Goal: Task Accomplishment & Management: Manage account settings

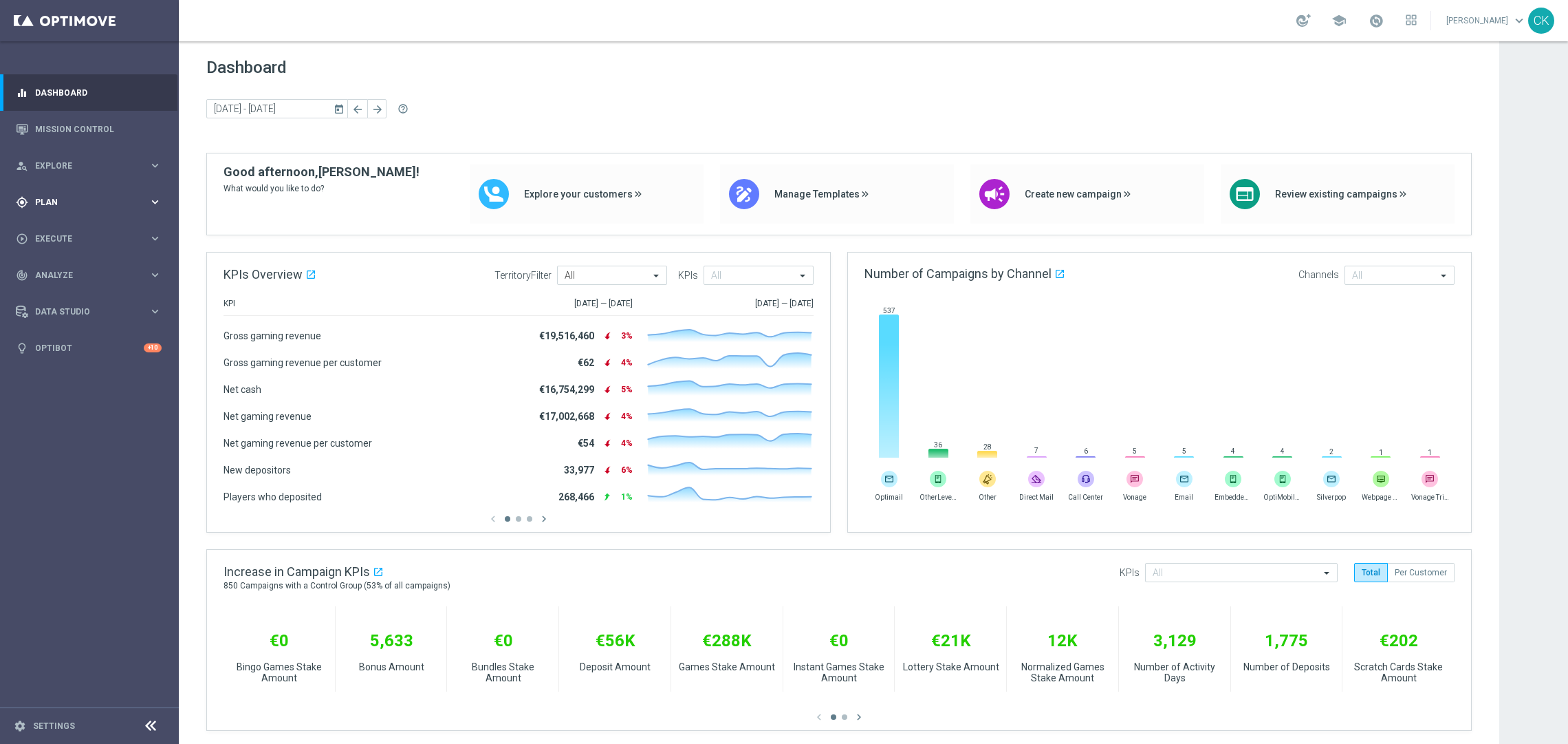
click at [50, 198] on span "Plan" at bounding box center [91, 202] width 113 height 9
click at [61, 273] on span "Templates" at bounding box center [85, 271] width 98 height 9
click at [63, 296] on link "Optimail" at bounding box center [93, 292] width 101 height 11
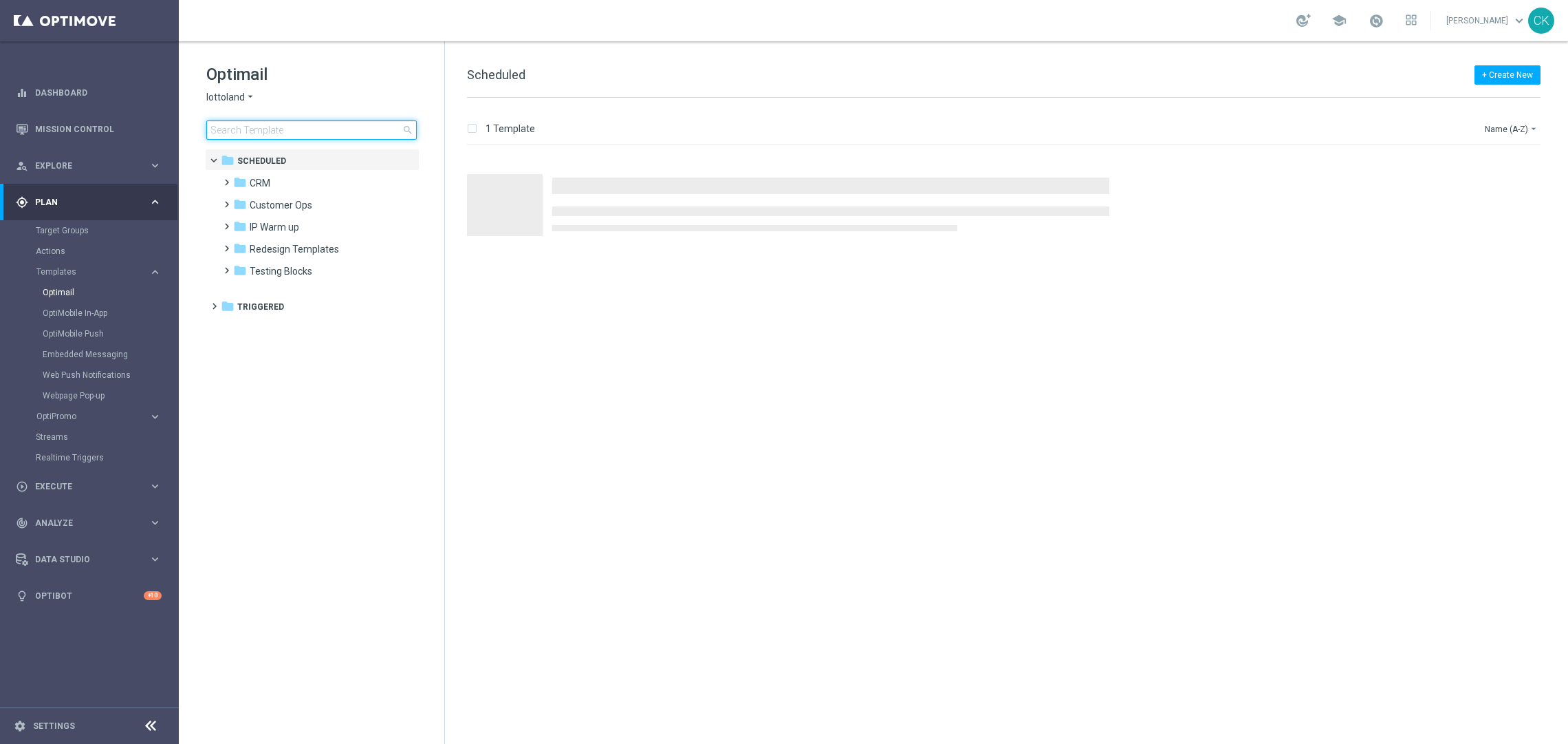
click at [284, 133] on input at bounding box center [311, 129] width 211 height 19
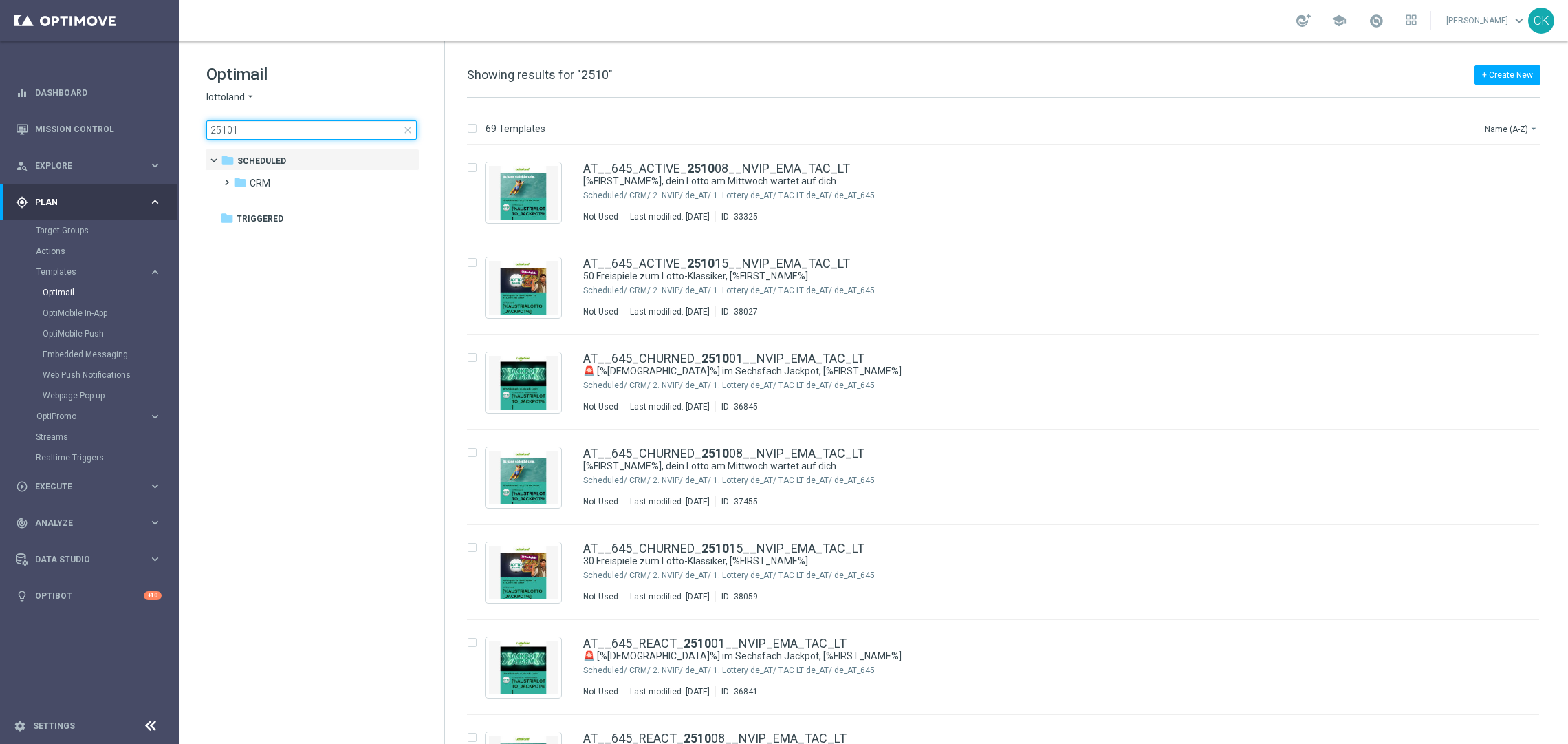
type input "251014"
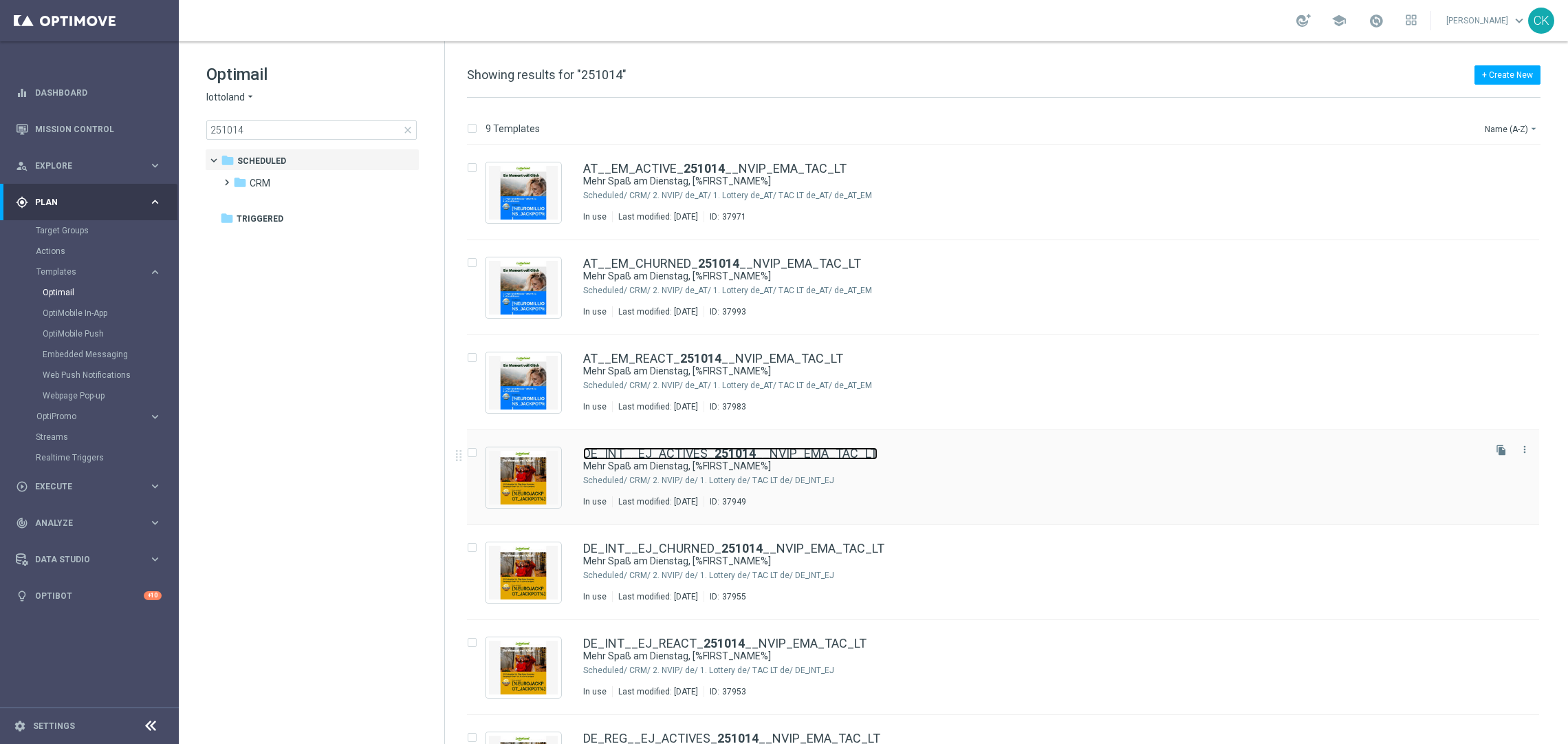
click at [672, 450] on link "DE_INT__EJ_ACTIVES_ 251014 __NVIP_EMA_TAC_LT" at bounding box center [731, 453] width 294 height 12
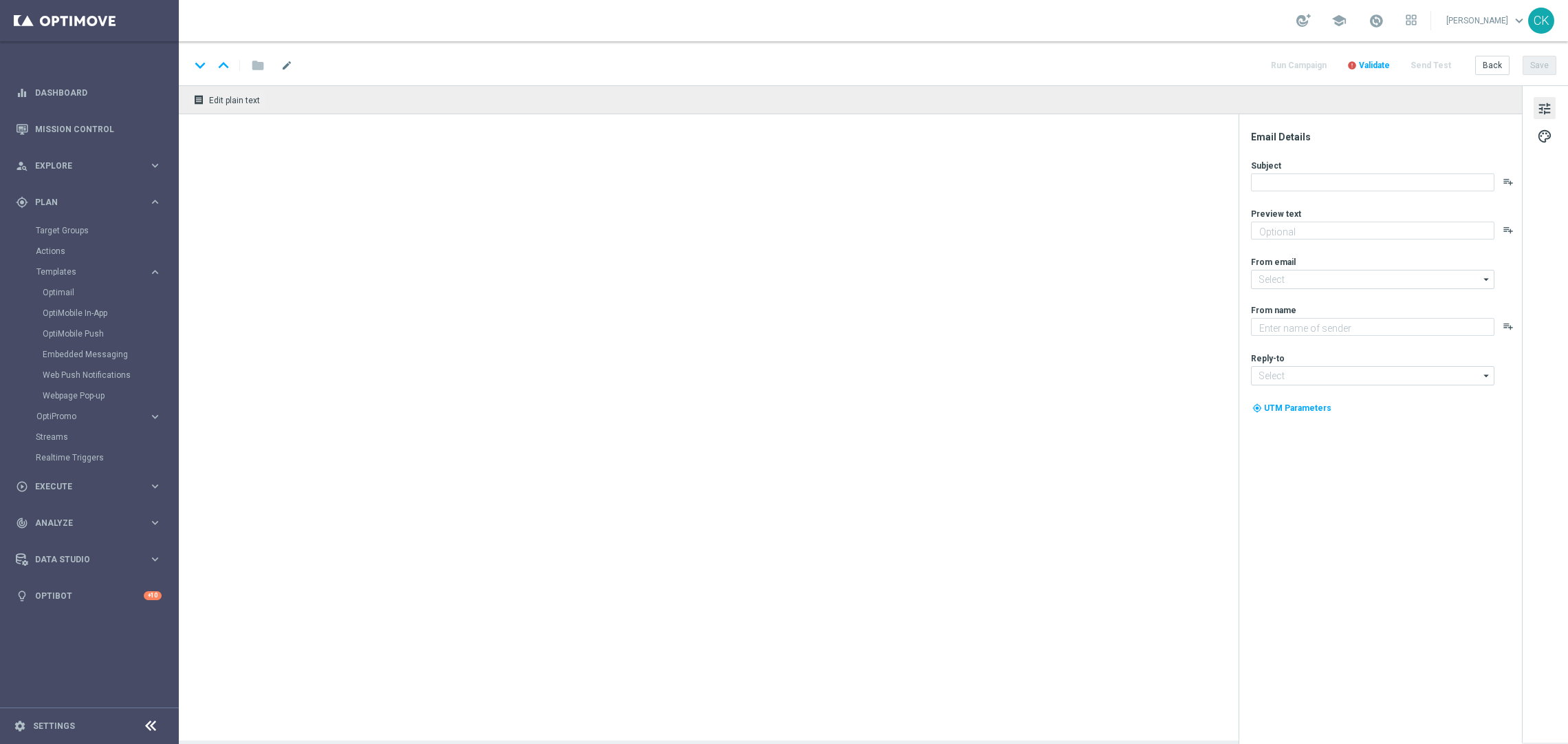
type textarea "40 Freispiele zum EuroJackpot."
type input "[EMAIL_ADDRESS][DOMAIN_NAME]"
type textarea "Lottoland"
type input "[EMAIL_ADDRESS][DOMAIN_NAME]"
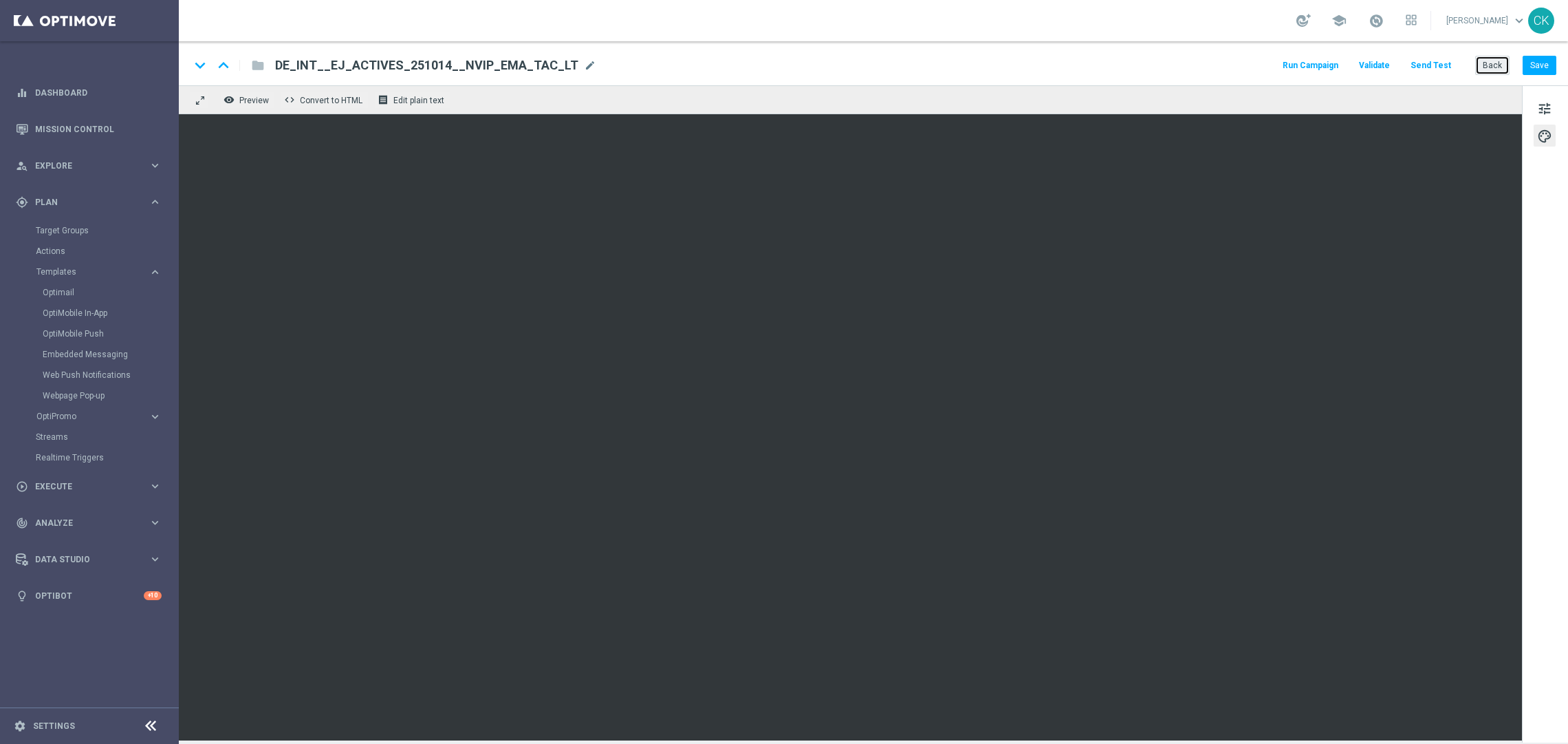
click at [1487, 64] on button "Back" at bounding box center [1492, 65] width 34 height 19
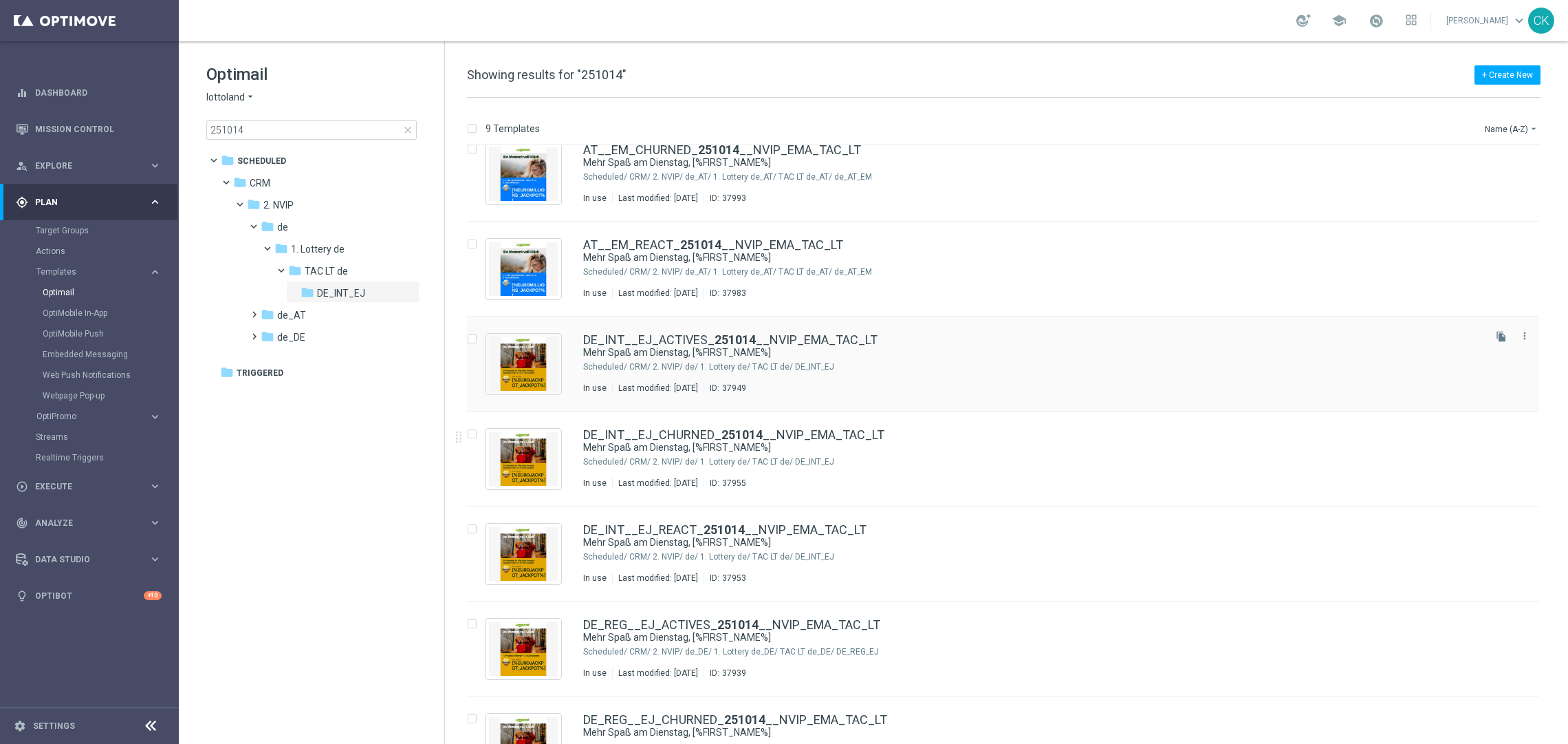
scroll to position [256, 0]
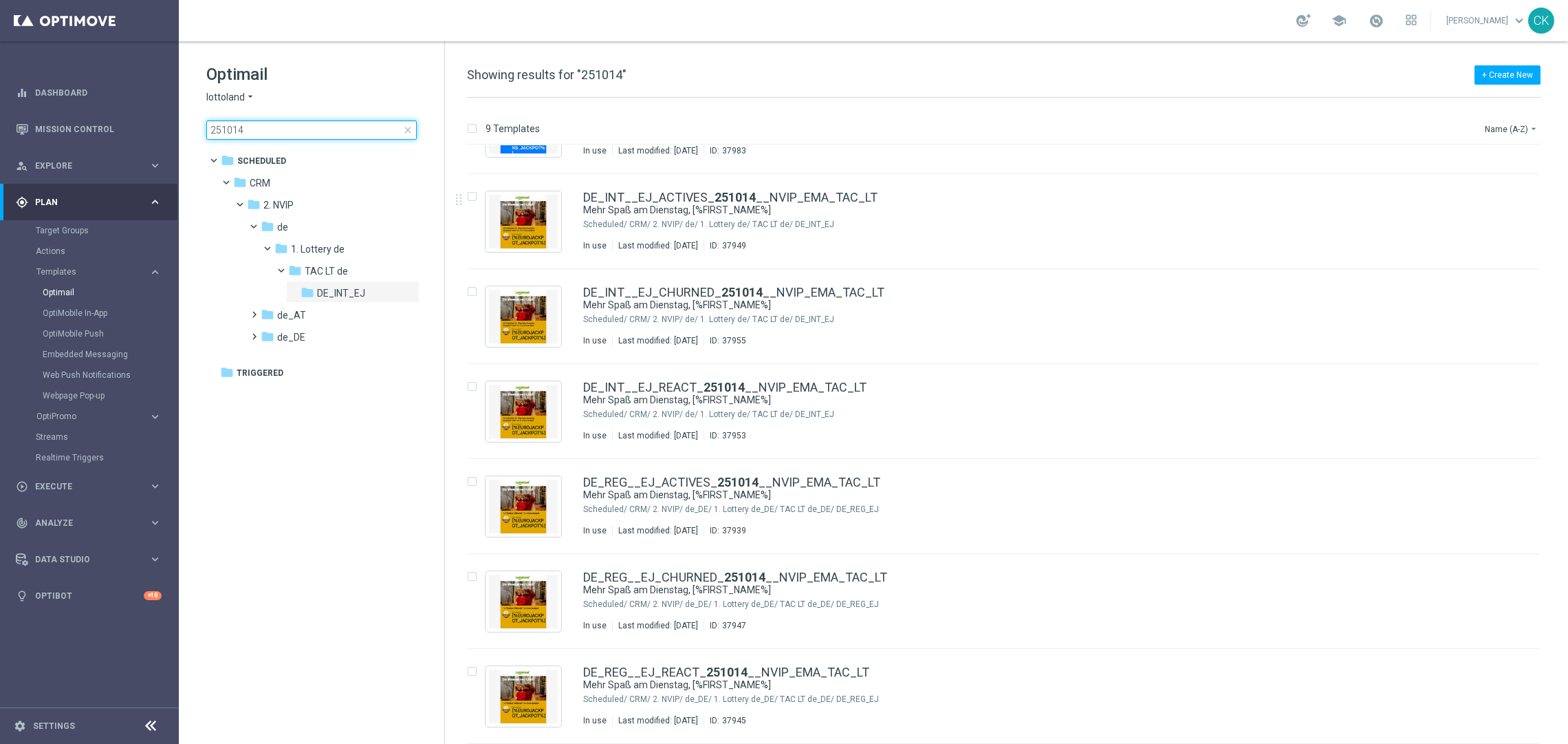
click at [342, 129] on input "251014" at bounding box center [311, 129] width 211 height 19
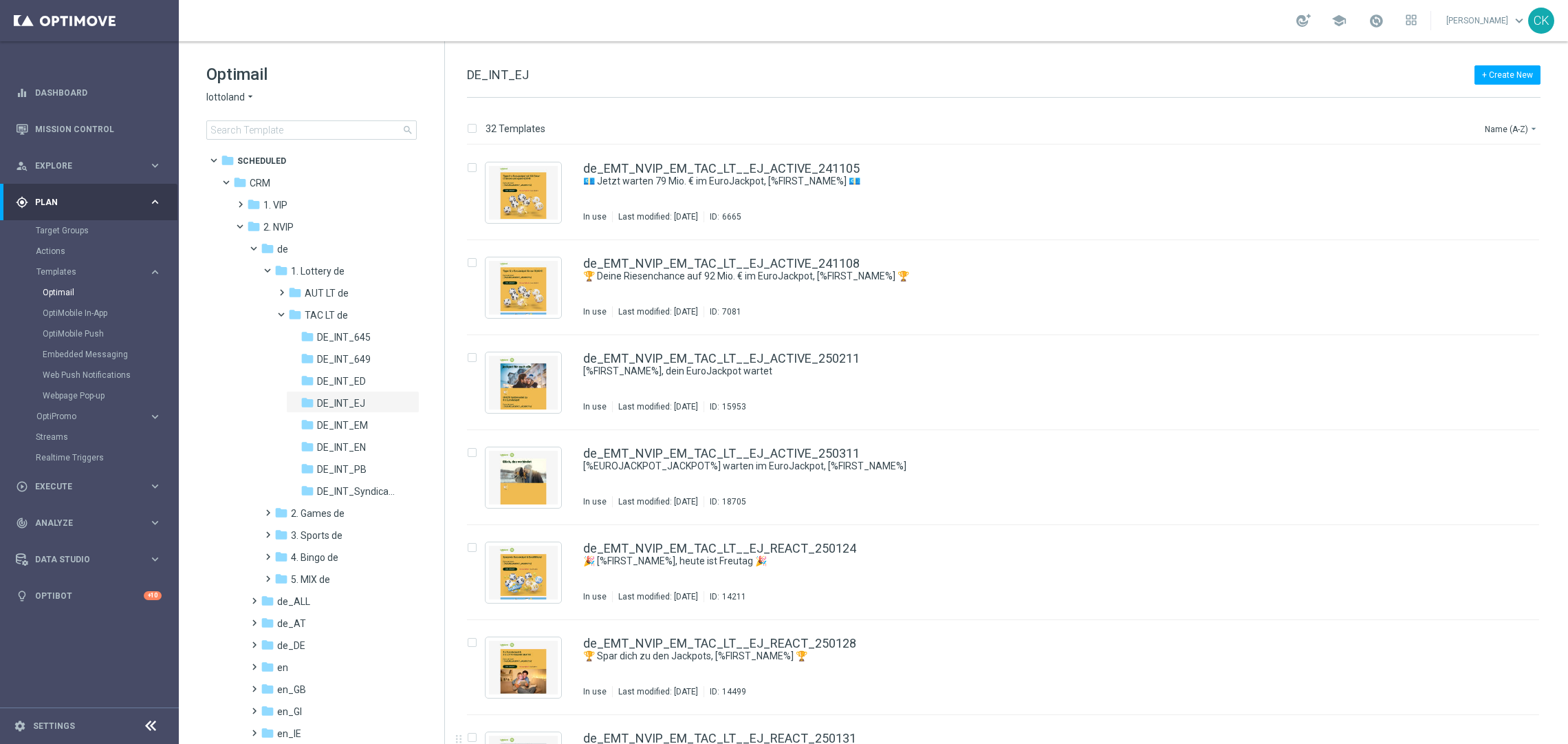
click at [278, 119] on div "Optimail lottoland arrow_drop_down × lottoland search" at bounding box center [325, 102] width 238 height 77
click at [275, 133] on input at bounding box center [311, 129] width 211 height 19
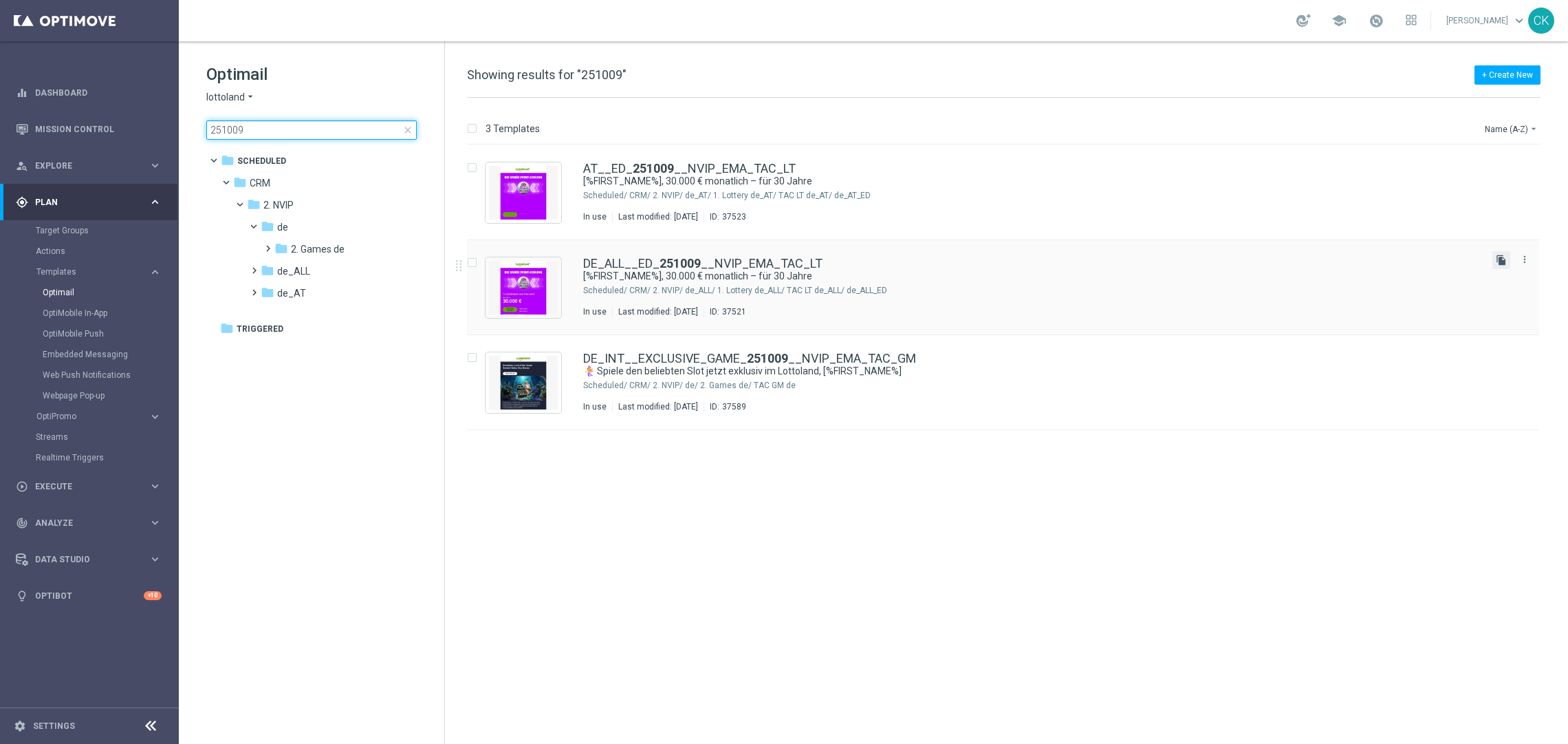
type input "251009"
click at [1505, 260] on icon "file_copy" at bounding box center [1501, 260] width 11 height 11
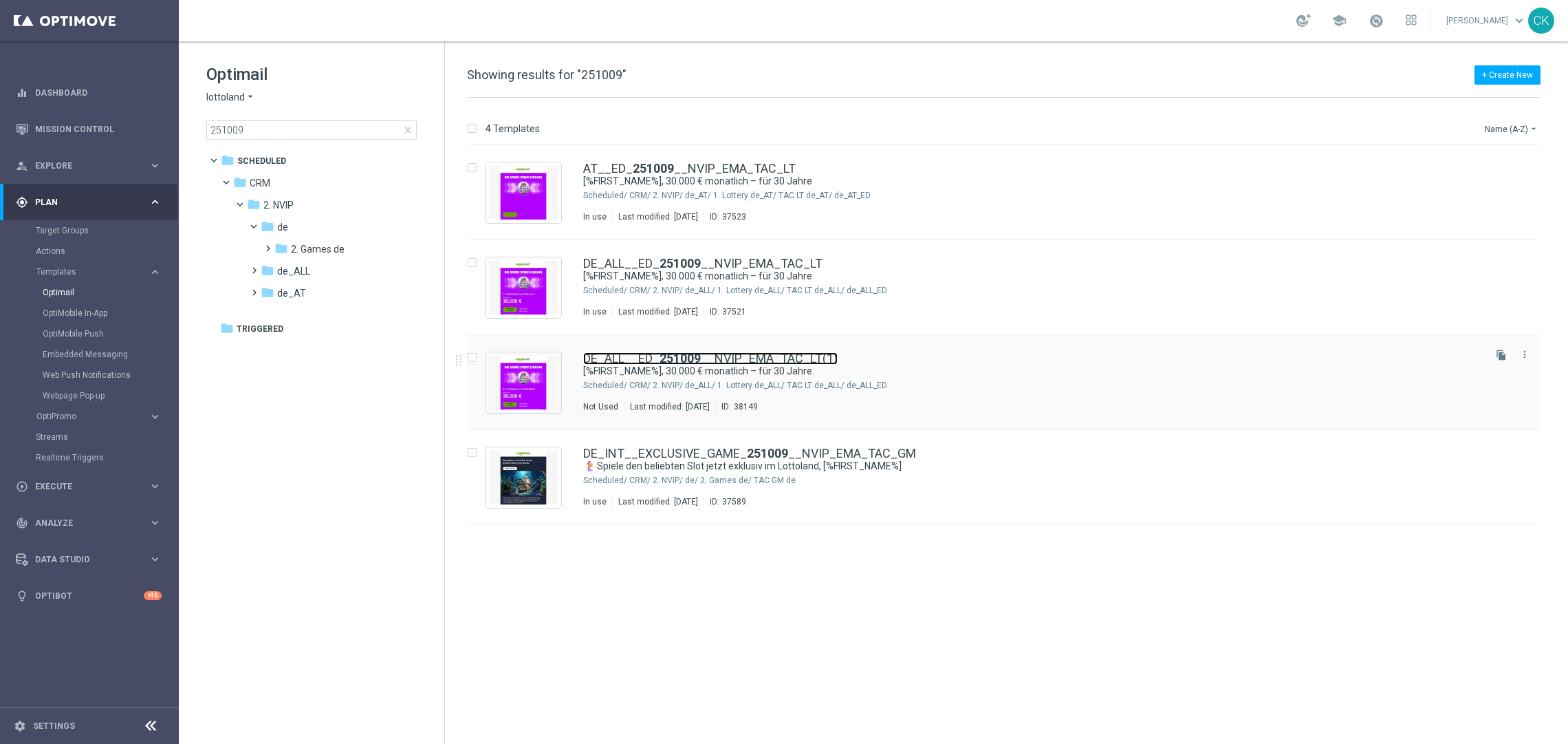
click at [639, 363] on link "DE_ALL__ED_ 251009 __NVIP_EMA_TAC_LT(1)" at bounding box center [710, 358] width 254 height 12
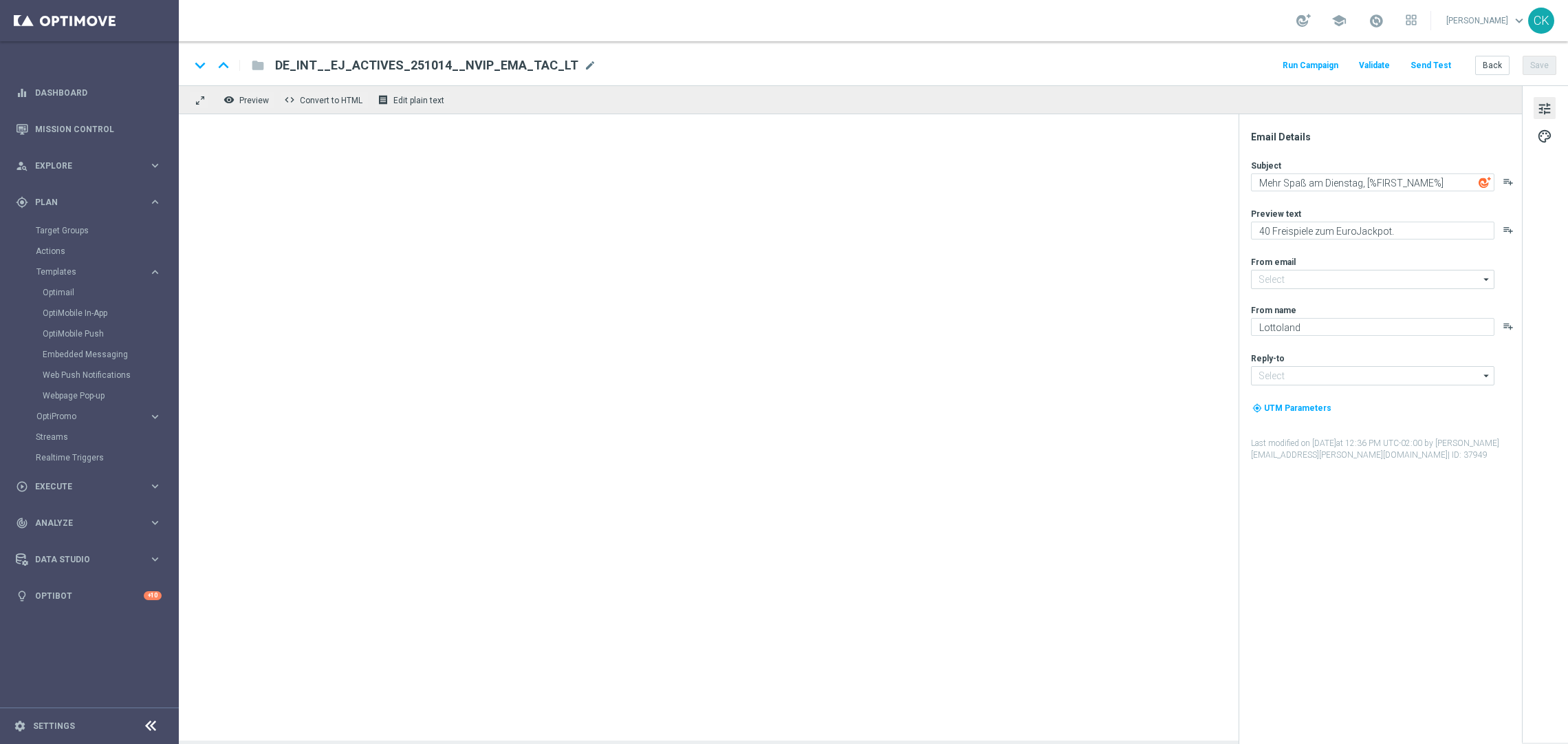
type input "[EMAIL_ADDRESS][DOMAIN_NAME]"
type textarea "[%FIRST_NAME%], 30.000 € monatlich – für 30 Jahre"
type textarea "Dein Gratistipp für die EuroDreams Event-Ziehung."
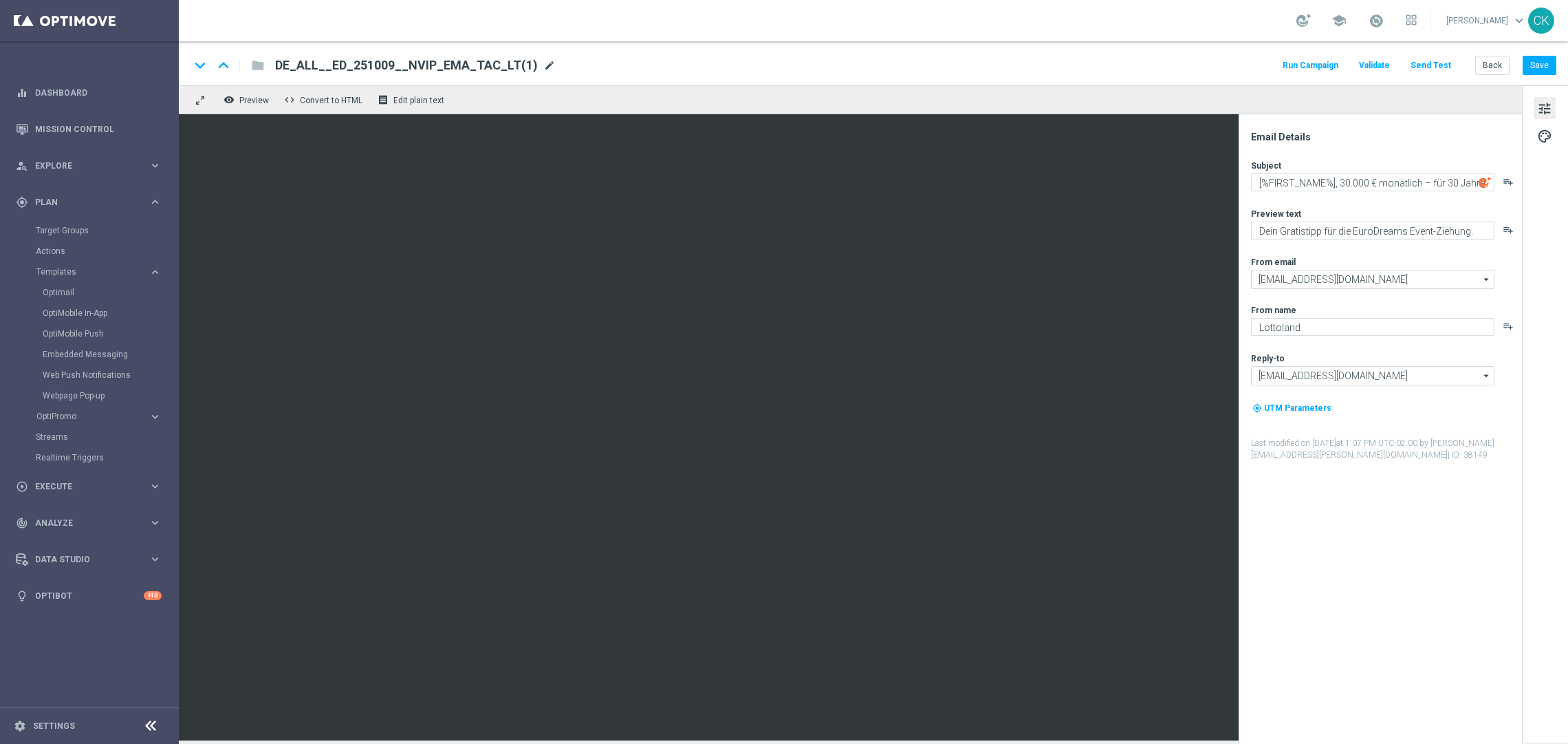
click at [543, 60] on span "mode_edit" at bounding box center [549, 65] width 12 height 12
click at [500, 60] on input "DE_ALL__ED_251009__NVIP_EMA_TAC_LT(1)" at bounding box center [445, 65] width 341 height 18
paste input "16__NVIP_EMA_TAC_LT"
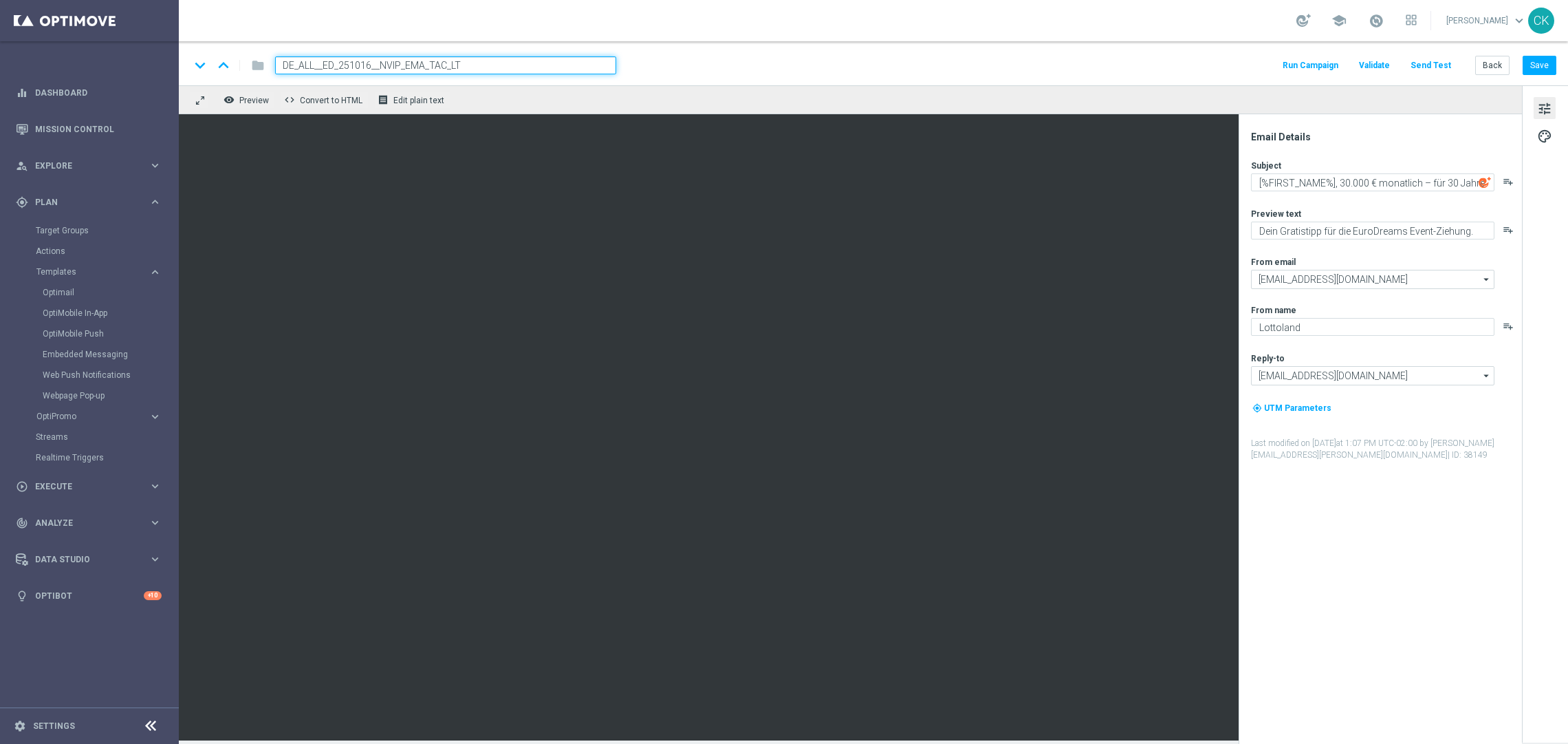
type input "DE_ALL__ED_251016__NVIP_EMA_TAC_LT"
click at [787, 74] on div "keyboard_arrow_down keyboard_arrow_up folder DE_ALL__ED_251016__NVIP_EMA_TAC_LT…" at bounding box center [873, 63] width 1389 height 44
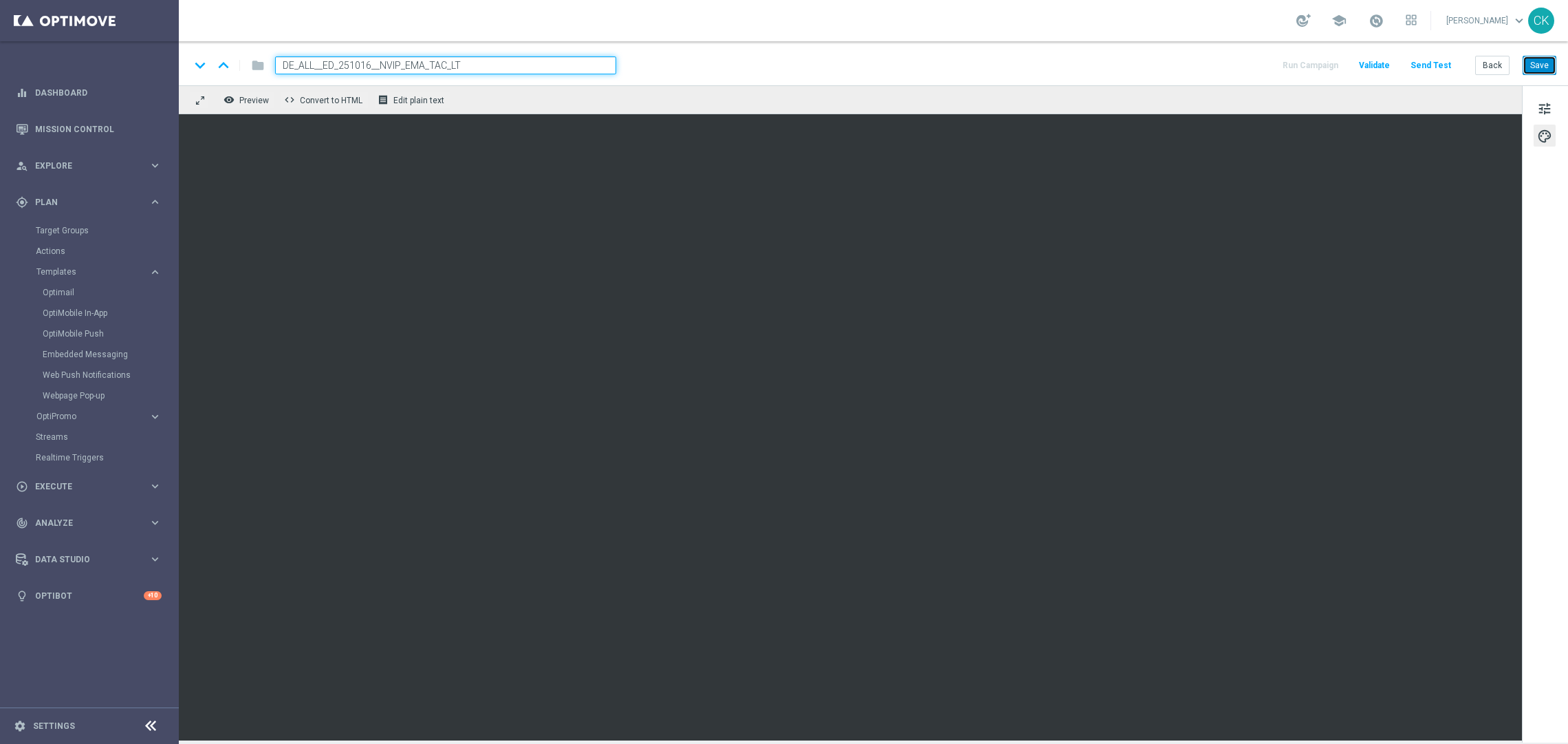
click at [1547, 63] on button "Save" at bounding box center [1539, 65] width 33 height 19
click at [1545, 65] on button "Save" at bounding box center [1539, 65] width 33 height 19
click at [1535, 103] on button "tune" at bounding box center [1544, 108] width 22 height 22
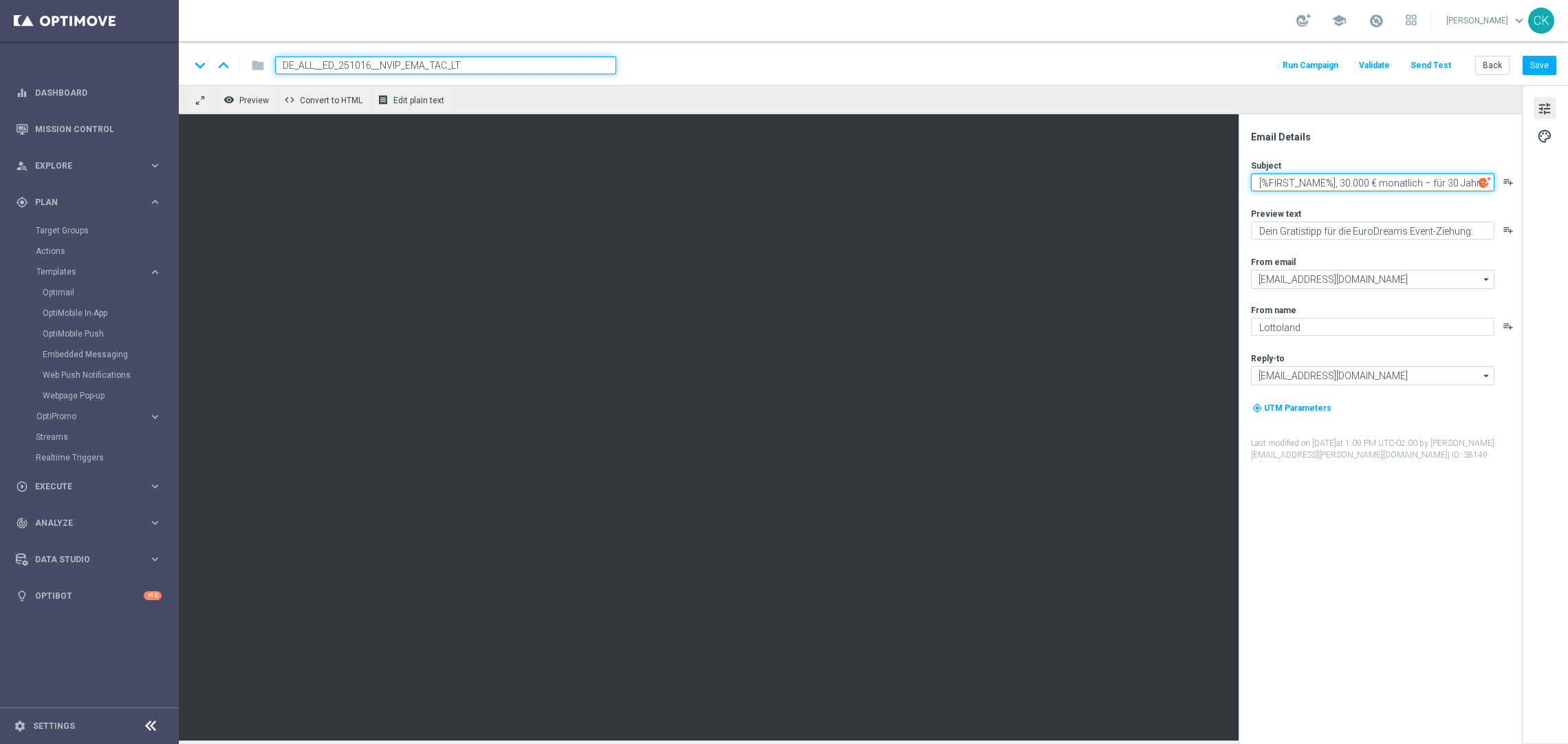
drag, startPoint x: 1337, startPoint y: 182, endPoint x: 1490, endPoint y: 181, distance: 153.0
click at [1490, 181] on div "[%FIRST_NAME%], 30.000 € monatlich – für 30 Jahre playlist_add" at bounding box center [1386, 182] width 270 height 18
paste textarea "dein Traum kann Wirklichkeit werden!"
type textarea "[%FIRST_NAME%], dein Traum kann Wirklichkeit werden"
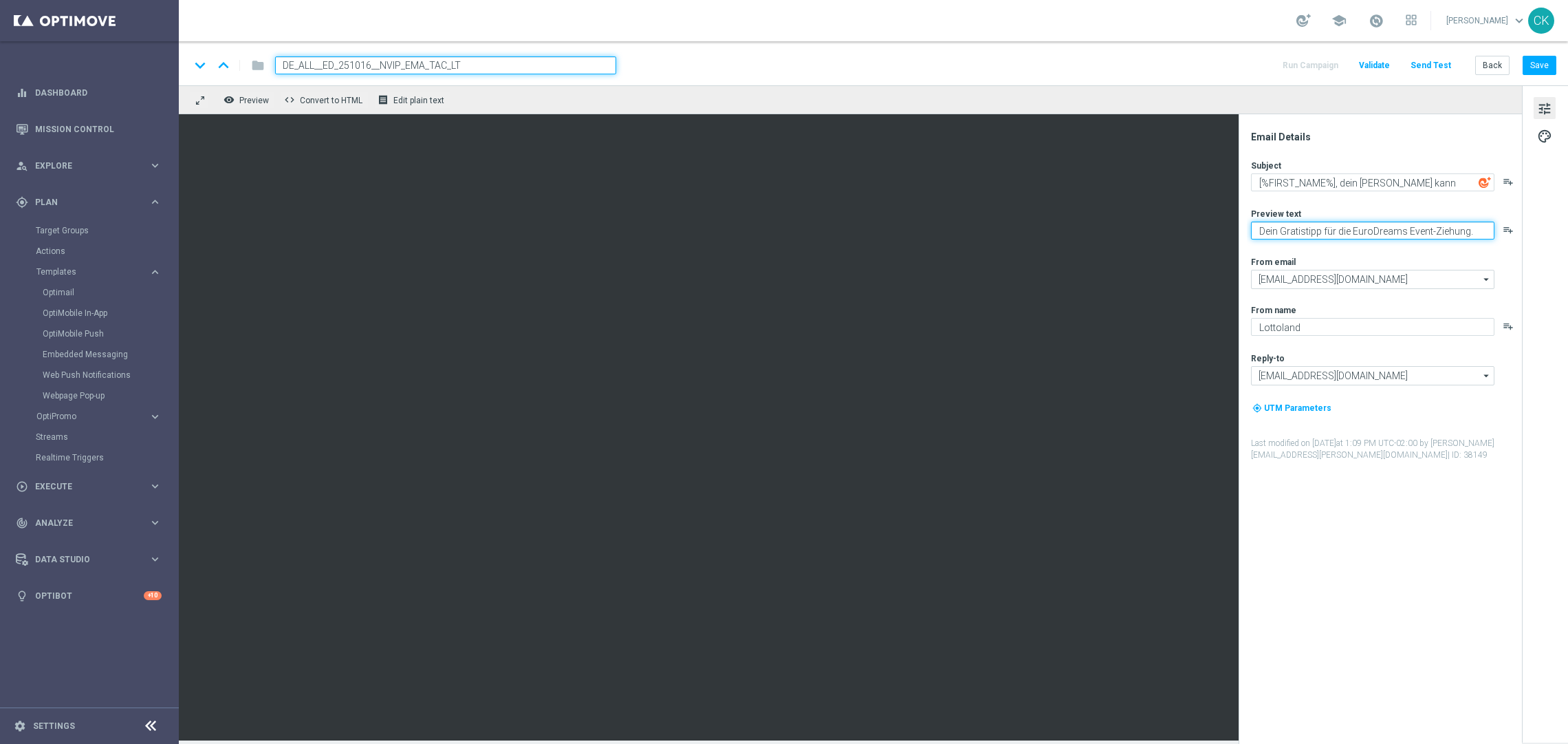
drag, startPoint x: 1350, startPoint y: 230, endPoint x: 1251, endPoint y: 229, distance: 99.0
click at [1251, 229] on textarea "Dein Gratistipp für die EuroDreams Event-Ziehung." at bounding box center [1373, 230] width 243 height 18
type textarea "Spare bei der EuroDreams Event-Ziehung."
click at [1346, 187] on textarea "[%FIRST_NAME%], dein Traum kann Wirklichkeit werden" at bounding box center [1373, 182] width 243 height 18
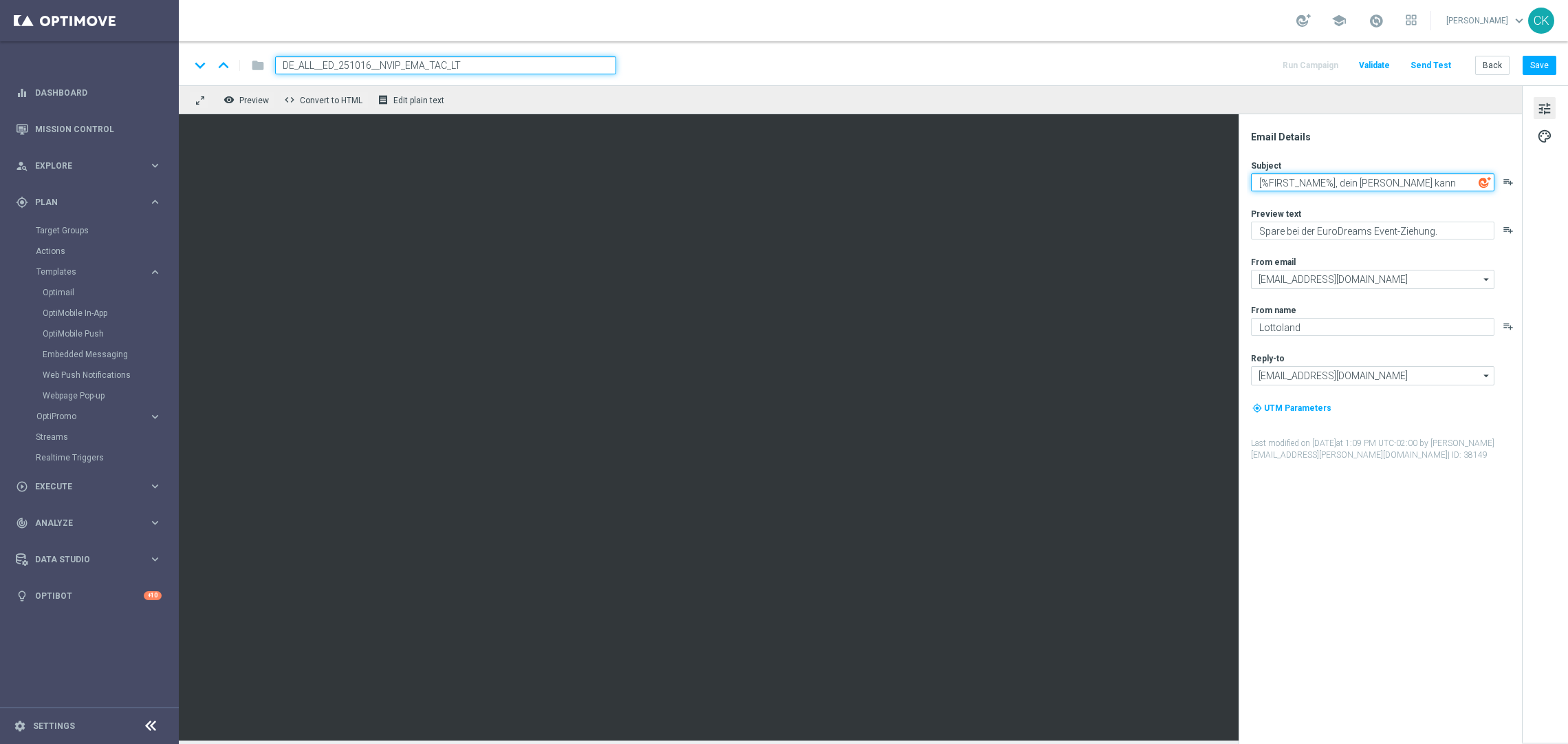
click at [1346, 187] on textarea "[%FIRST_NAME%], dein Traum kann Wirklichkeit werden" at bounding box center [1373, 182] width 243 height 18
click at [1453, 229] on textarea "Spare bei der EuroDreams Event-Ziehung." at bounding box center [1373, 230] width 243 height 18
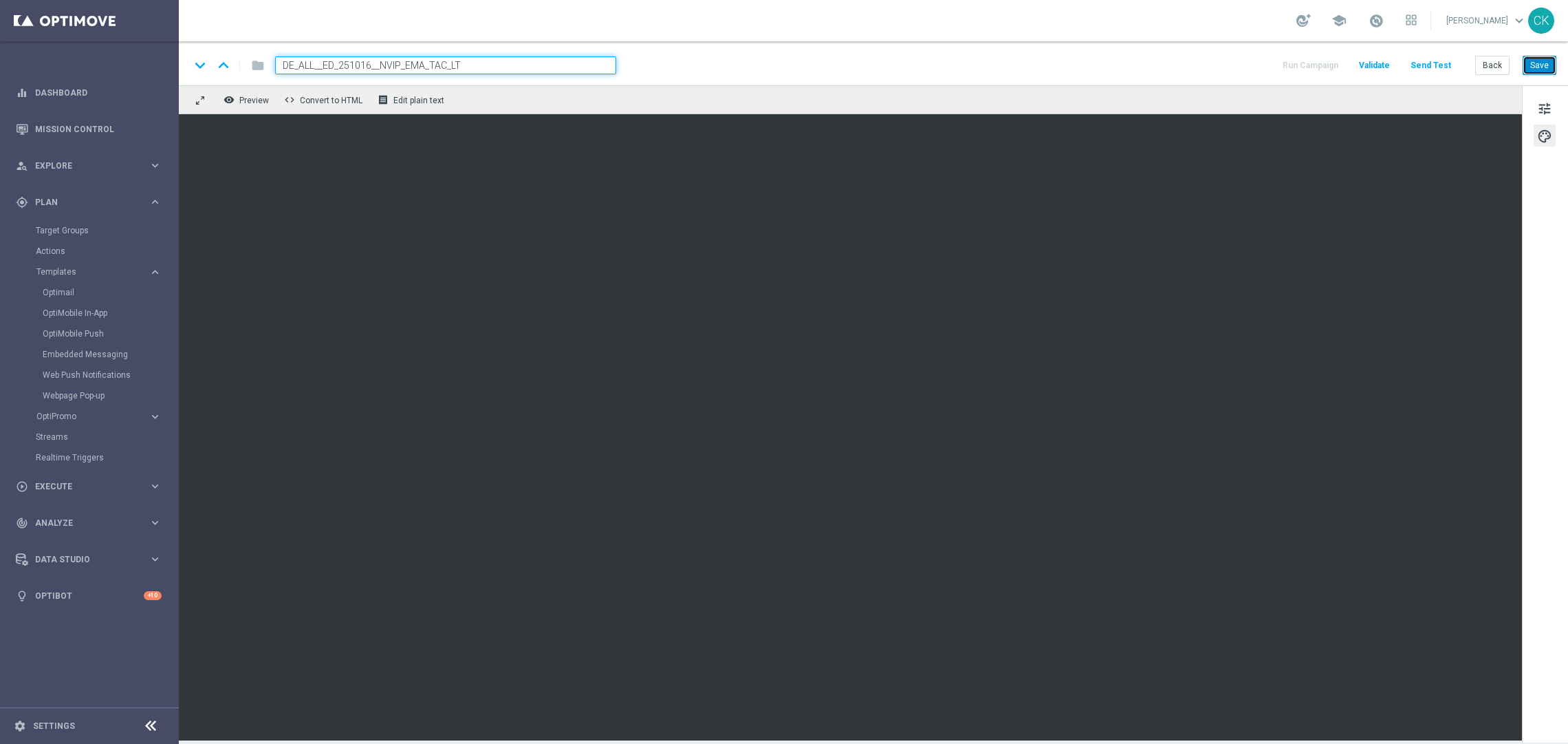
click at [1549, 70] on button "Save" at bounding box center [1539, 65] width 33 height 19
click at [1544, 64] on button "Save" at bounding box center [1539, 65] width 33 height 19
click at [1544, 110] on span "tune" at bounding box center [1545, 108] width 15 height 18
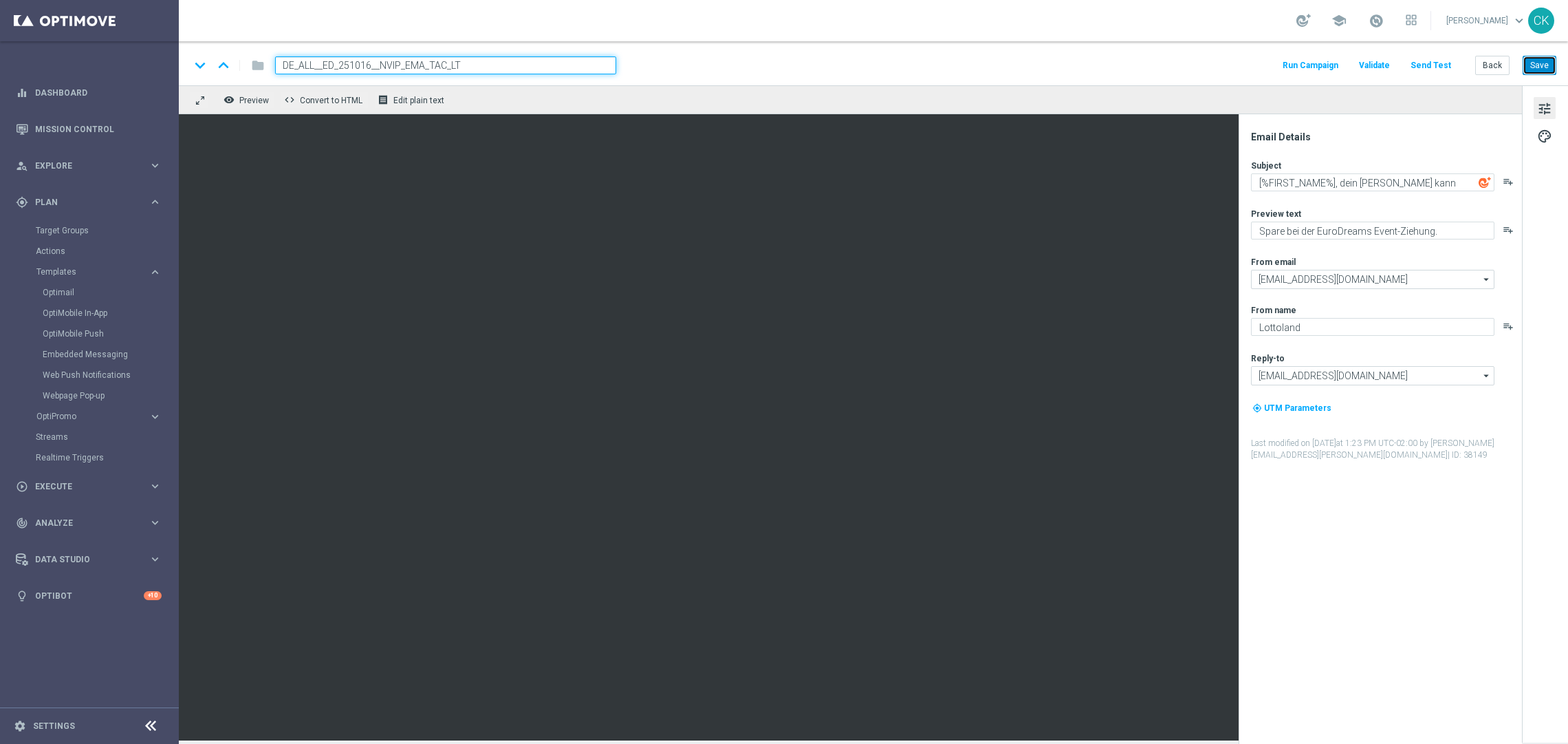
click at [1542, 60] on button "Save" at bounding box center [1539, 65] width 33 height 19
click at [1535, 73] on button "Save" at bounding box center [1539, 65] width 33 height 19
click at [1439, 67] on button "Send Test" at bounding box center [1431, 66] width 45 height 19
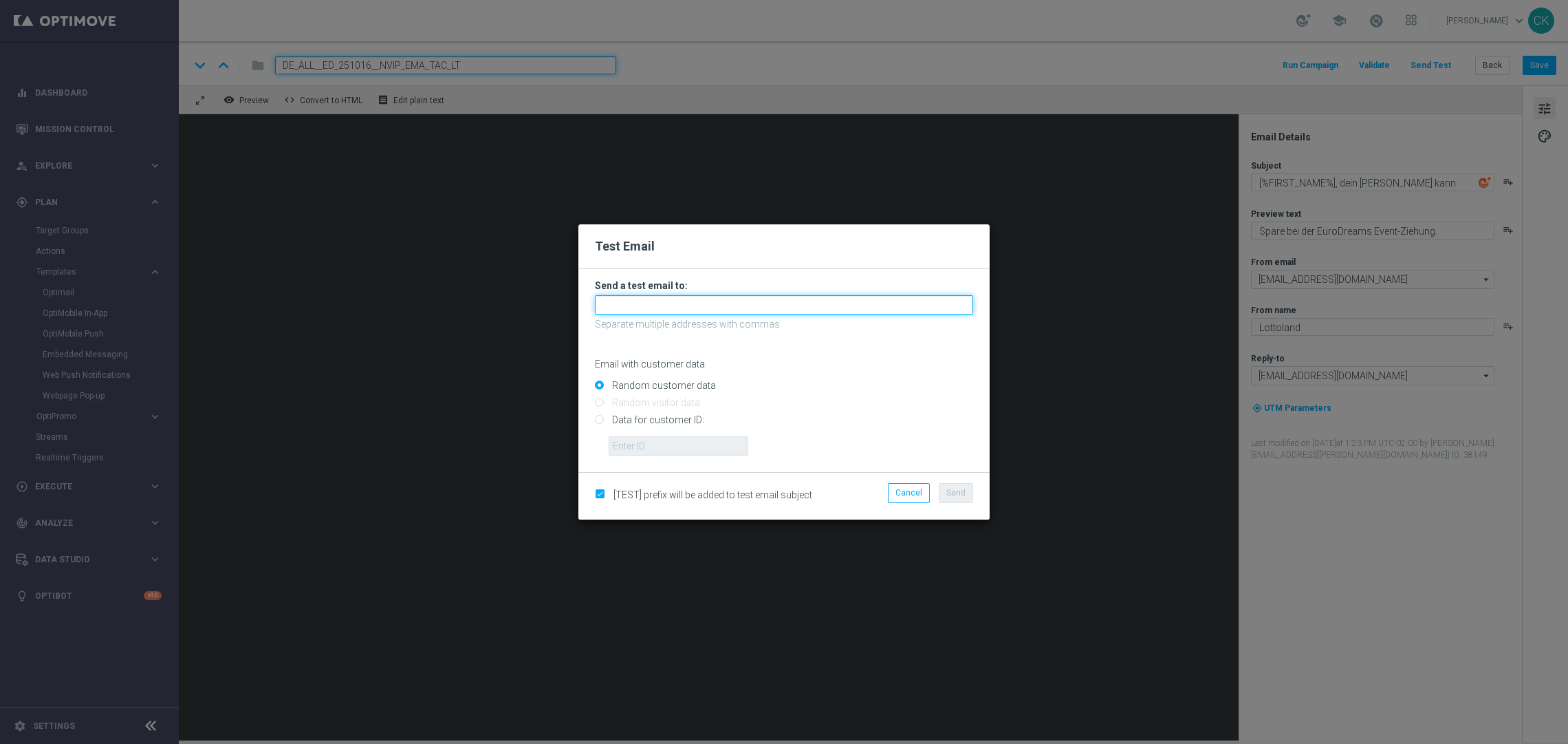
click at [779, 297] on input "text" at bounding box center [784, 305] width 378 height 19
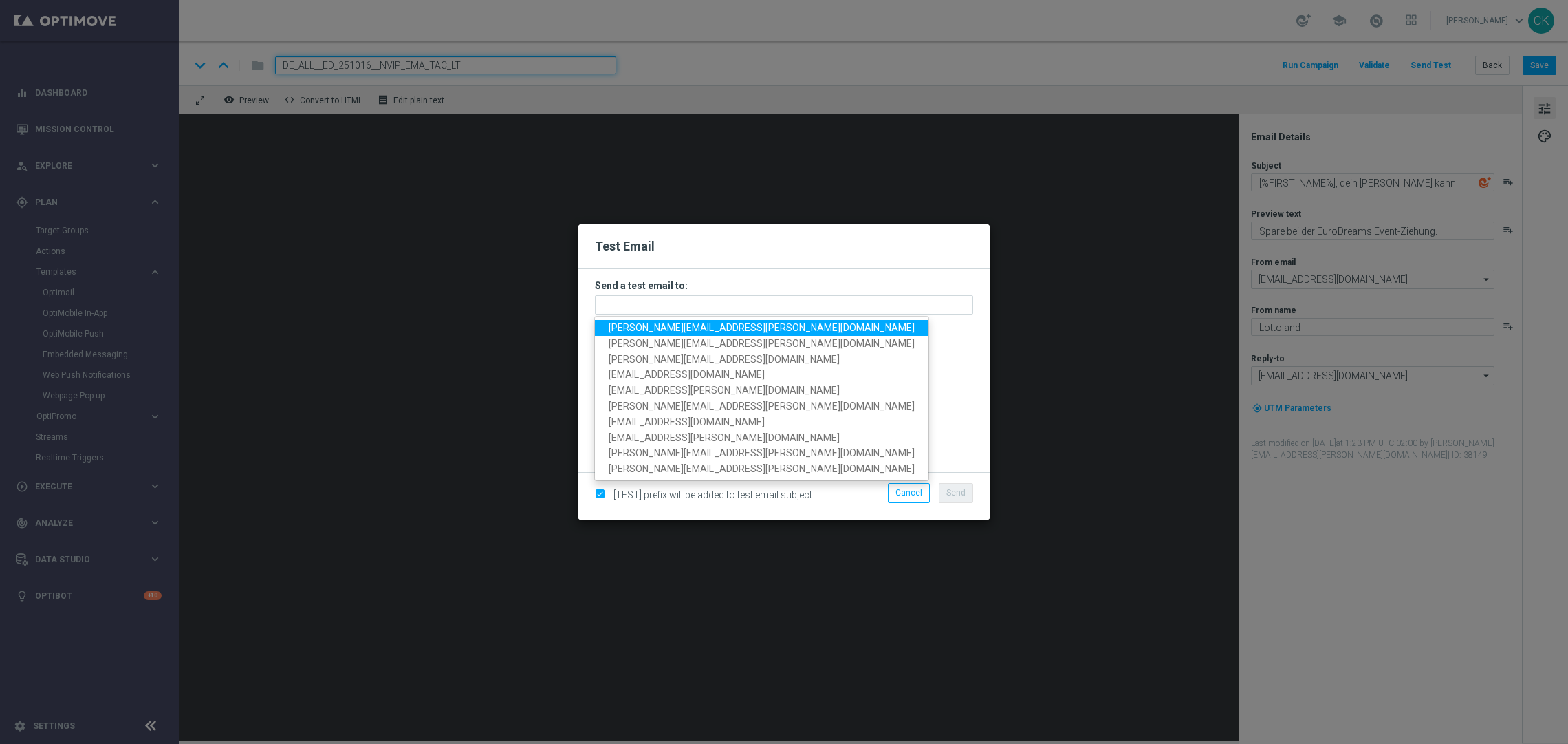
click at [707, 327] on span "[PERSON_NAME][EMAIL_ADDRESS][PERSON_NAME][DOMAIN_NAME]" at bounding box center [762, 327] width 306 height 11
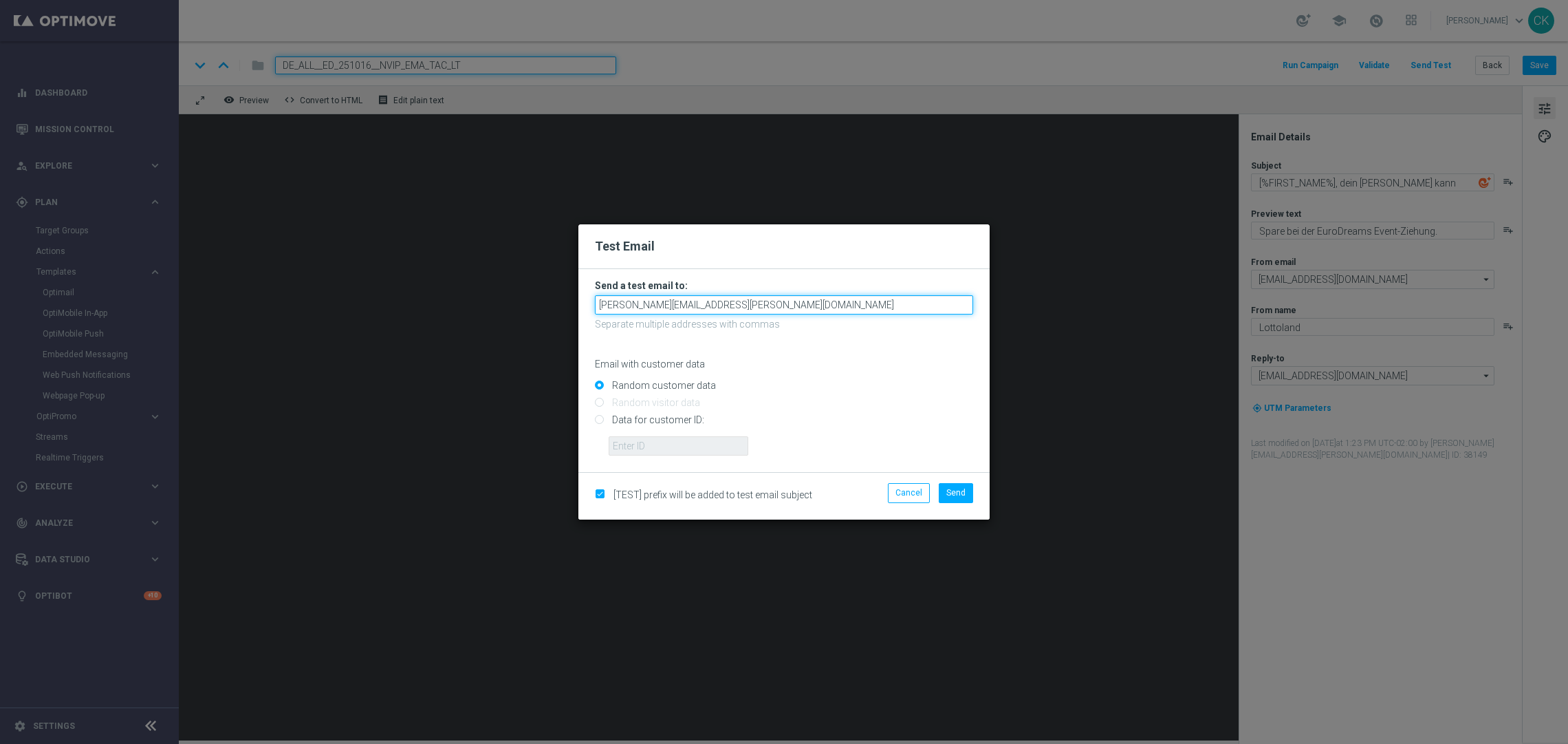
click at [810, 308] on input "[PERSON_NAME][EMAIL_ADDRESS][PERSON_NAME][DOMAIN_NAME]" at bounding box center [784, 305] width 378 height 19
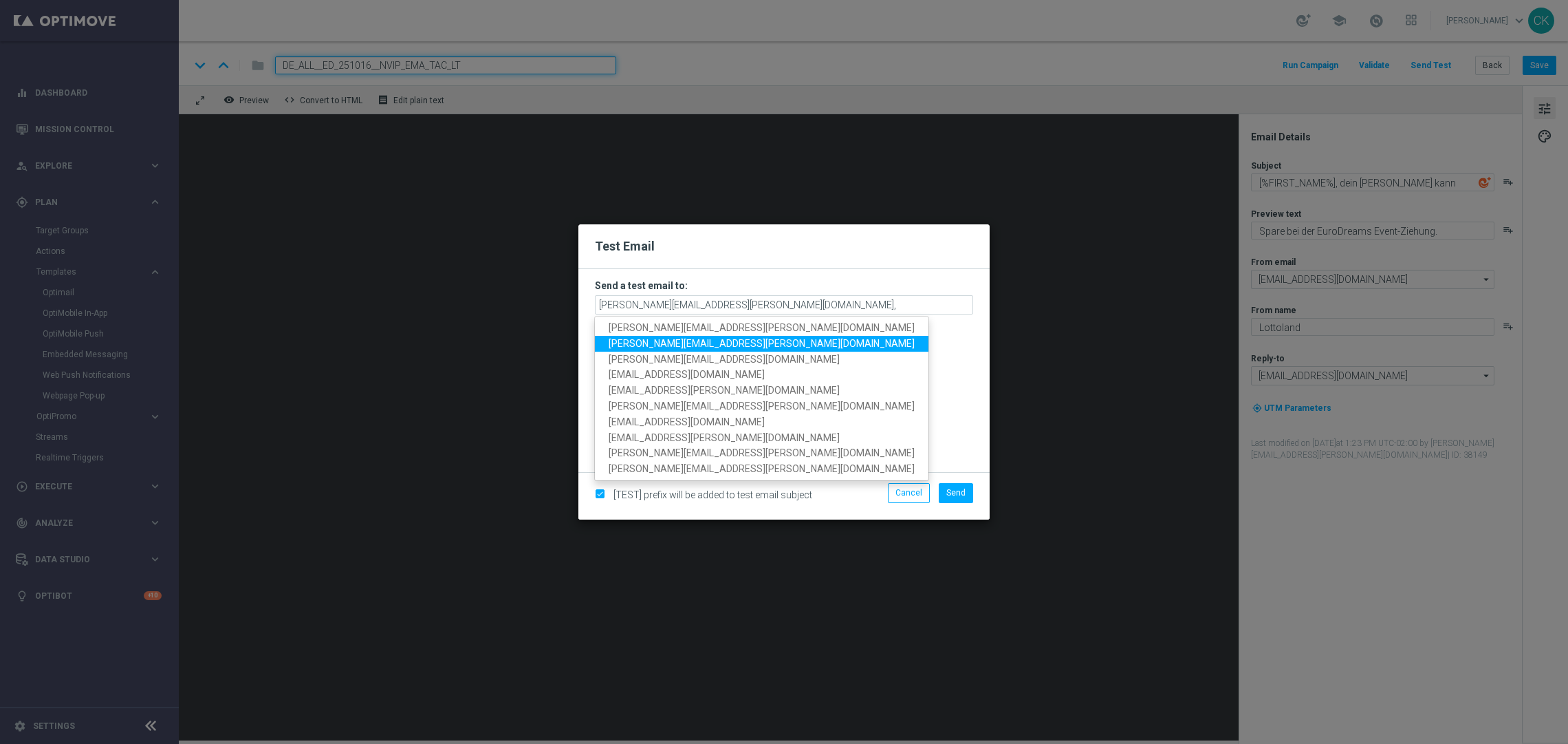
click at [724, 343] on span "[PERSON_NAME][EMAIL_ADDRESS][PERSON_NAME][DOMAIN_NAME]" at bounding box center [762, 343] width 306 height 11
type input "charlotte.kammeyer@lottoland.com,alexander.huber@lottoland.com"
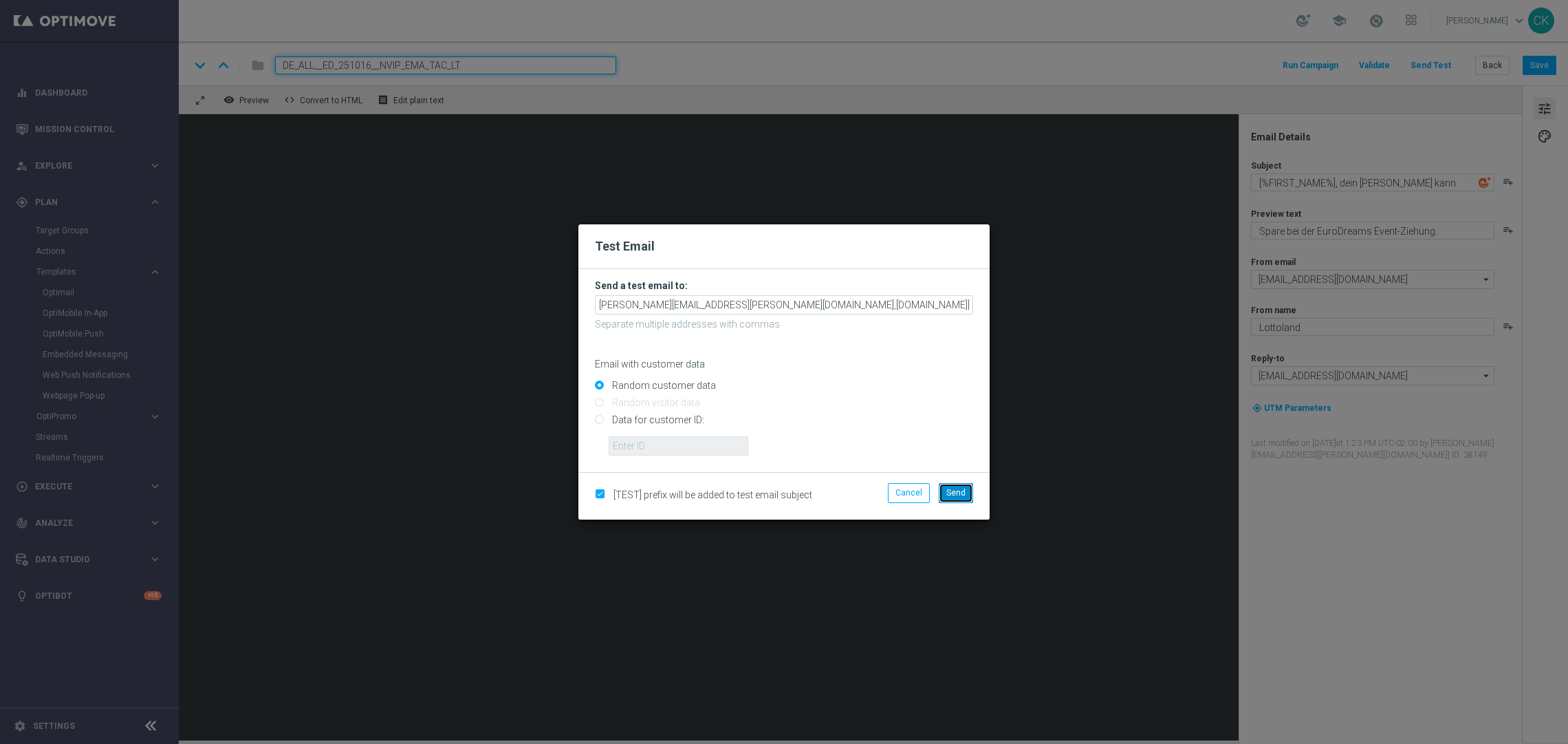
click at [952, 493] on span "Send" at bounding box center [955, 492] width 19 height 9
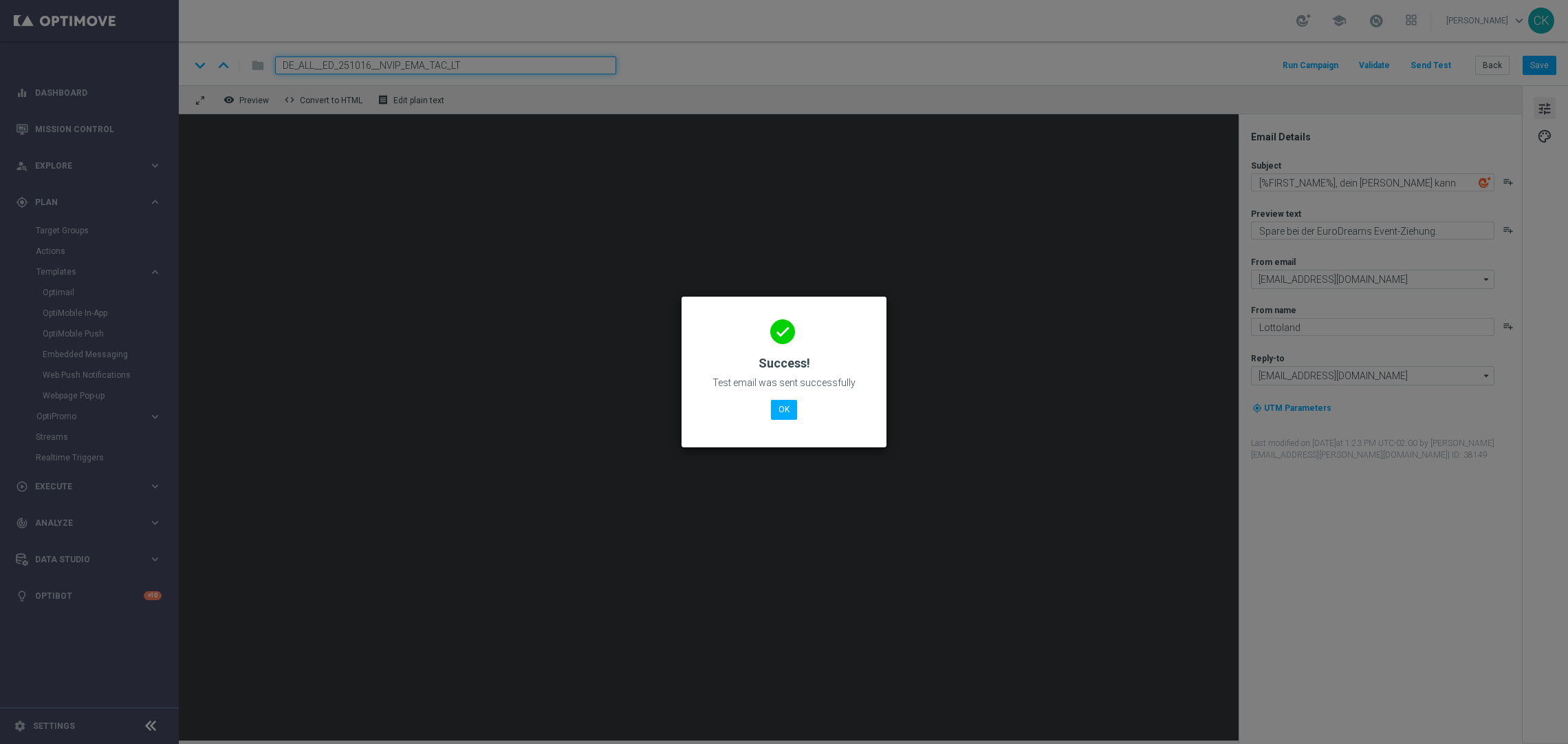
click at [780, 397] on div "done Success! Test email was sent successfully OK" at bounding box center [784, 369] width 172 height 119
click at [781, 415] on button "OK" at bounding box center [784, 409] width 26 height 19
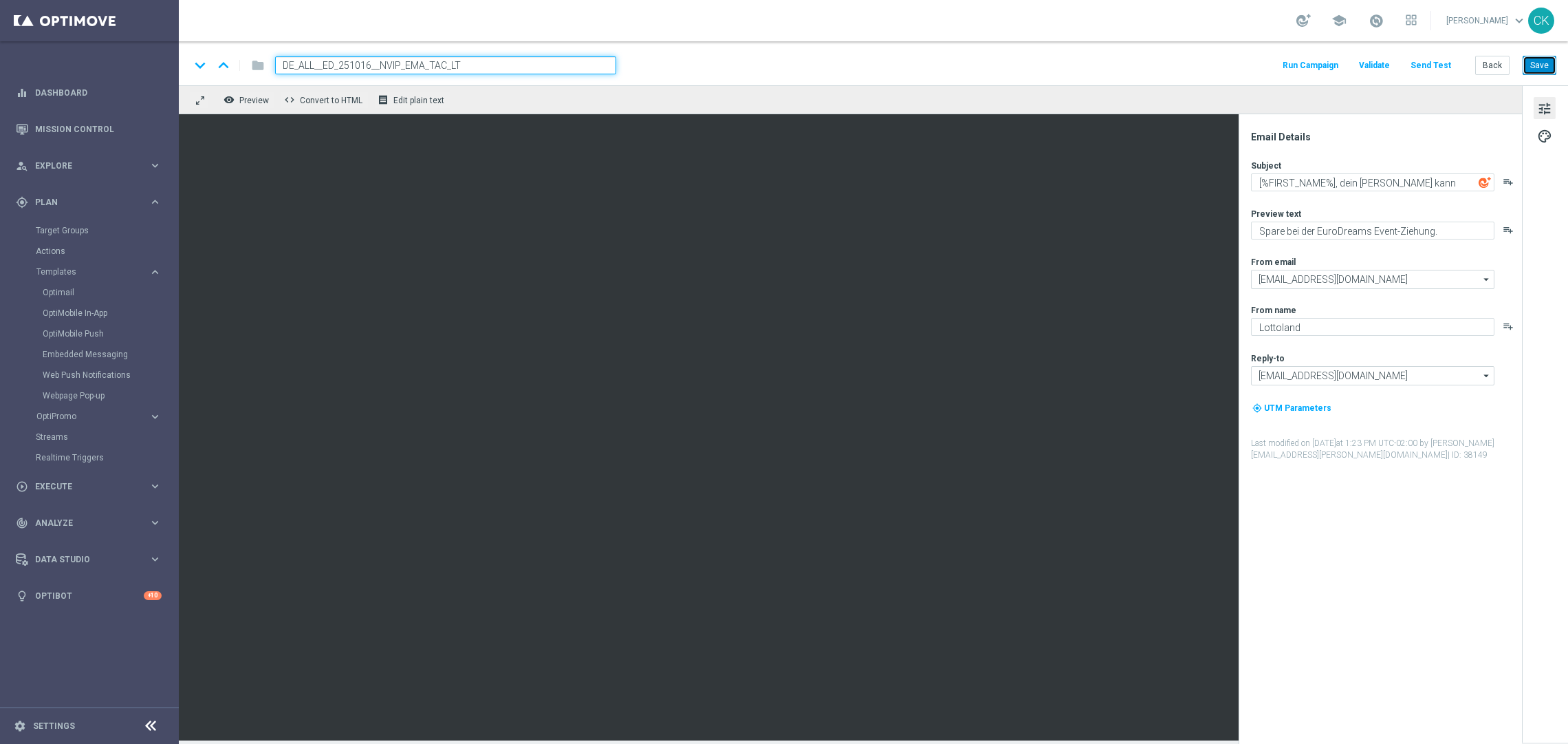
click at [1539, 69] on button "Save" at bounding box center [1539, 65] width 33 height 19
click at [1543, 67] on button "Save" at bounding box center [1539, 65] width 33 height 19
click at [1542, 63] on button "Save" at bounding box center [1539, 65] width 33 height 19
click at [1542, 66] on button "Save" at bounding box center [1539, 65] width 33 height 19
click at [1491, 60] on button "Back" at bounding box center [1492, 65] width 34 height 19
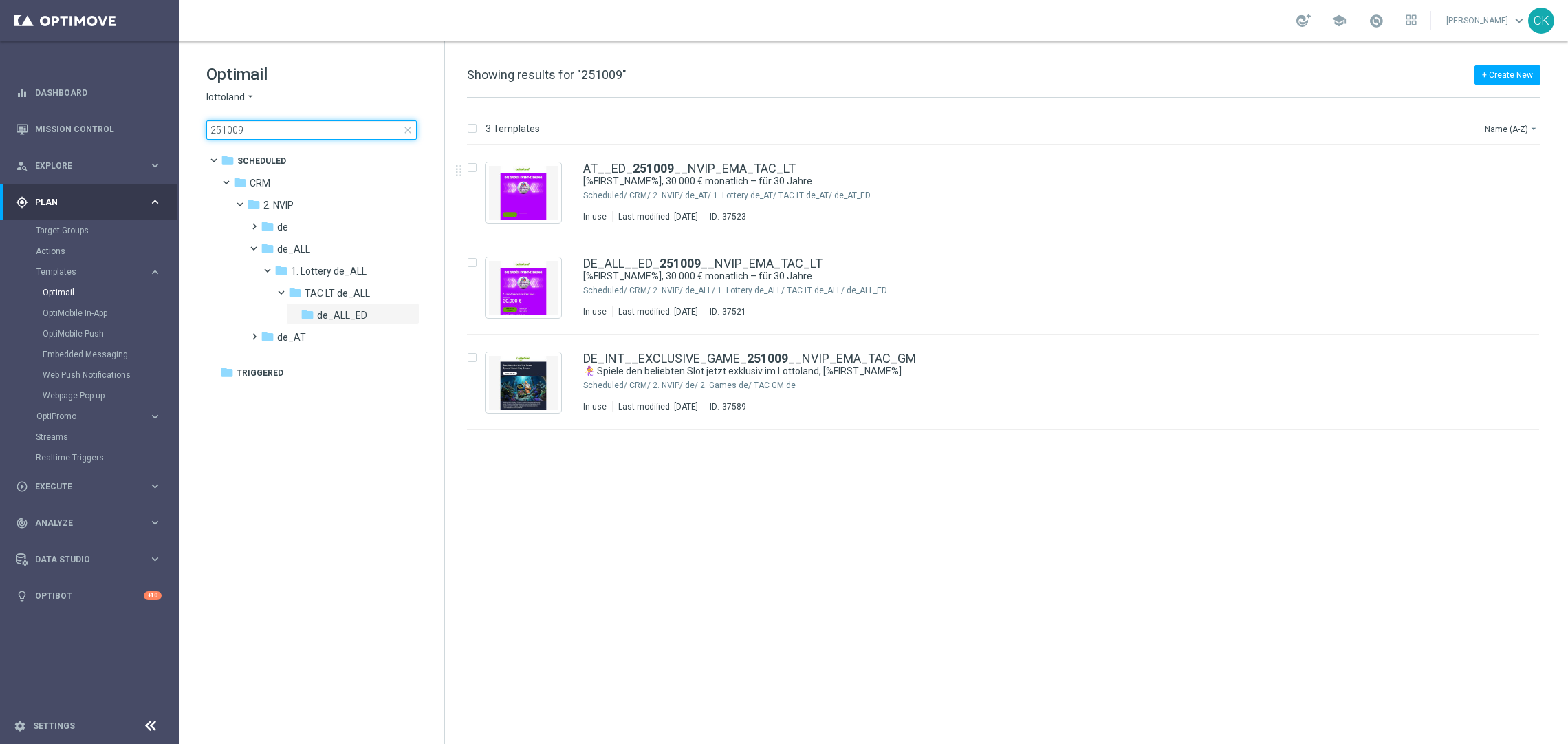
click at [333, 130] on input "251009" at bounding box center [311, 129] width 211 height 19
click at [409, 132] on span "close" at bounding box center [407, 130] width 11 height 11
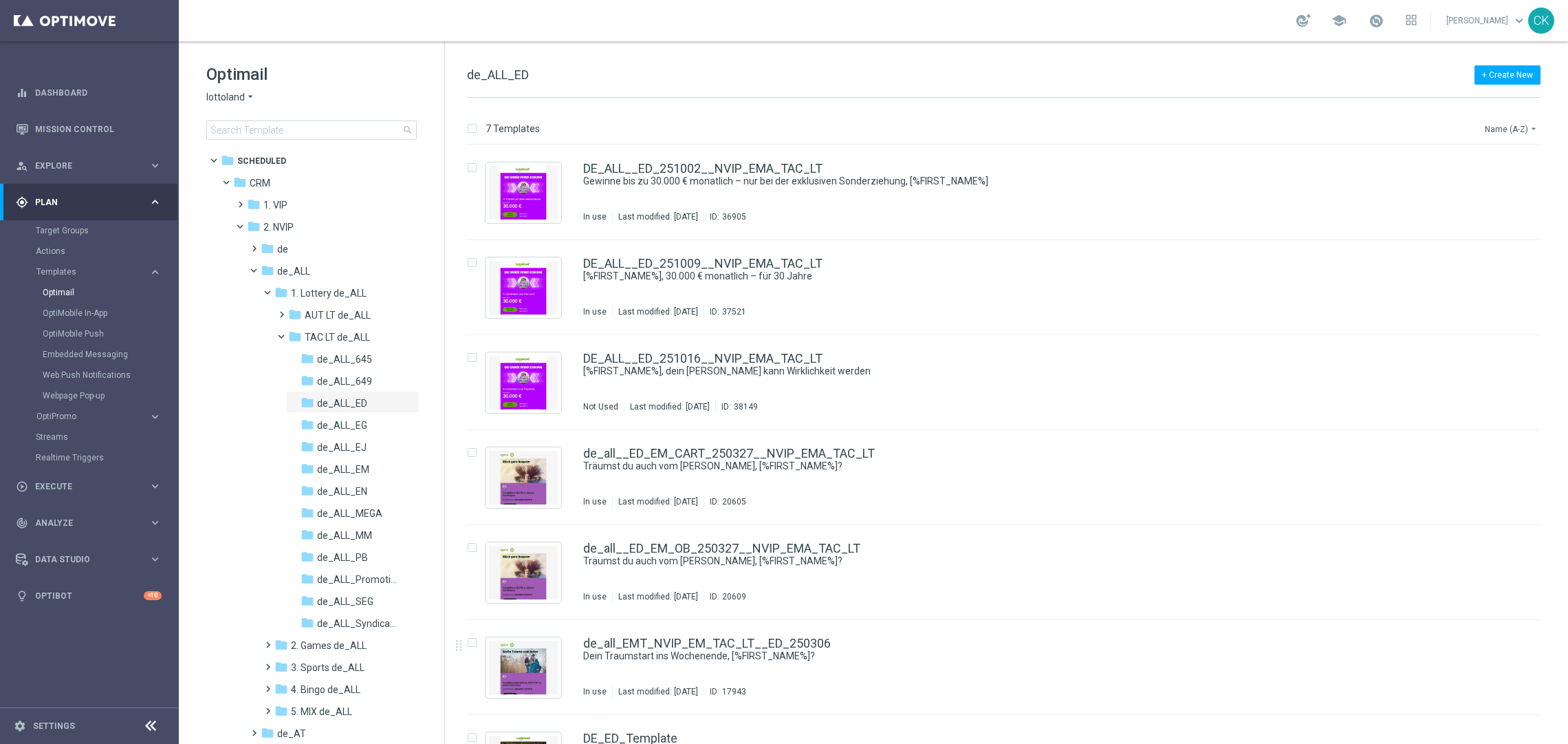
click at [1525, 131] on button "Name (A-Z) arrow_drop_down" at bounding box center [1512, 128] width 57 height 16
click at [1484, 187] on span "Date Modified (Newest)" at bounding box center [1487, 191] width 92 height 9
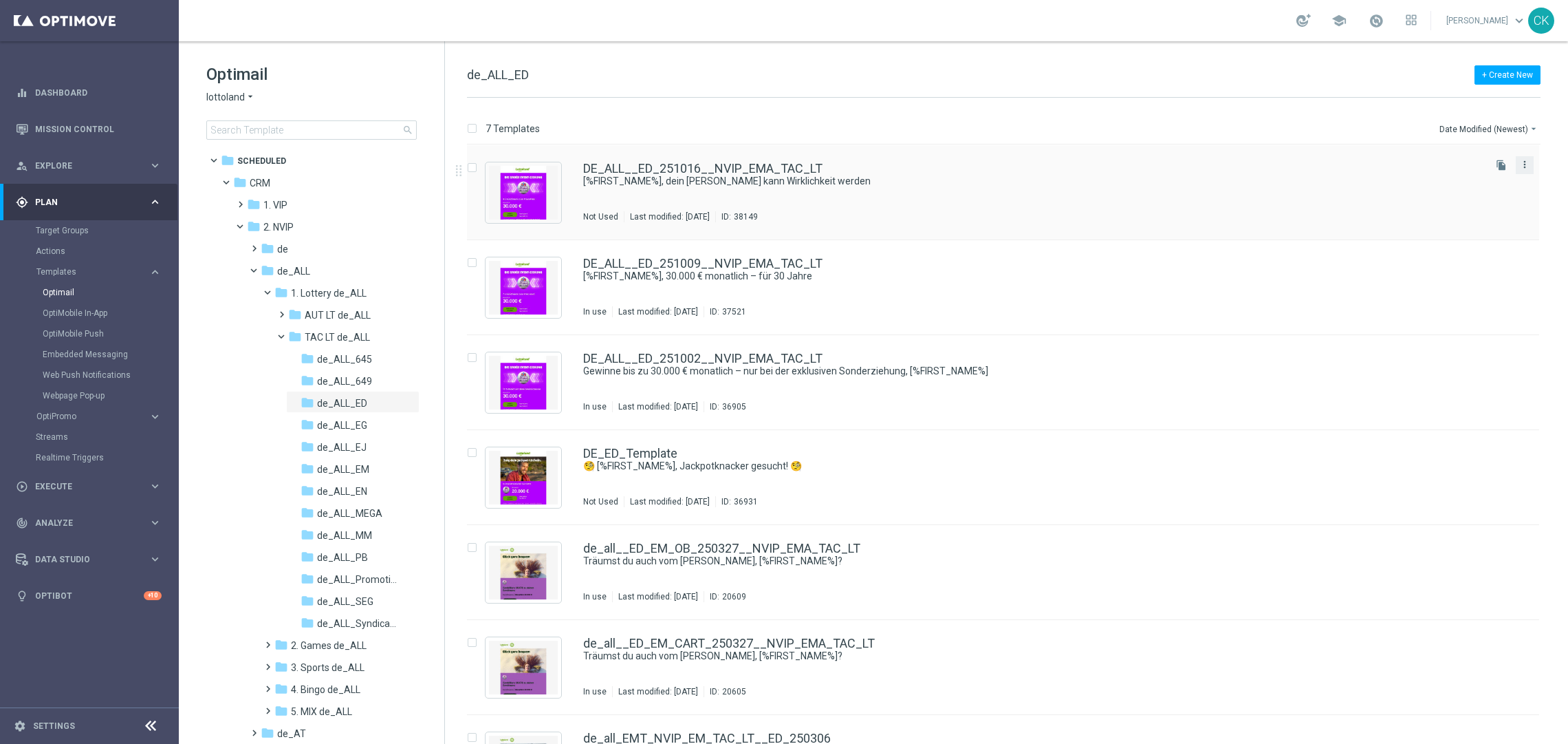
click at [1522, 165] on icon "more_vert" at bounding box center [1525, 164] width 11 height 11
click at [1457, 195] on div "Copy To" at bounding box center [1467, 198] width 83 height 9
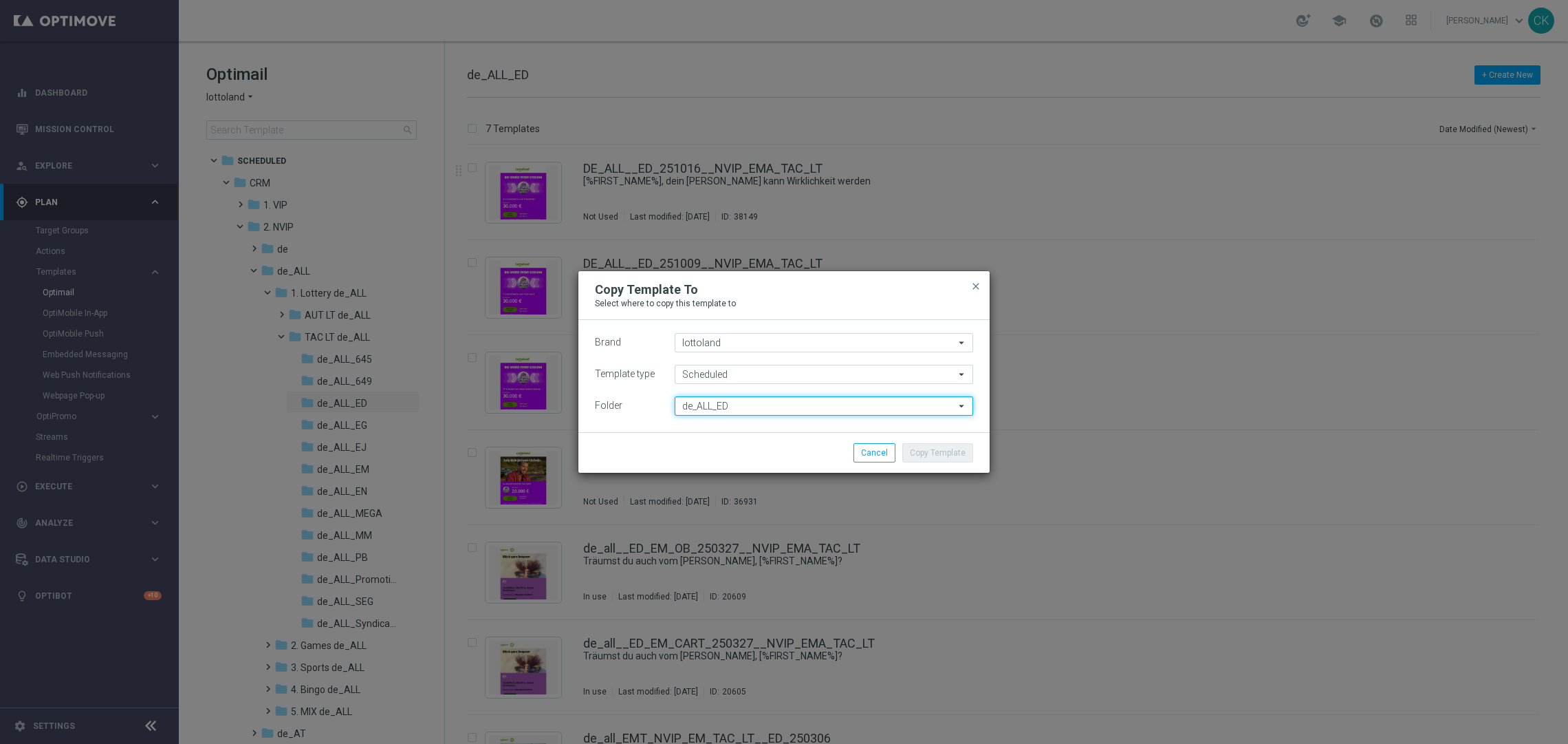
click at [755, 410] on input "de_ALL_ED" at bounding box center [824, 405] width 298 height 19
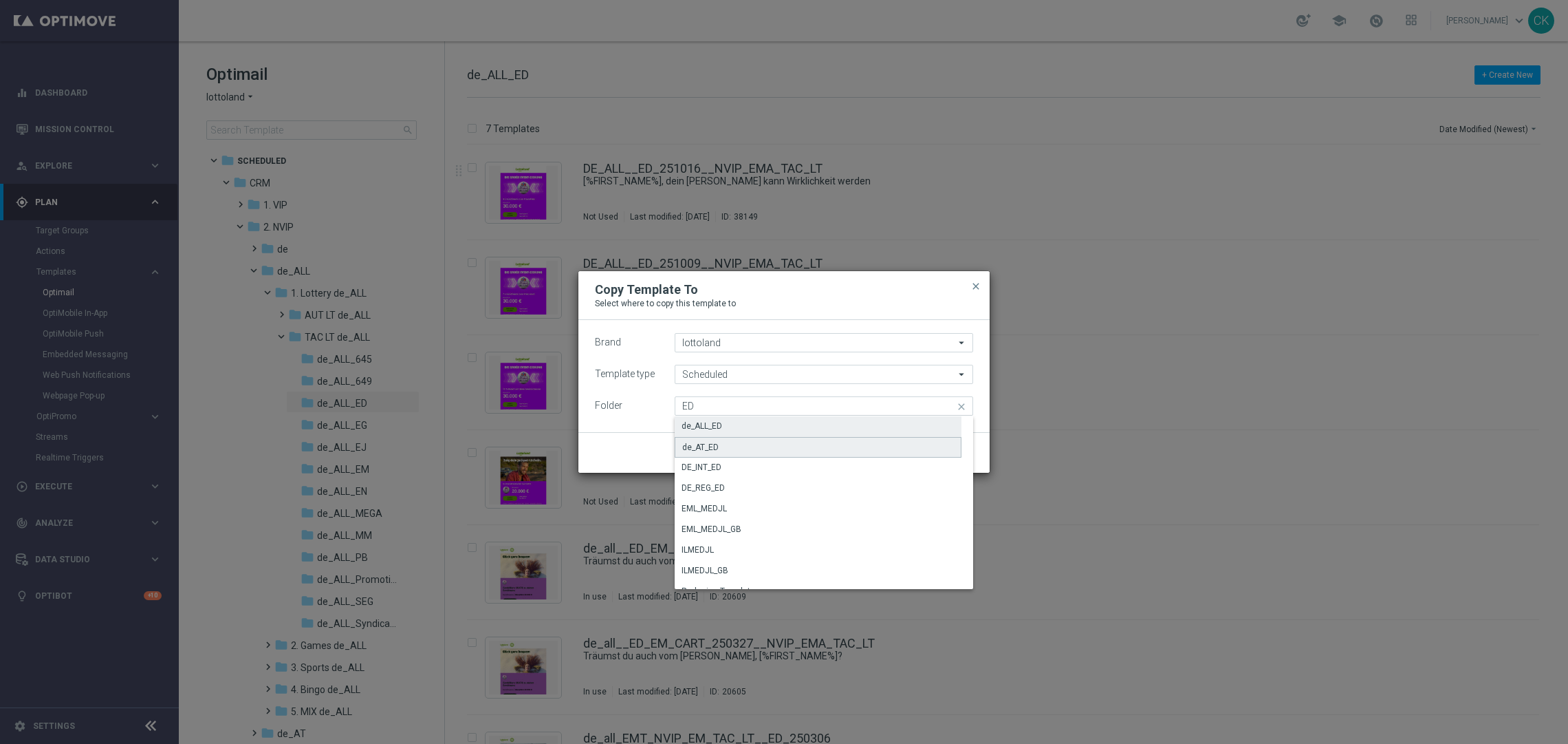
click at [708, 443] on div "de_AT_ED" at bounding box center [700, 447] width 36 height 12
type input "de_AT_ED"
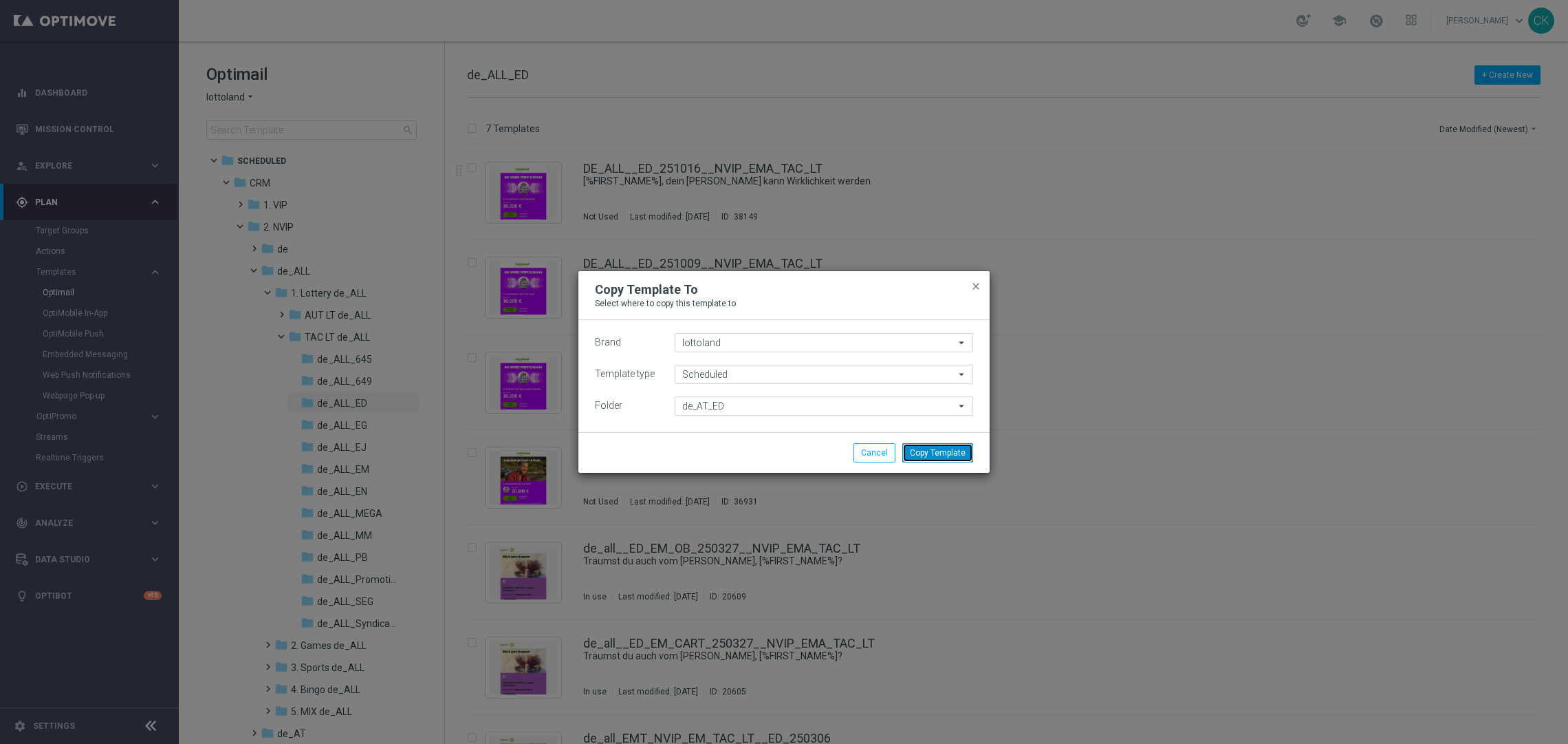
click at [924, 451] on button "Copy Template" at bounding box center [937, 453] width 70 height 19
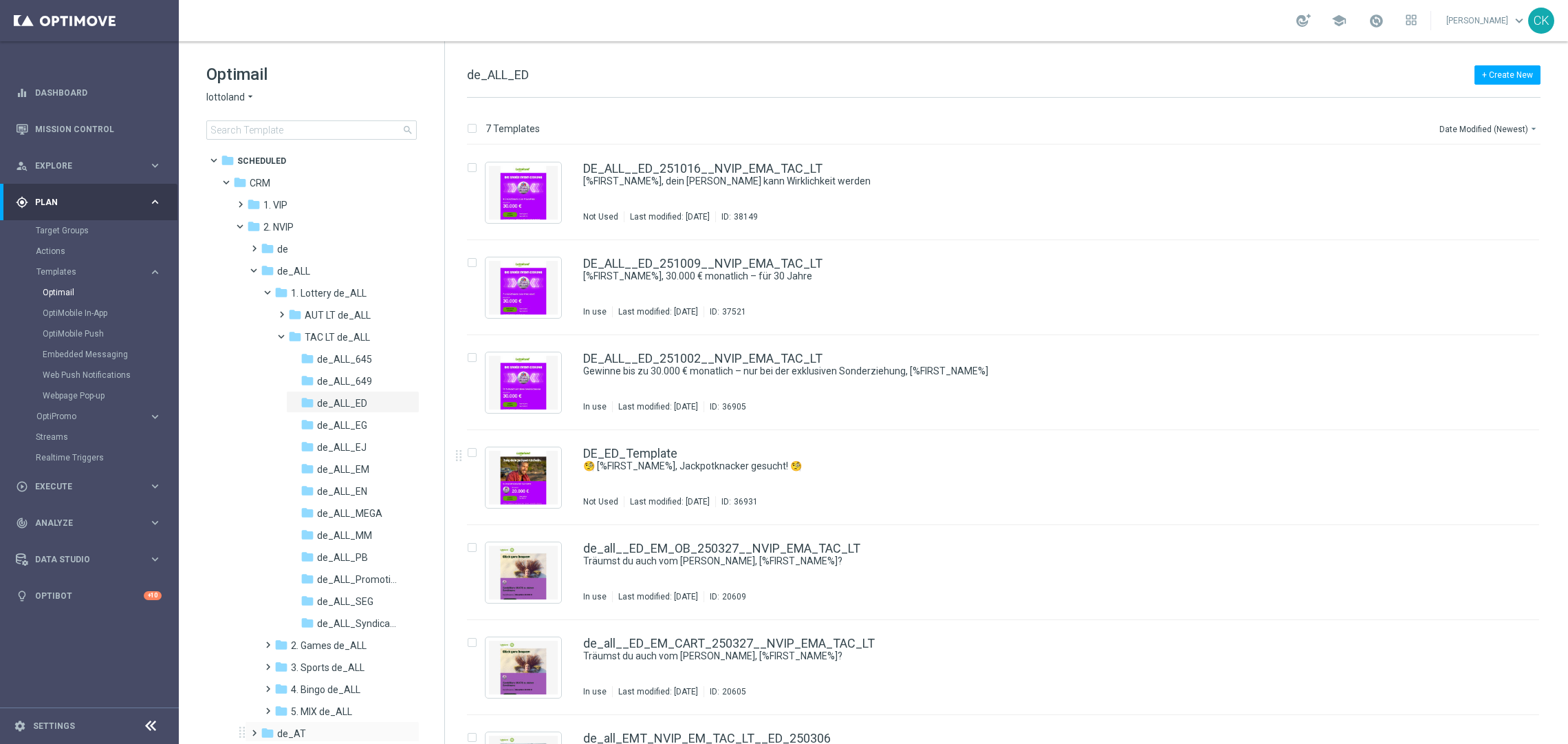
click at [252, 726] on span at bounding box center [251, 726] width 6 height 5
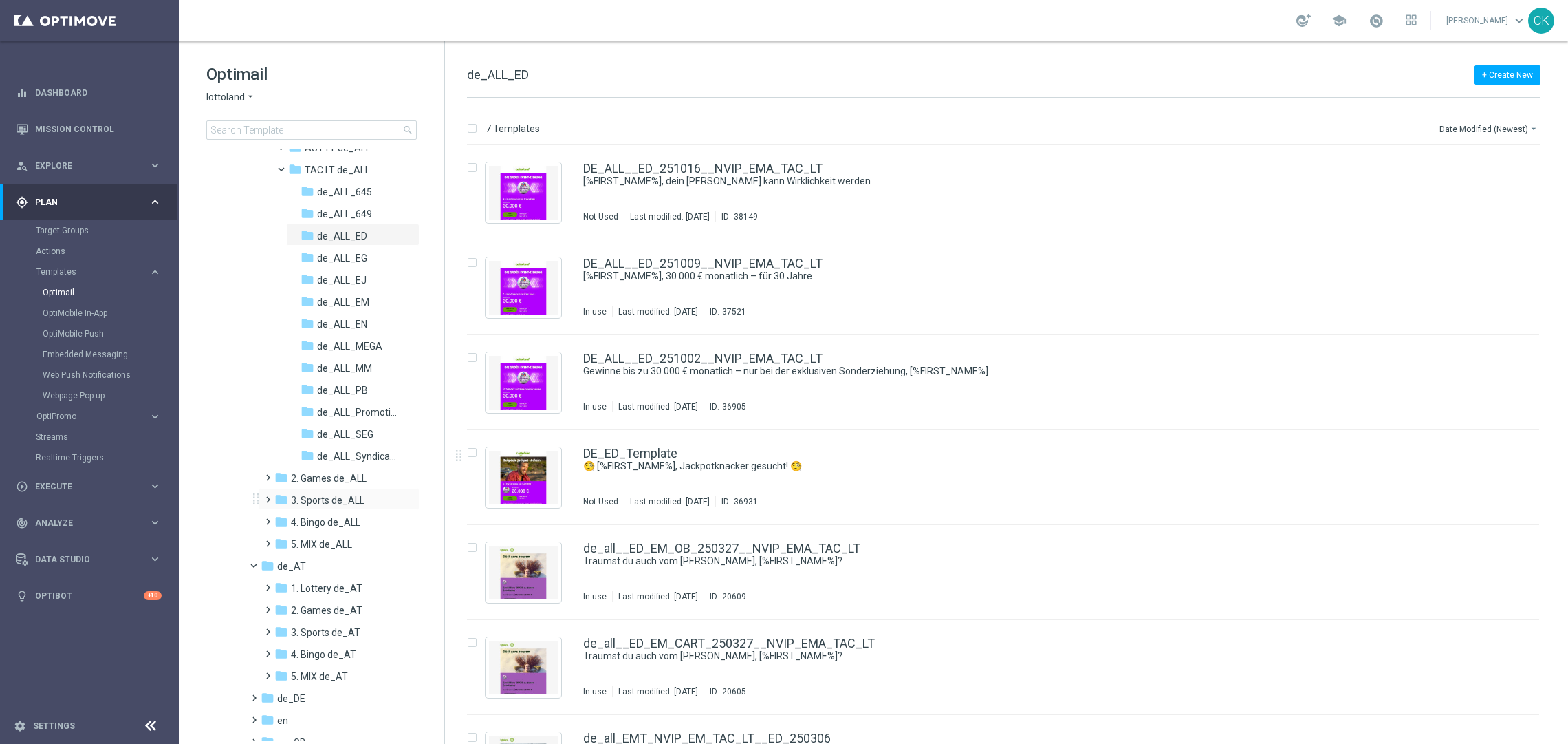
scroll to position [257, 0]
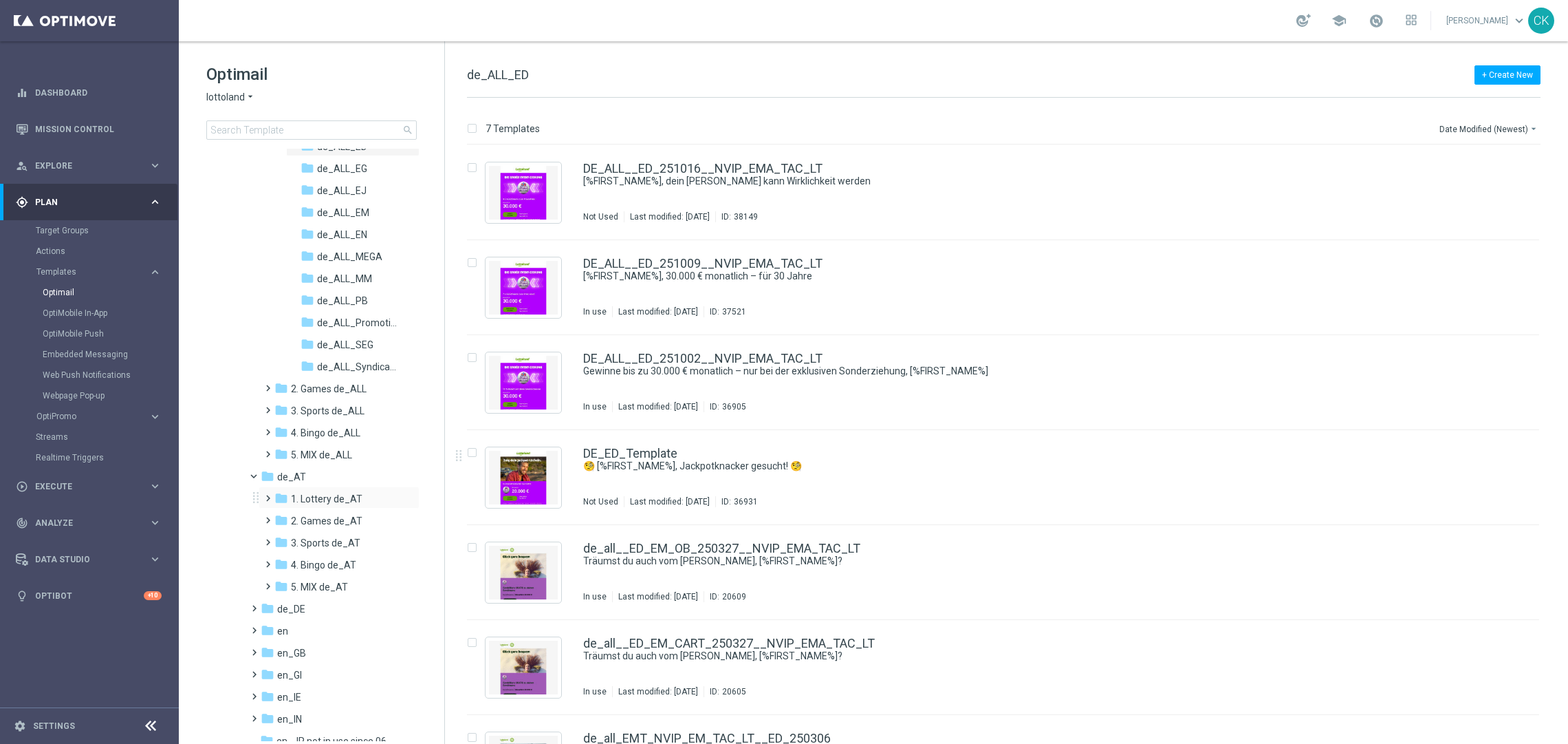
click at [268, 494] on span at bounding box center [265, 491] width 6 height 5
click at [278, 539] on span at bounding box center [279, 536] width 6 height 5
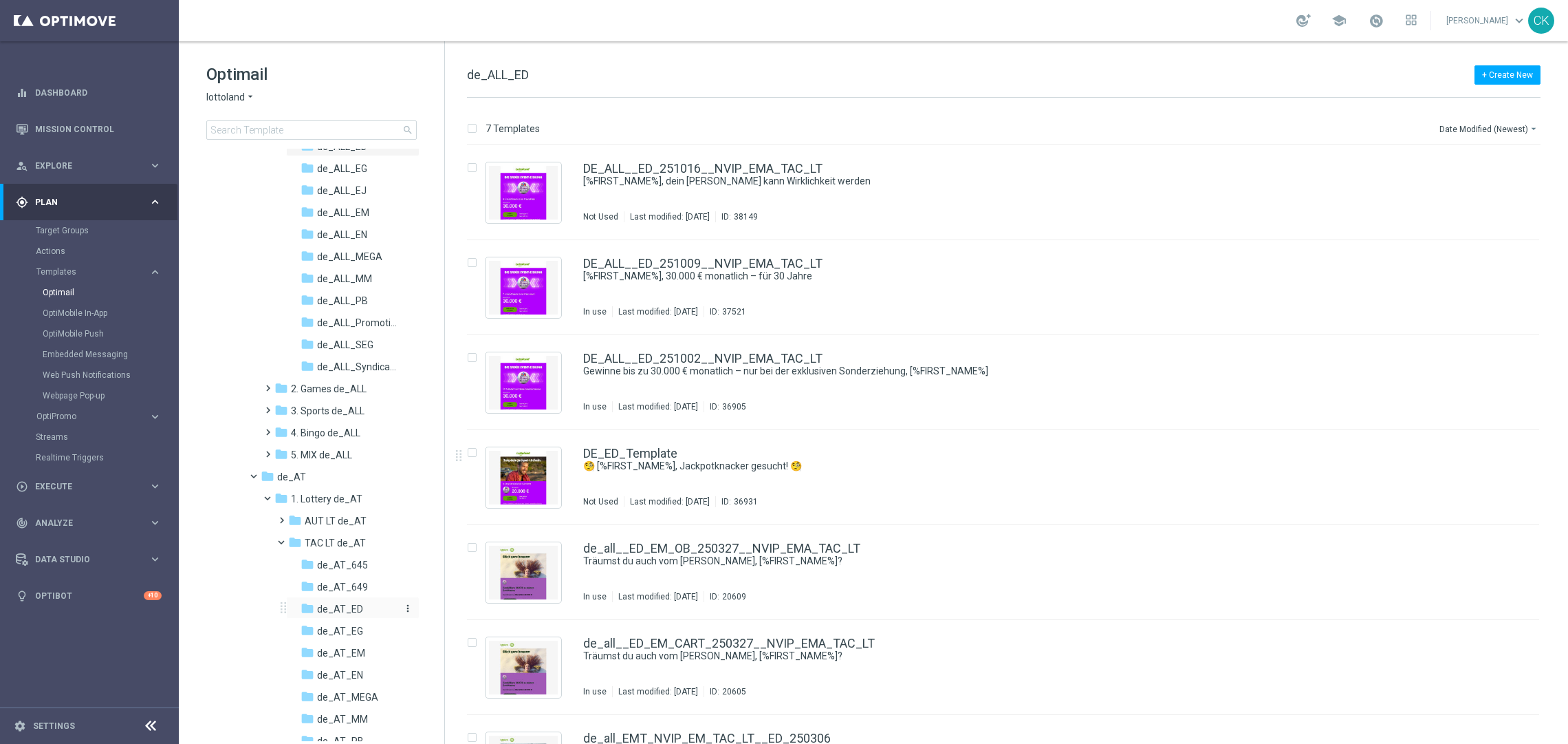
click at [337, 605] on span "de_AT_ED" at bounding box center [339, 609] width 46 height 12
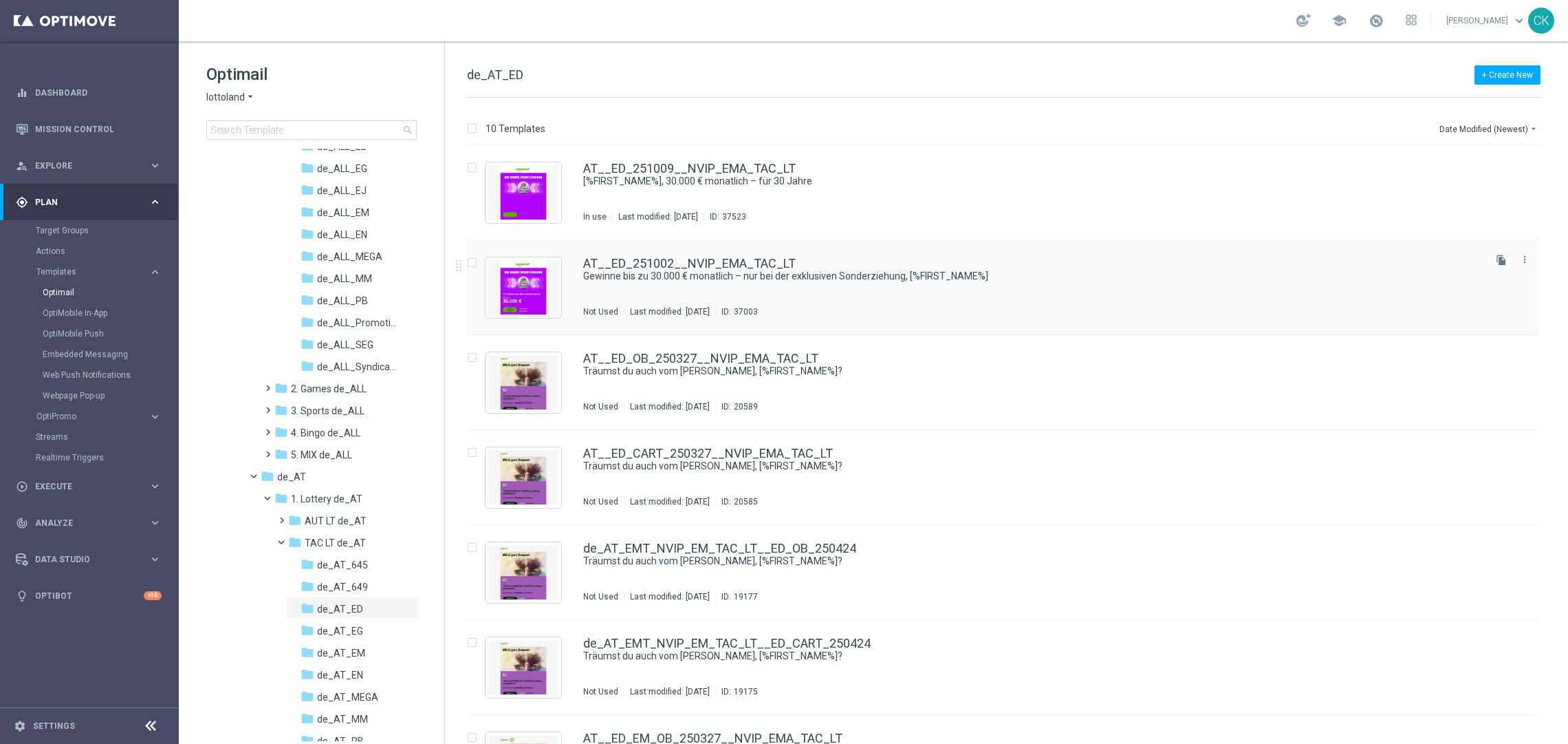
scroll to position [351, 0]
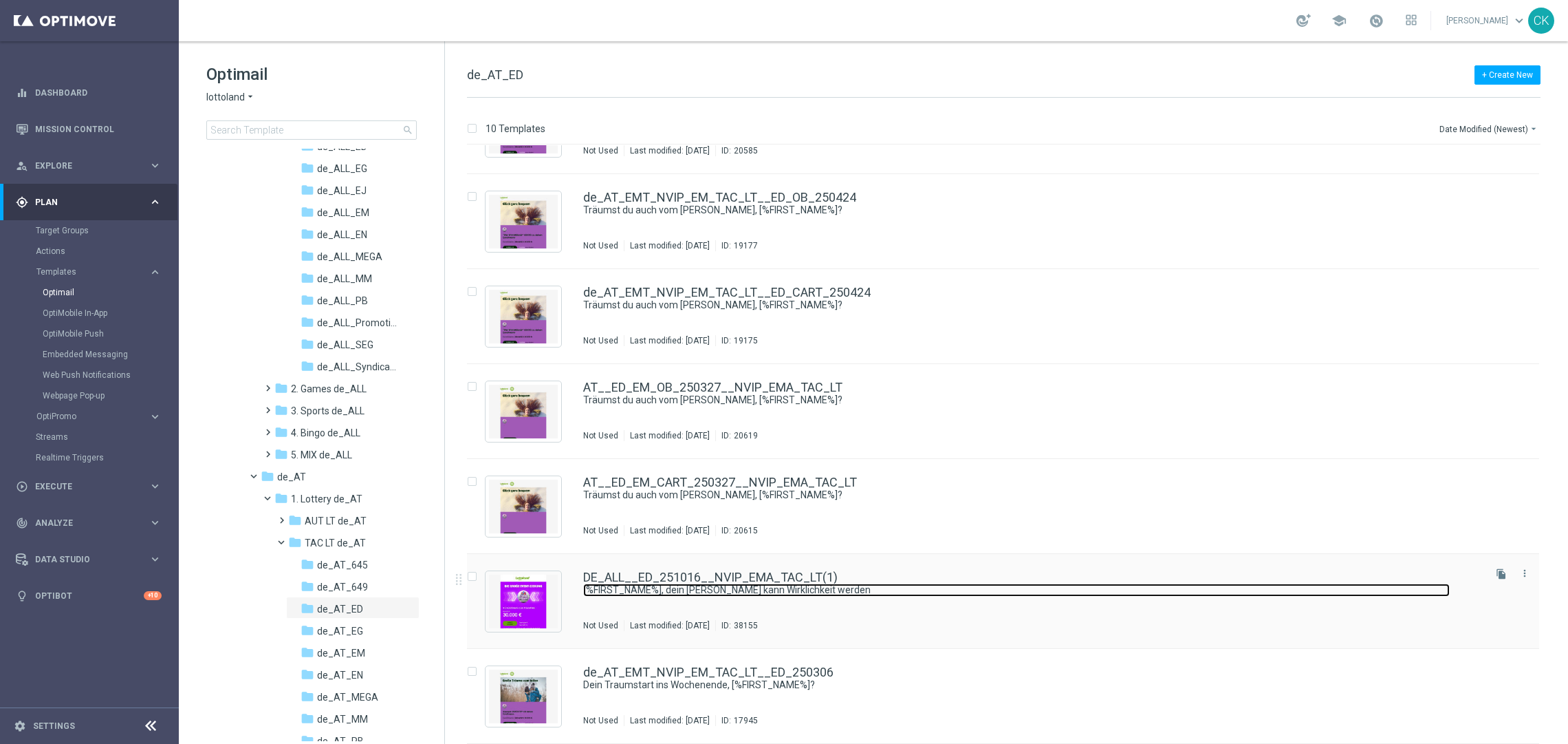
click at [649, 590] on link "[%FIRST_NAME%], dein Traum kann Wirklichkeit werden" at bounding box center [1016, 590] width 866 height 13
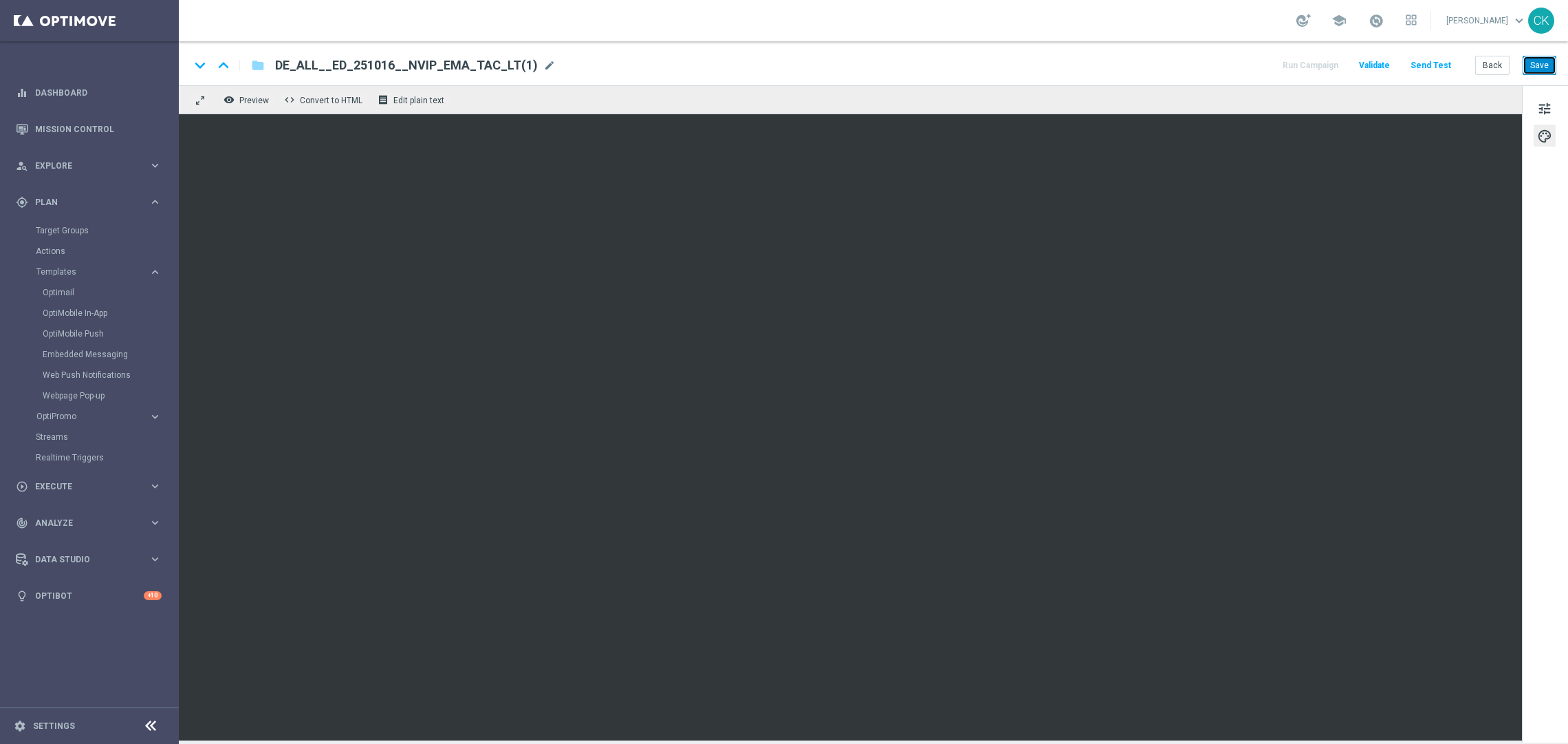
click at [1539, 69] on button "Save" at bounding box center [1539, 65] width 33 height 19
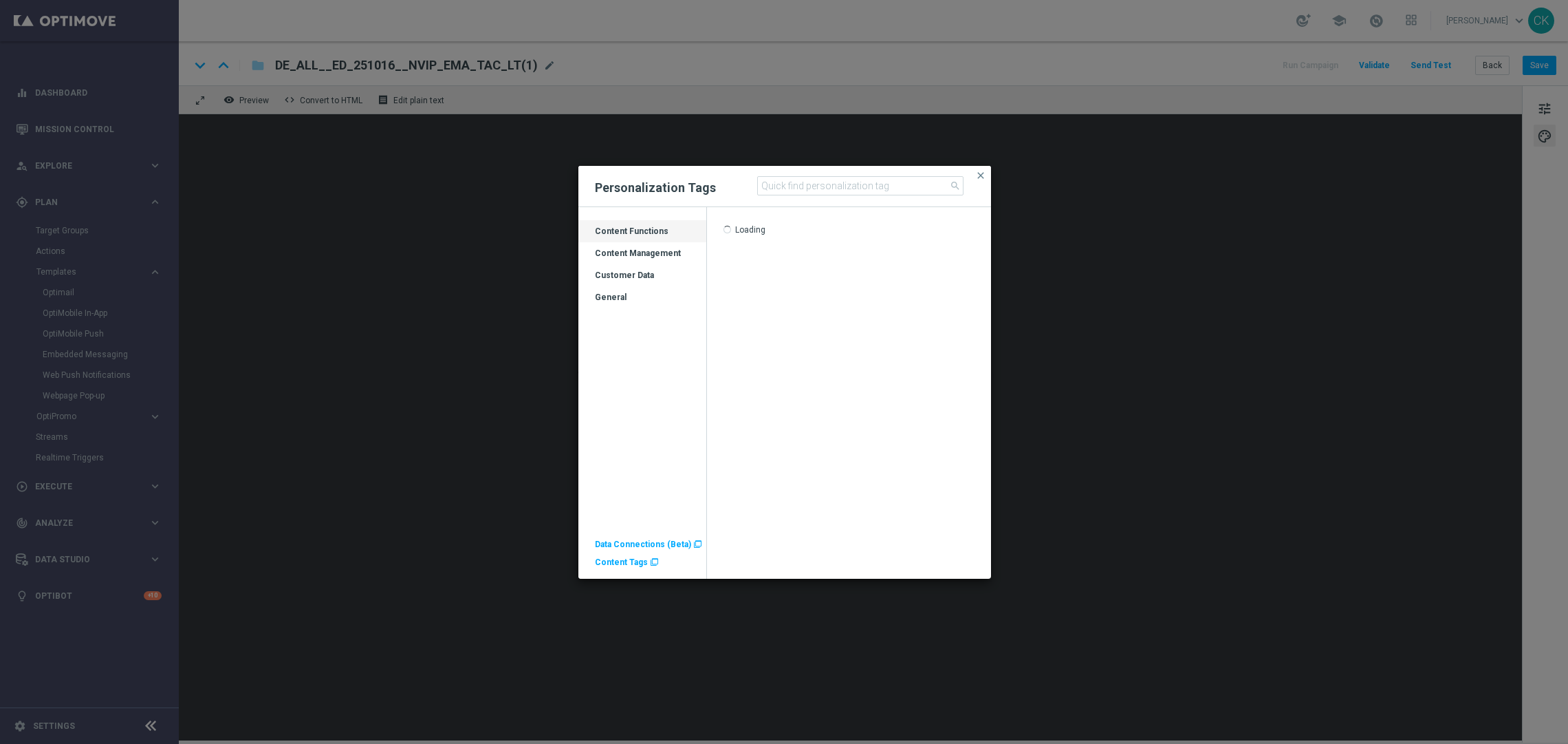
click at [620, 560] on span "Content Tags" at bounding box center [621, 562] width 53 height 9
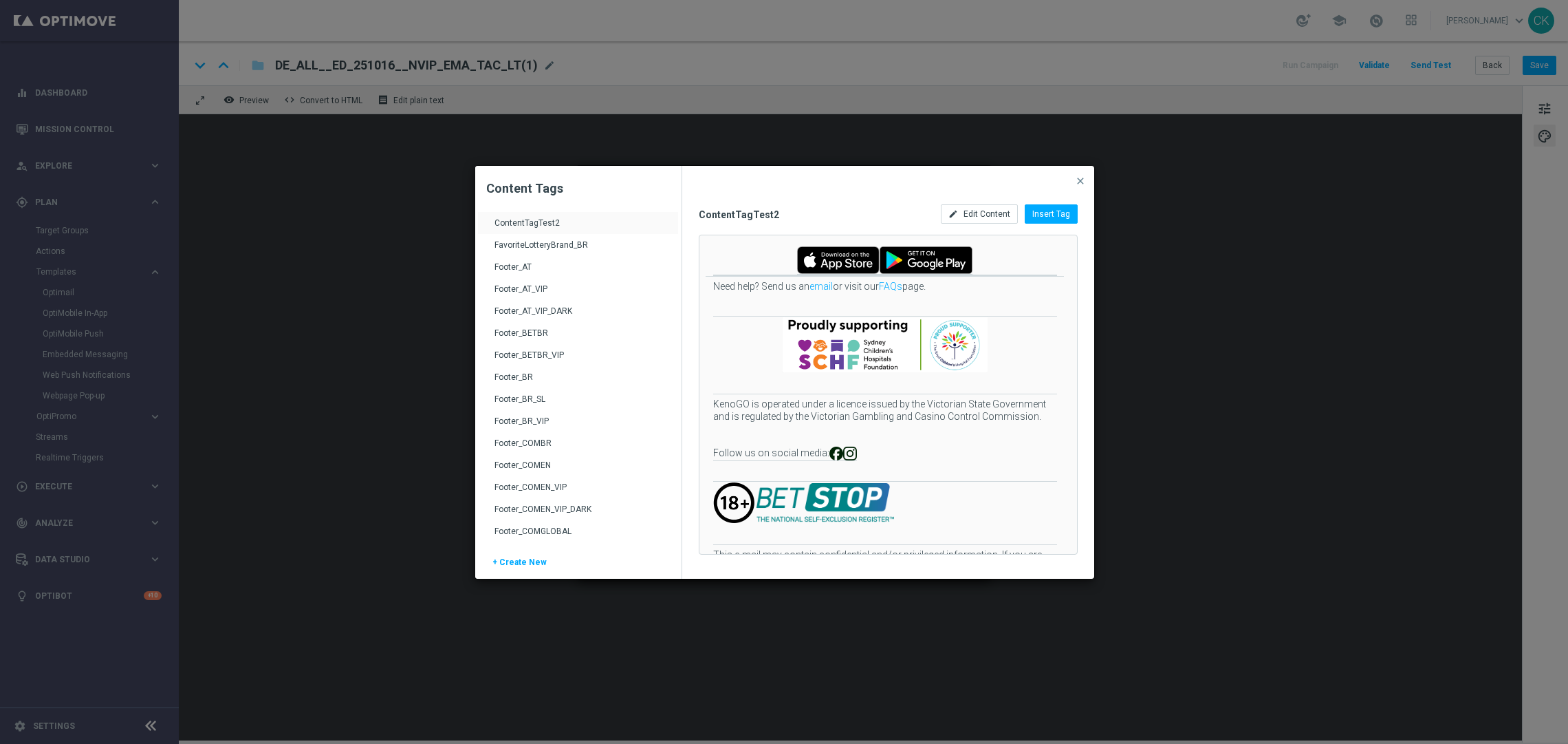
click at [531, 267] on div "Footer_AT" at bounding box center [579, 272] width 170 height 22
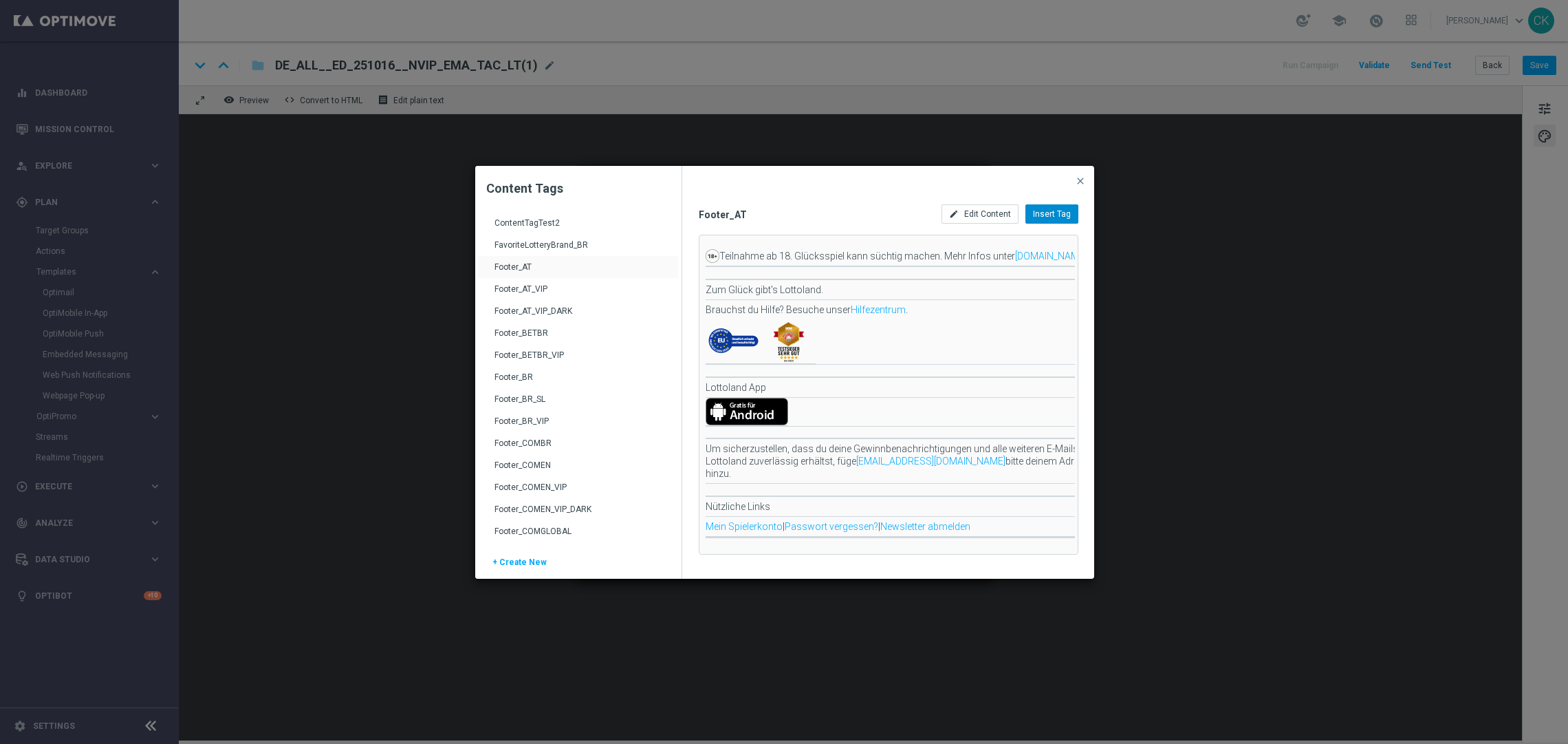
click at [1058, 212] on span "Insert Tag" at bounding box center [1051, 214] width 38 height 9
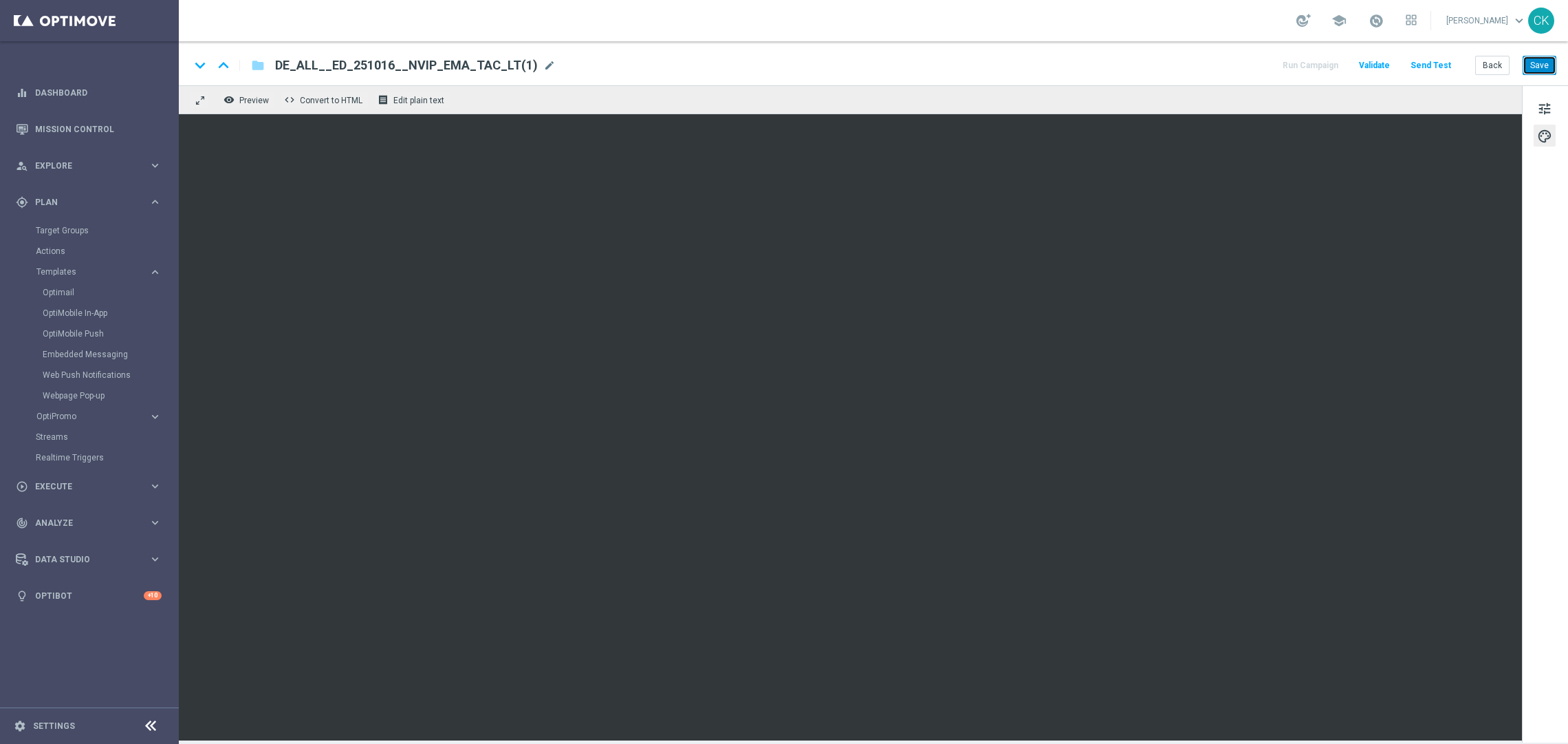
click at [1546, 59] on button "Save" at bounding box center [1539, 65] width 33 height 19
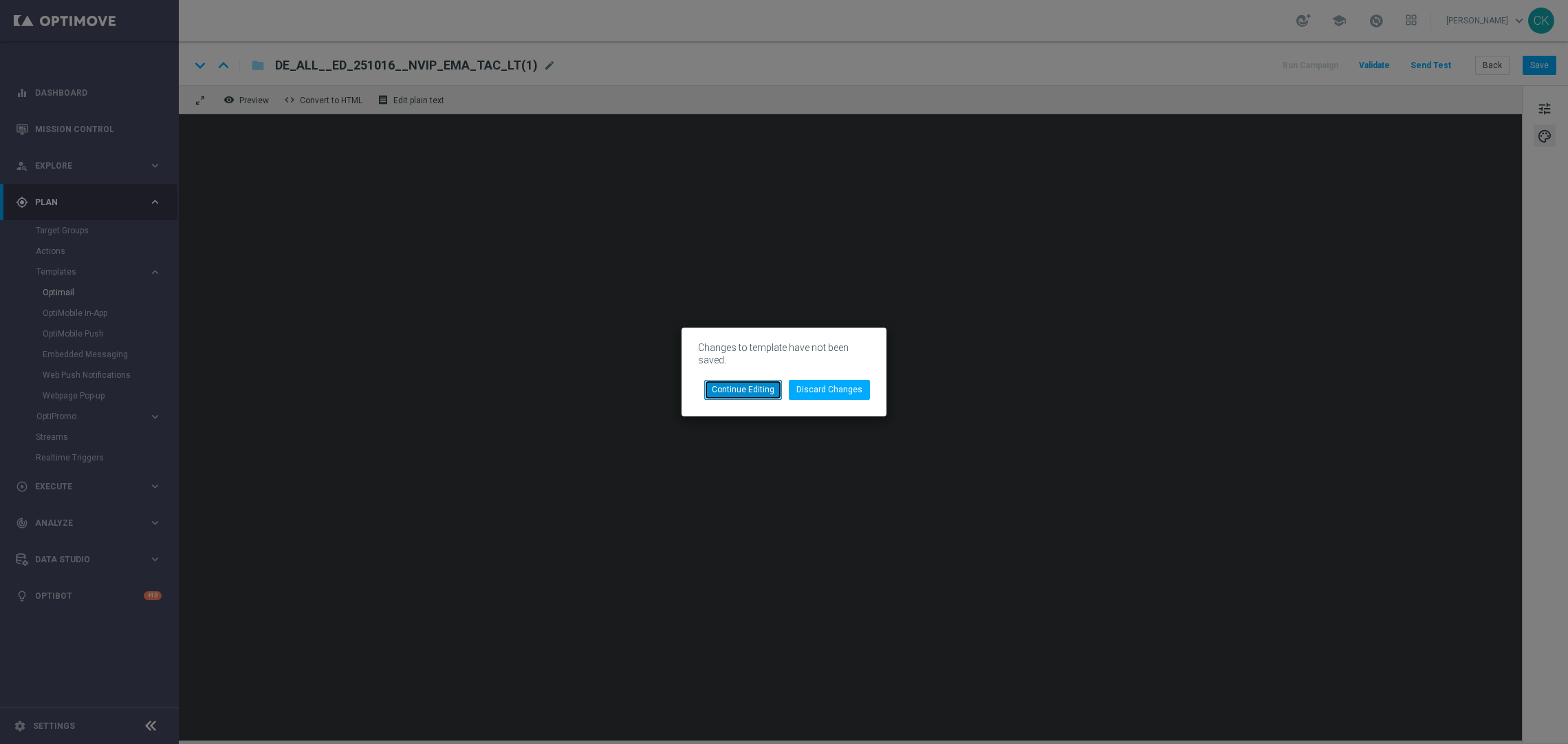
click at [731, 387] on button "Continue Editing" at bounding box center [743, 389] width 77 height 19
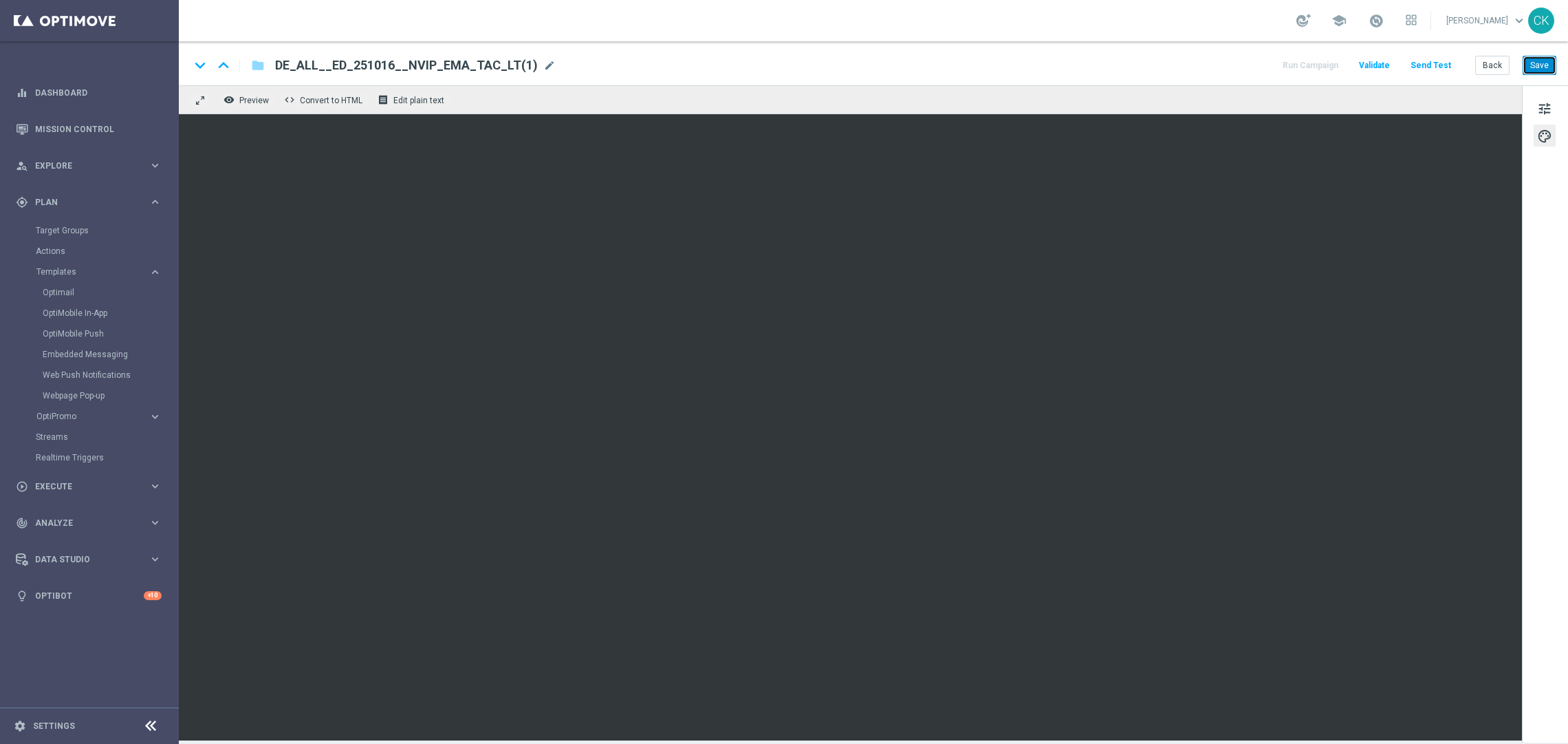
click at [1539, 61] on button "Save" at bounding box center [1539, 65] width 33 height 19
click at [1440, 64] on button "Send Test" at bounding box center [1431, 66] width 45 height 19
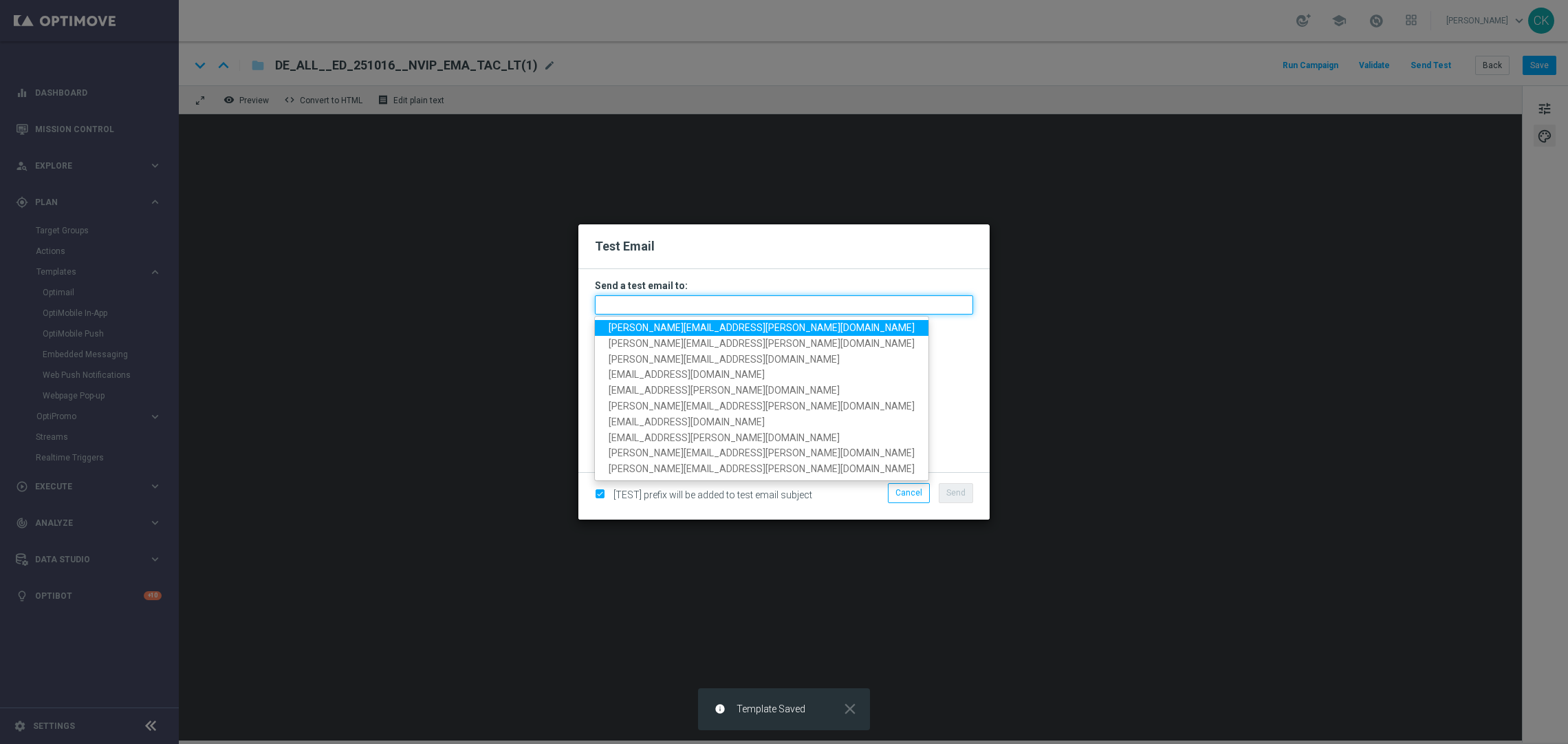
click at [701, 300] on input "text" at bounding box center [784, 305] width 378 height 19
click at [672, 326] on span "[PERSON_NAME][EMAIL_ADDRESS][PERSON_NAME][DOMAIN_NAME]" at bounding box center [762, 327] width 306 height 11
type input "[PERSON_NAME][EMAIL_ADDRESS][PERSON_NAME][DOMAIN_NAME]"
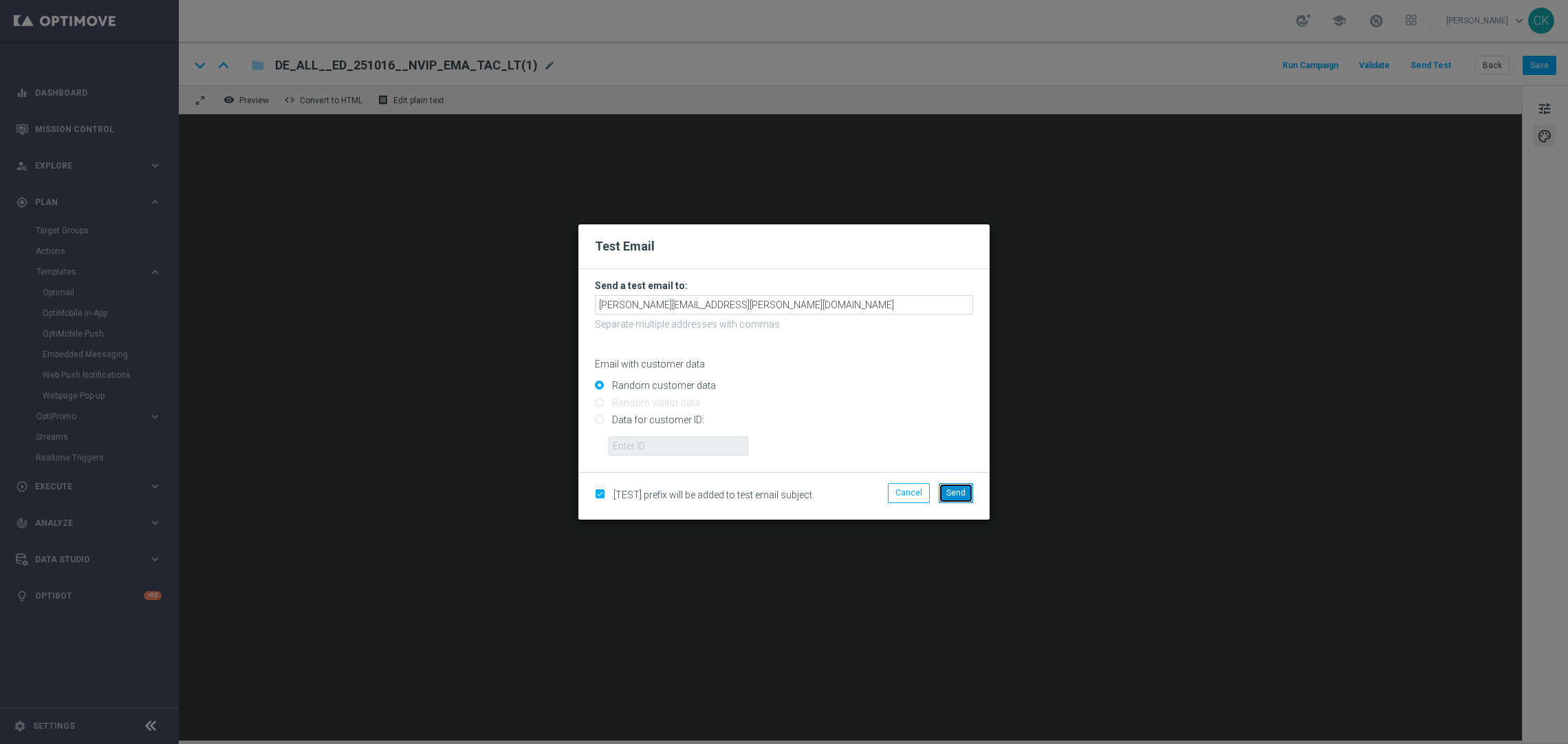
click at [954, 492] on span "Send" at bounding box center [955, 492] width 19 height 9
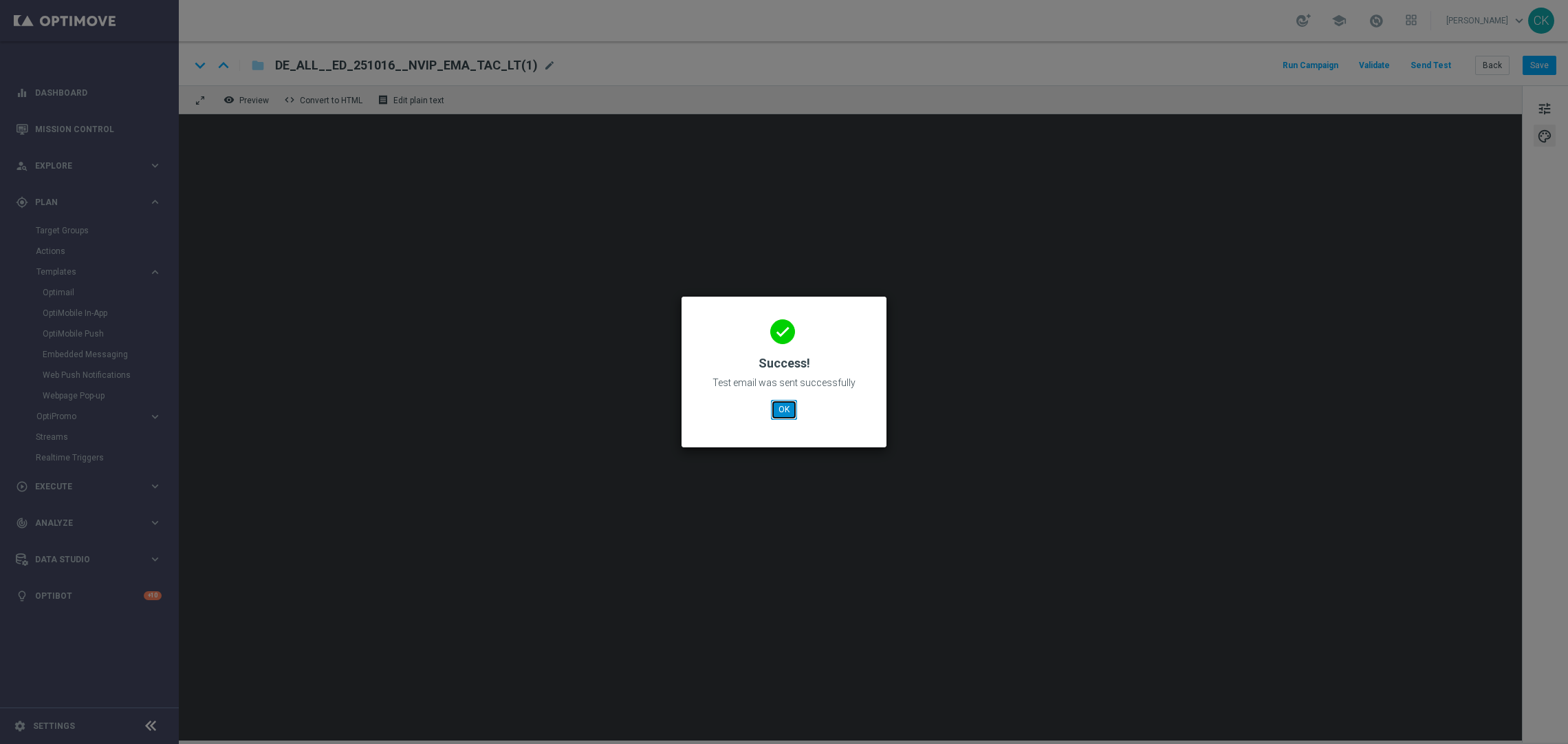
click at [779, 406] on button "OK" at bounding box center [784, 409] width 26 height 19
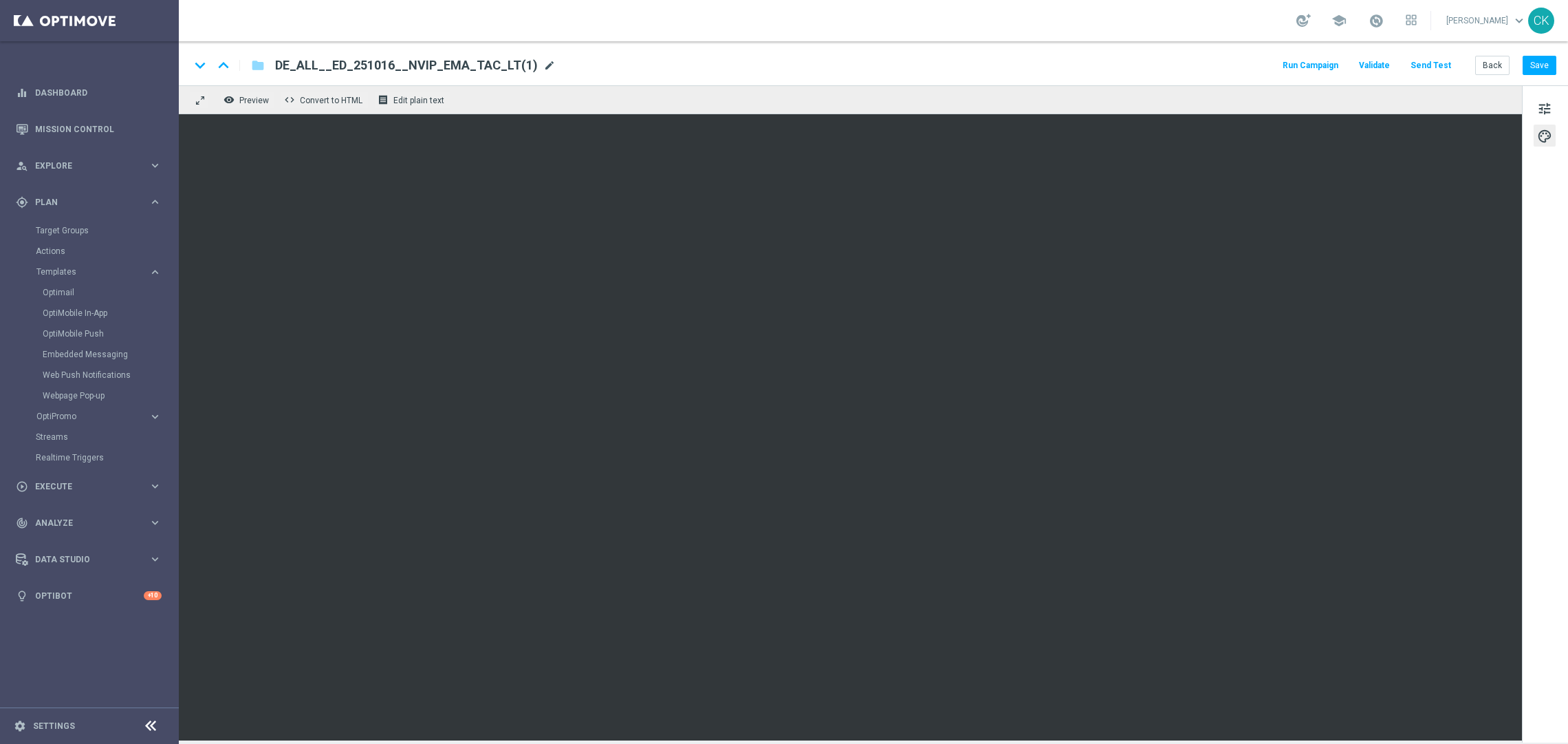
click at [543, 67] on span "mode_edit" at bounding box center [549, 65] width 12 height 12
click at [1540, 64] on button "Save" at bounding box center [1539, 65] width 33 height 19
click at [1491, 66] on button "Back" at bounding box center [1492, 65] width 34 height 19
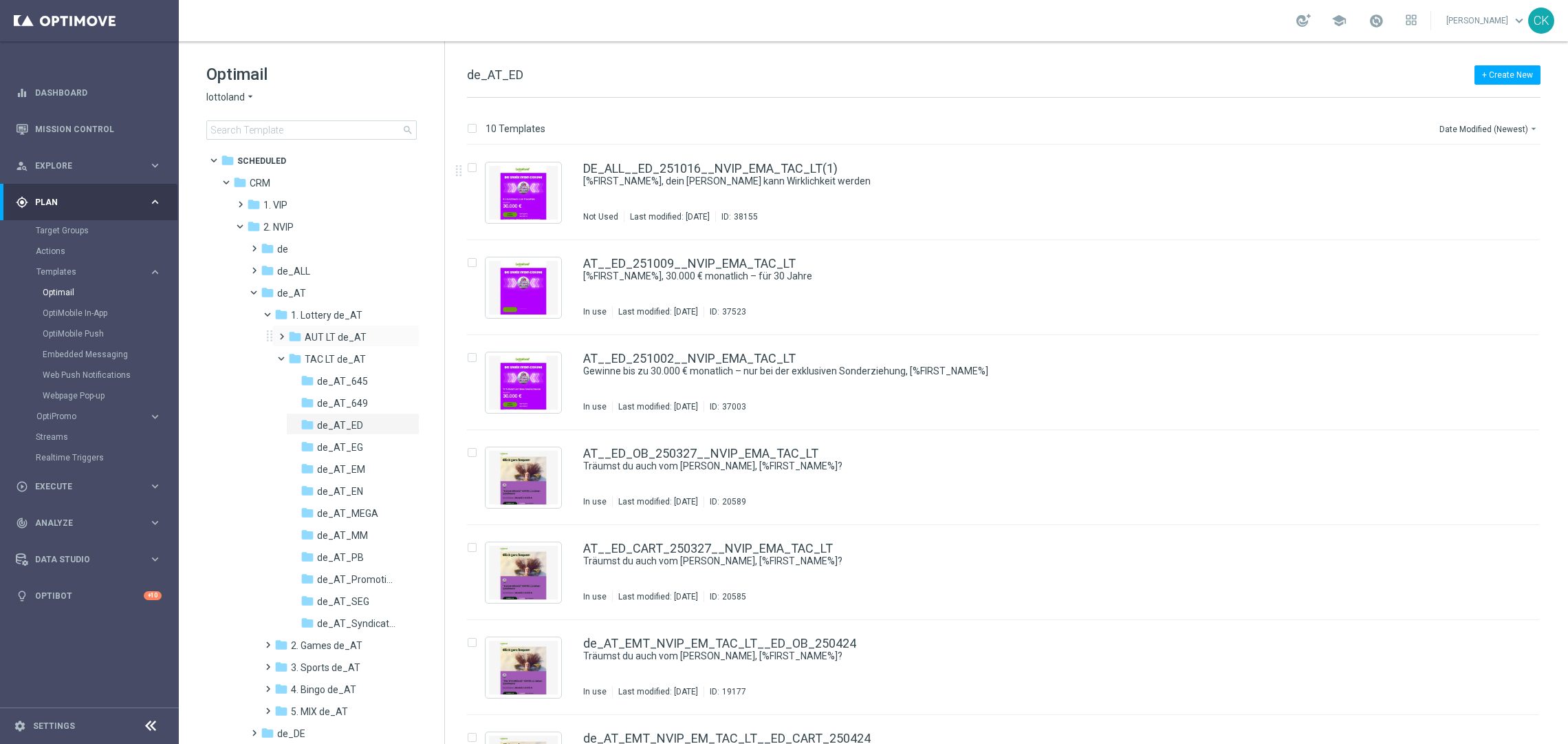
click at [280, 329] on span at bounding box center [279, 330] width 6 height 5
click at [343, 354] on span "645_SundayDraw_de_AT" at bounding box center [356, 359] width 80 height 12
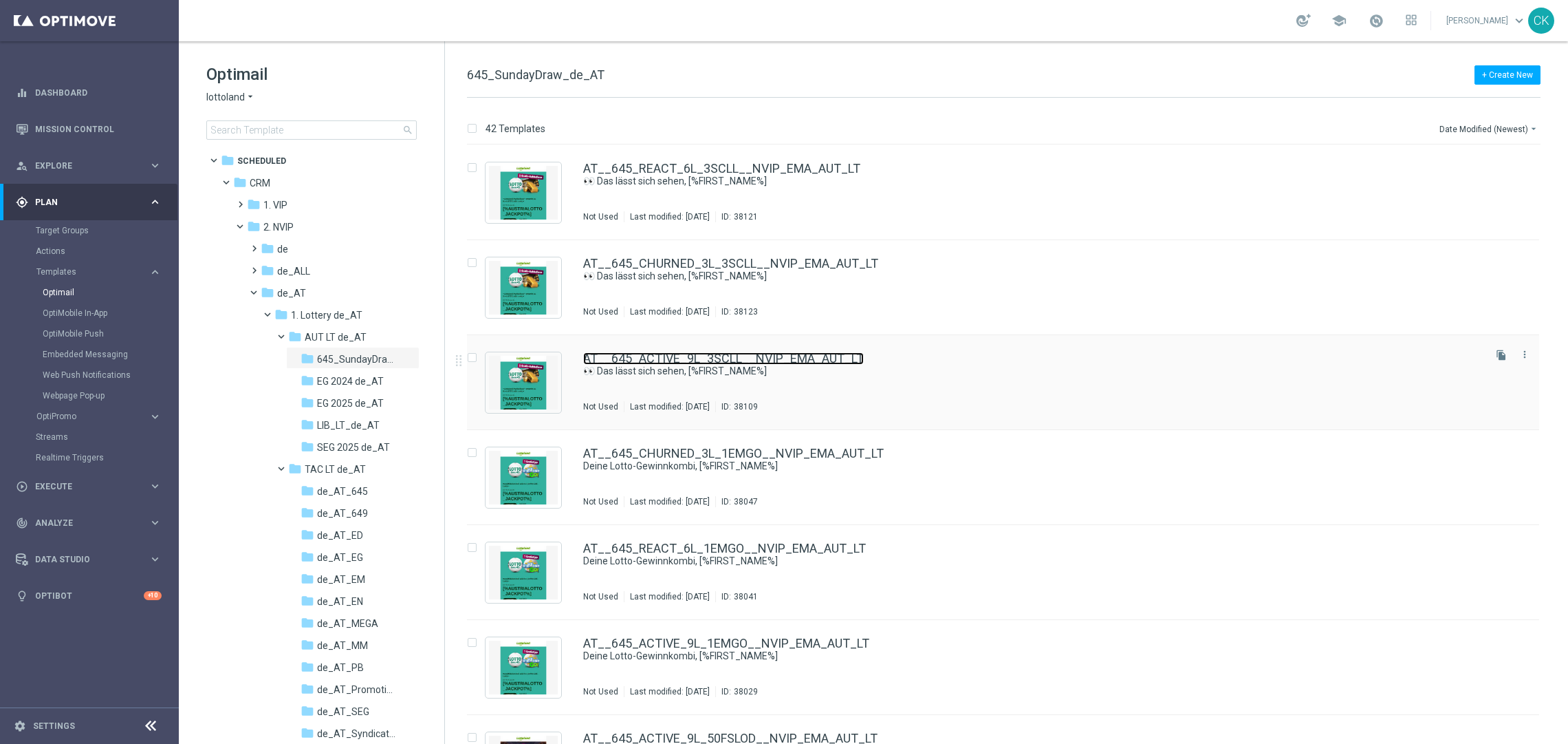
click at [660, 353] on link "AT__645_ACTIVE_9L_3SCLL__NVIP_EMA_AUT_LT" at bounding box center [724, 358] width 280 height 12
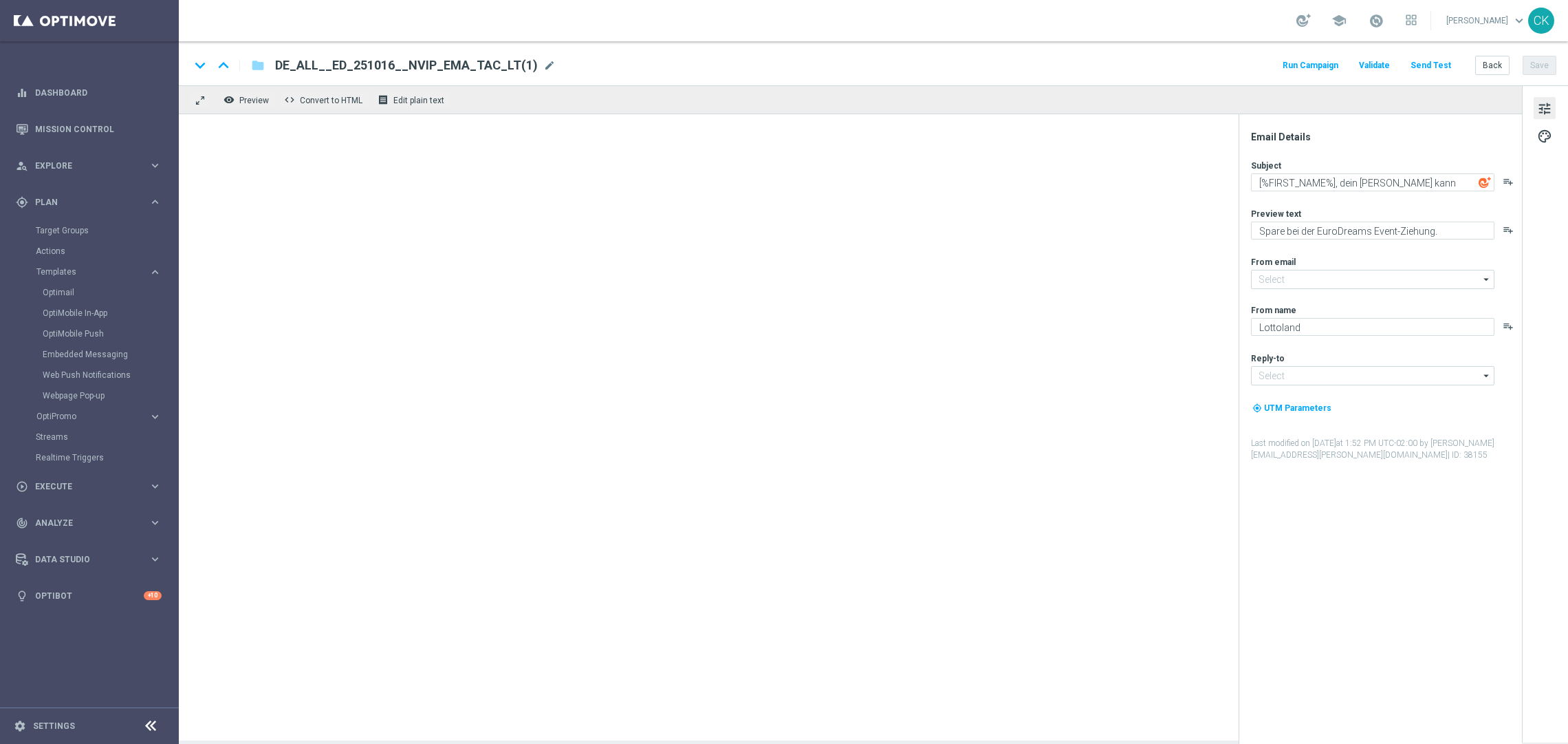
type input "[EMAIL_ADDRESS][DOMAIN_NAME]"
type textarea "👀 Das lässt sich sehen, [%FIRST_NAME%]"
type textarea "GRATIS Rubbellose zum LOTTO 6 aus 45."
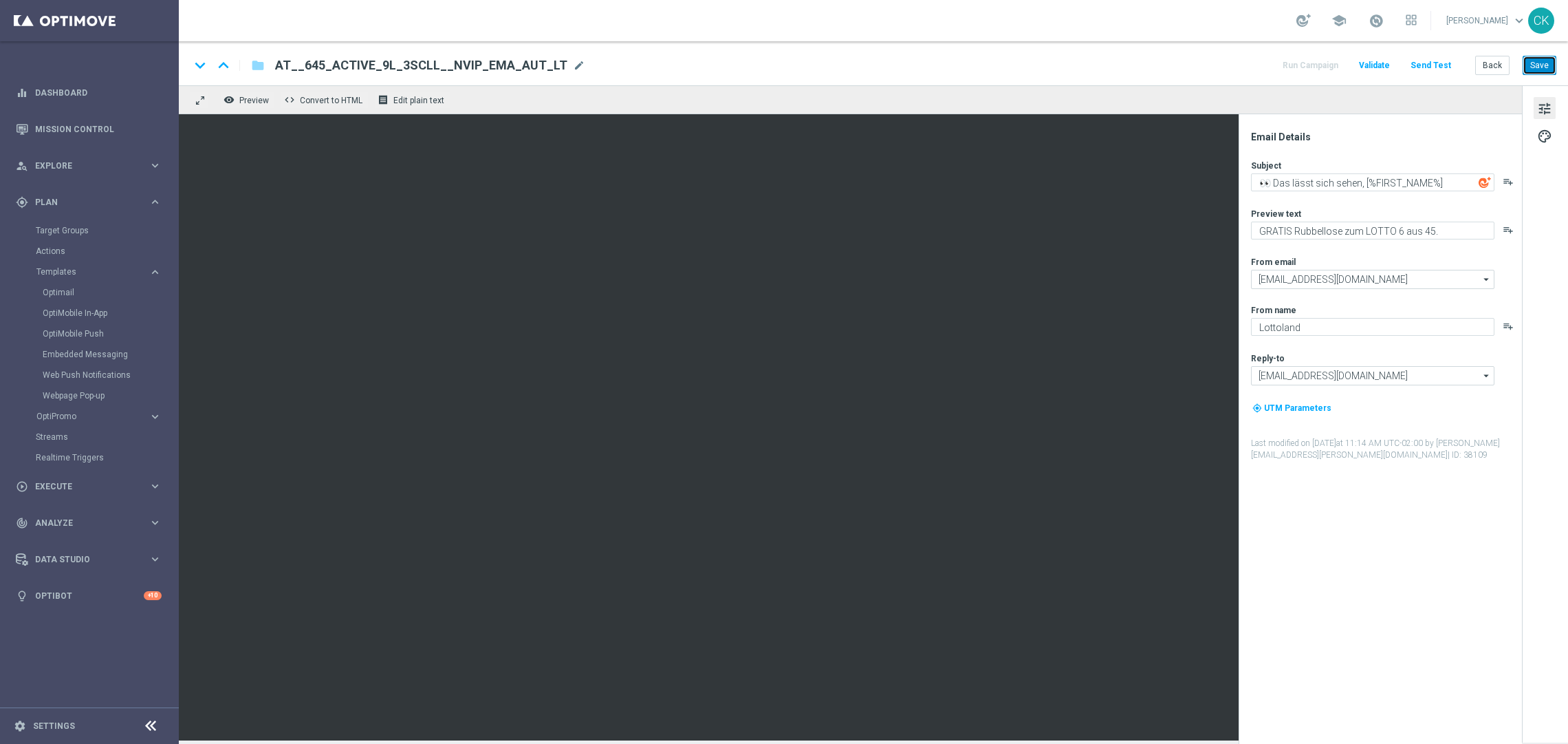
click at [1553, 64] on button "Save" at bounding box center [1539, 65] width 33 height 19
click at [1480, 63] on button "Back" at bounding box center [1492, 65] width 34 height 19
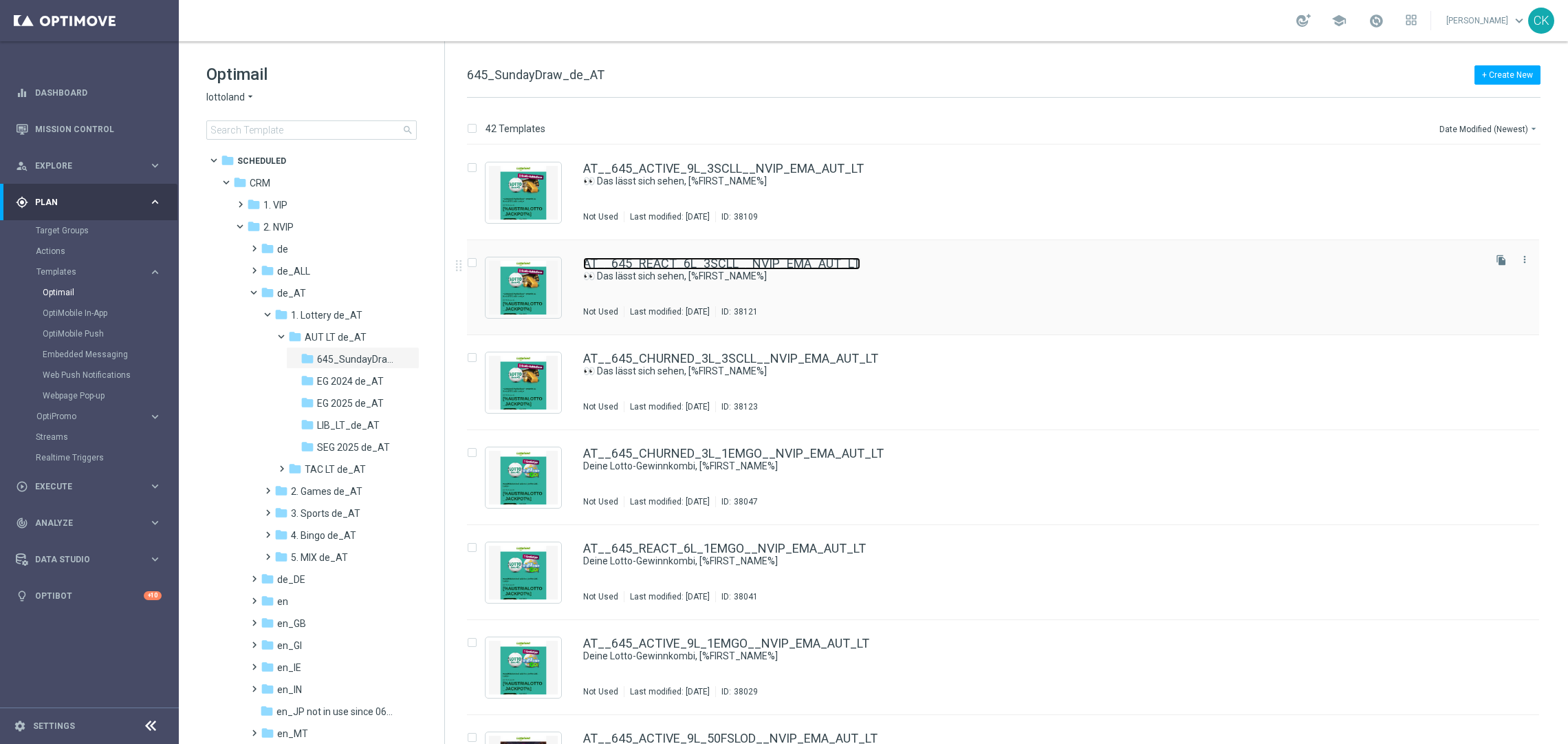
click at [658, 262] on link "AT__645_REACT_6L_3SCLL__NVIP_EMA_AUT_LT" at bounding box center [722, 264] width 277 height 12
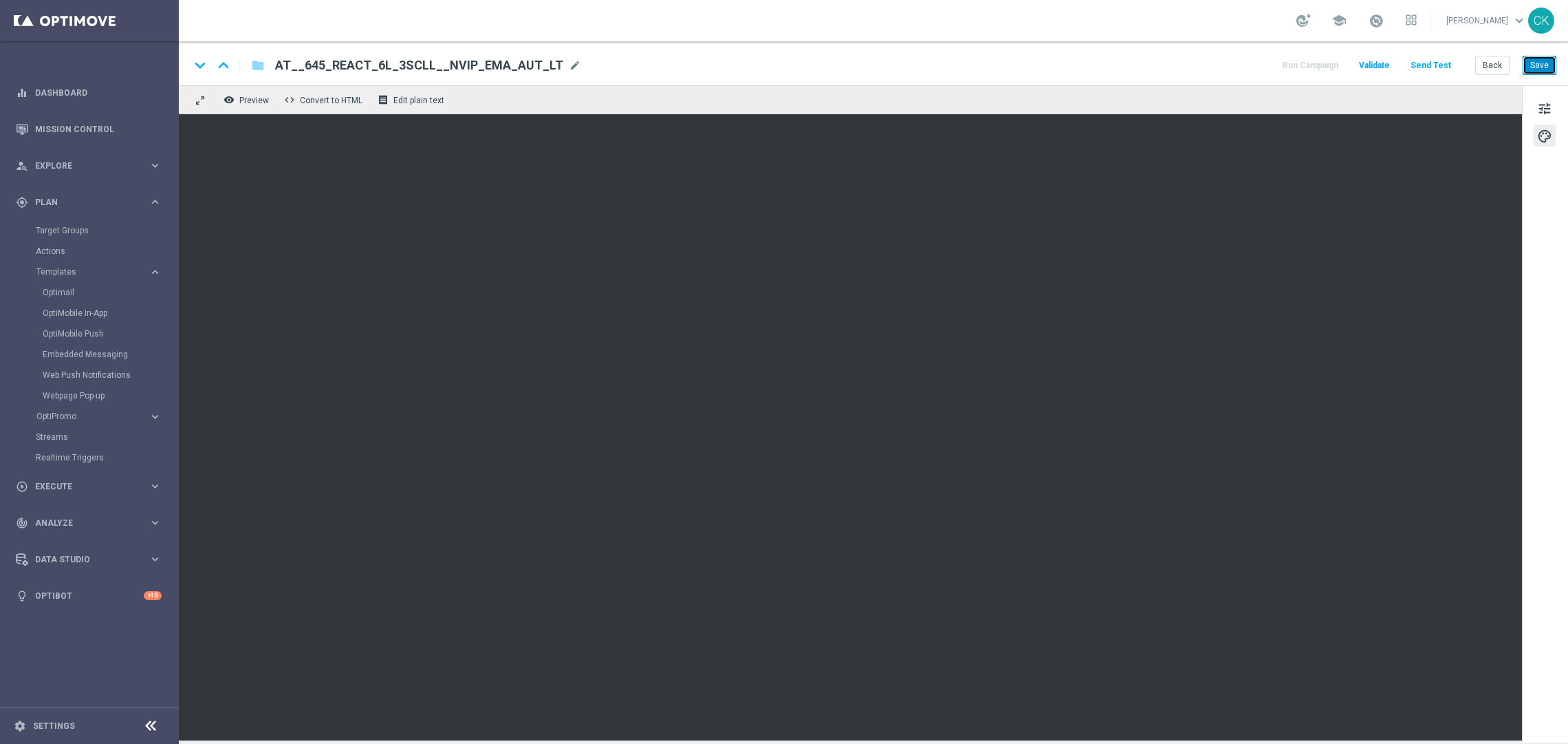
click at [1543, 65] on button "Save" at bounding box center [1539, 65] width 33 height 19
click at [1491, 66] on button "Back" at bounding box center [1492, 65] width 34 height 19
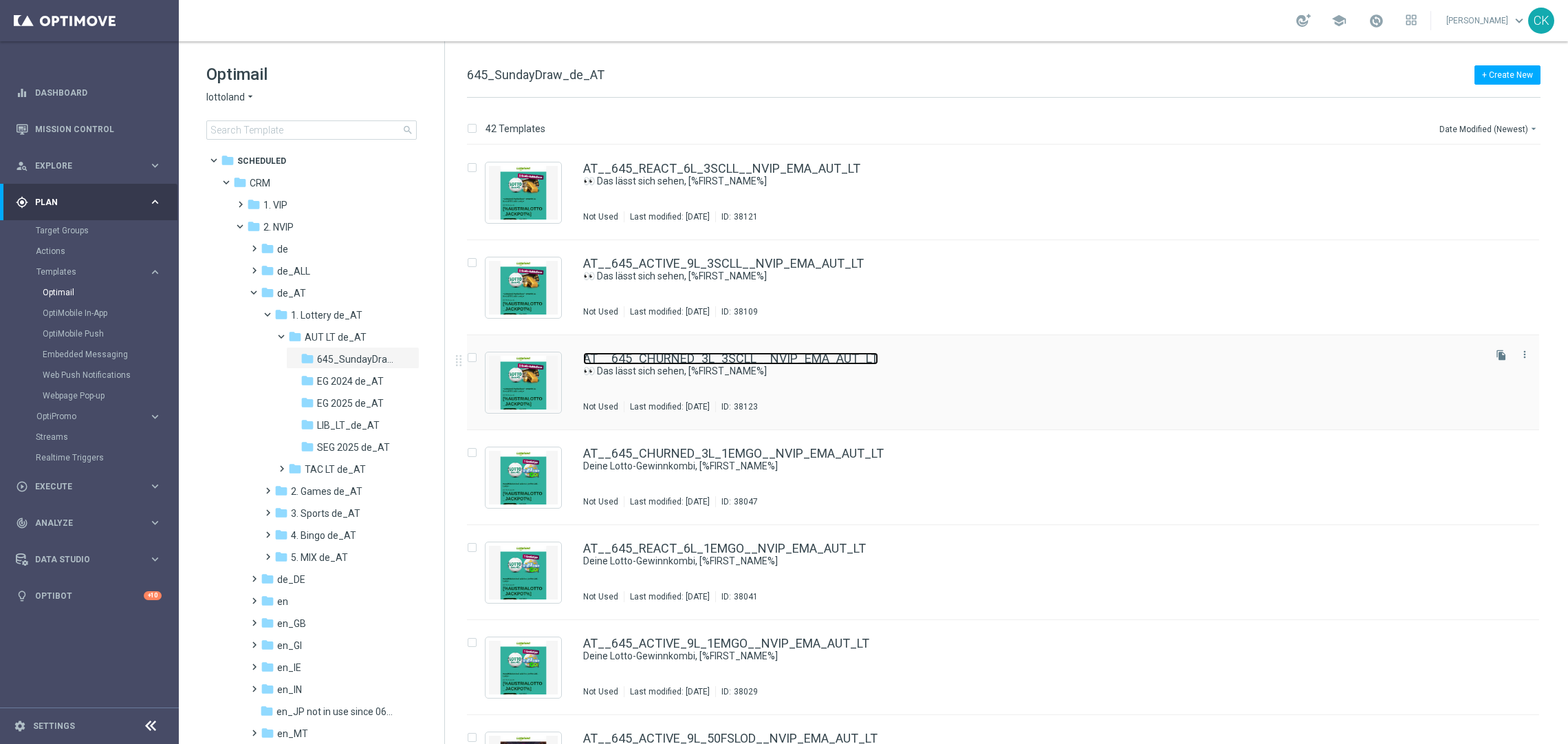
click at [672, 355] on link "AT__645_CHURNED_3L_3SCLL__NVIP_EMA_AUT_LT" at bounding box center [731, 358] width 295 height 12
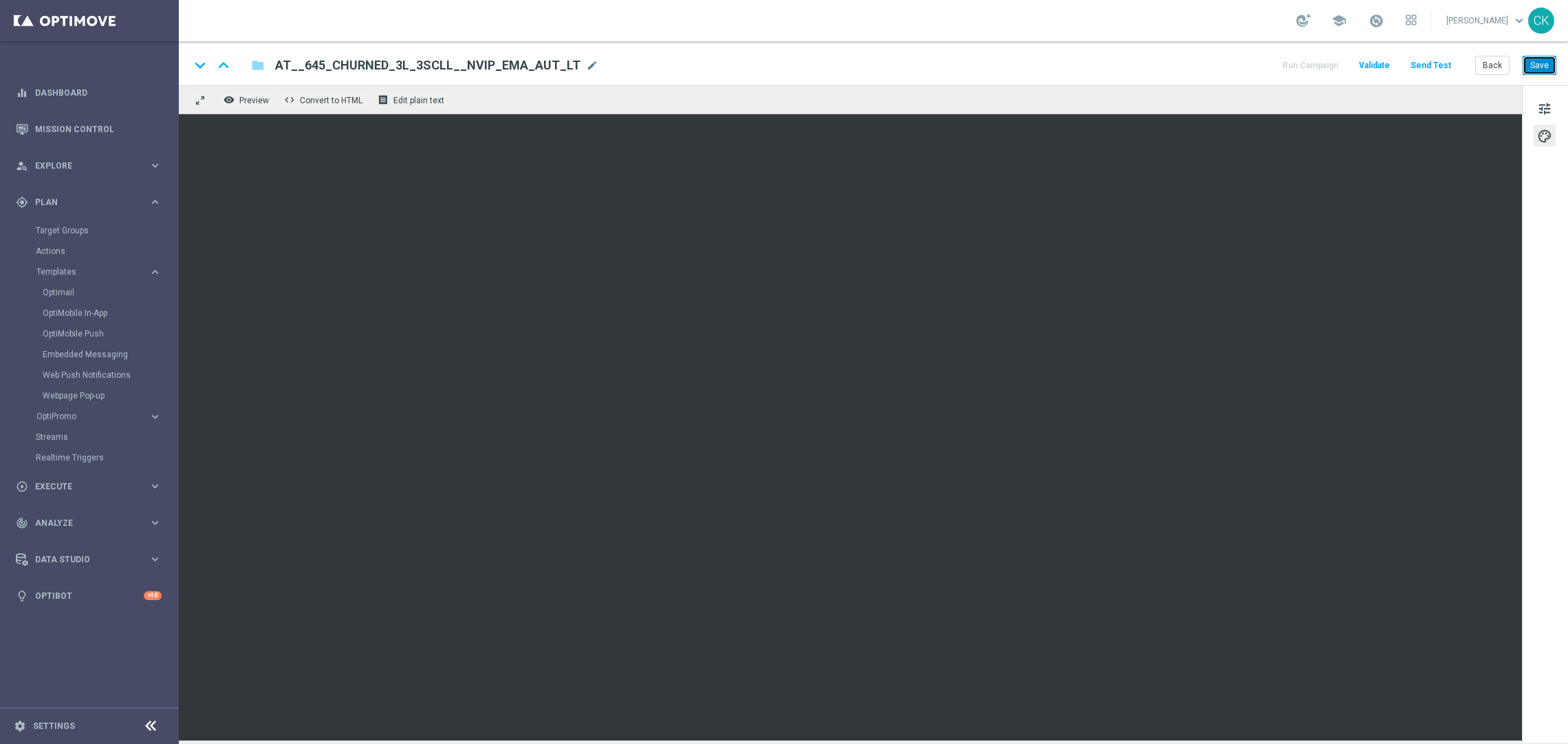
click at [1540, 64] on button "Save" at bounding box center [1539, 65] width 33 height 19
click at [1444, 68] on button "Send Test" at bounding box center [1431, 66] width 45 height 19
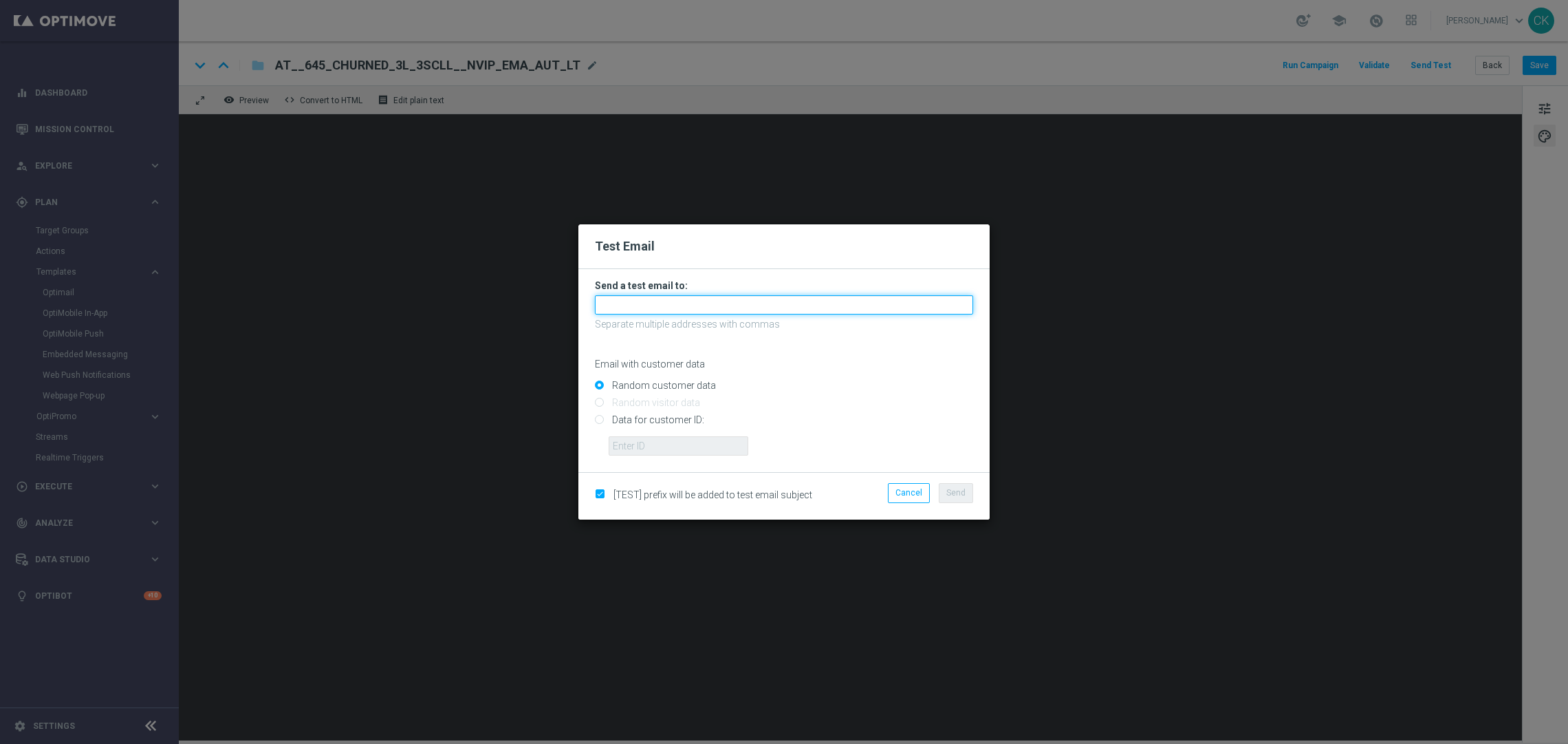
click at [811, 305] on input "text" at bounding box center [784, 305] width 378 height 19
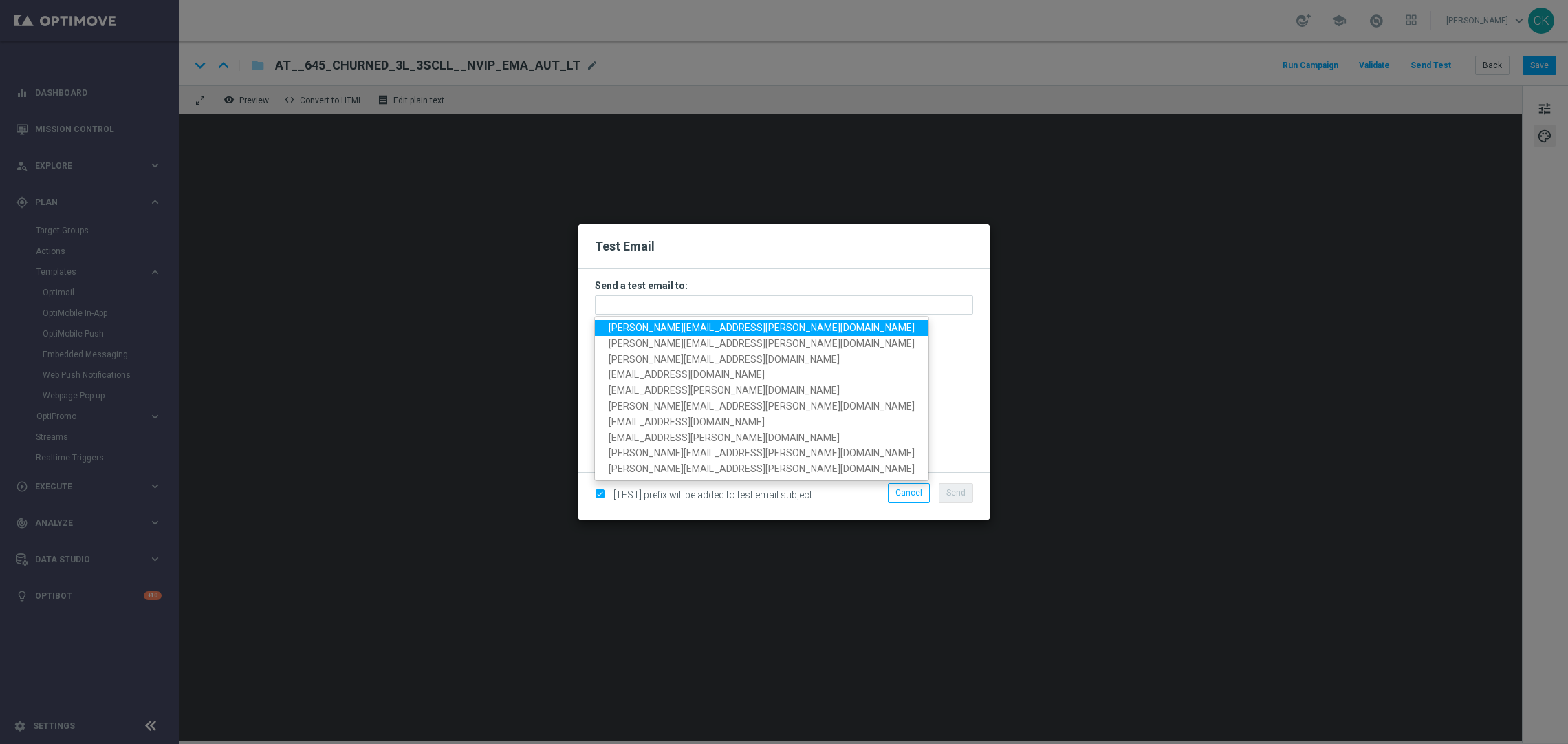
click at [727, 328] on span "[PERSON_NAME][EMAIL_ADDRESS][PERSON_NAME][DOMAIN_NAME]" at bounding box center [762, 327] width 306 height 11
type input "[PERSON_NAME][EMAIL_ADDRESS][PERSON_NAME][DOMAIN_NAME]"
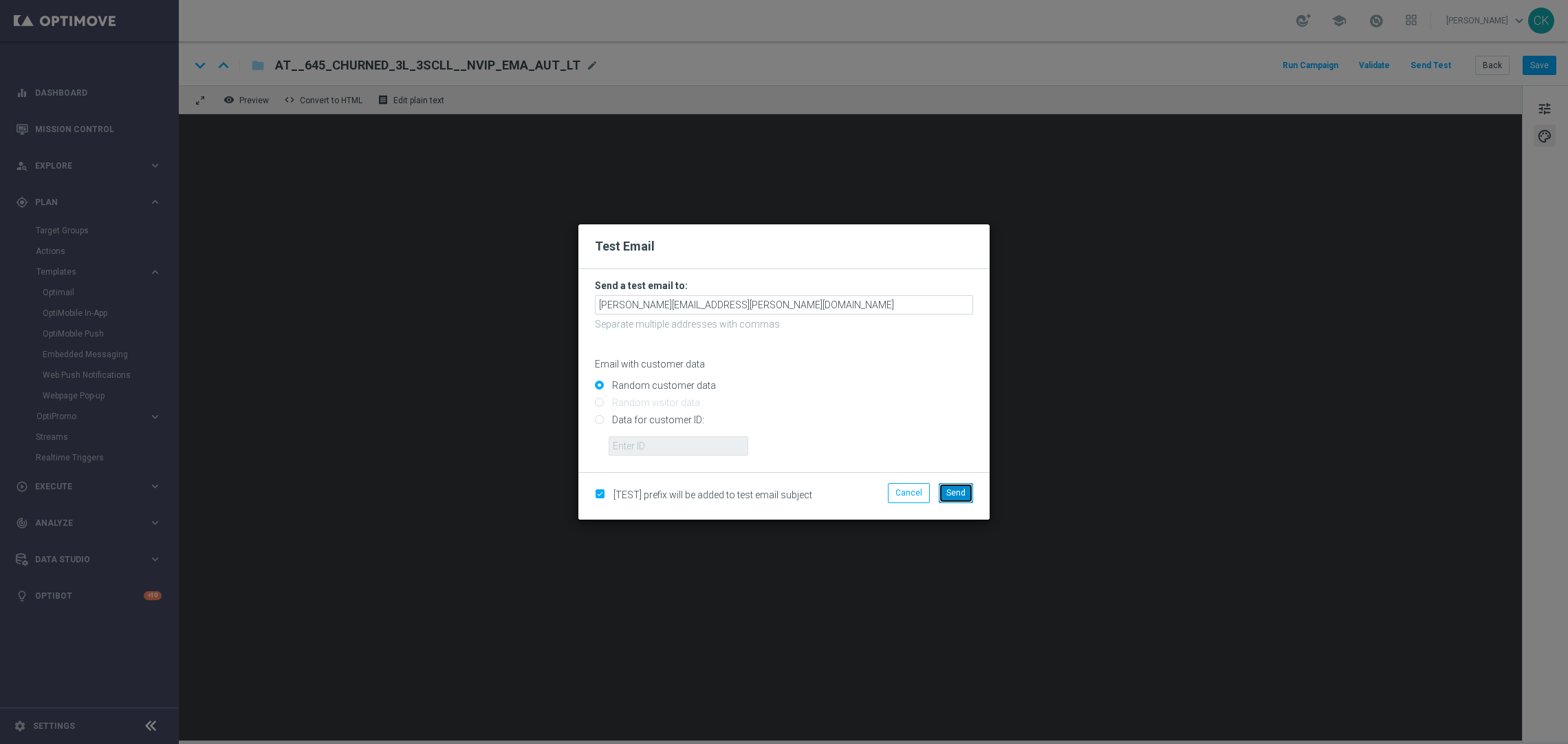
click at [951, 487] on button "Send" at bounding box center [956, 492] width 34 height 19
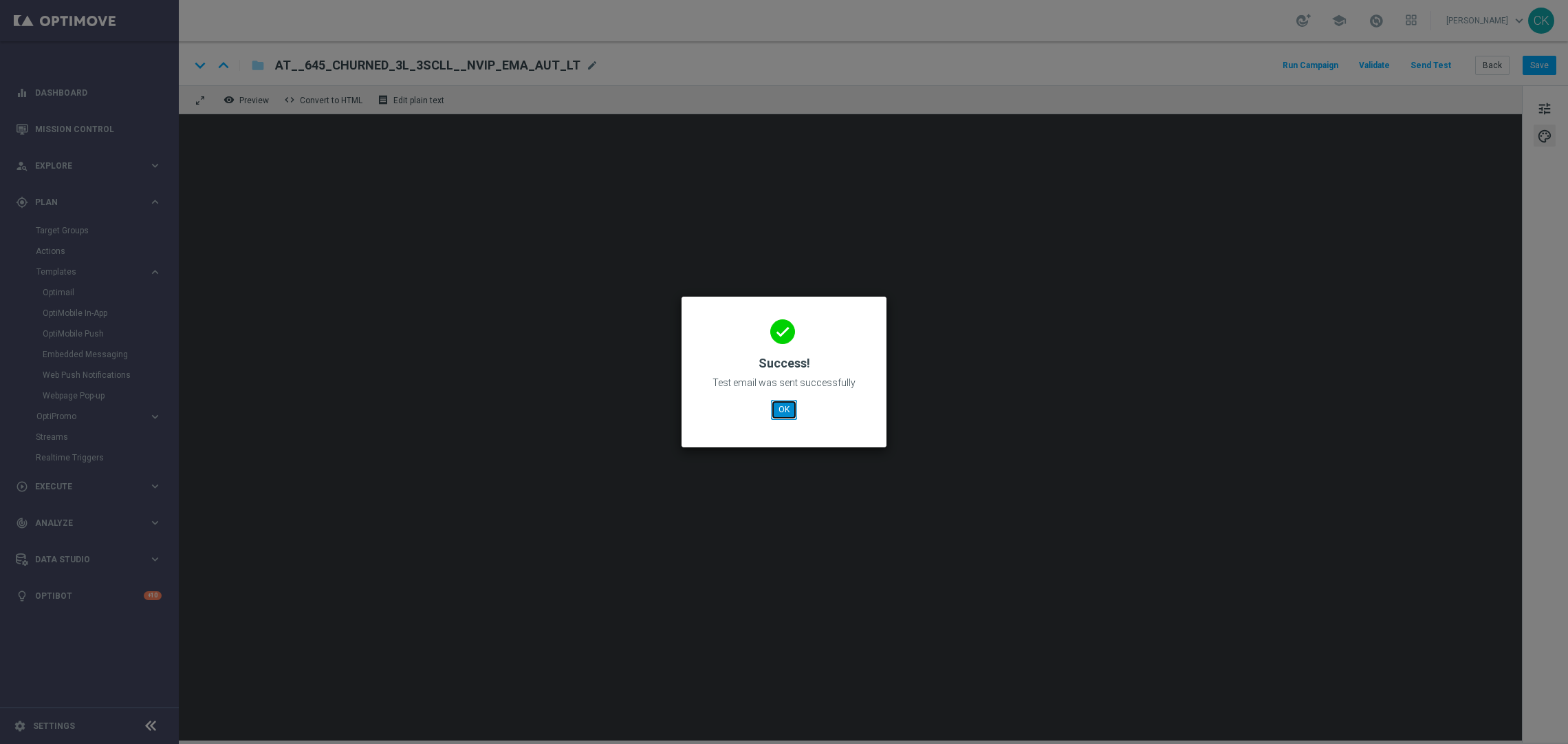
click at [778, 411] on button "OK" at bounding box center [784, 409] width 26 height 19
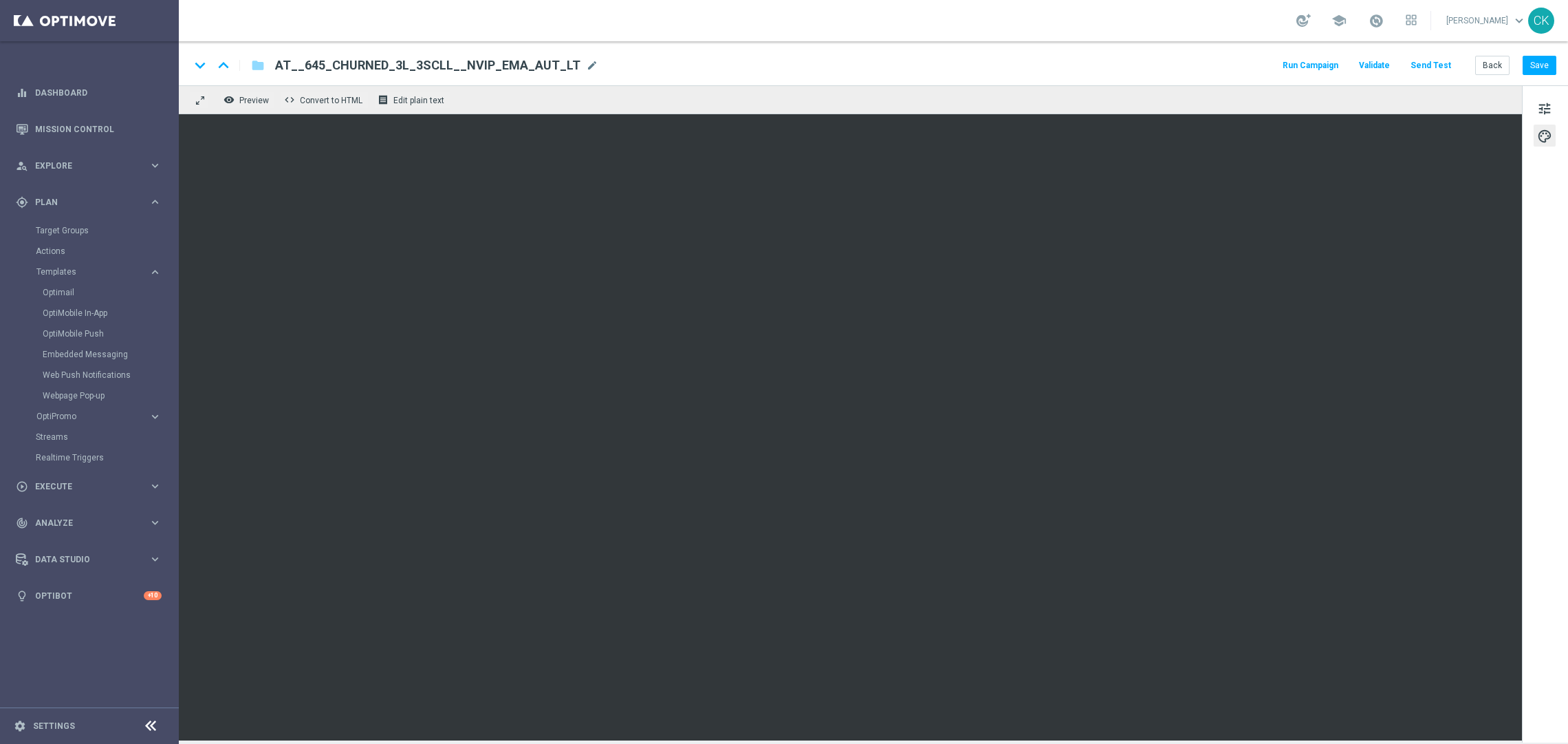
click at [1520, 64] on div "Back Save" at bounding box center [1515, 65] width 81 height 19
click at [1550, 61] on button "Save" at bounding box center [1539, 65] width 33 height 19
click at [1497, 64] on button "Back" at bounding box center [1492, 65] width 34 height 19
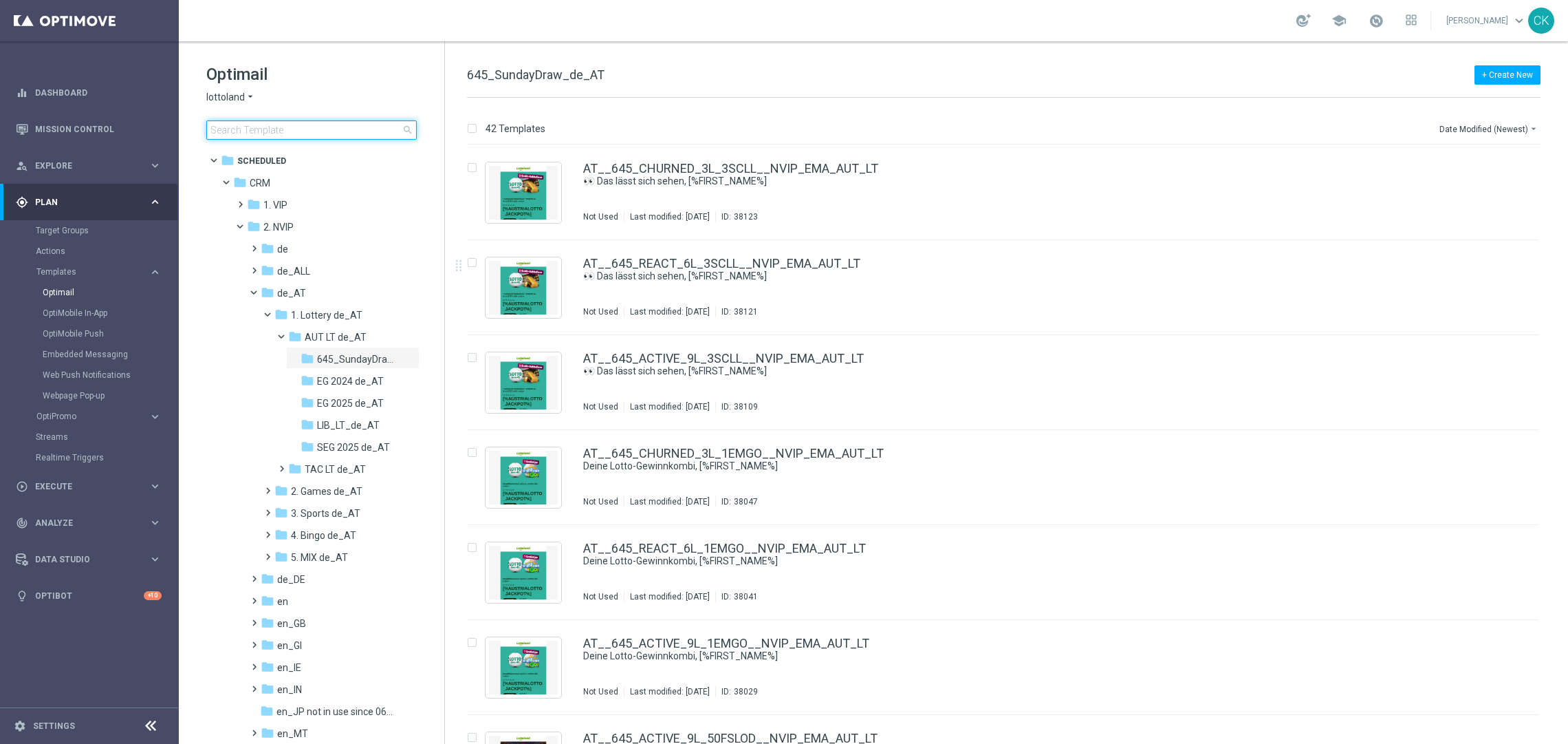
click at [298, 126] on input at bounding box center [311, 129] width 211 height 19
click at [281, 465] on span at bounding box center [279, 462] width 6 height 5
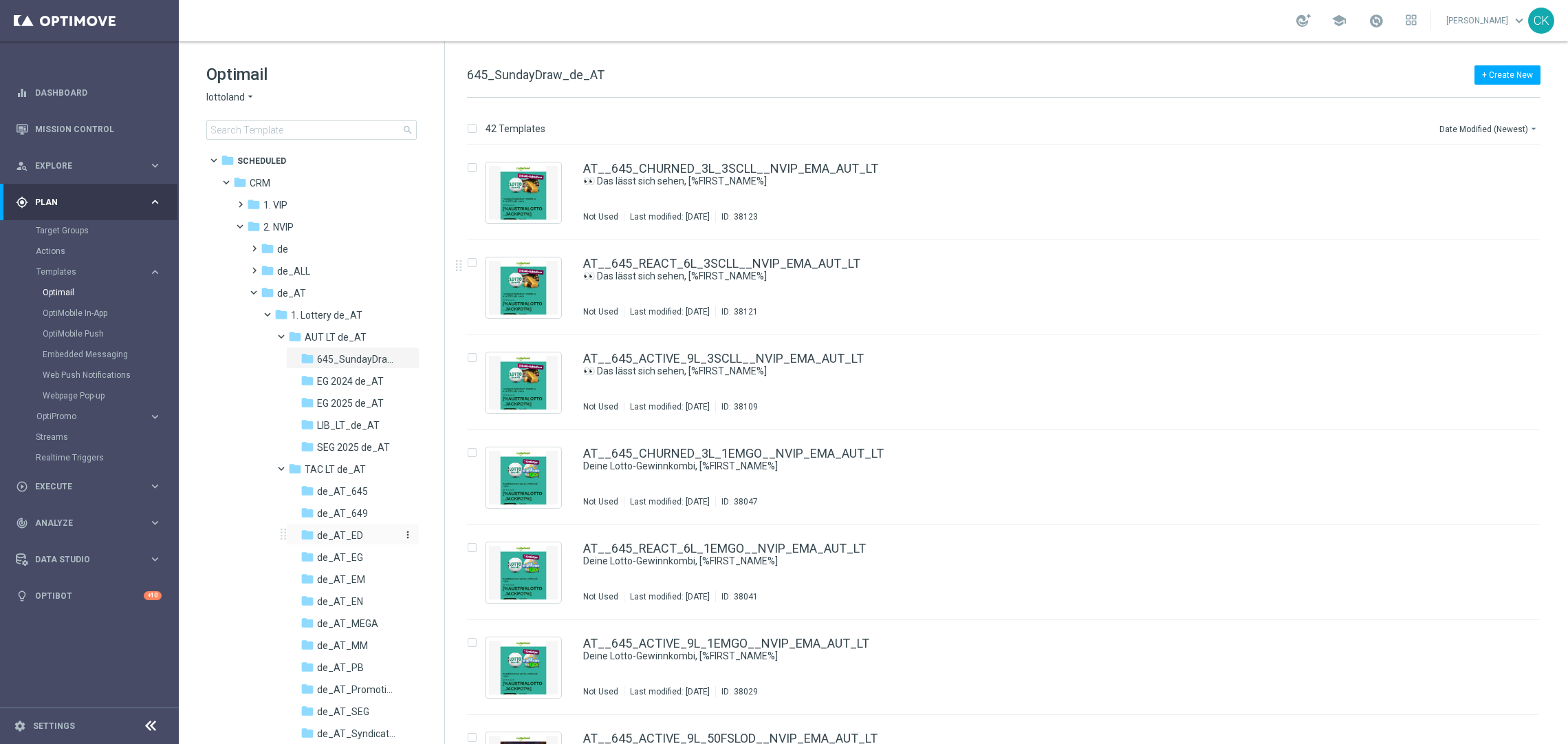
click at [356, 529] on span "de_AT_ED" at bounding box center [339, 536] width 46 height 12
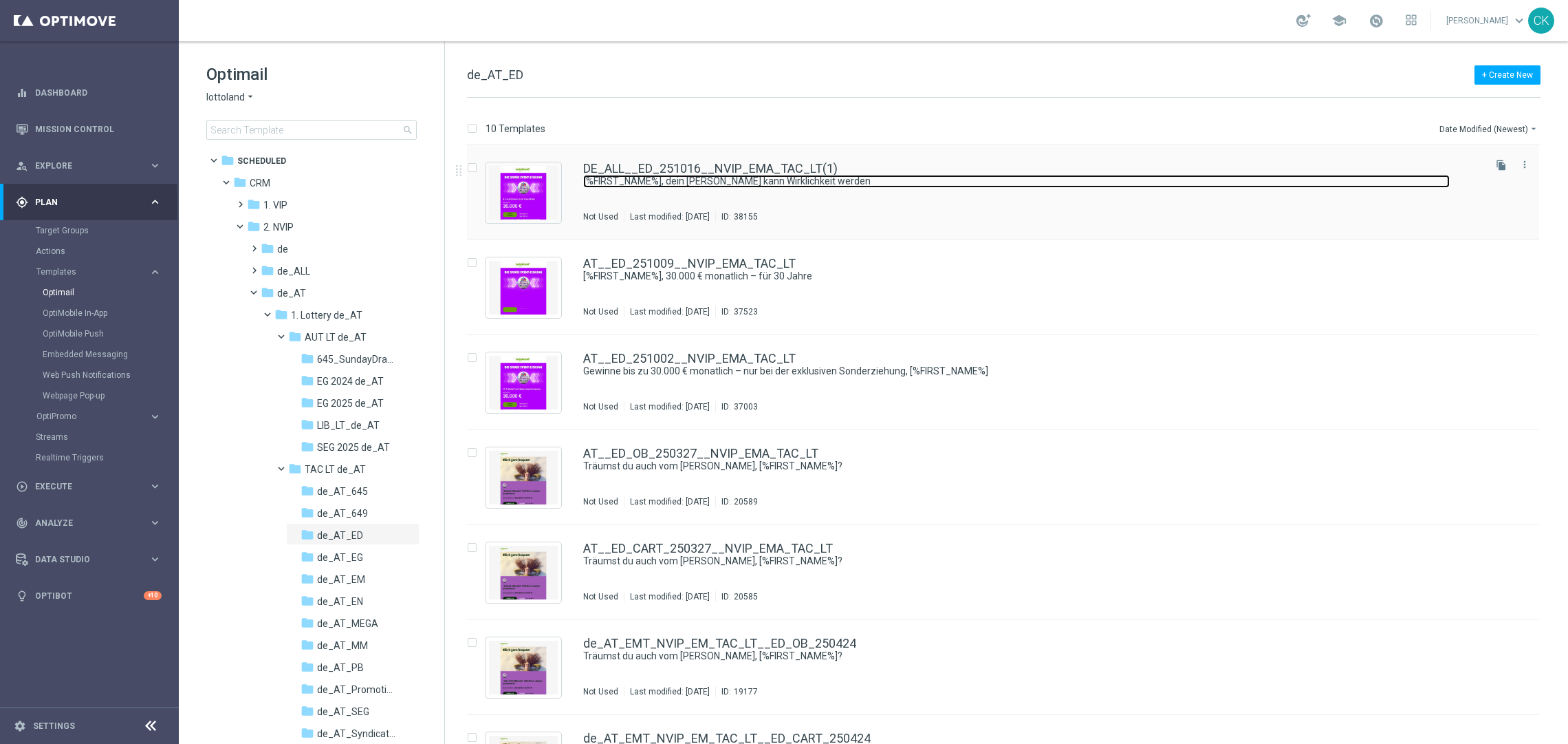
click at [708, 174] on link "[%FIRST_NAME%], dein Traum kann Wirklichkeit werden" at bounding box center [1016, 181] width 866 height 13
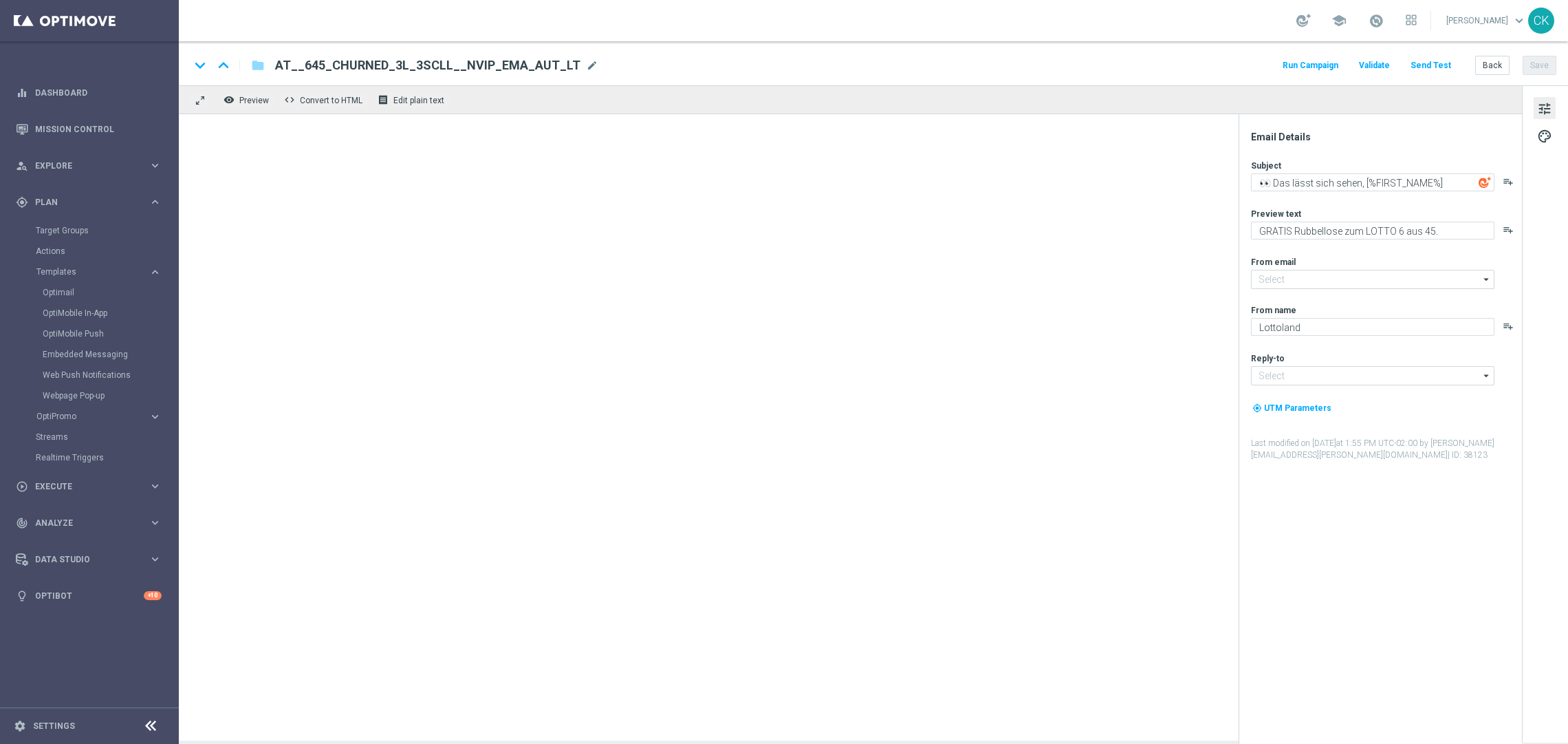
type input "[EMAIL_ADDRESS][DOMAIN_NAME]"
type input "DE_ALL__ED_251016__NVIP_EMA_TAC_LT(1)"
type textarea "[%FIRST_NAME%], dein Traum kann Wirklichkeit werden"
type textarea "Spare bei der EuroDreams Event-Ziehung."
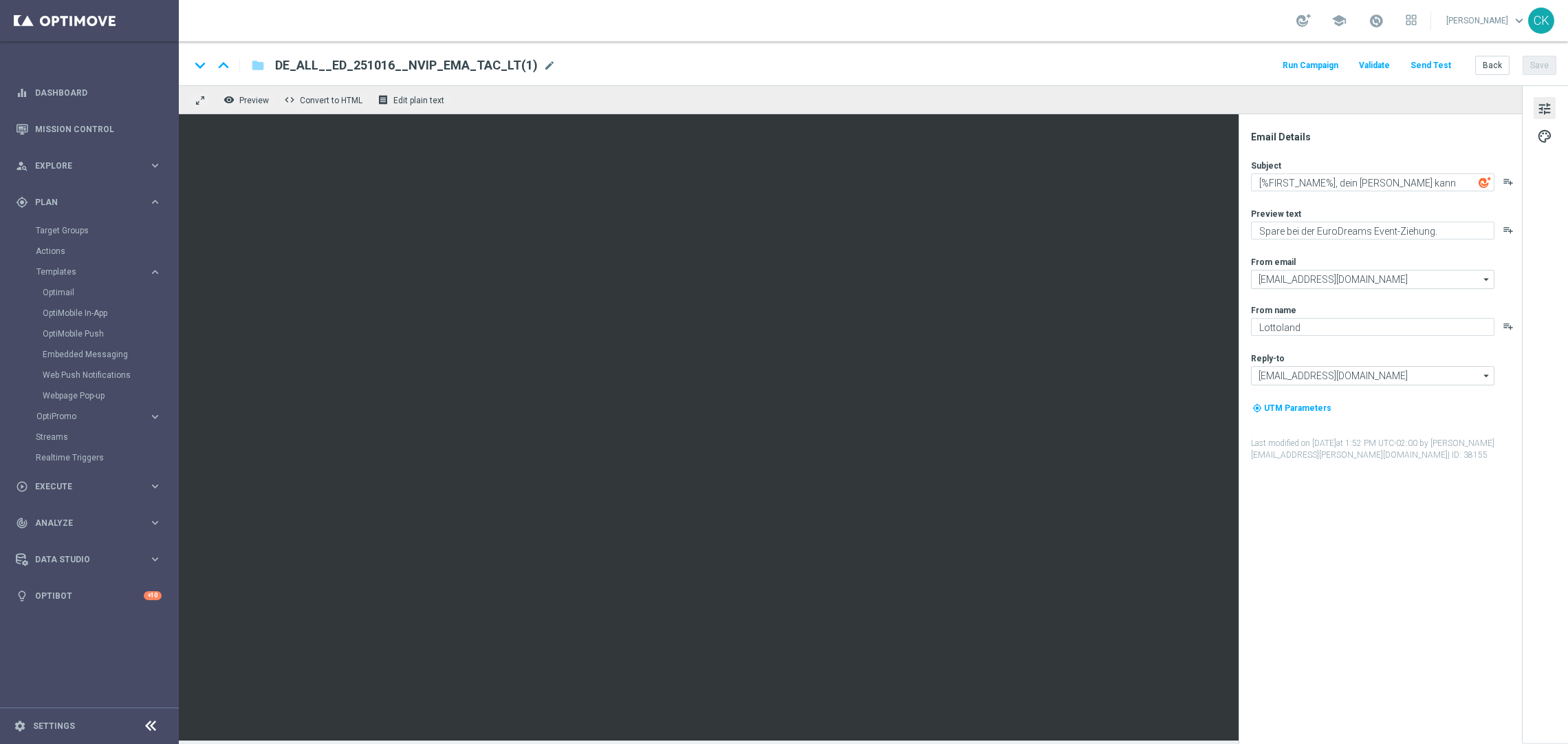
click at [503, 59] on span "DE_ALL__ED_251016__NVIP_EMA_TAC_LT(1)" at bounding box center [406, 65] width 263 height 16
click at [0, 0] on input "DE_ALL__ED_251016__NVIP_EMA_TAC_LT(1)" at bounding box center [0, 0] width 0 height 0
click at [503, 59] on input "DE_ALL__ED_251016__NVIP_EMA_TAC_LT(1)" at bounding box center [445, 65] width 341 height 18
paste input "AT__ED_251016__NVIP_EMA_TAC_LT"
type input "AT__ED_251016__NVIP_EMA_TAC_LT"
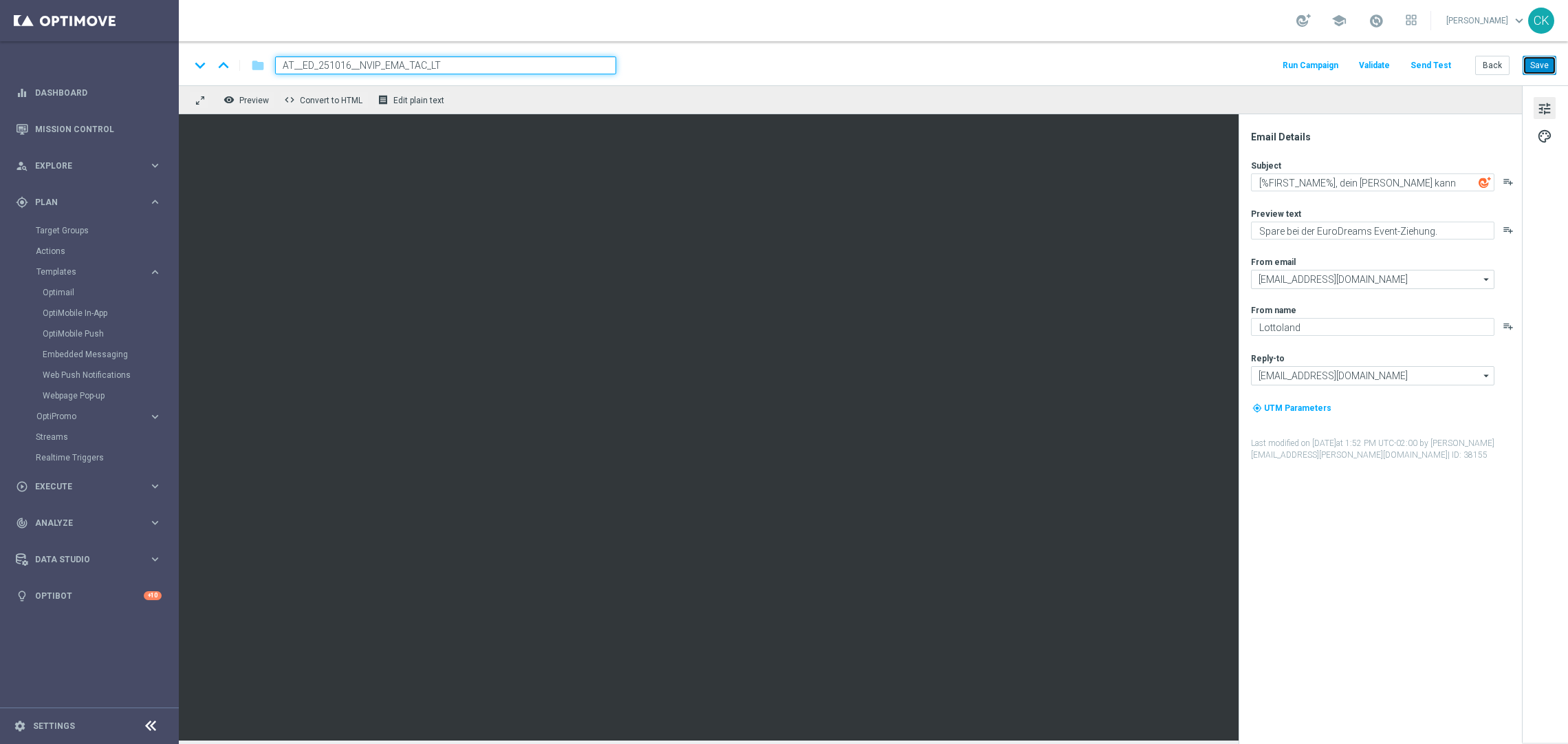
click at [1548, 63] on button "Save" at bounding box center [1539, 65] width 33 height 19
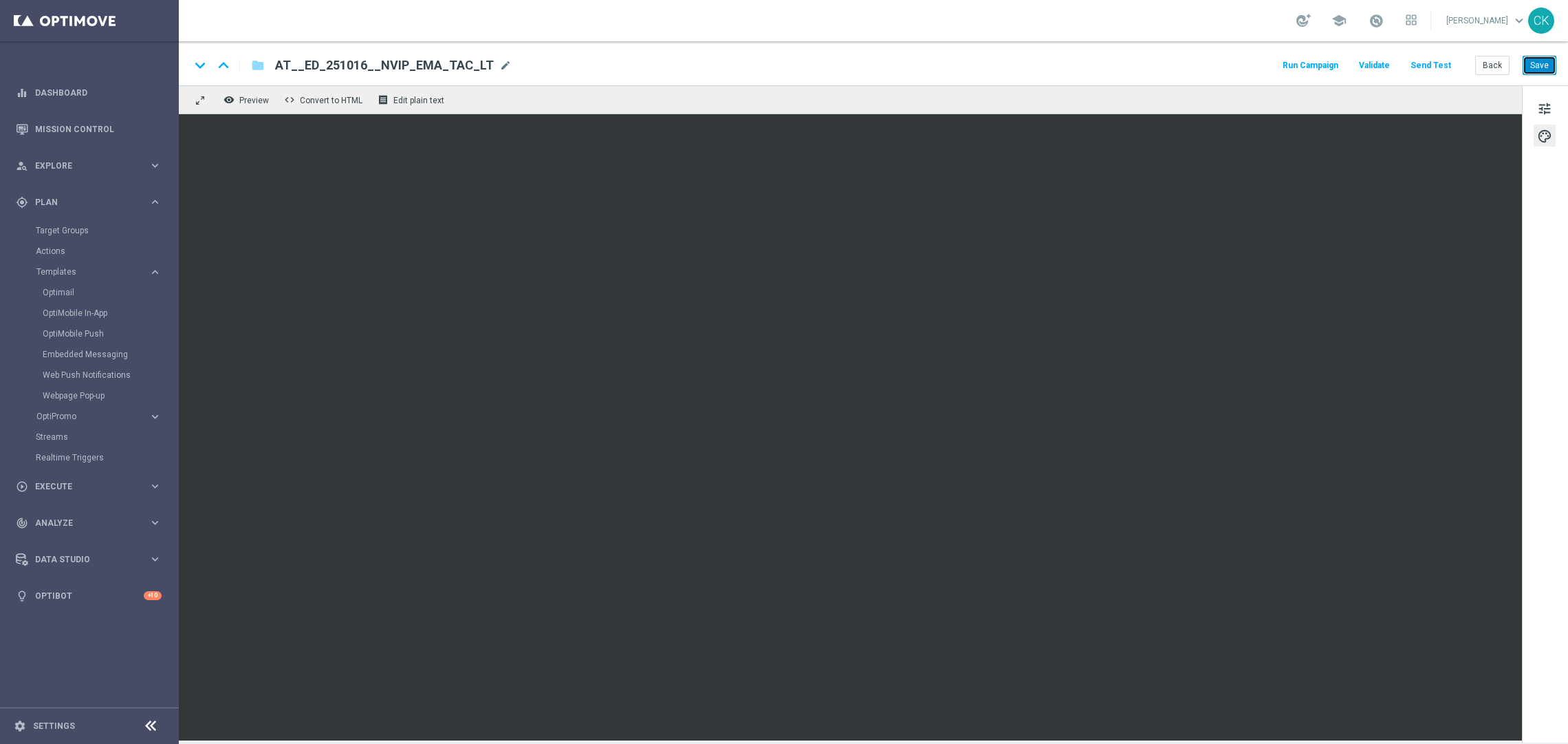
click at [1549, 70] on button "Save" at bounding box center [1539, 65] width 33 height 19
click at [1549, 63] on button "Save" at bounding box center [1539, 65] width 33 height 19
click at [1500, 64] on button "Back" at bounding box center [1492, 65] width 34 height 19
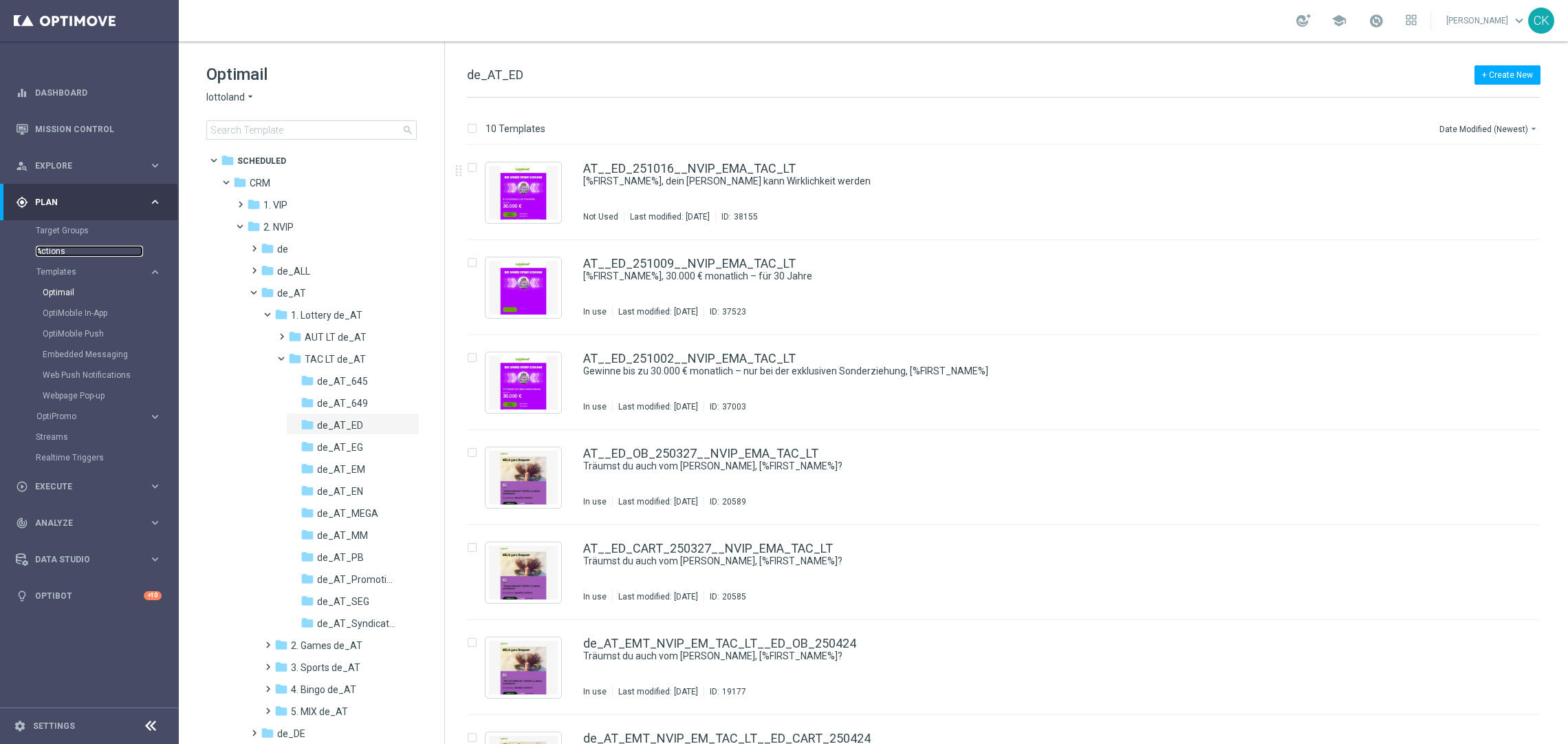
click at [54, 252] on link "Actions" at bounding box center [89, 251] width 107 height 11
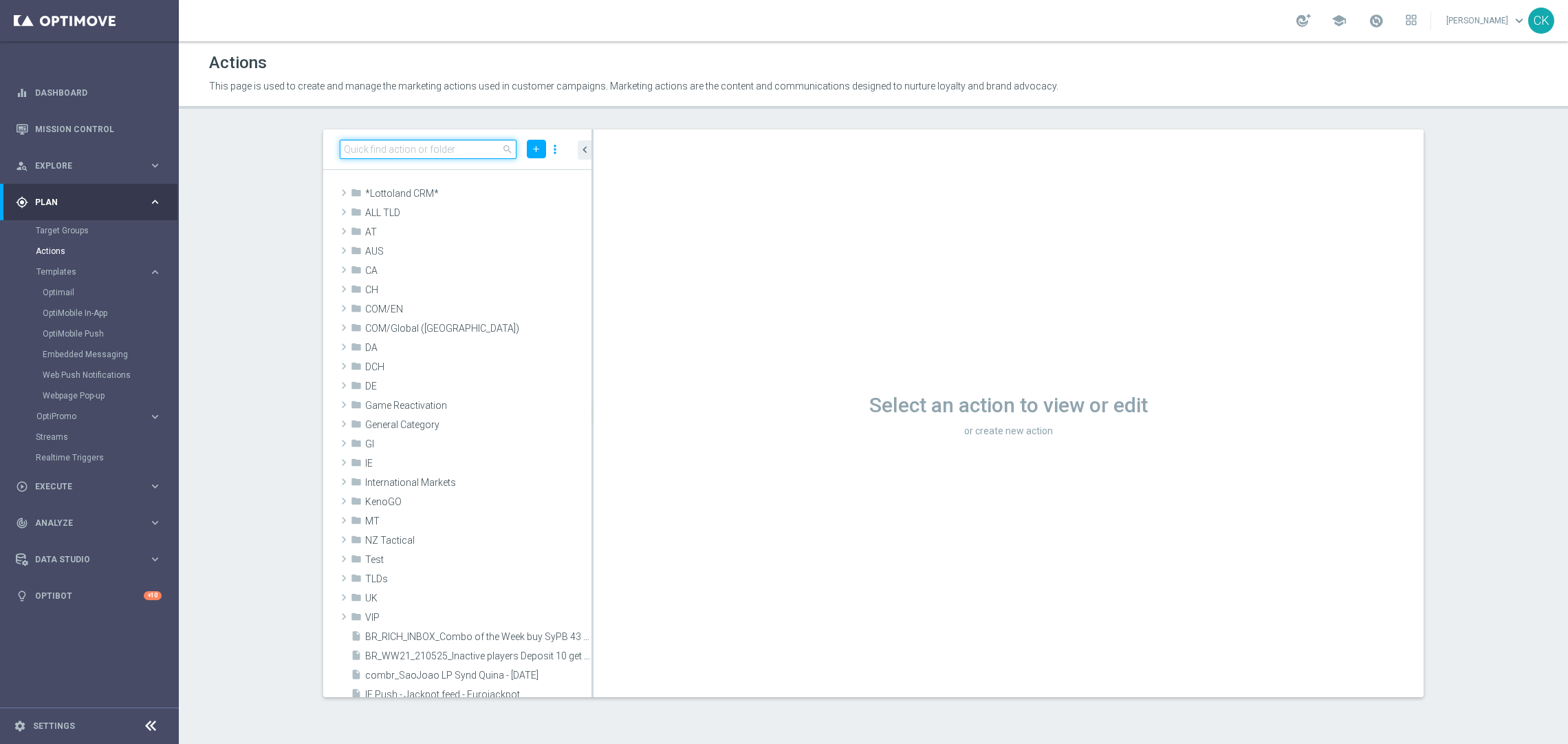
click at [415, 145] on input at bounding box center [428, 149] width 177 height 19
paste input "9 lines 649 with S77 & S6 for 9.90 €"
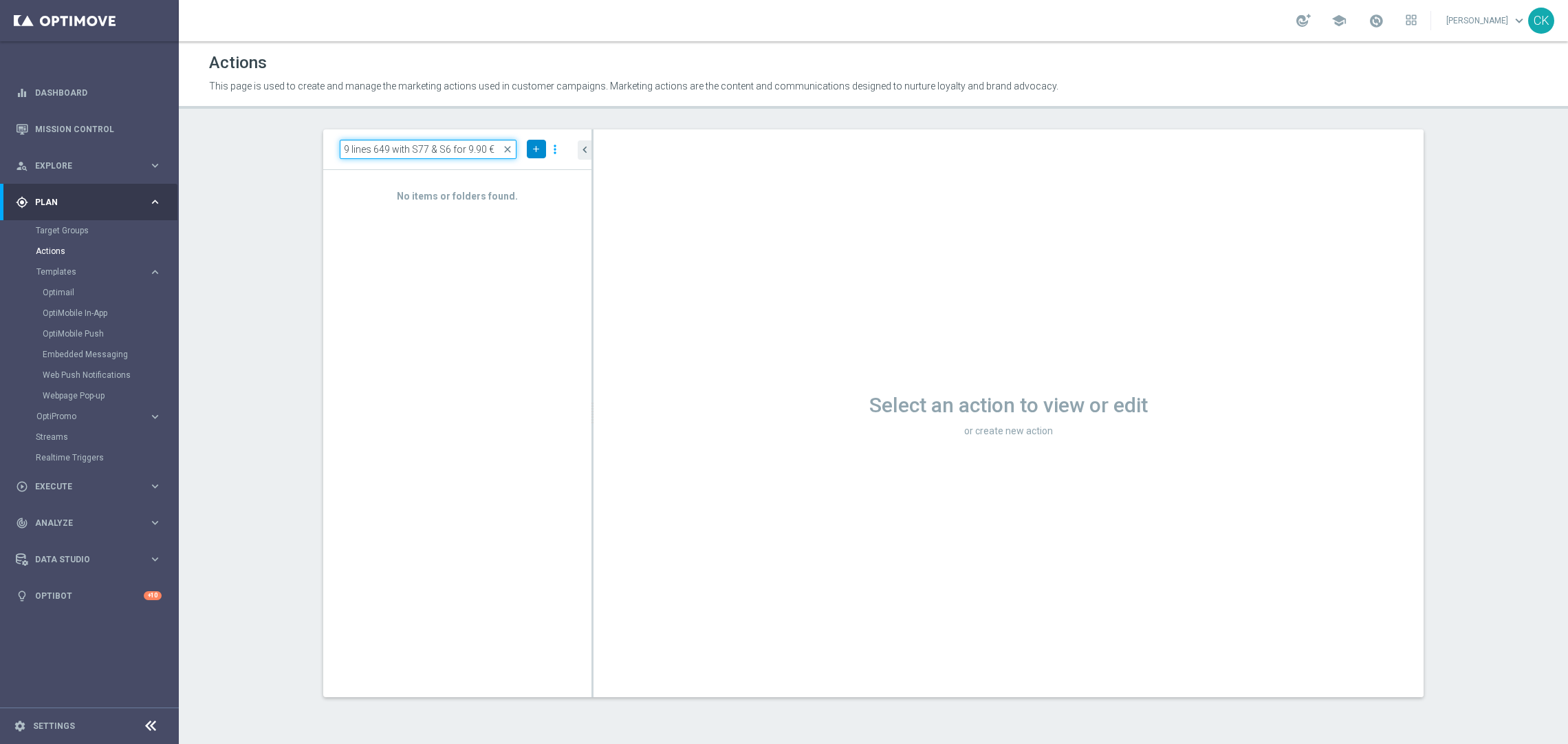
type input "9 lines 649 with S77 & S6 for 9.90 €"
click at [533, 145] on icon "add" at bounding box center [535, 149] width 10 height 10
click at [516, 168] on span "New Action" at bounding box center [512, 173] width 43 height 9
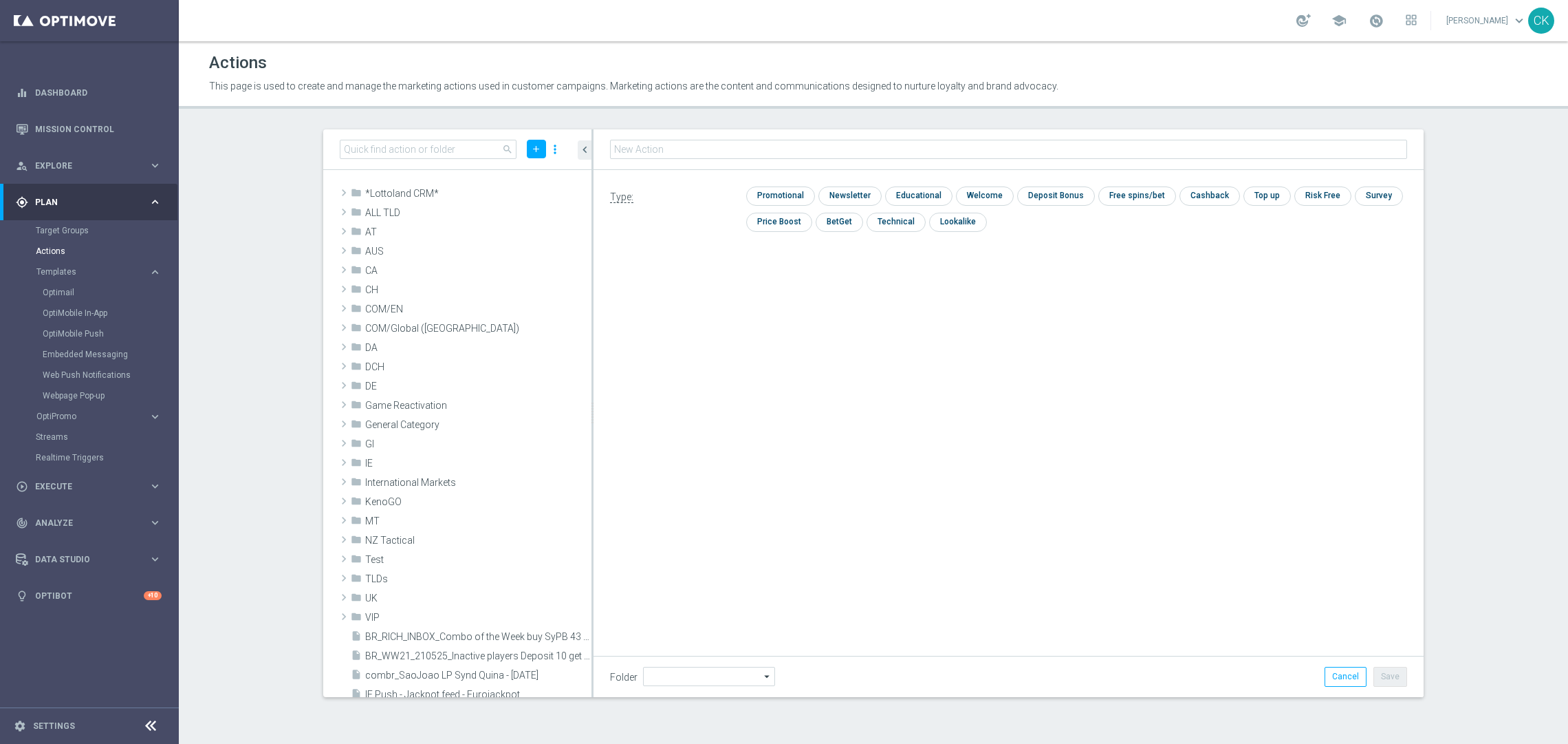
type input "9 lines 649 with S77 & S6 for 9.90 €"
click at [779, 187] on input "checkbox" at bounding box center [779, 196] width 65 height 19
checkbox input "true"
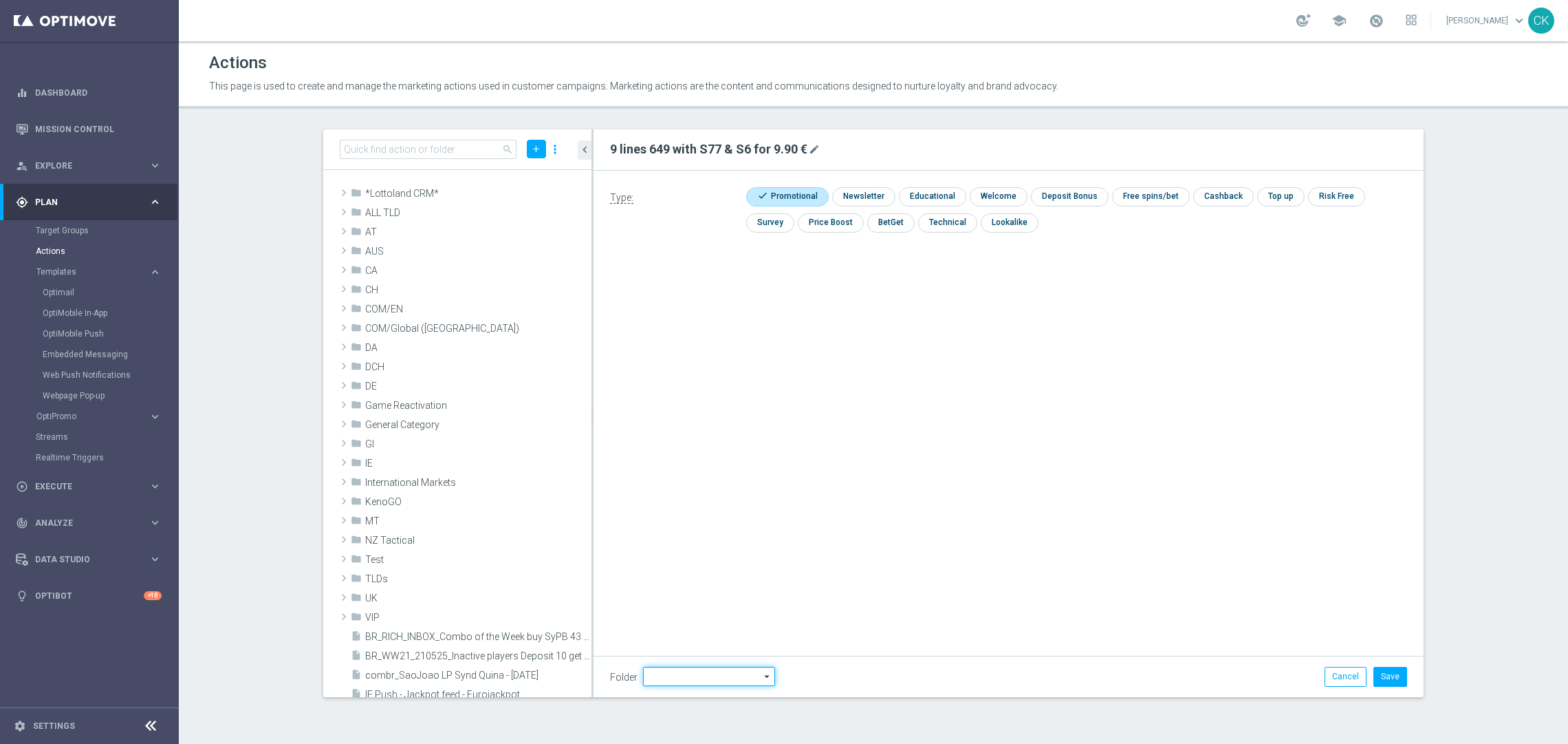
click at [666, 678] on input at bounding box center [709, 676] width 132 height 19
click at [689, 561] on div "DE" at bounding box center [697, 562] width 108 height 19
type input "DE"
click at [1394, 670] on button "Save" at bounding box center [1390, 676] width 33 height 19
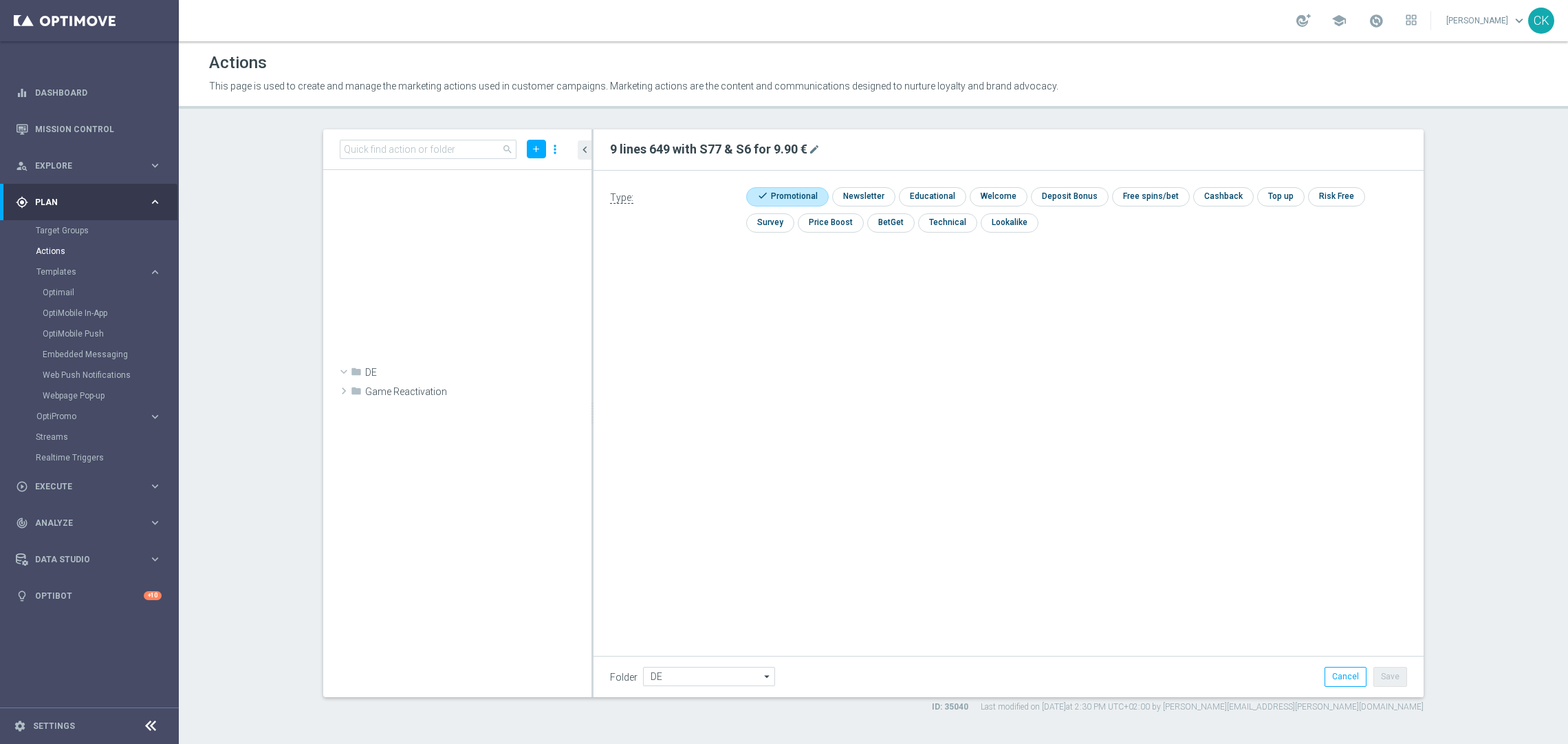
scroll to position [49280, 0]
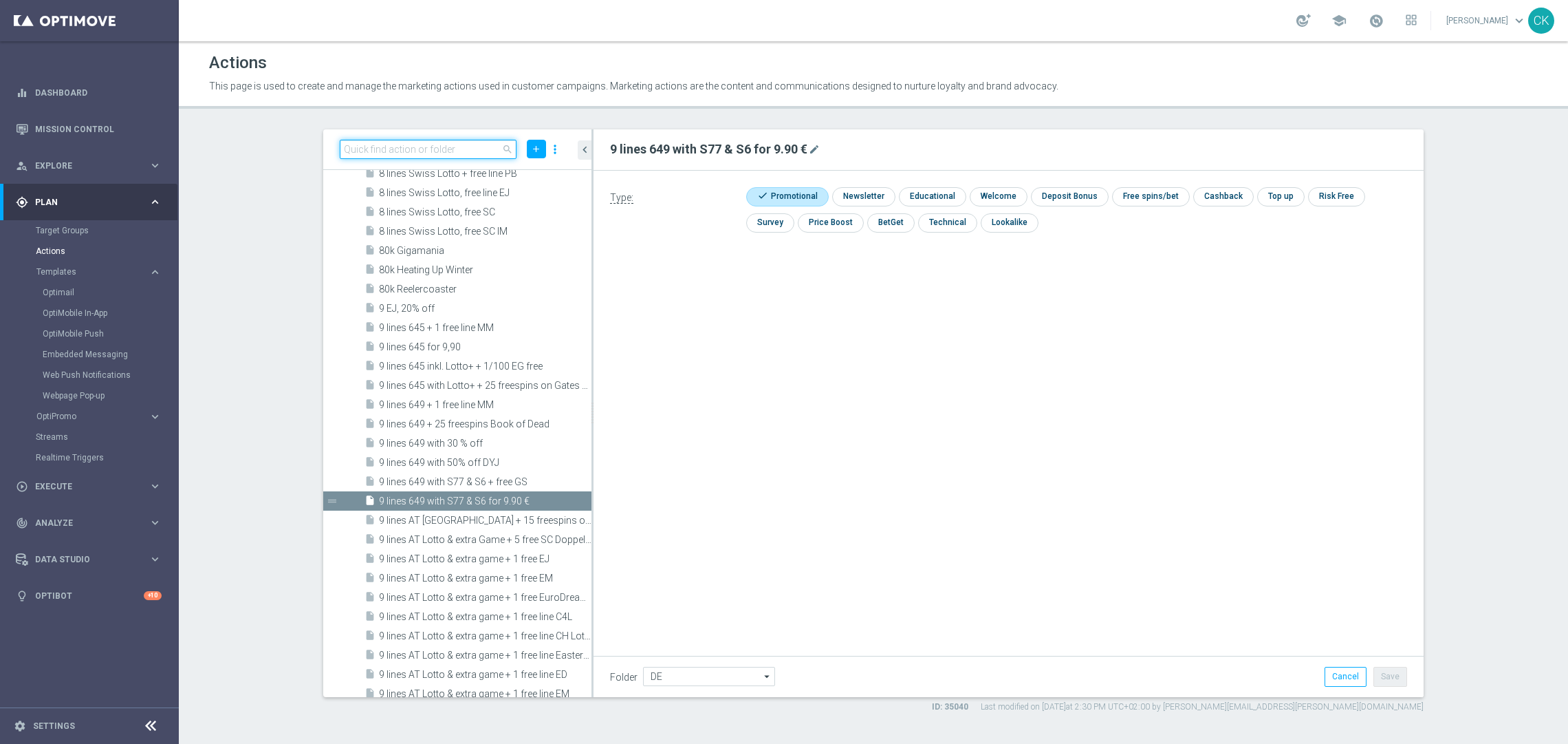
click at [404, 150] on input at bounding box center [428, 149] width 177 height 19
paste input "9 lines ED for 19,90€"
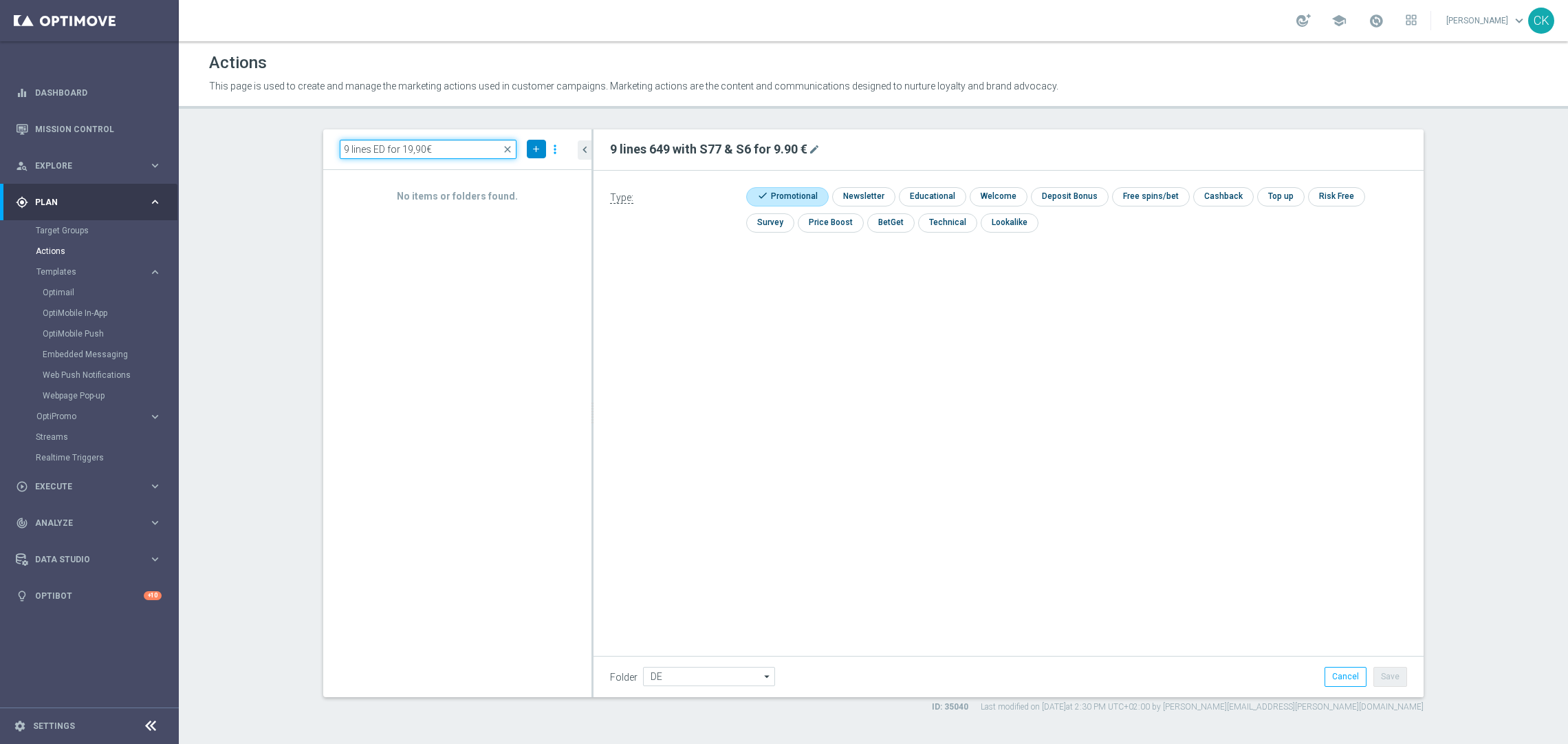
type input "9 lines ED for 19,90€"
click at [533, 153] on icon "add" at bounding box center [535, 149] width 10 height 10
click at [504, 177] on span "New Action" at bounding box center [512, 173] width 43 height 9
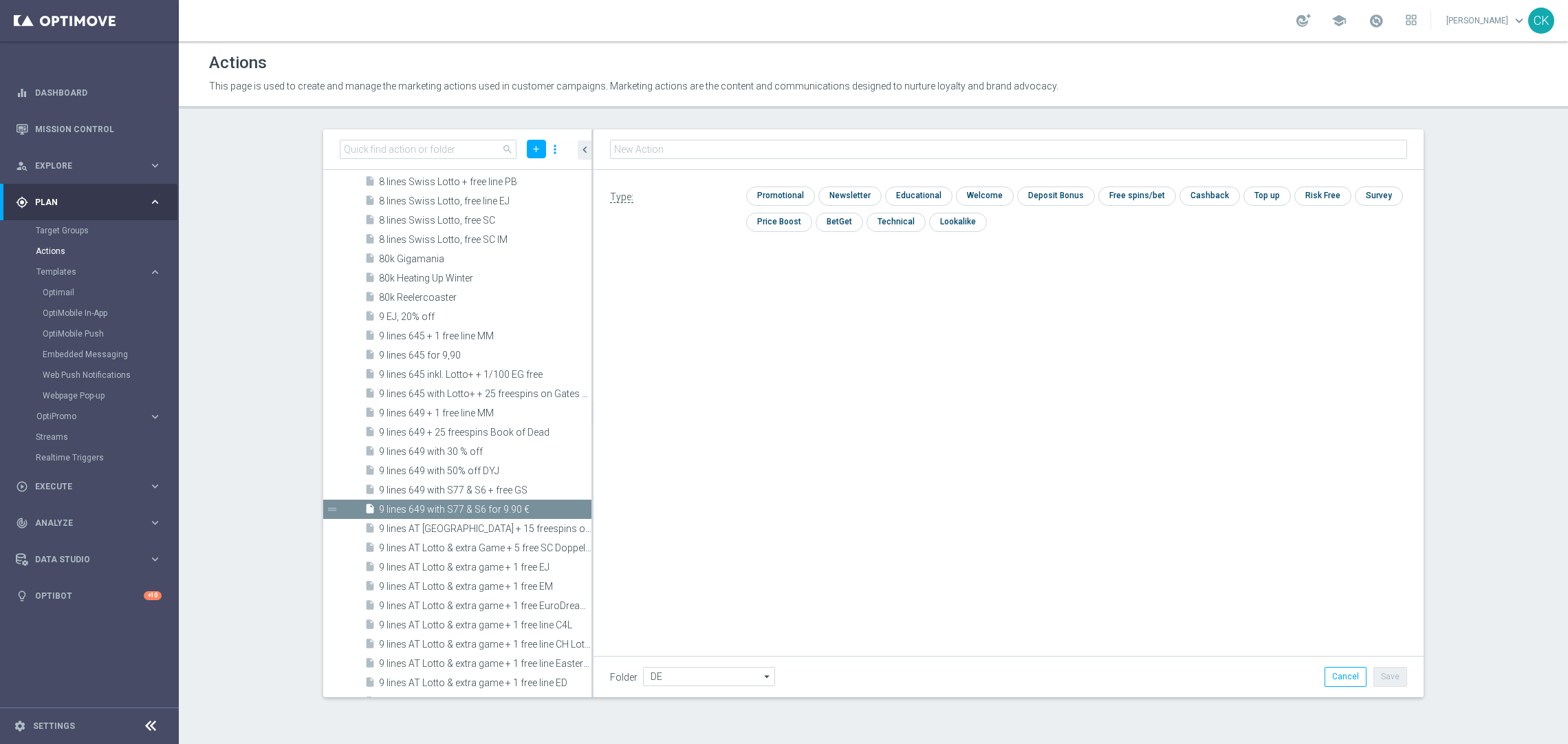
type input "9 lines ED for 19,90€"
click at [768, 199] on input "checkbox" at bounding box center [779, 196] width 65 height 19
checkbox input "true"
click at [1394, 678] on button "Save" at bounding box center [1390, 676] width 33 height 19
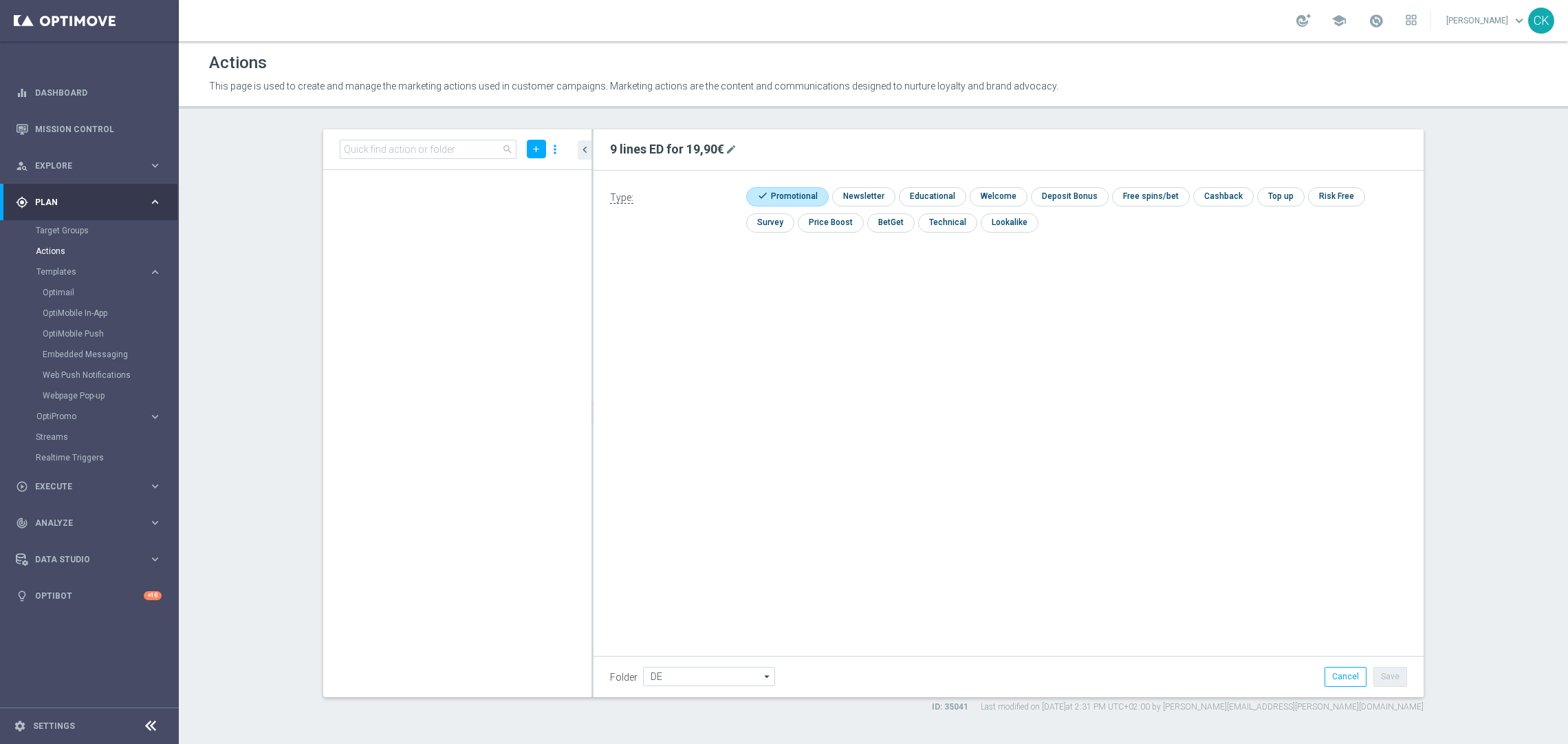
scroll to position [51998, 0]
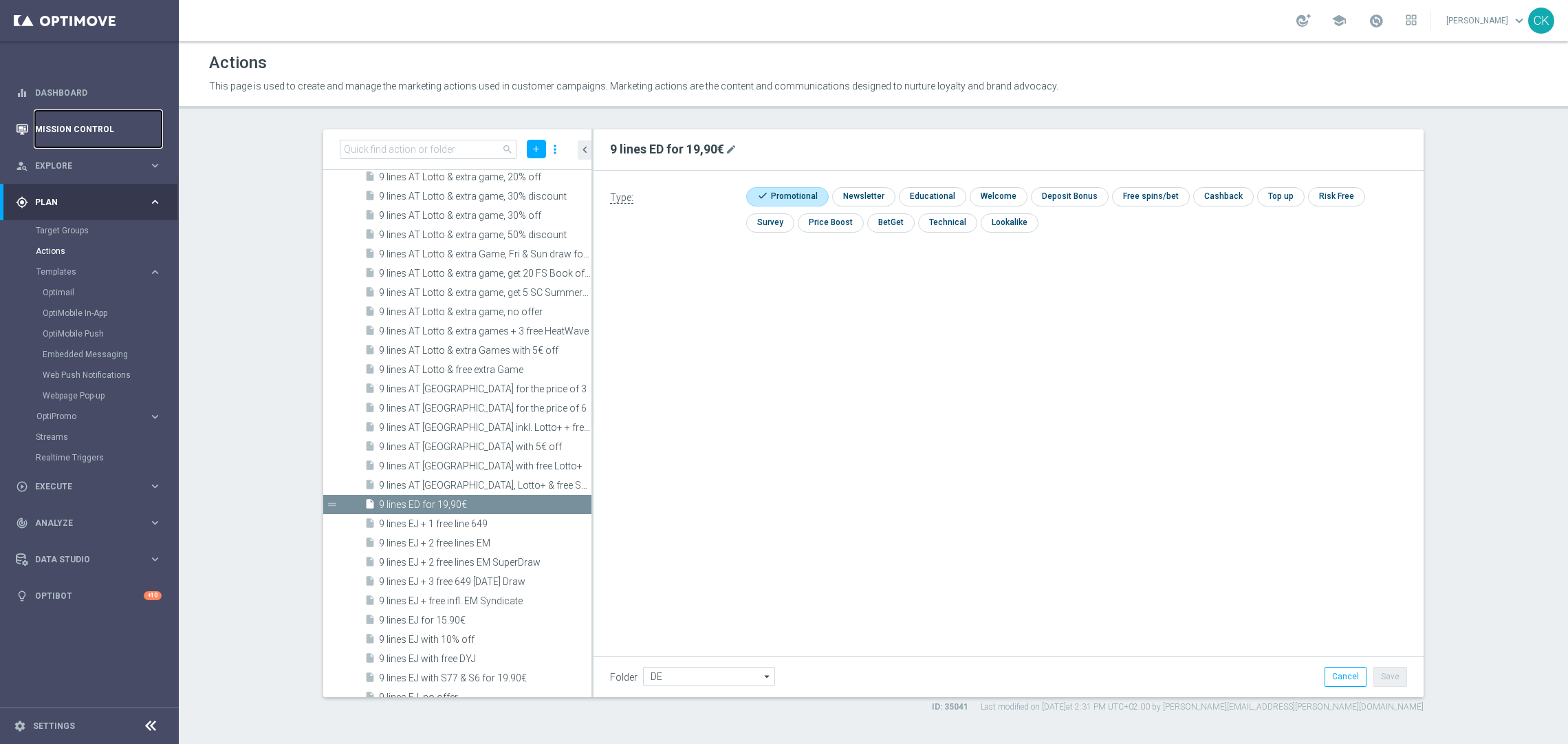
click at [75, 126] on link "Mission Control" at bounding box center [98, 129] width 126 height 36
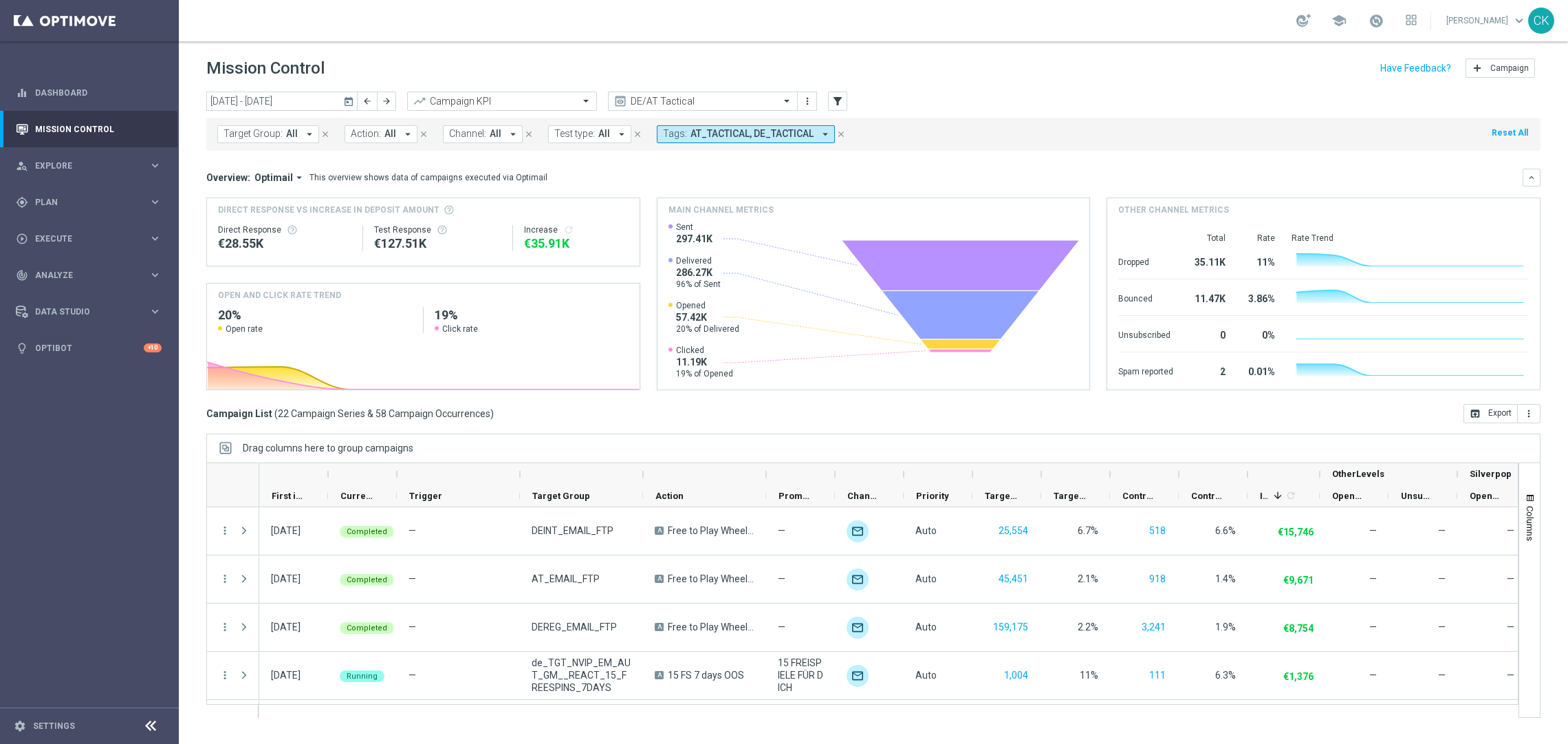
click at [306, 133] on icon "arrow_drop_down" at bounding box center [309, 134] width 12 height 12
type input ""Schedule Date: 16/10/2025 Schedule Time: 06:00 Offer: 9 lines ED for 19,90€ Ta…"
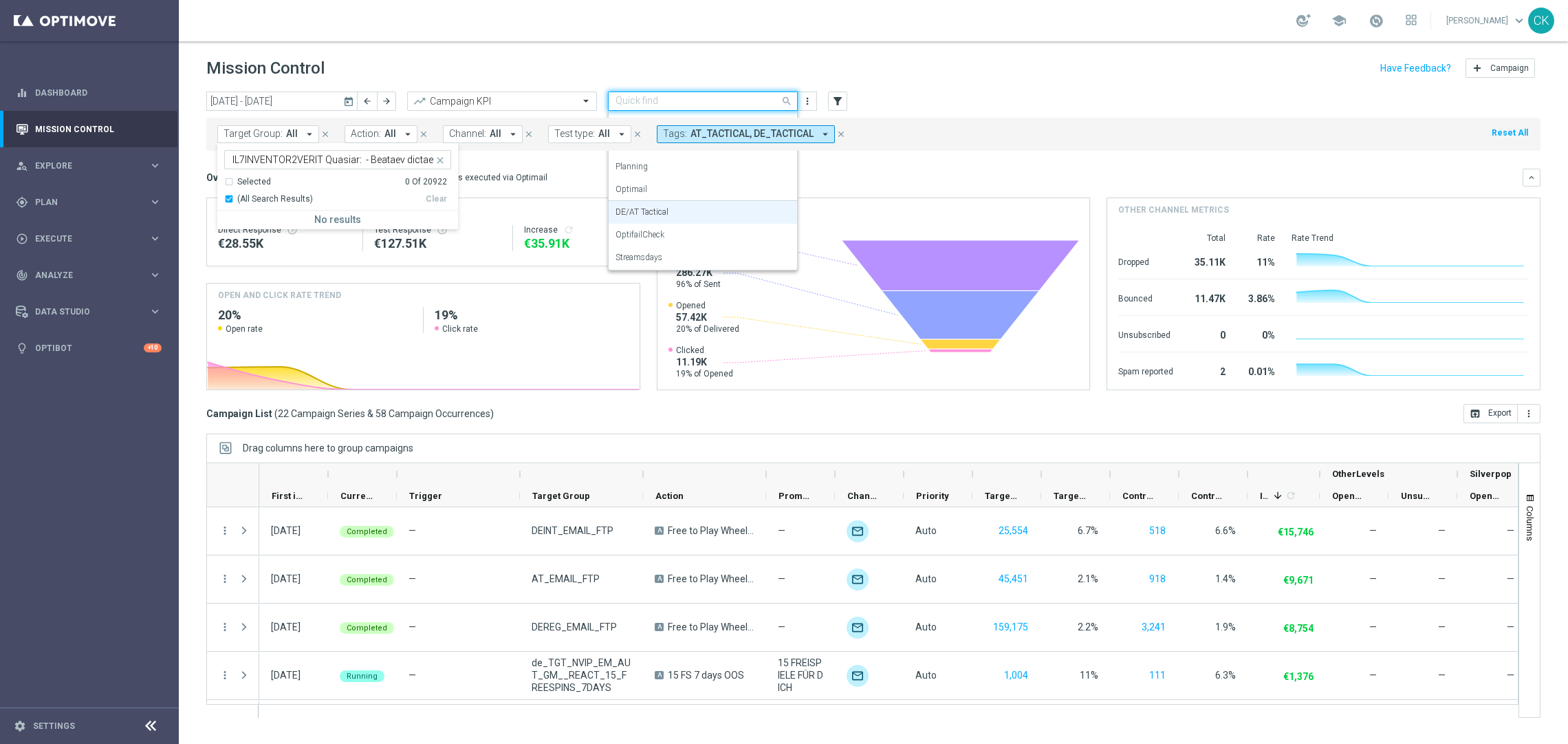
click at [786, 102] on span at bounding box center [789, 101] width 17 height 17
click at [677, 165] on div "Planning" at bounding box center [702, 167] width 174 height 22
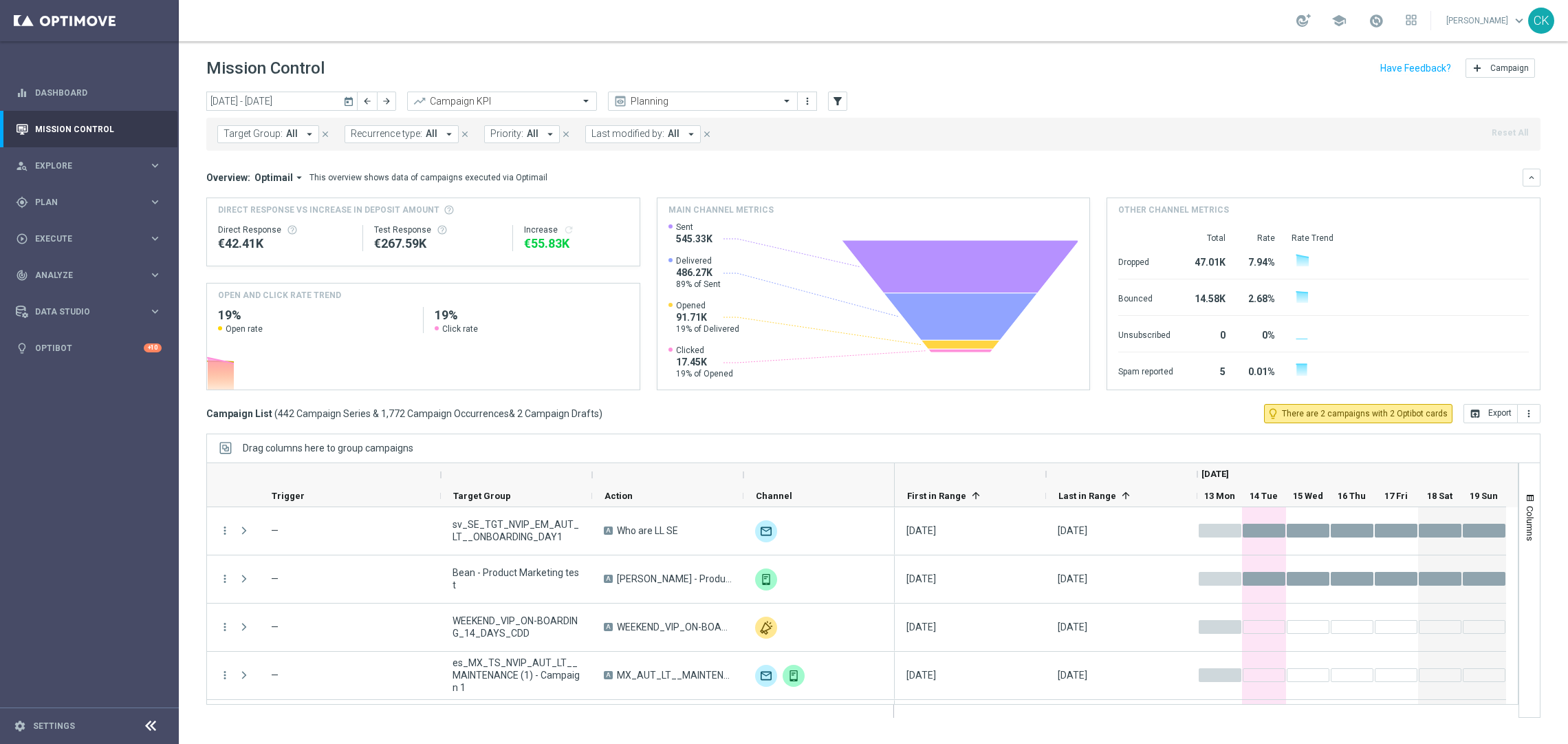
click at [305, 133] on icon "arrow_drop_down" at bounding box center [309, 134] width 12 height 12
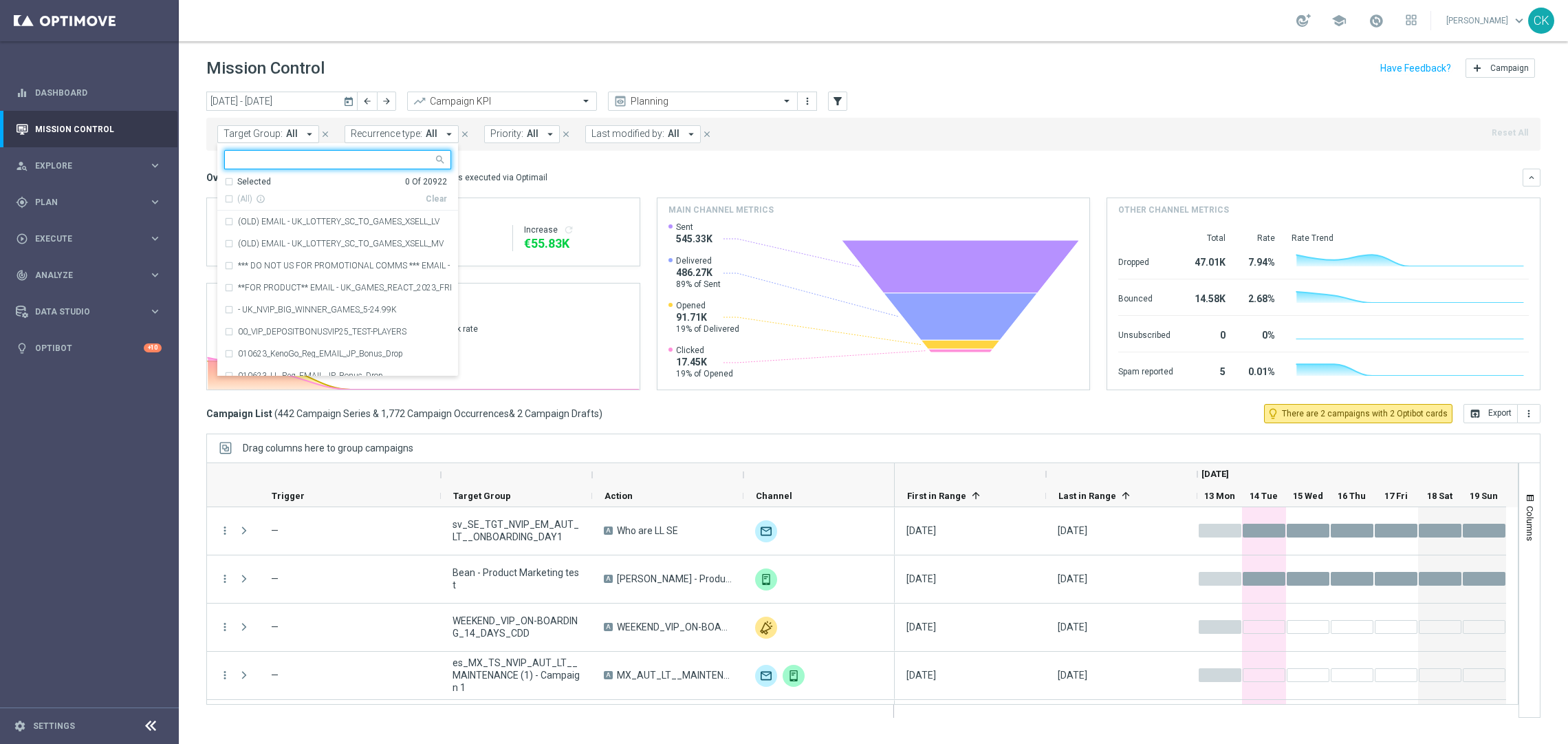
type input ""Schedule Date: 16/10/2025 Schedule Time: 06:00 Offer: 9 lines ED for 19,90€ Ta…"
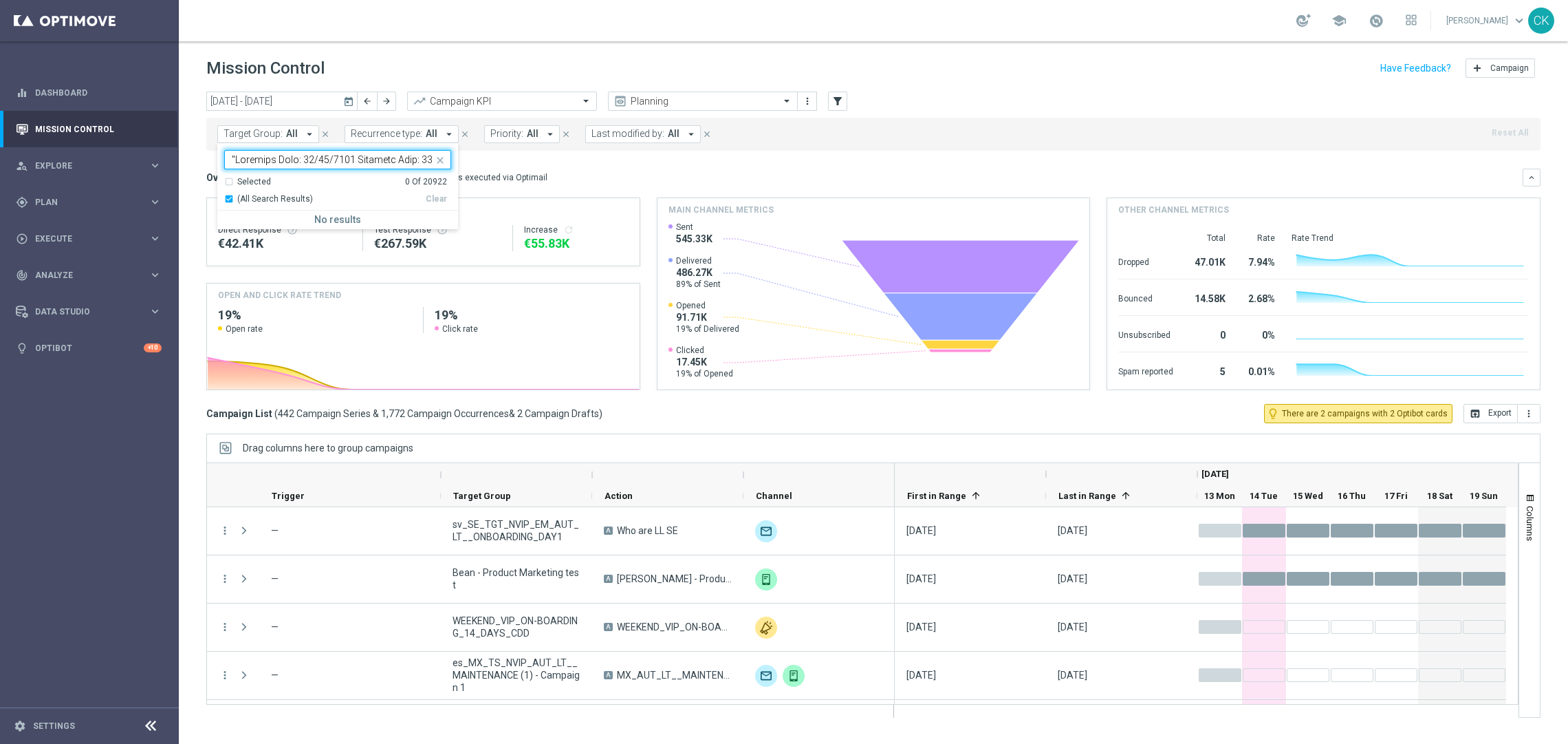
scroll to position [0, 7241]
click at [347, 159] on input "text" at bounding box center [332, 160] width 201 height 12
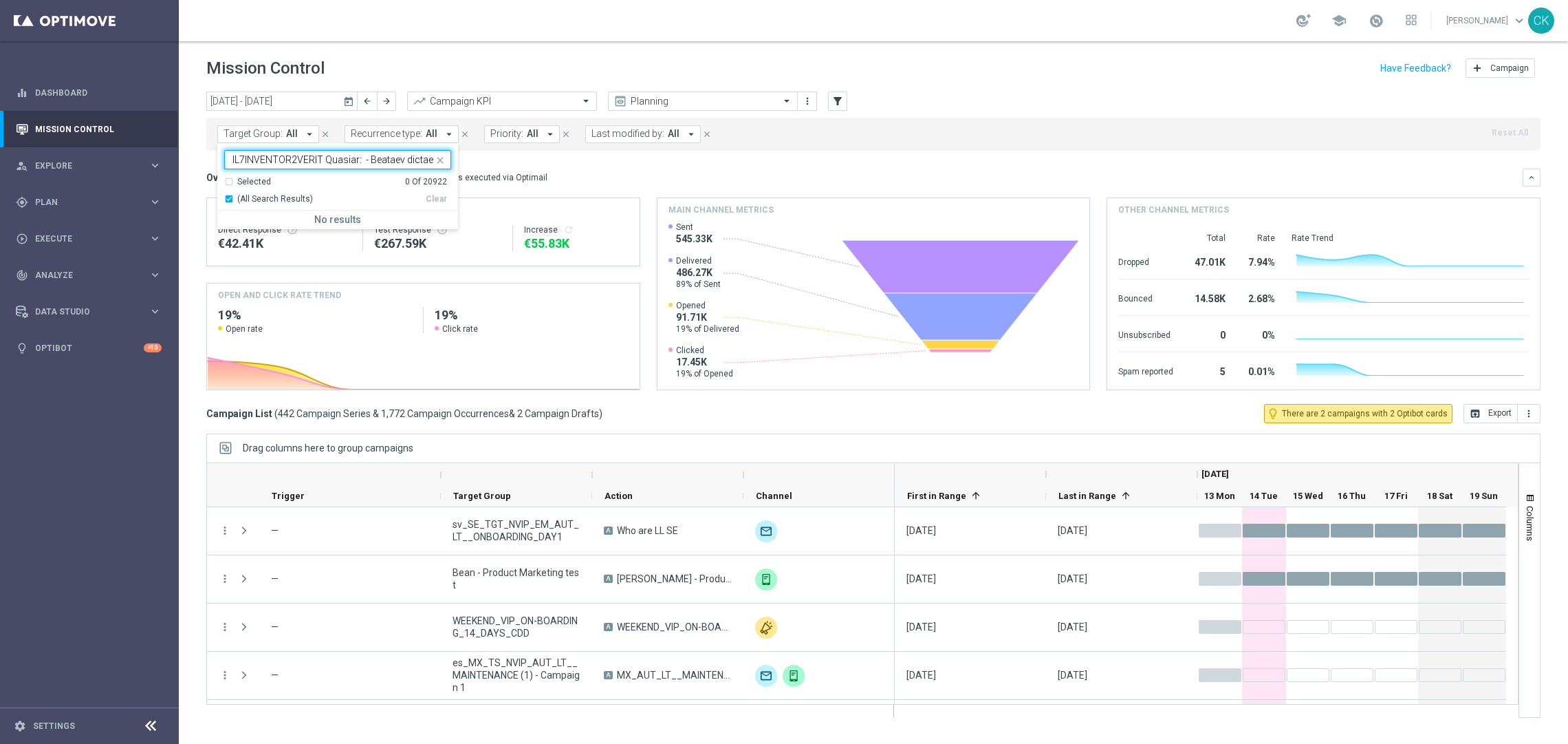
click at [347, 159] on input "text" at bounding box center [332, 160] width 201 height 12
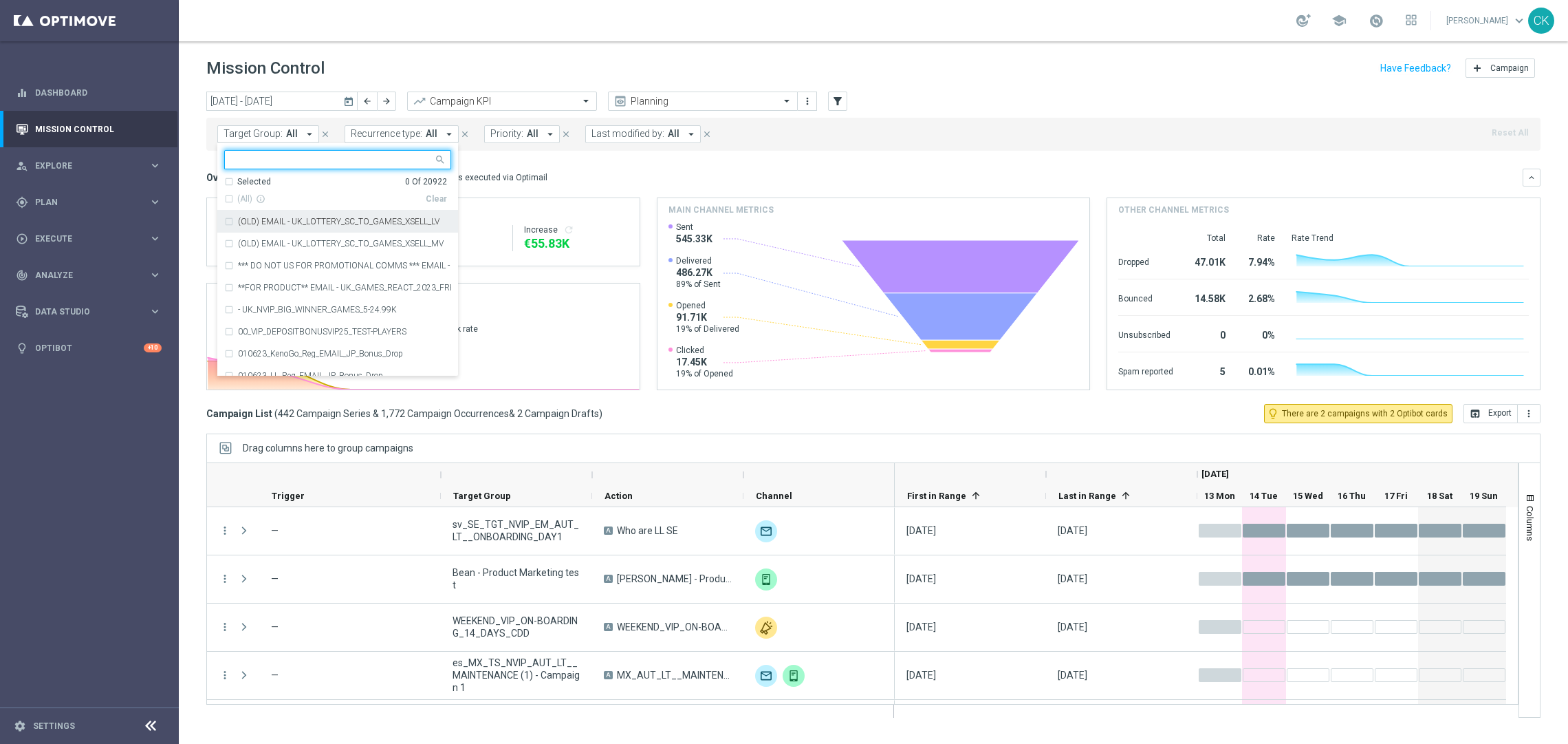
paste input "de_AT_TGT_NVIP_EM_TAC_LT__ACTIVE_645"
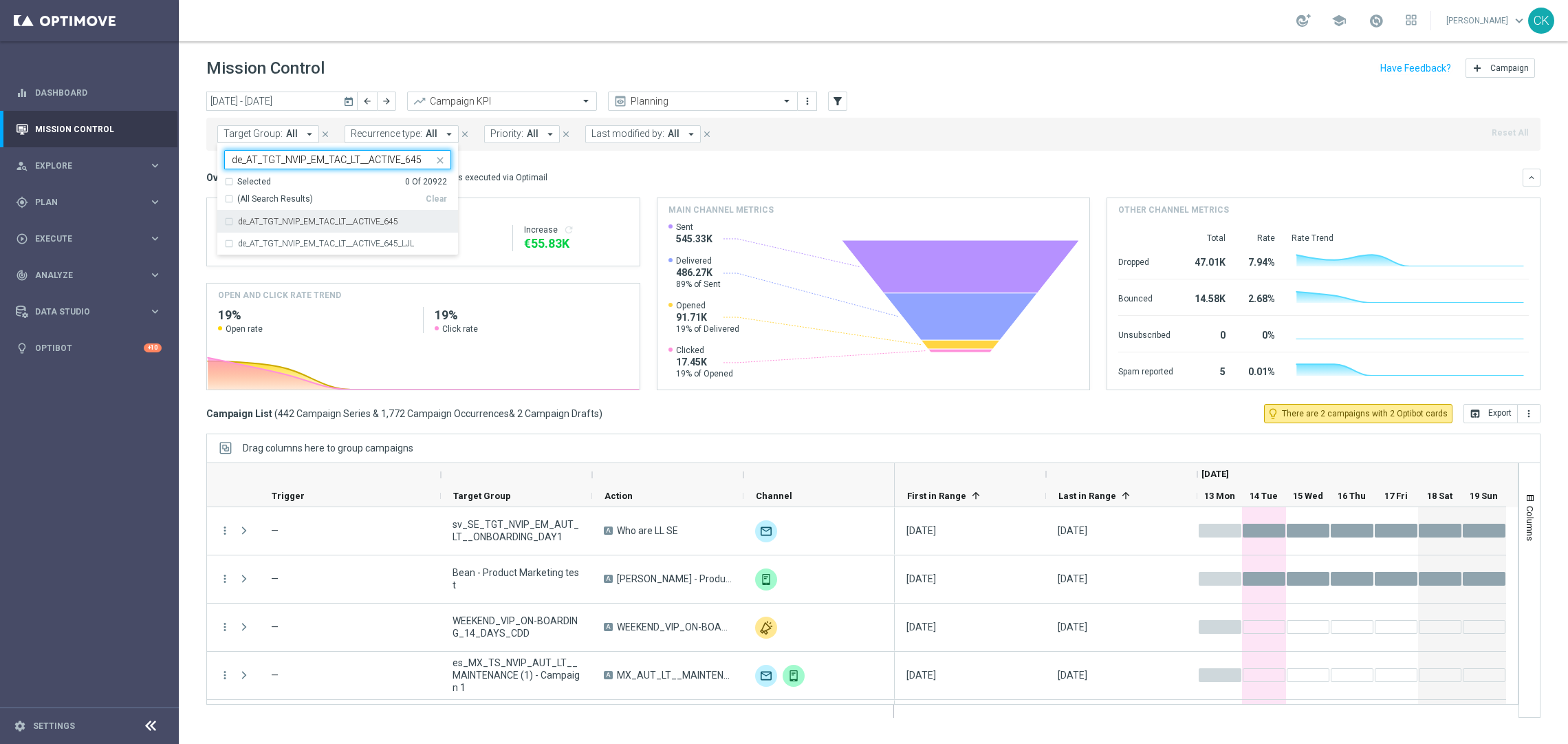
click at [301, 223] on label "de_AT_TGT_NVIP_EM_TAC_LT__ACTIVE_645" at bounding box center [318, 221] width 160 height 9
type input "de_AT_TGT_NVIP_EM_TAC_LT__ACTIVE_645"
click at [597, 160] on mini-dashboard "Overview: Optimail arrow_drop_down This overview shows data of campaigns execut…" at bounding box center [873, 277] width 1334 height 253
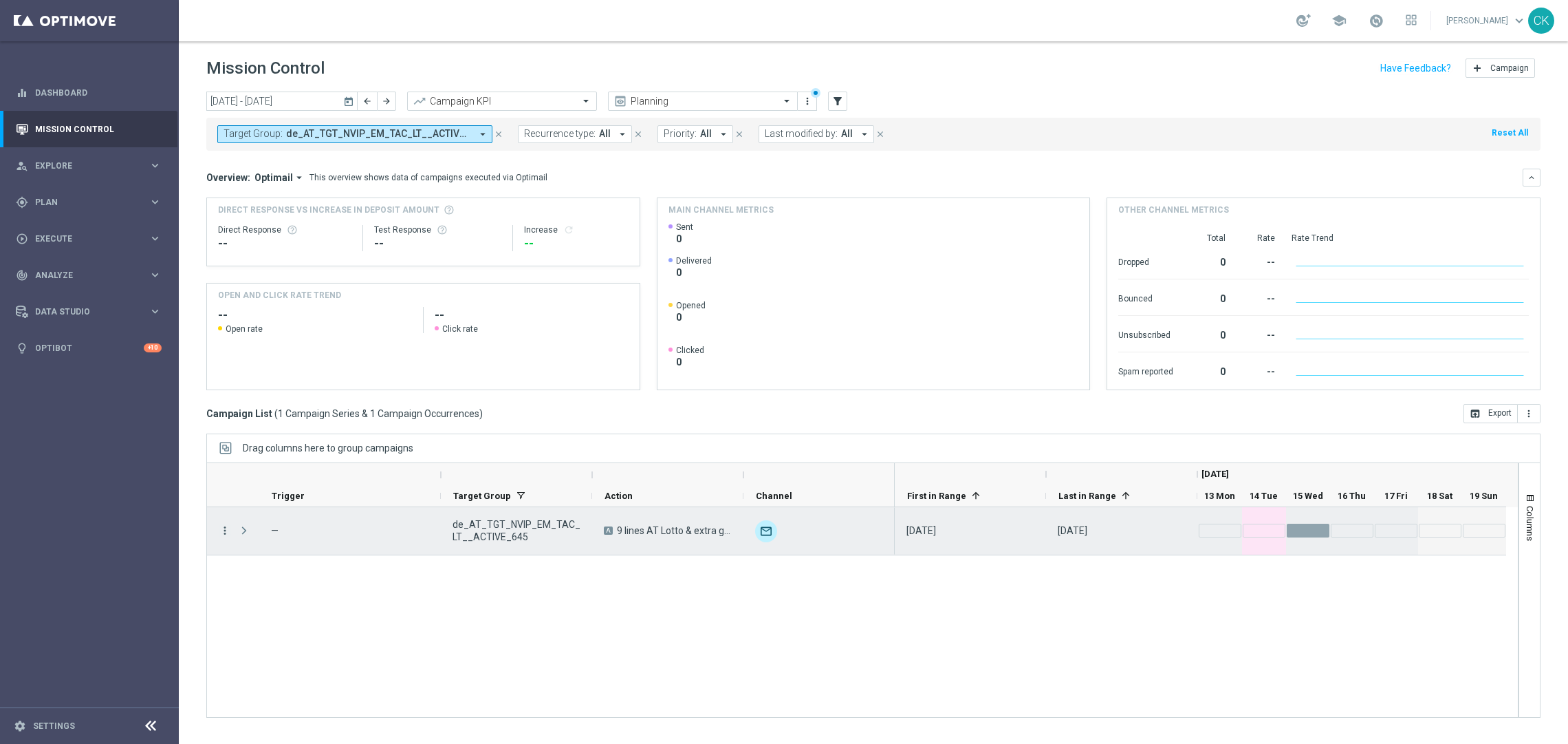
click at [222, 526] on icon "more_vert" at bounding box center [225, 530] width 12 height 12
click at [269, 640] on div "Edit" at bounding box center [315, 642] width 128 height 9
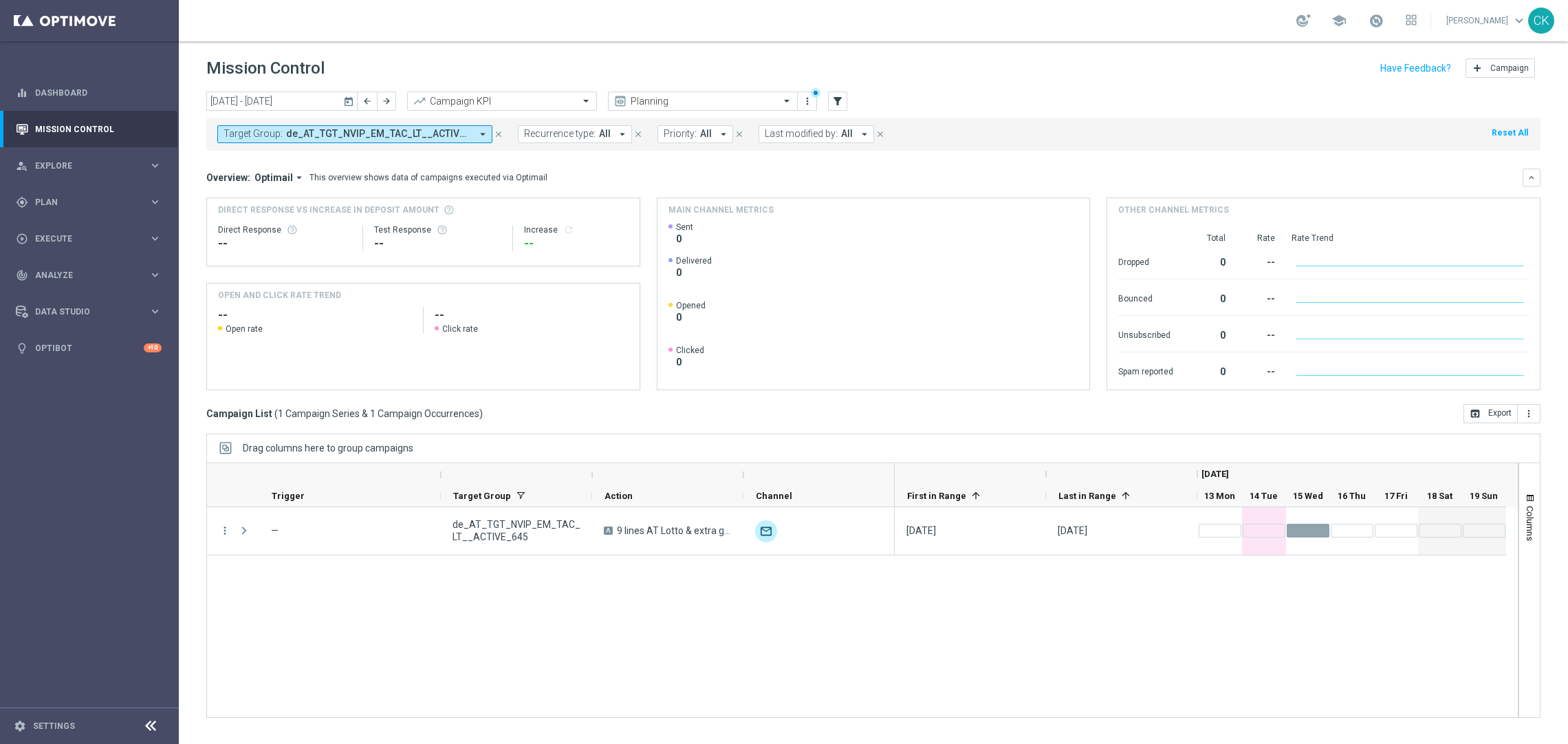
click at [418, 130] on span "de_AT_TGT_NVIP_EM_TAC_LT__ACTIVE_645" at bounding box center [378, 133] width 185 height 12
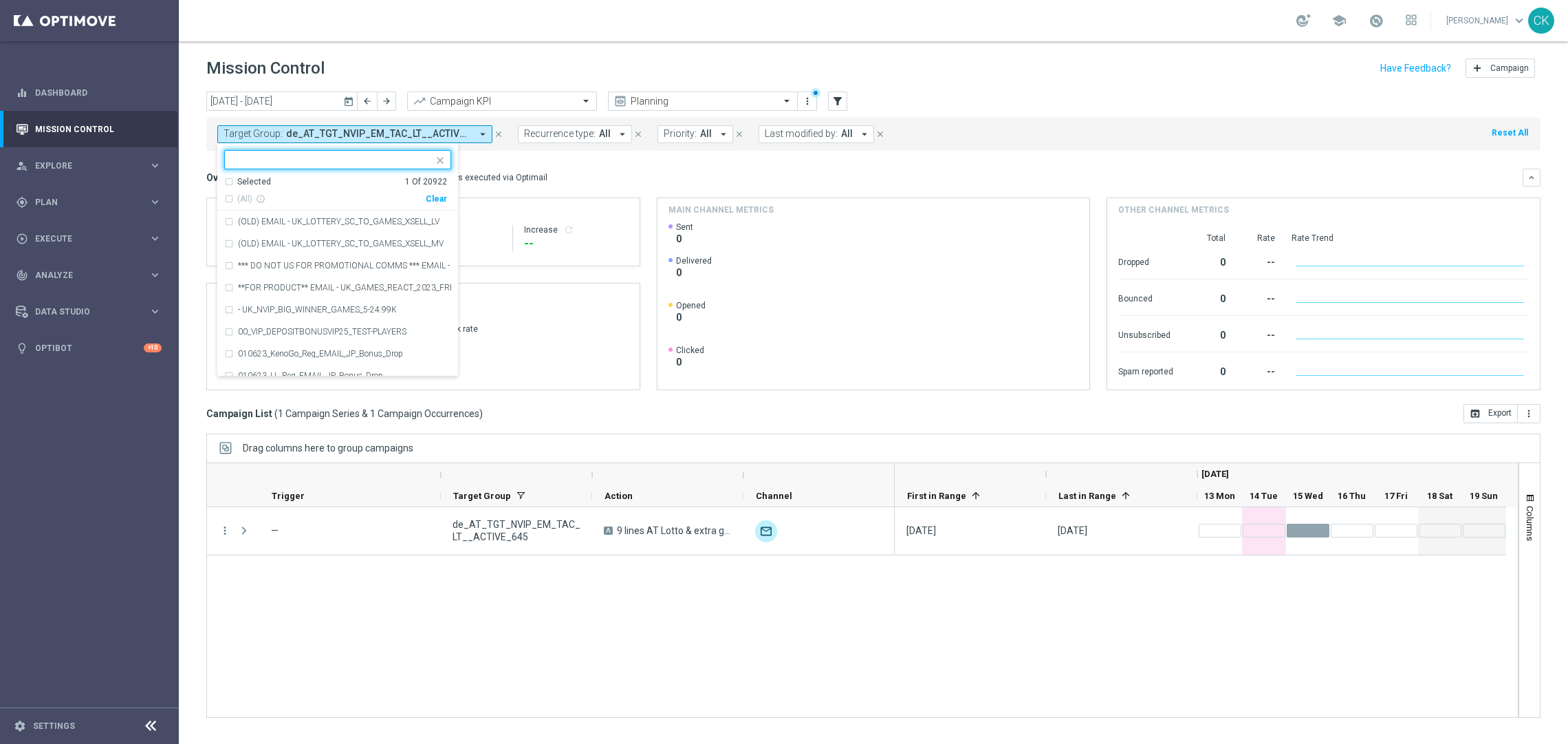
click at [0, 0] on div "Clear" at bounding box center [0, 0] width 0 height 0
click at [507, 153] on mini-dashboard "Overview: Optimail arrow_drop_down This overview shows data of campaigns execut…" at bounding box center [873, 277] width 1334 height 253
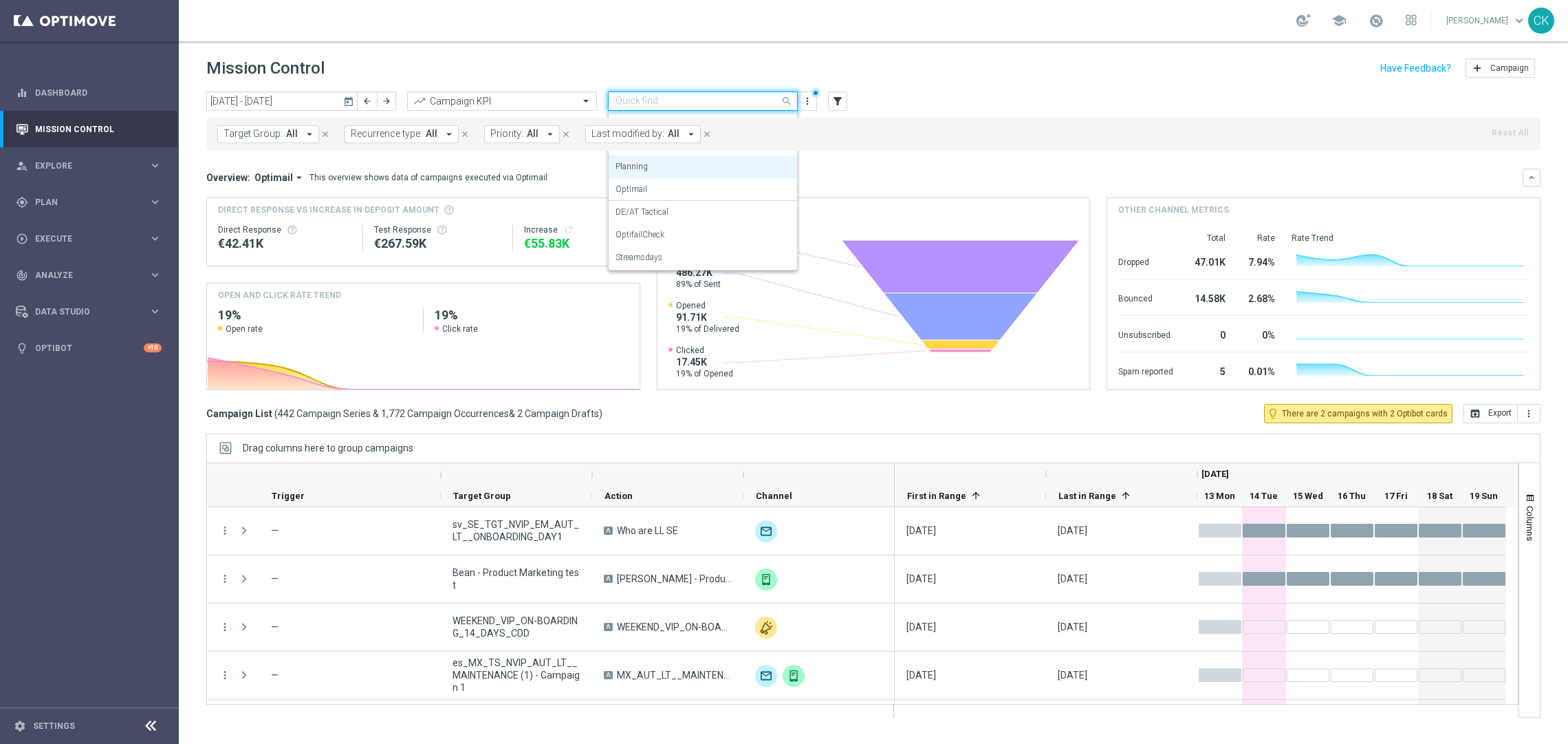
click at [789, 99] on span at bounding box center [789, 101] width 17 height 17
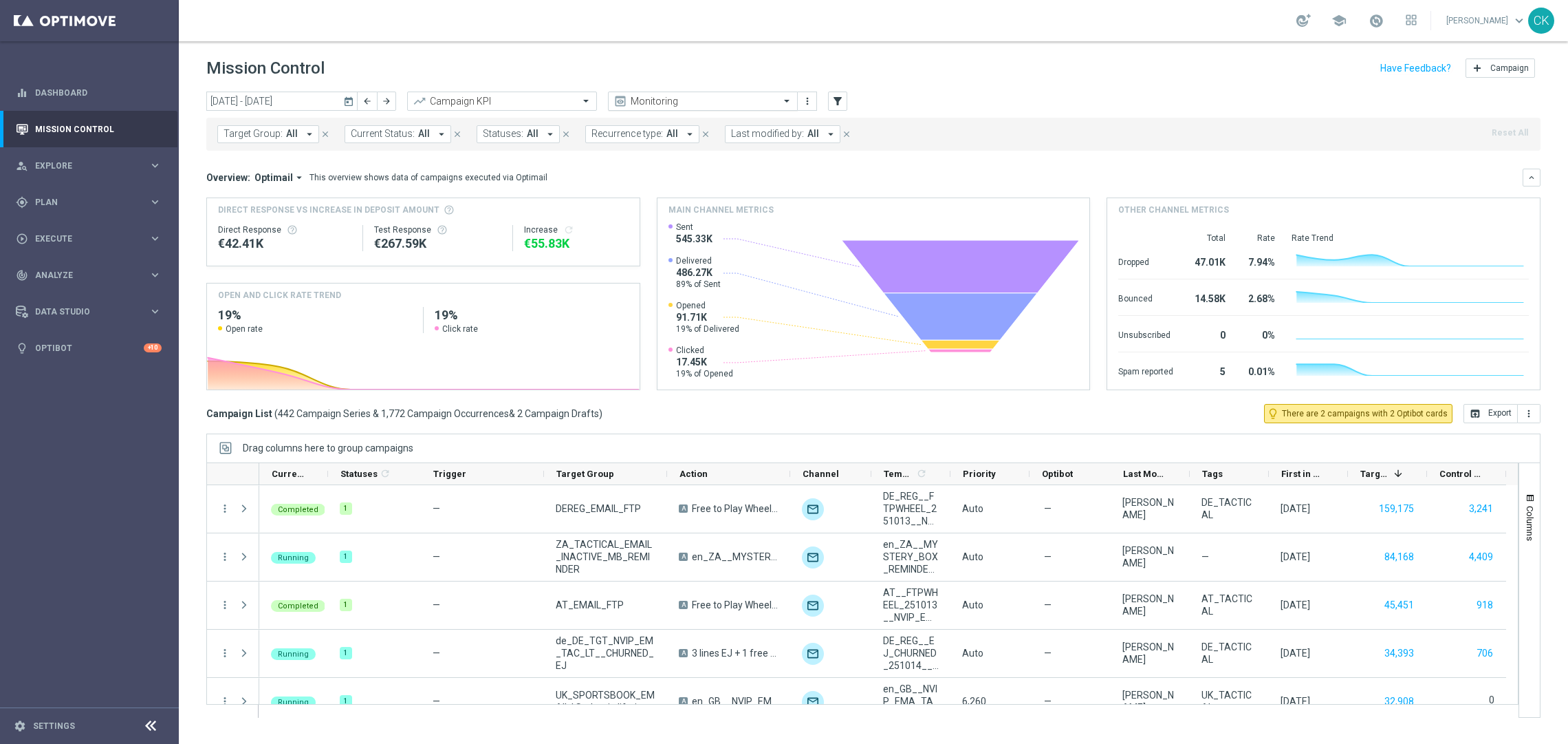
click at [785, 101] on span at bounding box center [789, 100] width 17 height 12
click at [1040, 111] on div "today 13 Oct 2025 - 19 Oct 2025 arrow_back arrow_forward Campaign KPI trending_…" at bounding box center [873, 102] width 1334 height 21
click at [837, 99] on icon "filter_alt" at bounding box center [837, 101] width 12 height 12
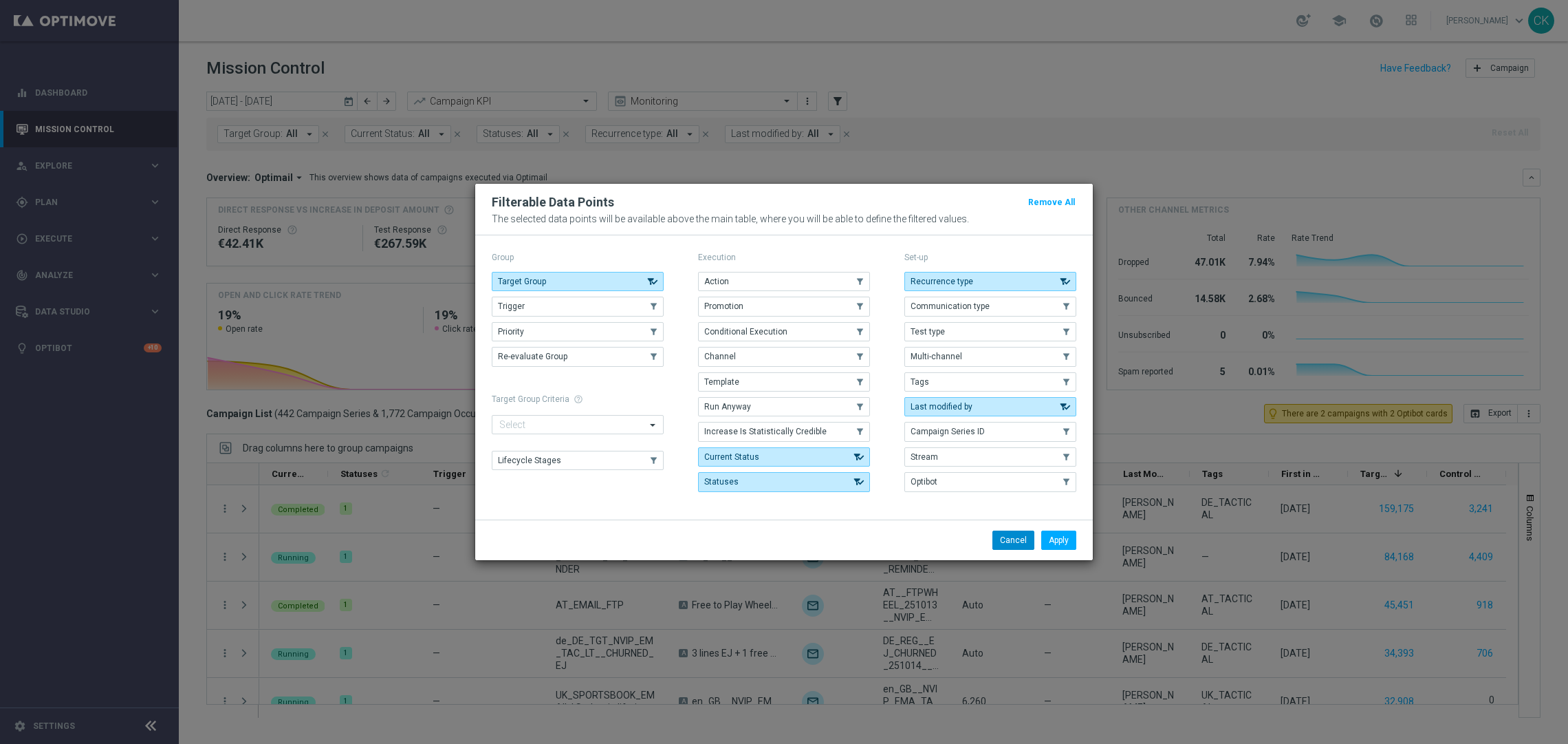
click at [1022, 542] on button "Cancel" at bounding box center [1013, 539] width 42 height 19
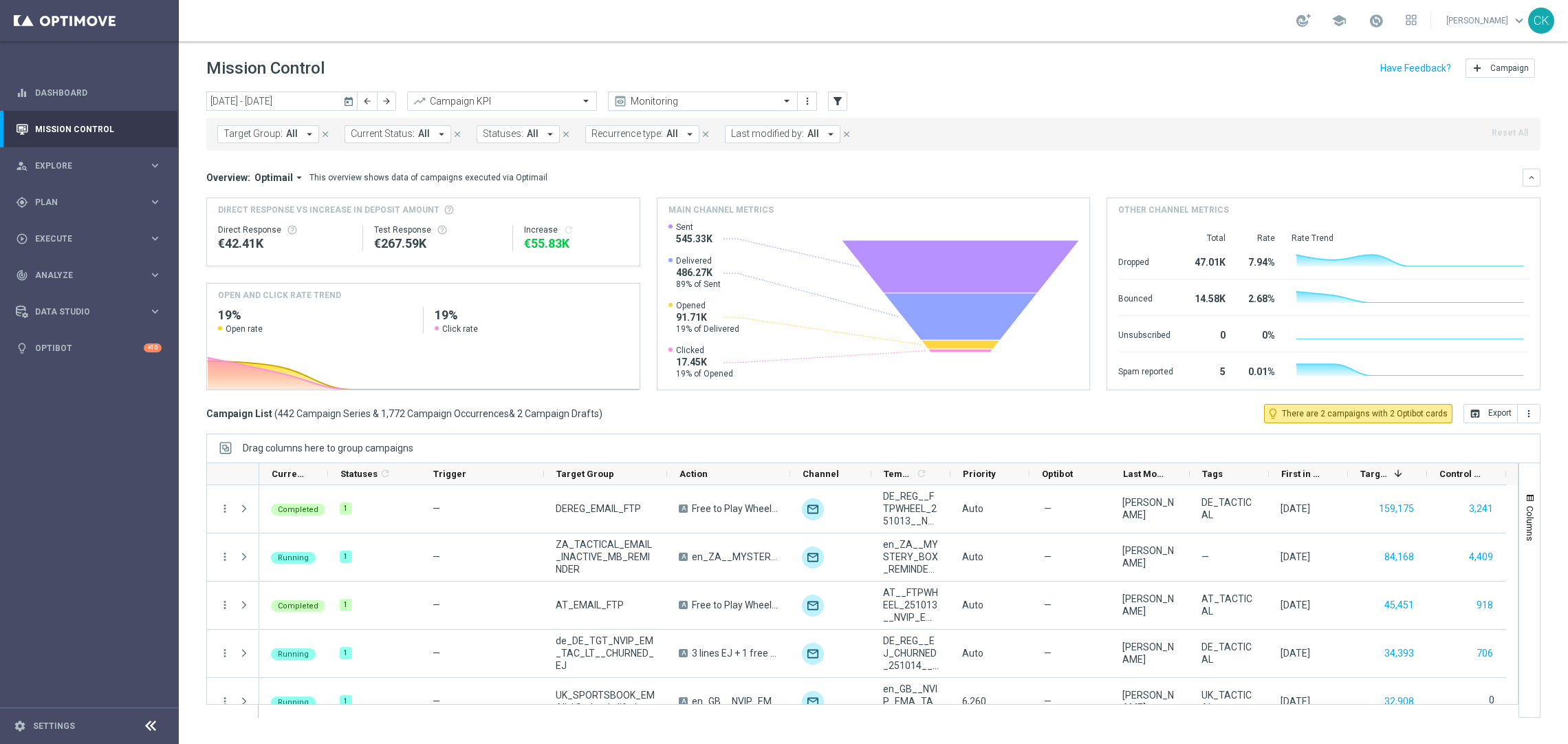
click at [786, 98] on span at bounding box center [789, 100] width 17 height 12
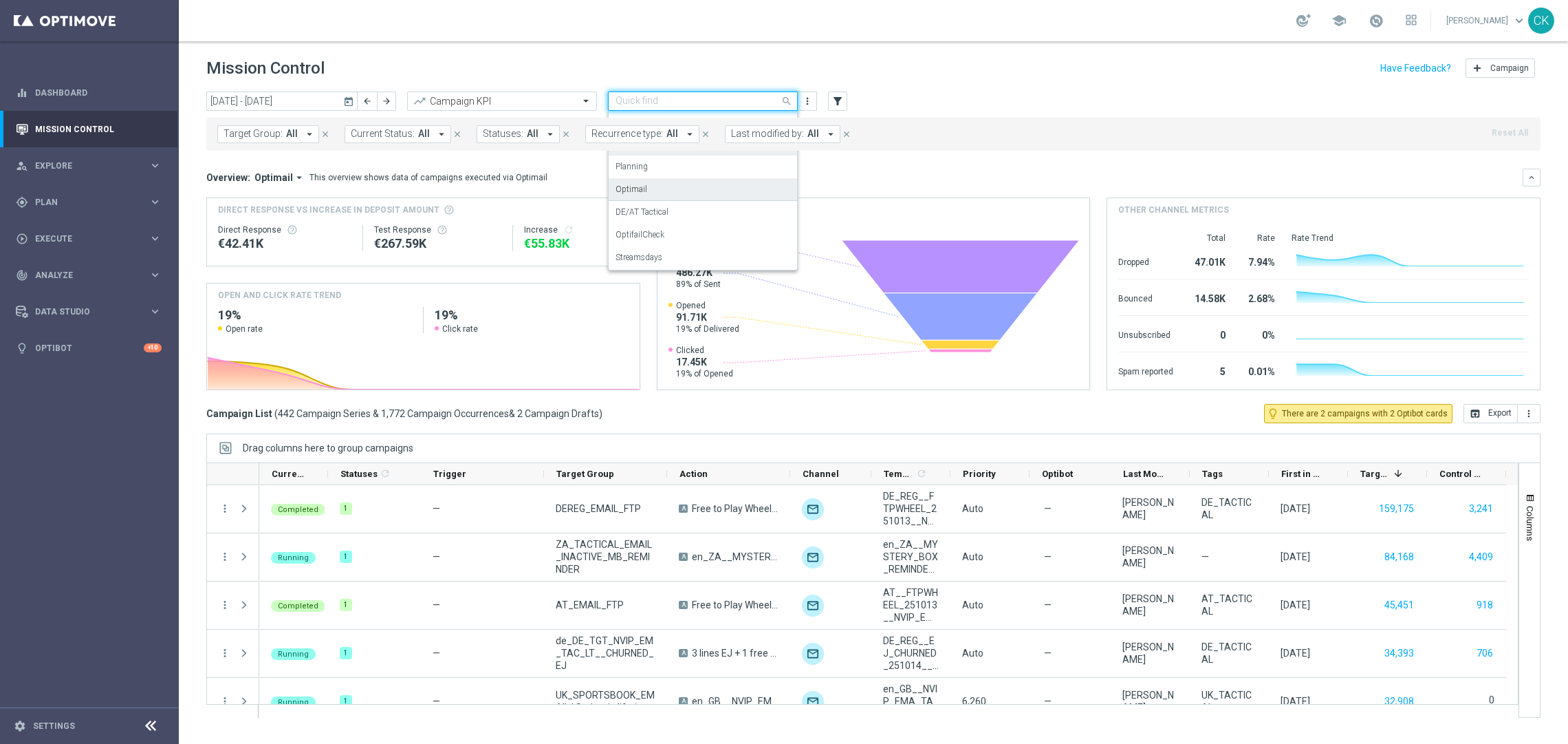
click at [701, 187] on div "Optimail" at bounding box center [702, 189] width 174 height 22
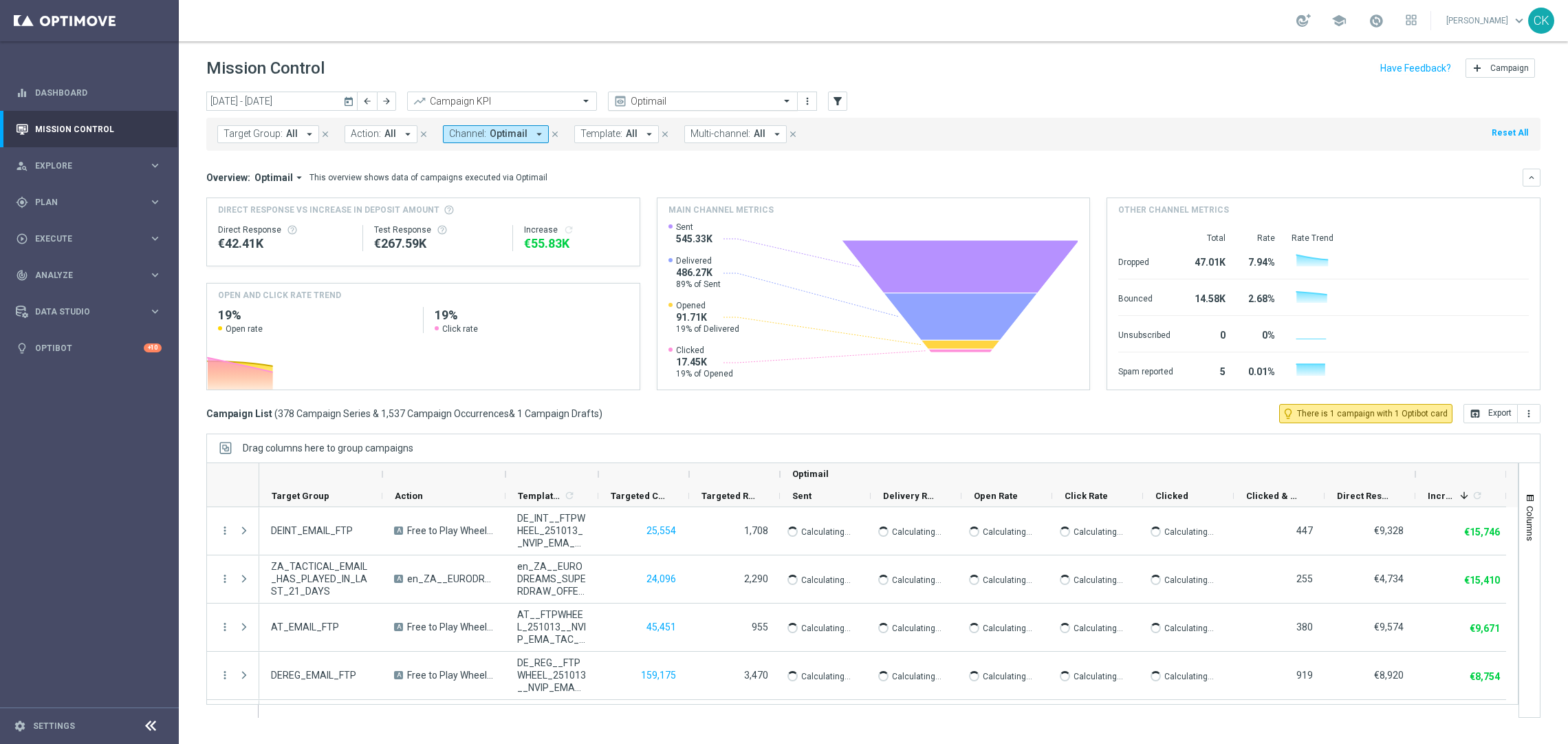
click at [786, 100] on span at bounding box center [789, 100] width 17 height 12
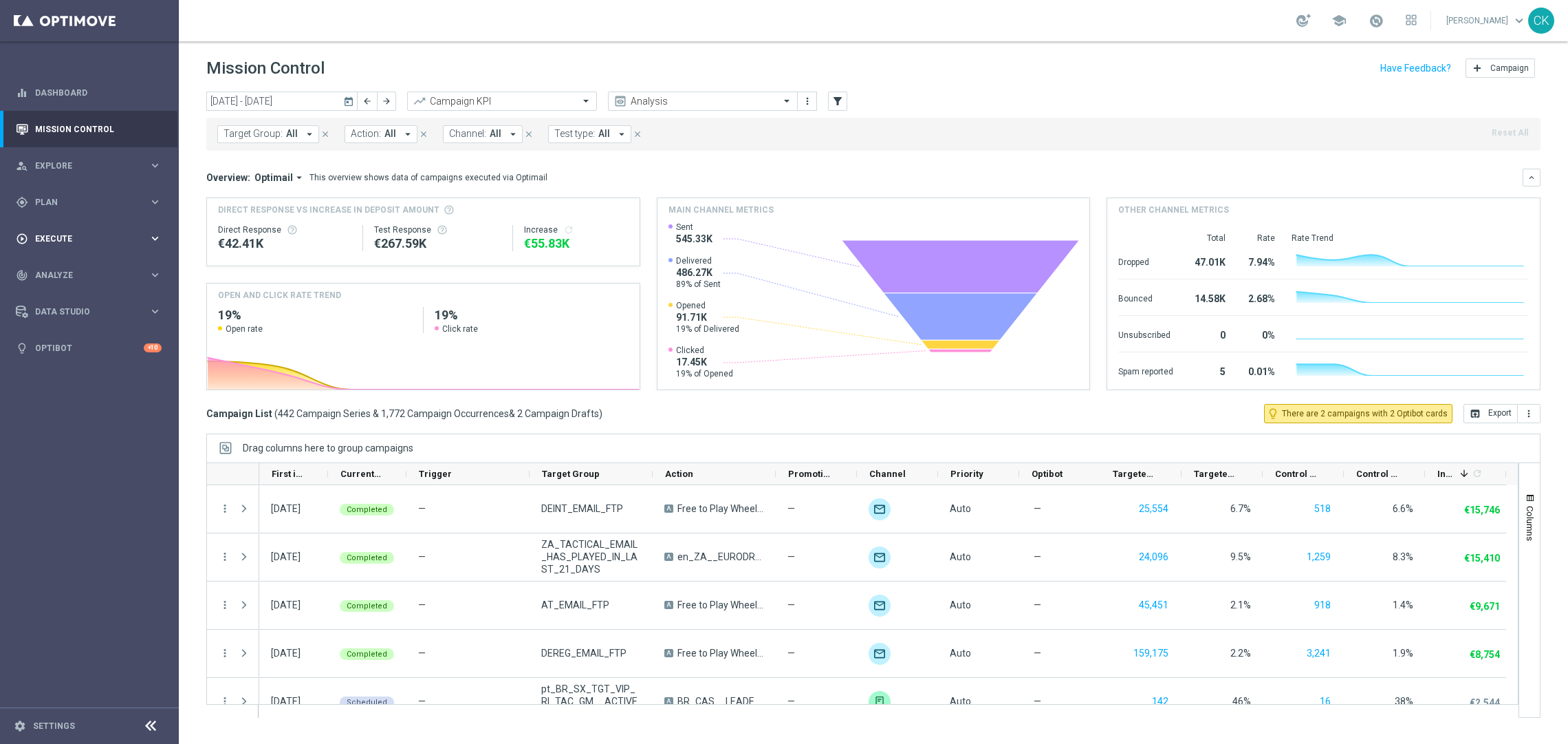
click at [58, 236] on span "Execute" at bounding box center [91, 239] width 113 height 9
click at [48, 198] on span "Plan" at bounding box center [91, 202] width 113 height 9
click at [64, 294] on link "Optimail" at bounding box center [93, 292] width 101 height 11
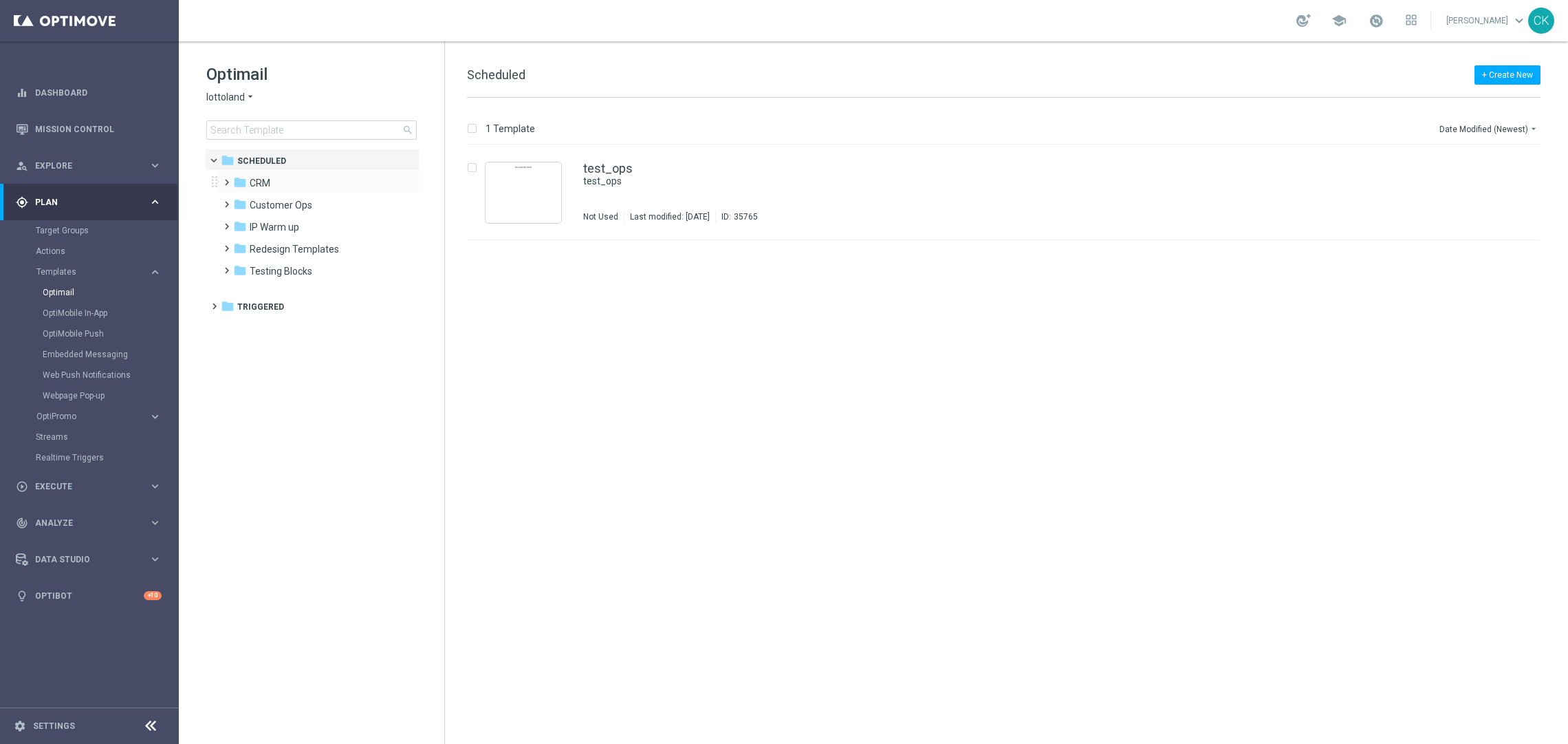
click at [225, 179] on span at bounding box center [224, 176] width 6 height 5
click at [236, 223] on span at bounding box center [238, 219] width 6 height 5
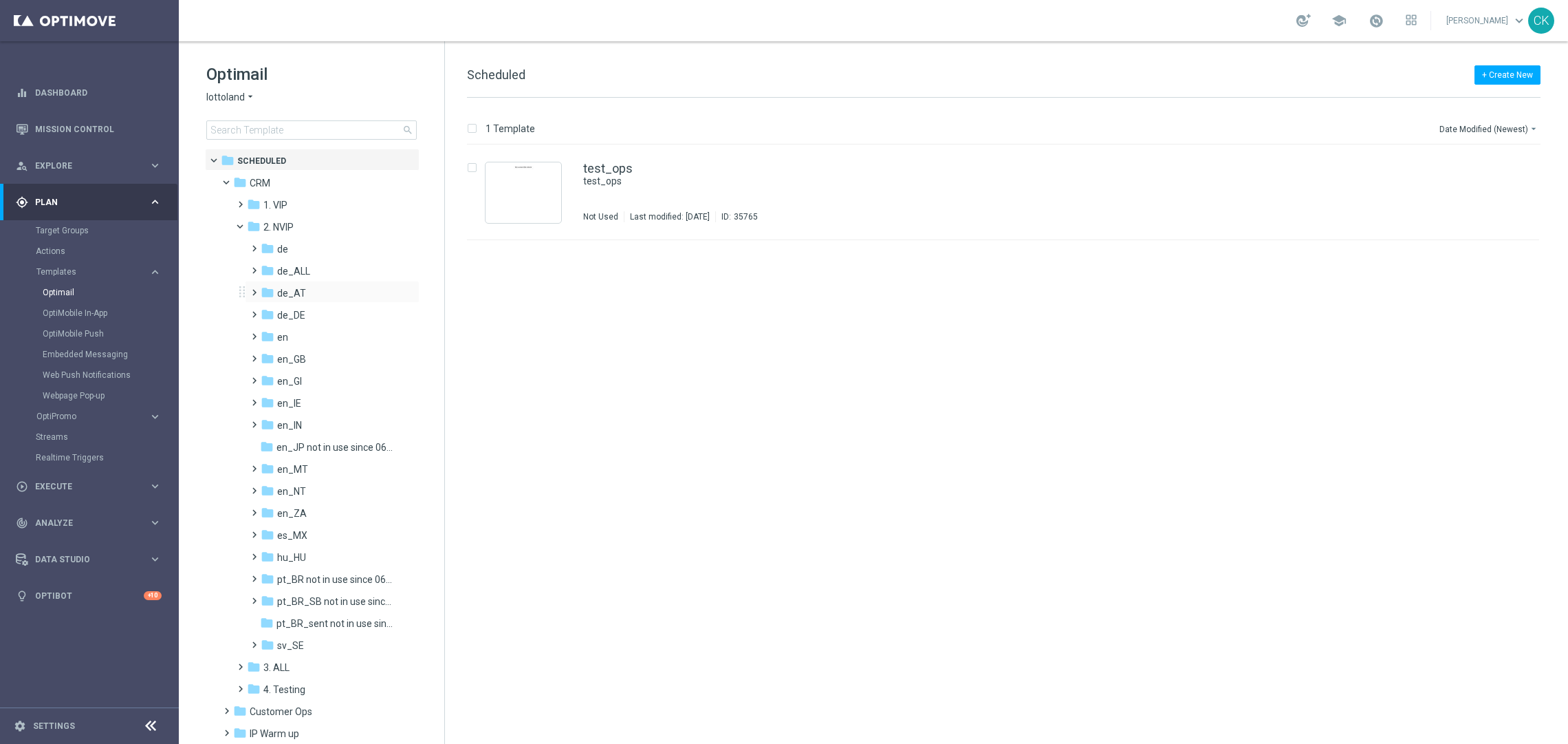
click at [254, 289] on span at bounding box center [251, 286] width 6 height 5
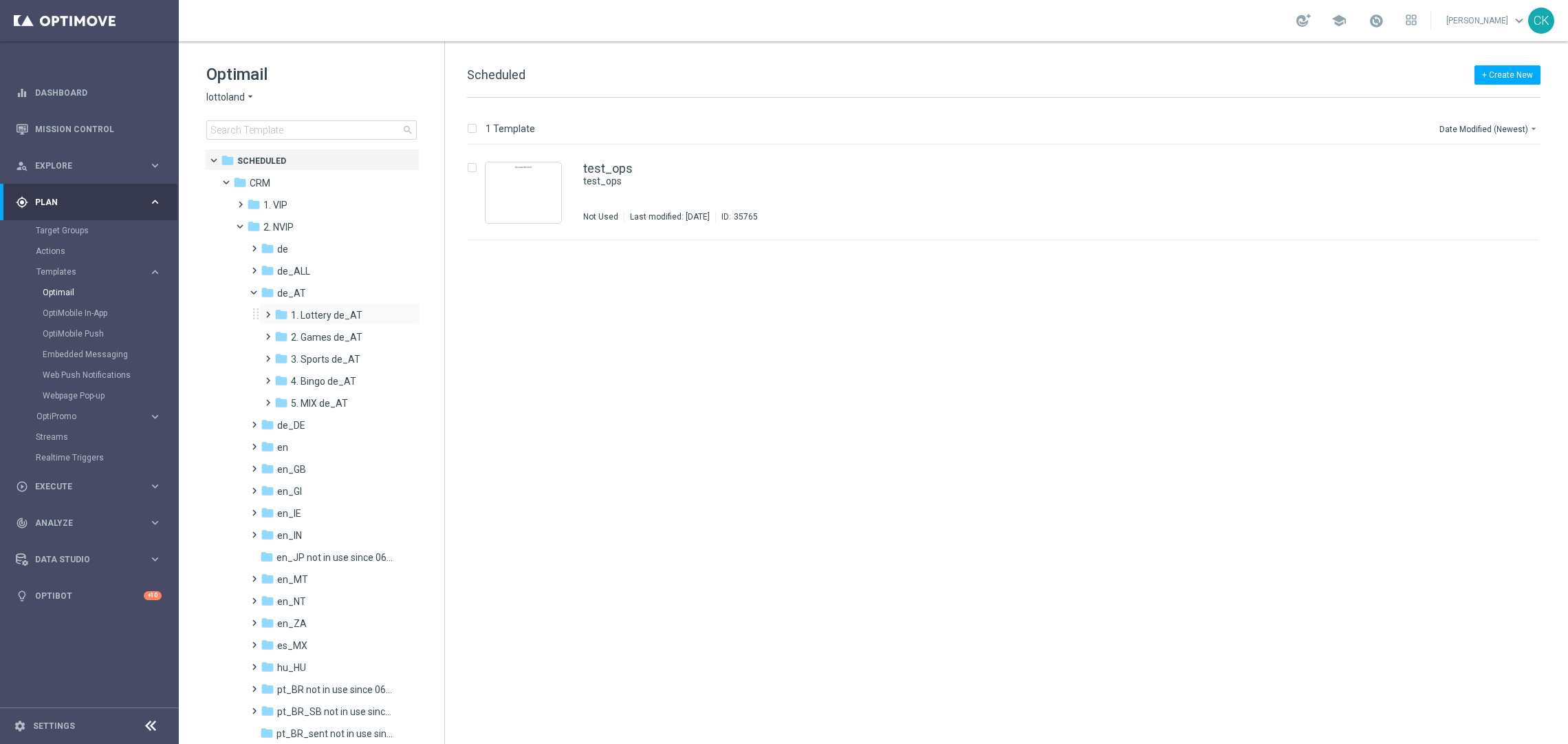
click at [264, 311] on span at bounding box center [265, 308] width 6 height 5
click at [277, 333] on span at bounding box center [279, 330] width 6 height 5
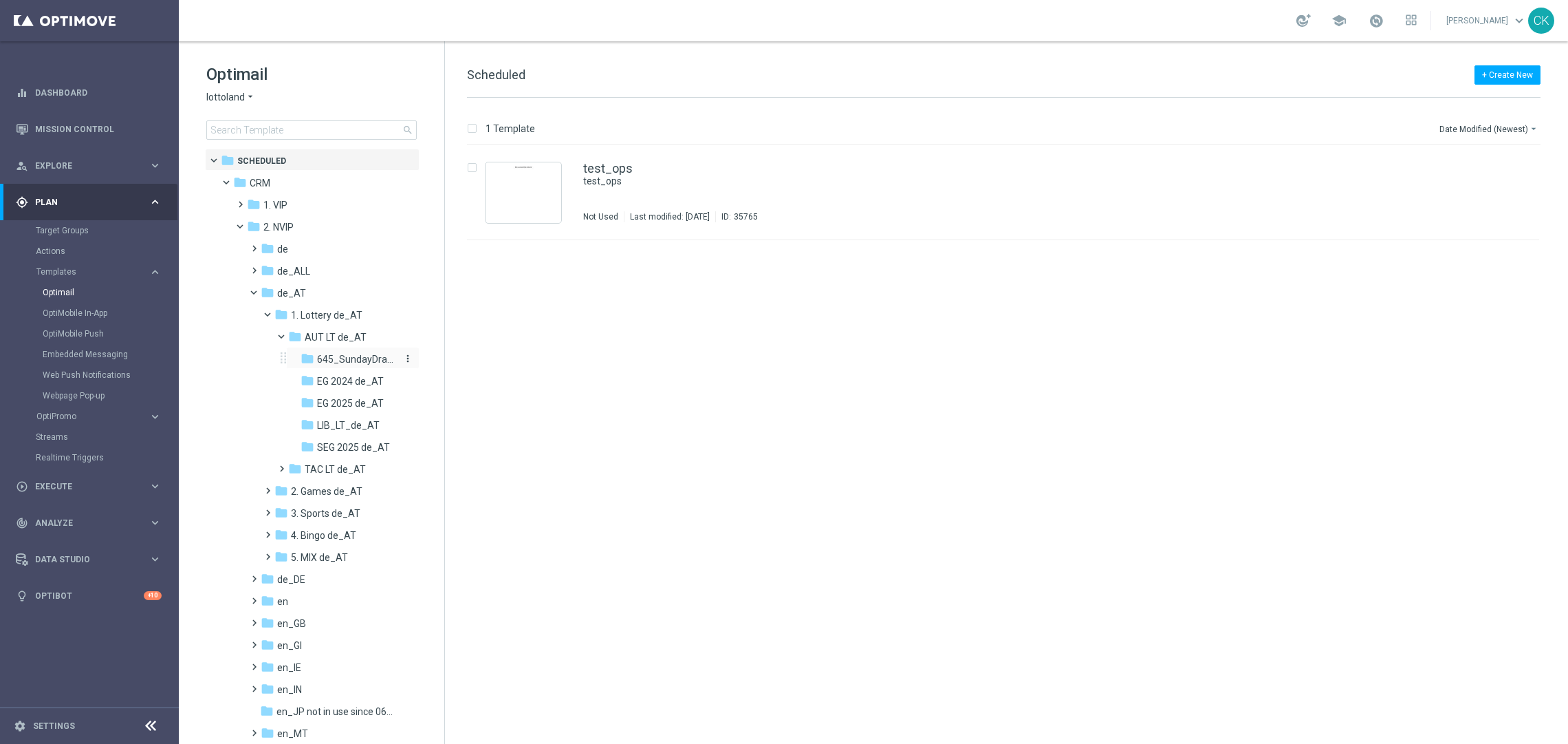
click at [348, 356] on span "645_SundayDraw_de_AT" at bounding box center [356, 359] width 80 height 12
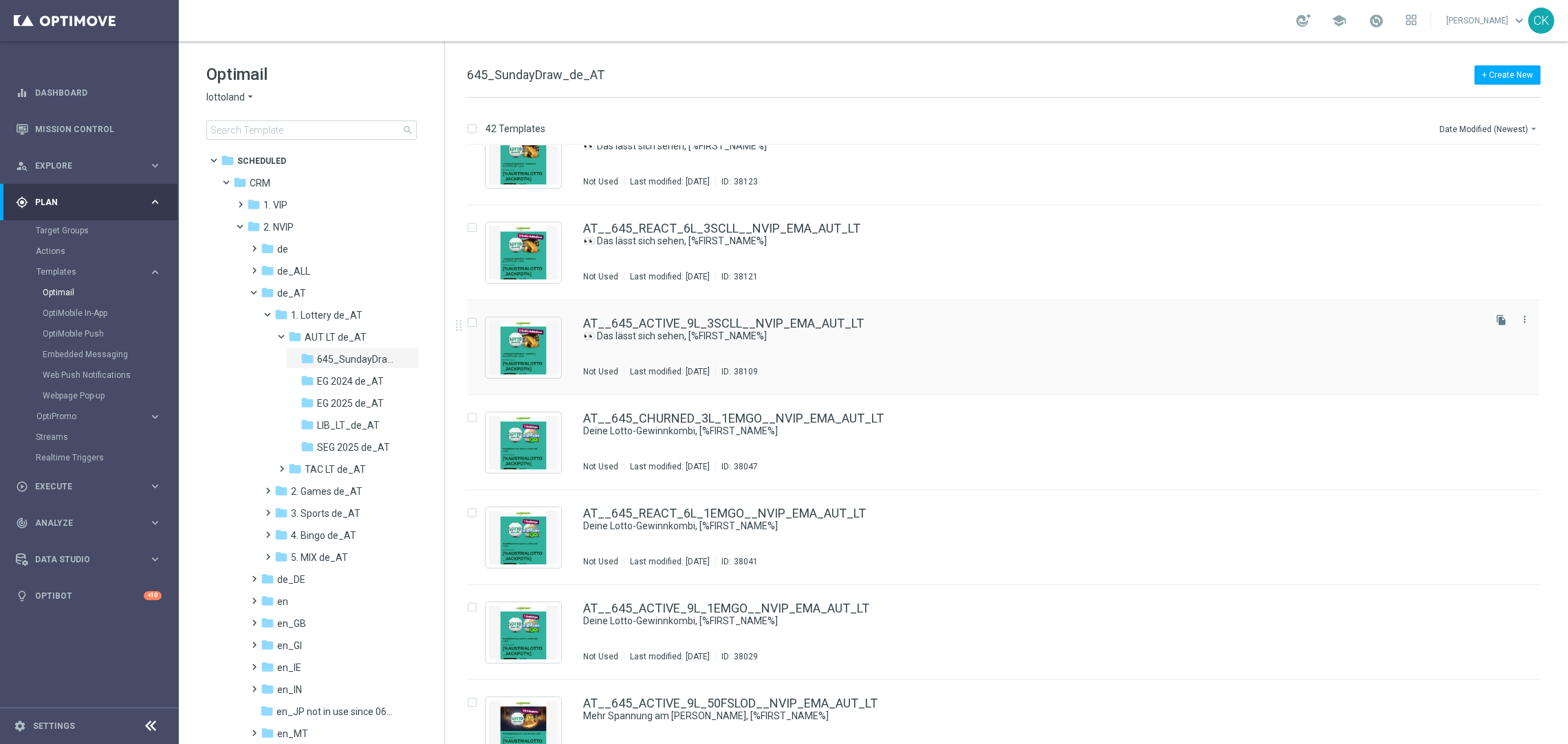
scroll to position [40, 0]
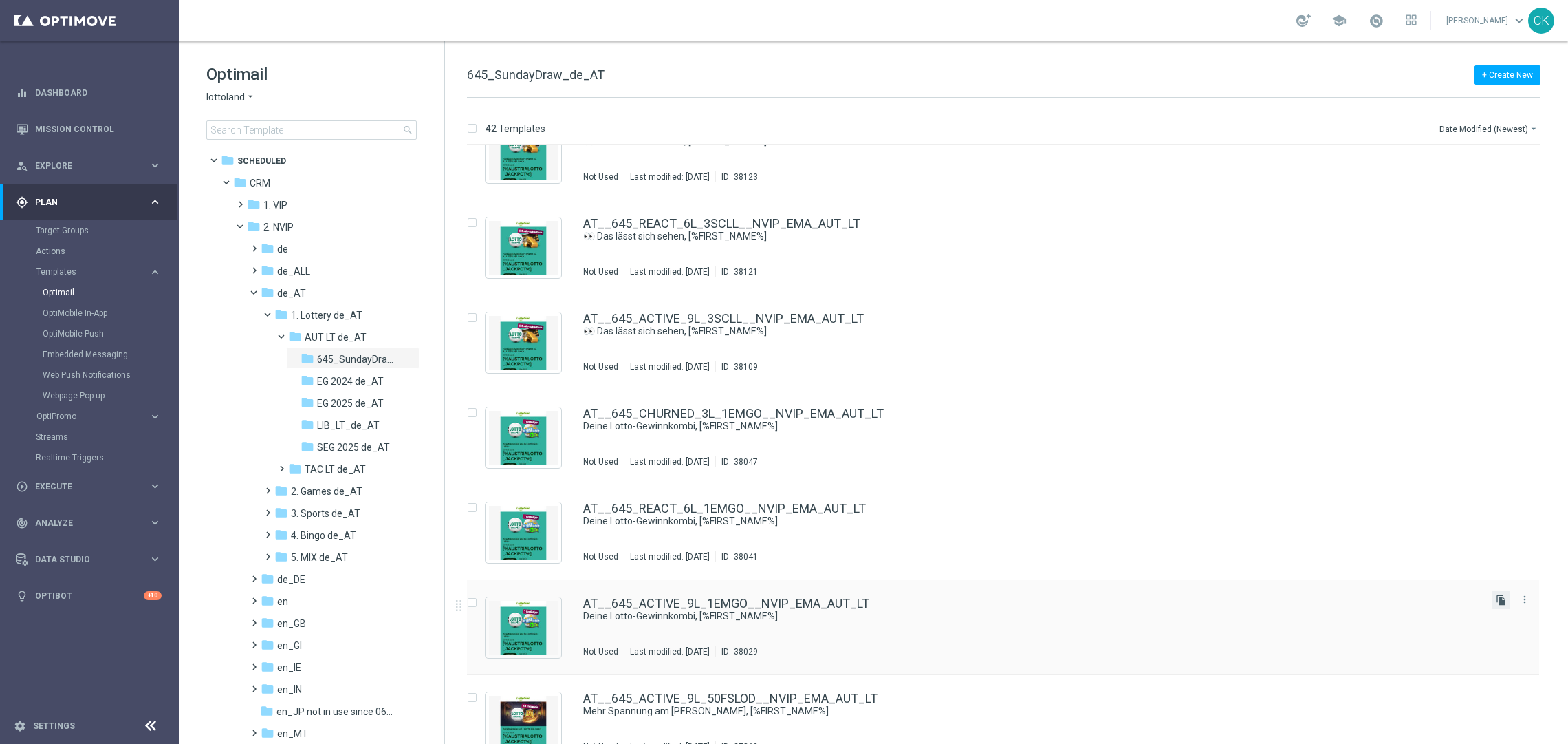
click at [1499, 597] on icon "file_copy" at bounding box center [1501, 600] width 11 height 11
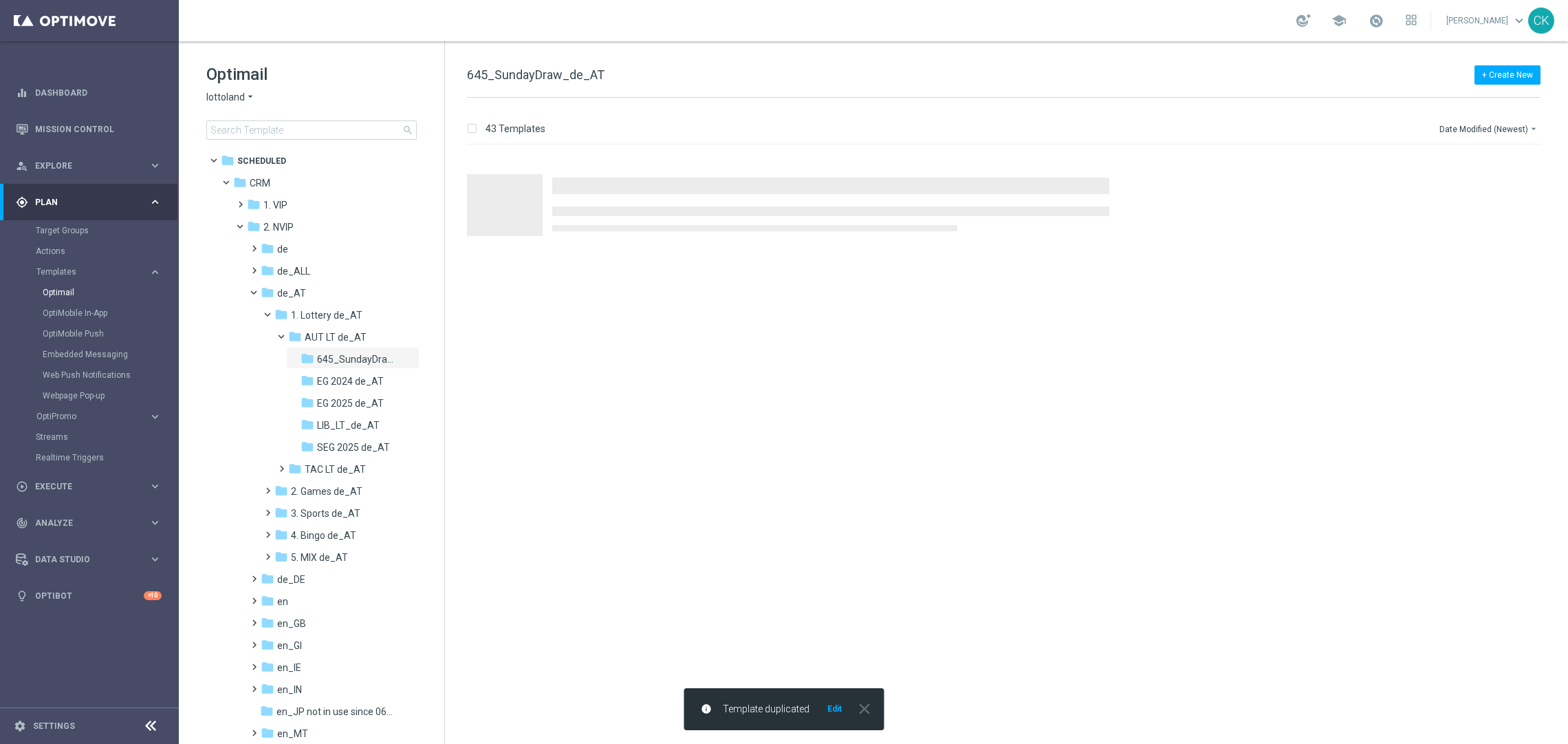
scroll to position [0, 0]
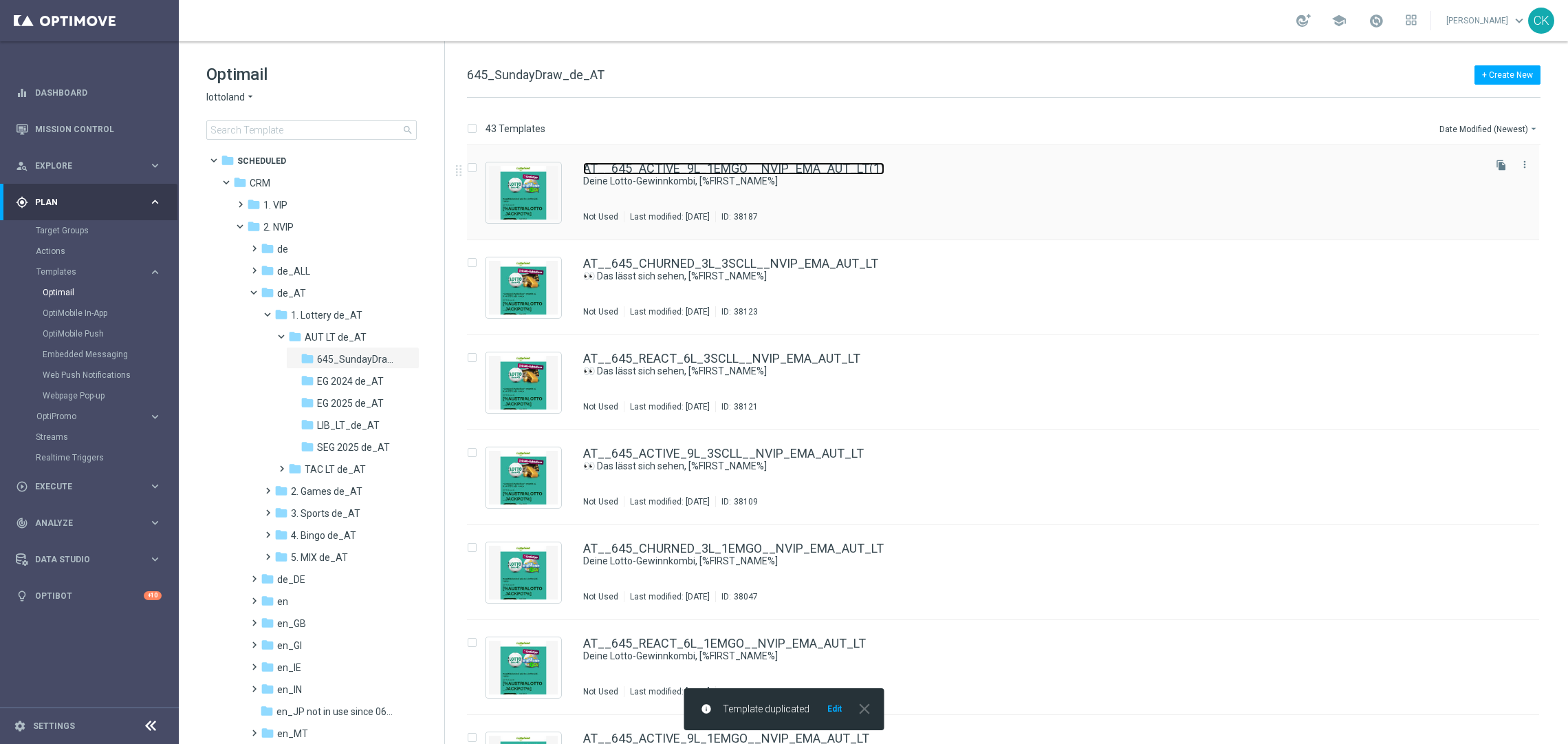
click at [707, 164] on link "AT__645_ACTIVE_9L_1EMGO__NVIP_EMA_AUT_LT(1)" at bounding box center [734, 168] width 301 height 12
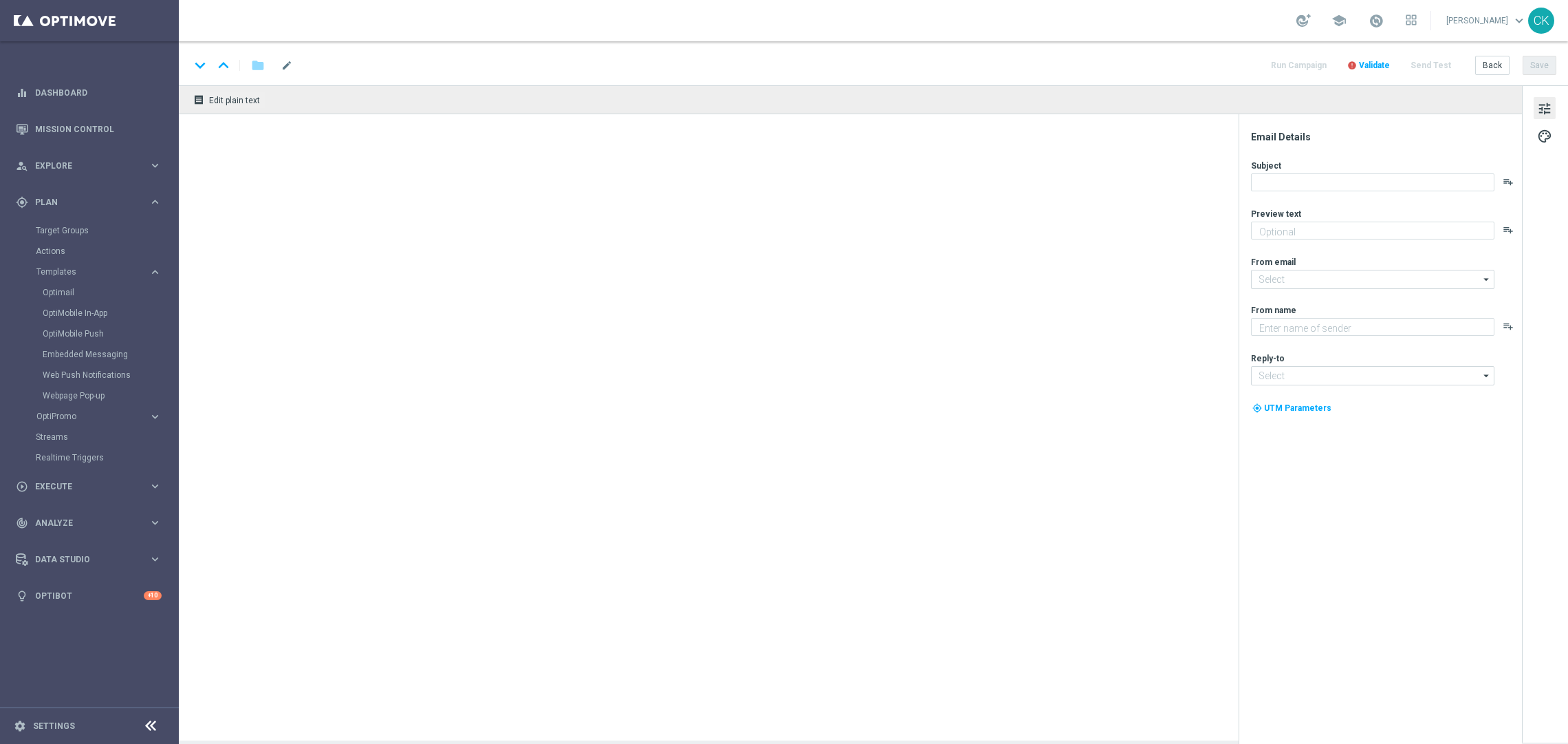
type textarea "EuroMillionen Go! GRATIS zum LOTTO 6 aus 45."
type textarea "Lottoland"
type input "[EMAIL_ADDRESS][DOMAIN_NAME]"
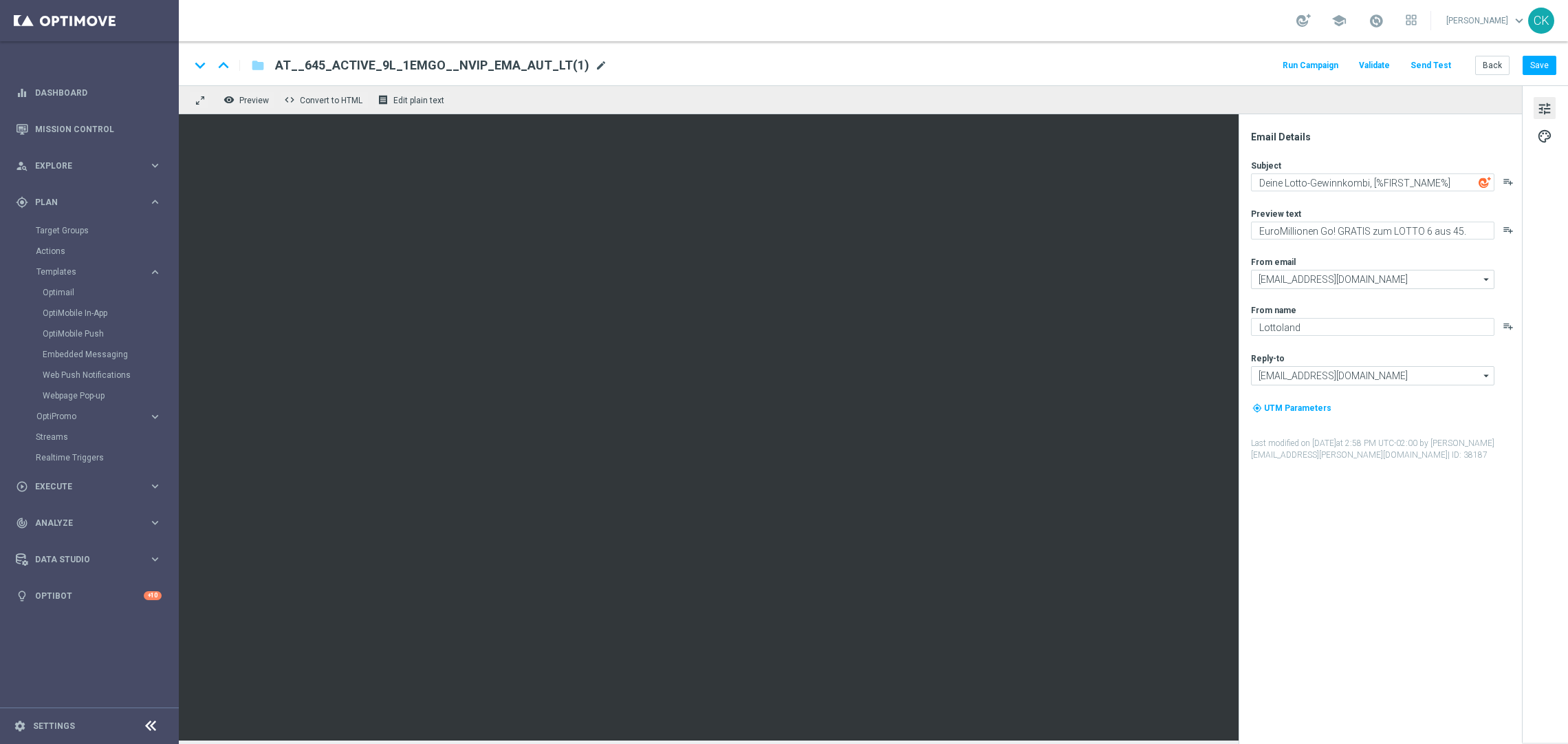
click at [595, 64] on span "mode_edit" at bounding box center [601, 65] width 12 height 12
click at [525, 64] on input "AT__645_ACTIVE_9L_1EMGO__NVIP_EMA_AUT_LT(1)" at bounding box center [445, 65] width 341 height 18
paste input "2SE__NVIP_EMA_AUT_LT"
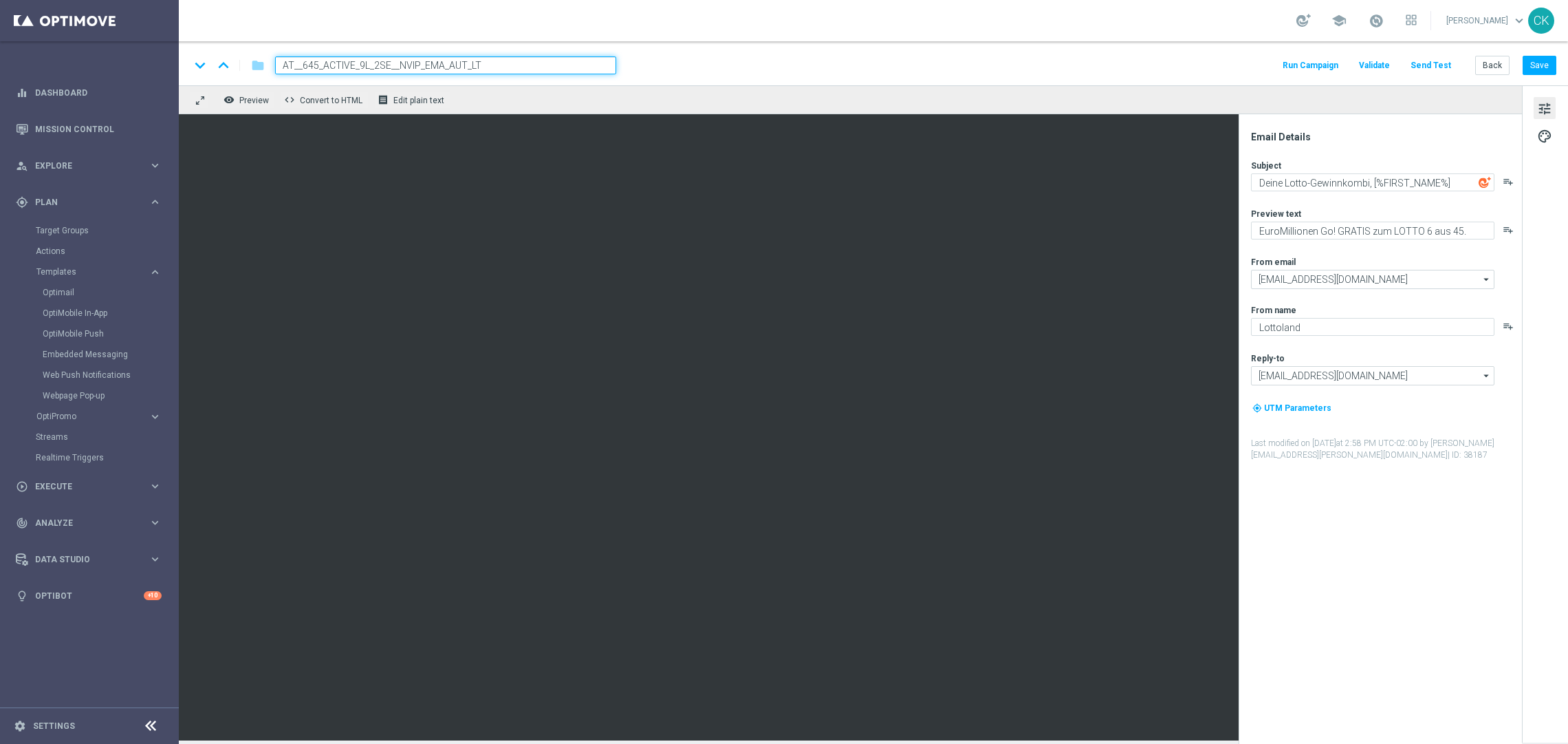
type input "AT__645_ACTIVE_9L_2SE__NVIP_EMA_AUT_LT"
click at [694, 55] on div "keyboard_arrow_down keyboard_arrow_up folder AT__645_ACTIVE_9L_2SE__NVIP_EMA_AU…" at bounding box center [873, 63] width 1389 height 44
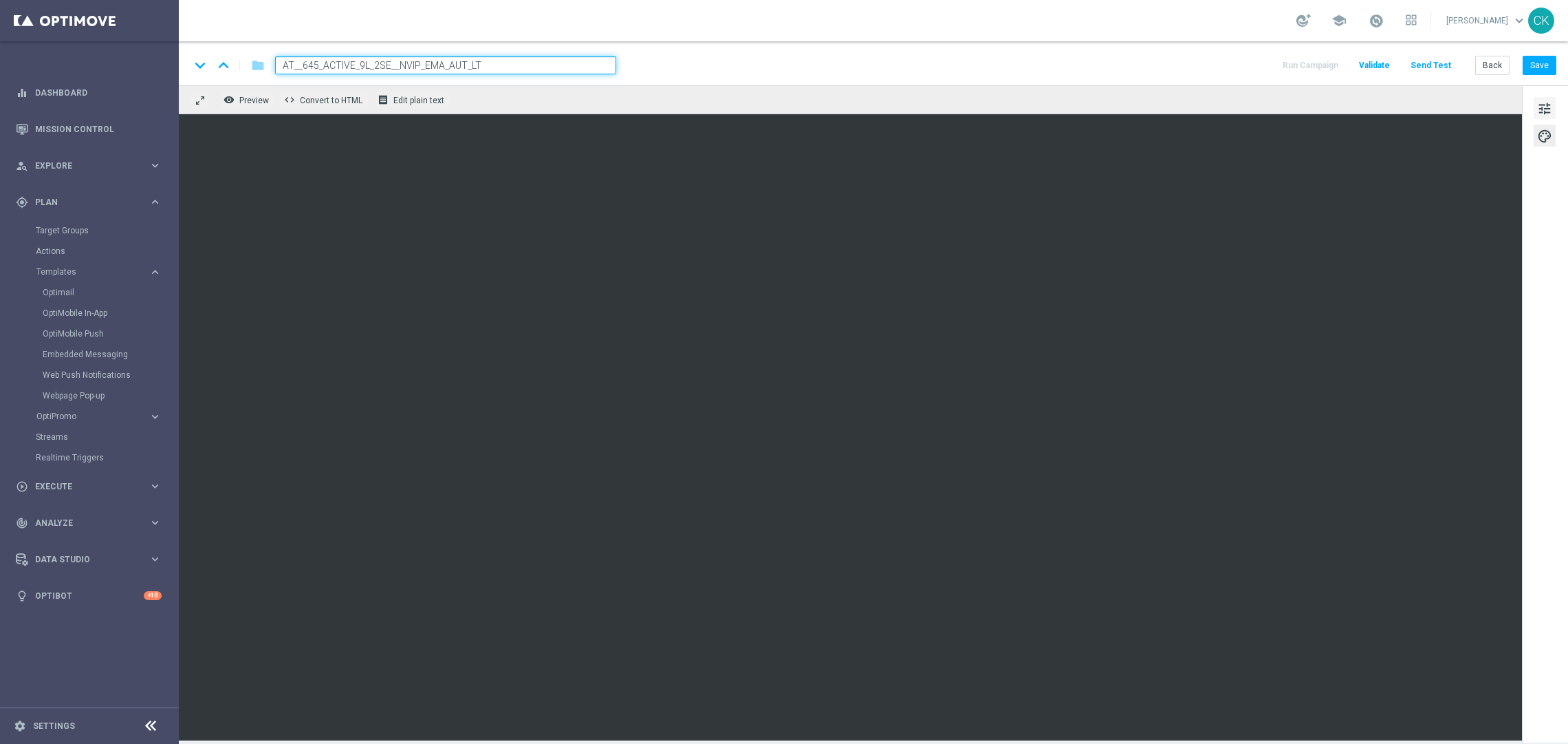
click at [1549, 104] on span "tune" at bounding box center [1545, 108] width 15 height 18
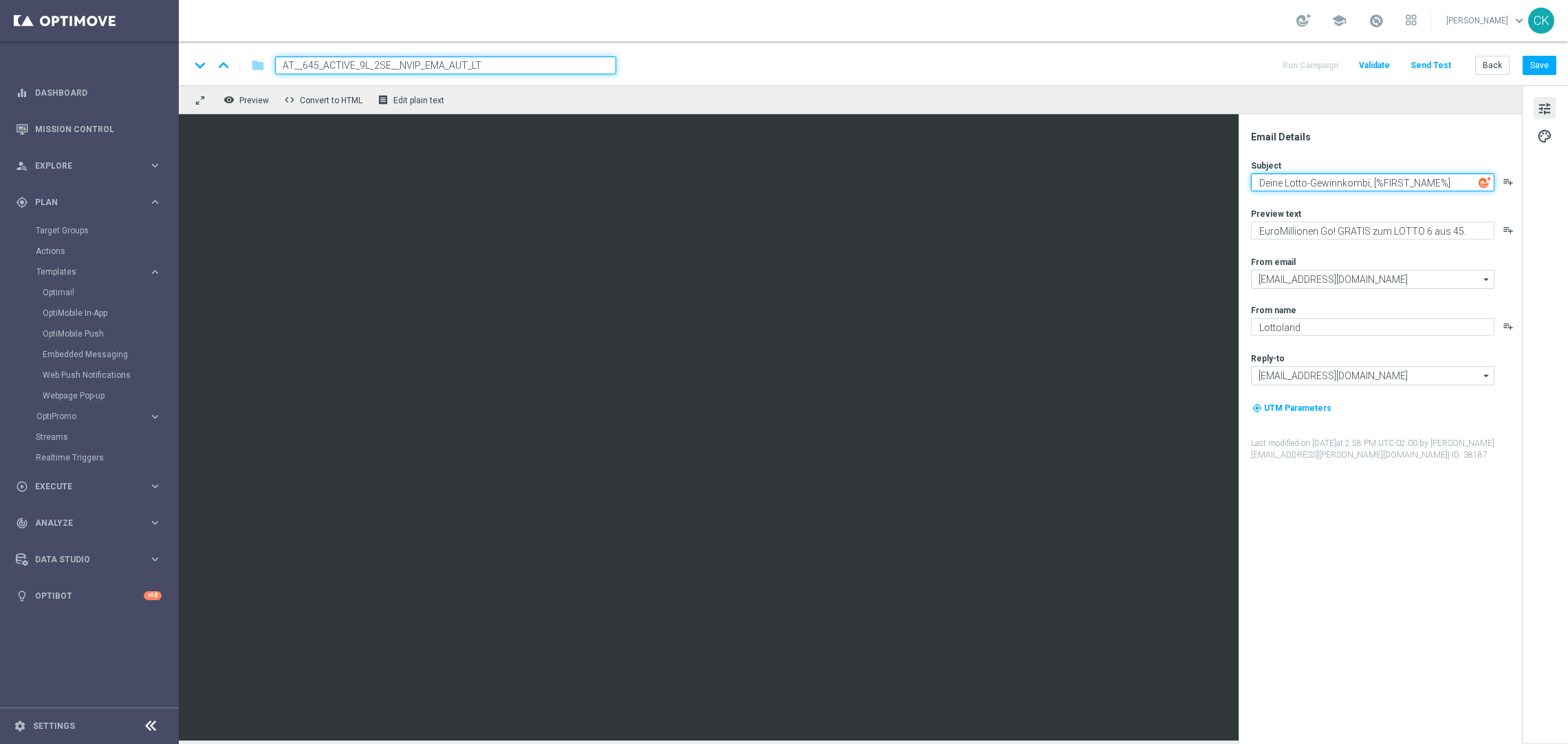
drag, startPoint x: 1372, startPoint y: 181, endPoint x: 1245, endPoint y: 173, distance: 127.3
click at [1245, 173] on div "Email Details Subject Deine Lotto-Gewinnkombi, [%FIRST_NAME%] playlist_add Prev…" at bounding box center [1381, 429] width 284 height 629
click at [1353, 182] on textarea "[%FIRST_NAME%]" at bounding box center [1373, 182] width 243 height 18
click at [1253, 180] on textarea "[%FIRST_NAME%], das ist dein SuperSonntag" at bounding box center [1373, 182] width 243 height 18
paste textarea "🌞"
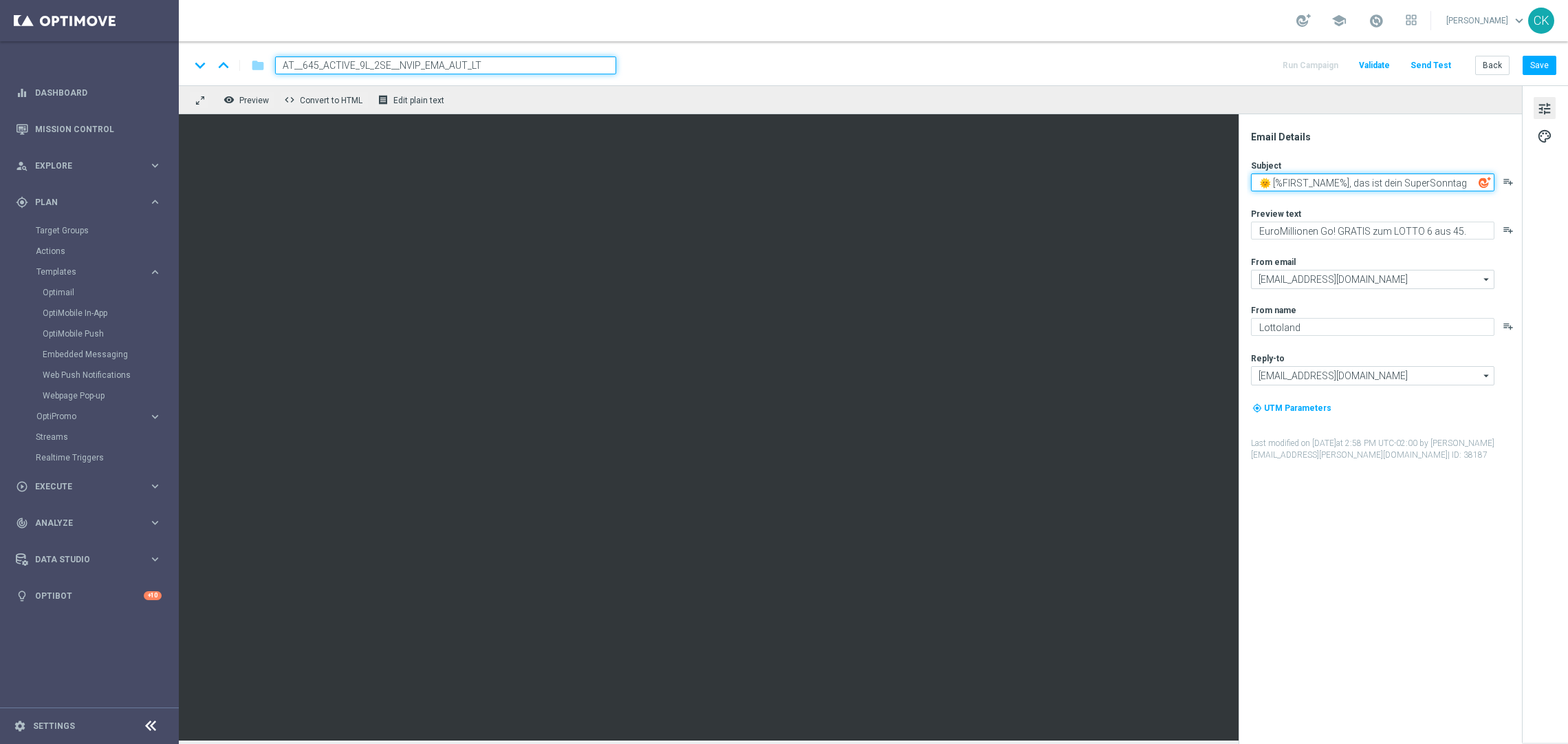
type textarea "🌞 [%FIRST_NAME%], das ist dein SuperSonntag"
click at [1374, 229] on textarea "SuperEnalotto GRATIS zum LOTTO 6 aus 45." at bounding box center [1373, 230] width 243 height 18
click at [1416, 230] on textarea "SuperEnalotto GRATIS mit deinem LOTTO 6 aus 45." at bounding box center [1373, 230] width 243 height 18
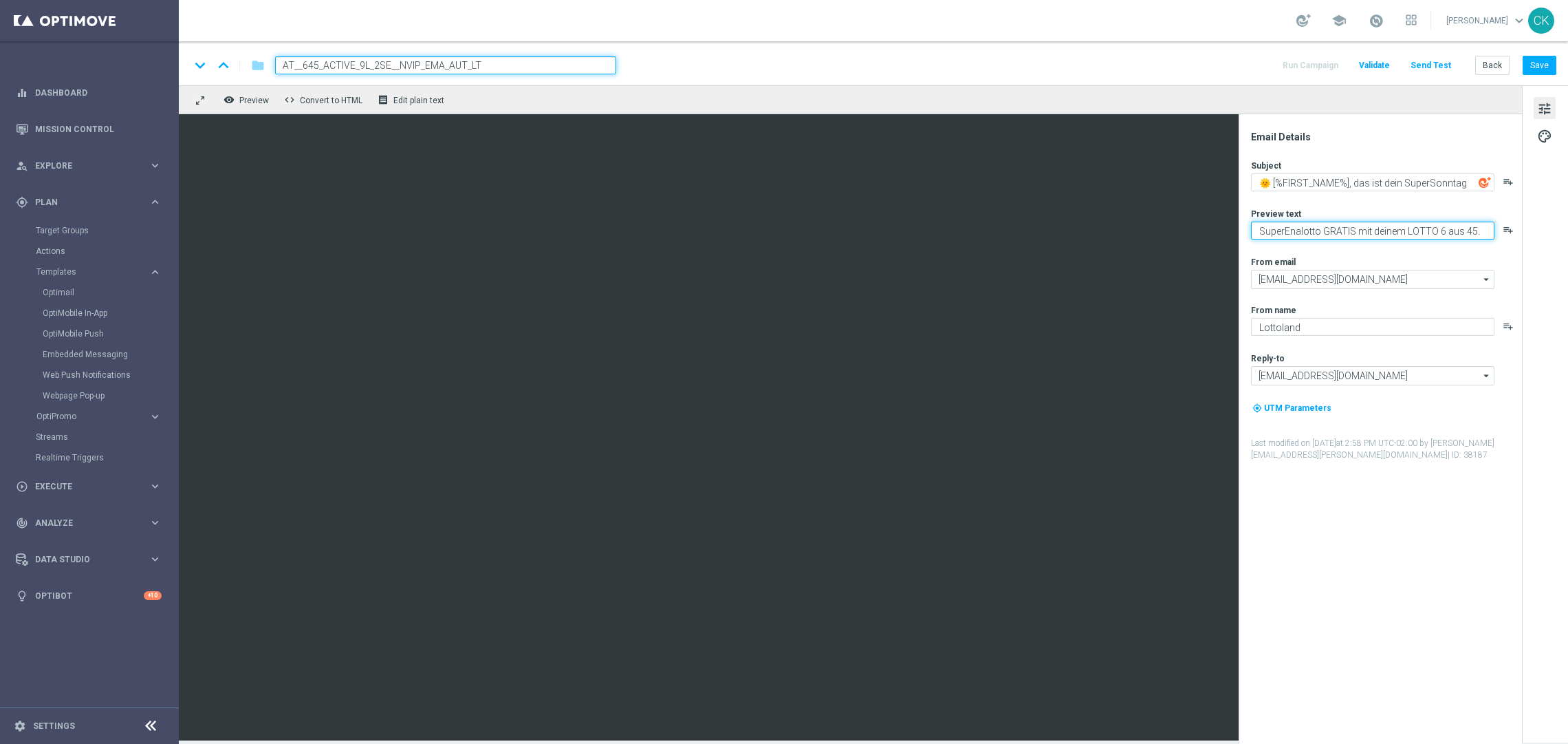
type textarea "SuperEnalotto GRATIS mit deinem LOTTO 6 aus 45."
click at [1394, 182] on textarea "🌞 [%FIRST_NAME%], das ist dein SuperSonntag" at bounding box center [1373, 182] width 243 height 18
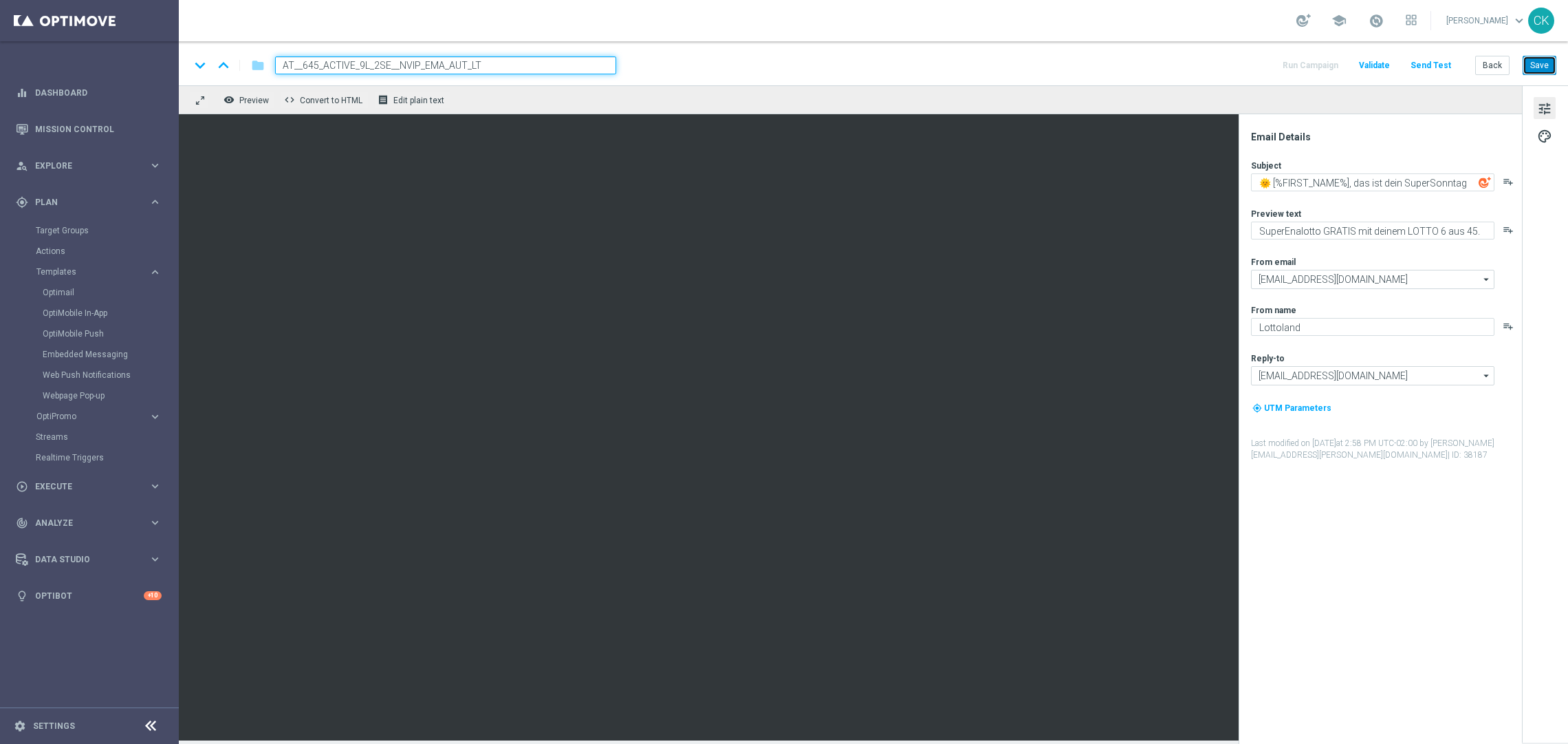
click at [1539, 60] on button "Save" at bounding box center [1539, 65] width 33 height 19
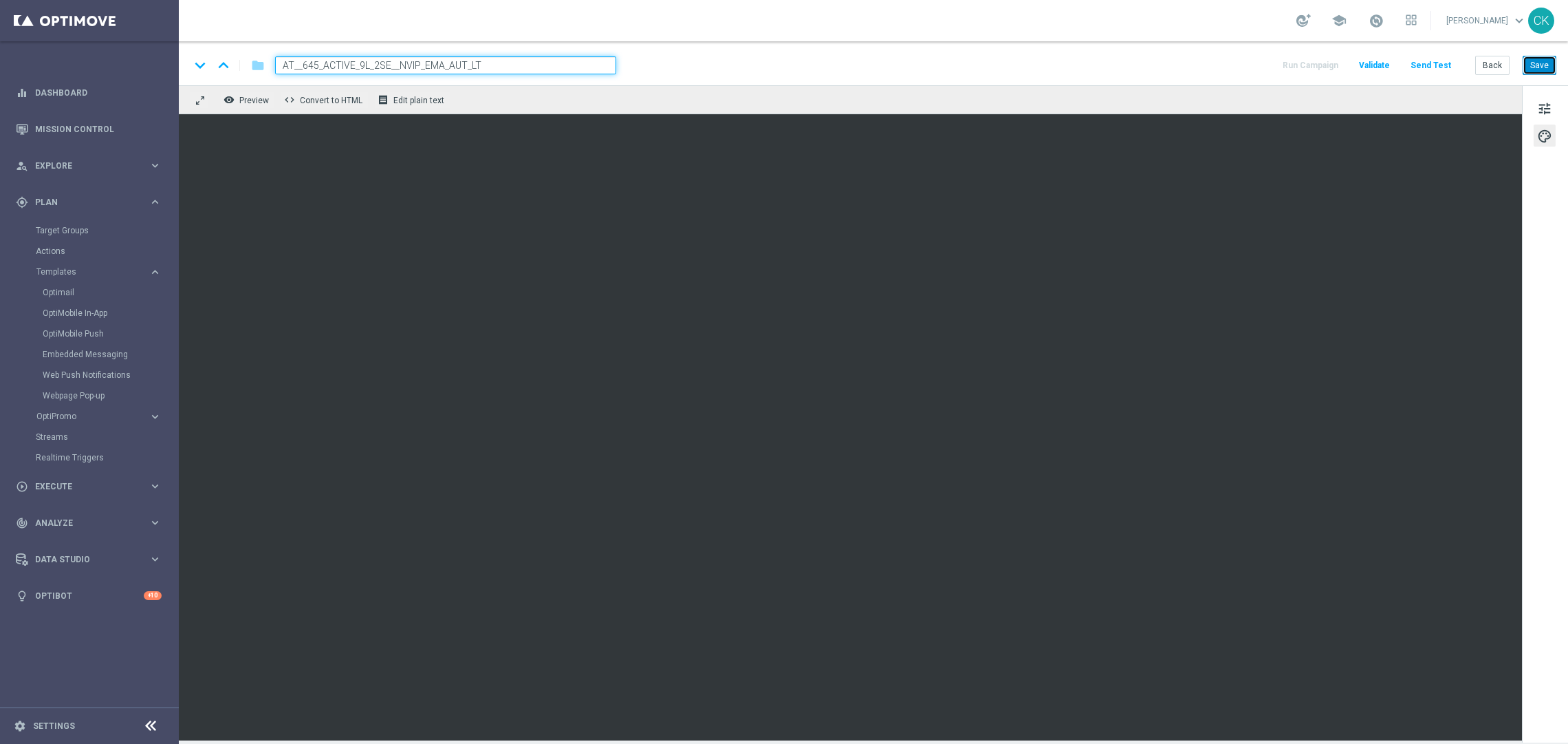
click at [1540, 71] on button "Save" at bounding box center [1539, 65] width 33 height 19
click at [1542, 68] on button "Save" at bounding box center [1539, 65] width 33 height 19
click at [1532, 62] on button "Save" at bounding box center [1539, 65] width 33 height 19
click at [1538, 71] on button "Save" at bounding box center [1539, 65] width 33 height 19
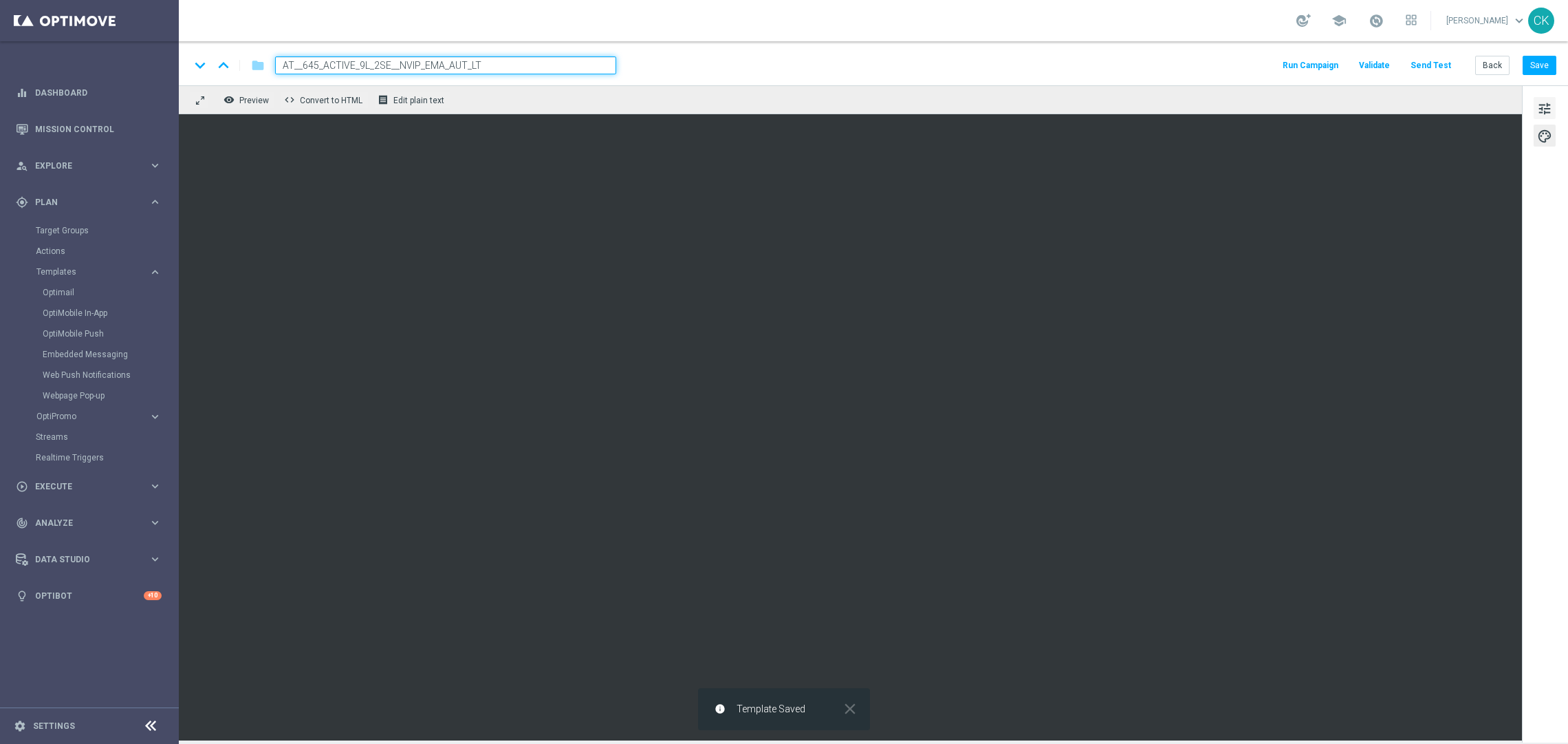
click at [1539, 108] on span "tune" at bounding box center [1545, 108] width 15 height 18
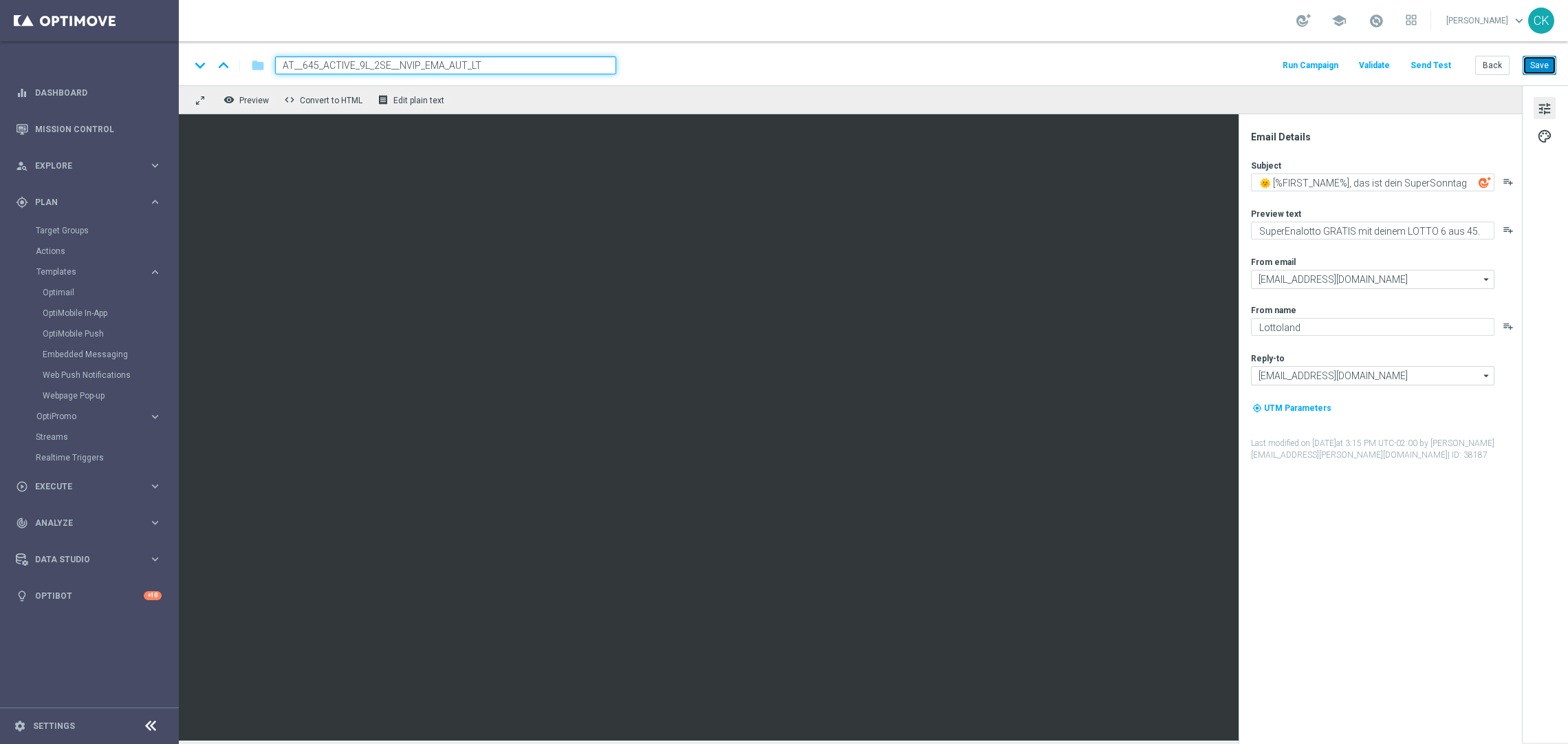
click at [1539, 64] on button "Save" at bounding box center [1539, 65] width 33 height 19
click at [1546, 60] on button "Save" at bounding box center [1539, 65] width 33 height 19
click at [1435, 61] on button "Send Test" at bounding box center [1431, 66] width 45 height 19
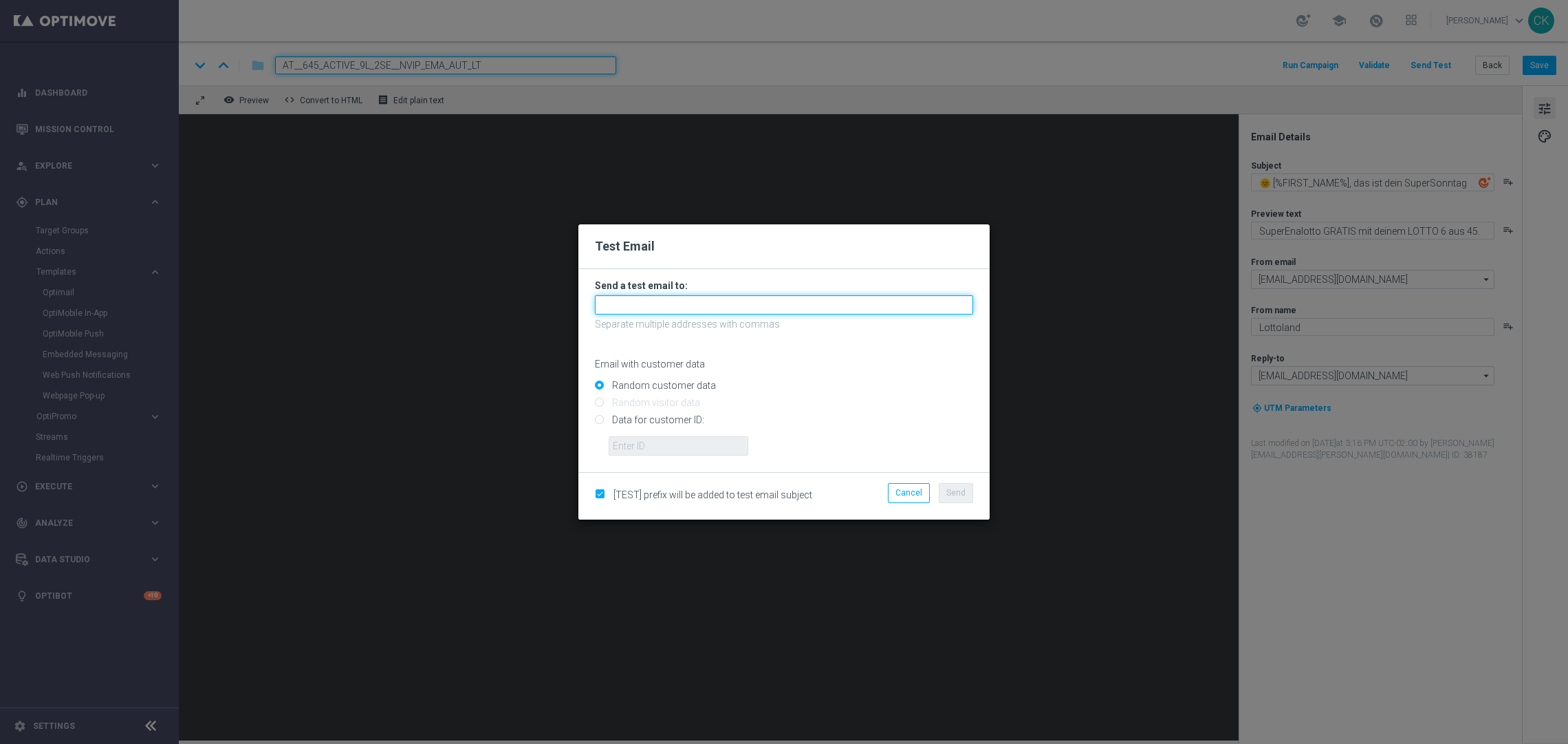
click at [713, 298] on input "text" at bounding box center [784, 305] width 378 height 19
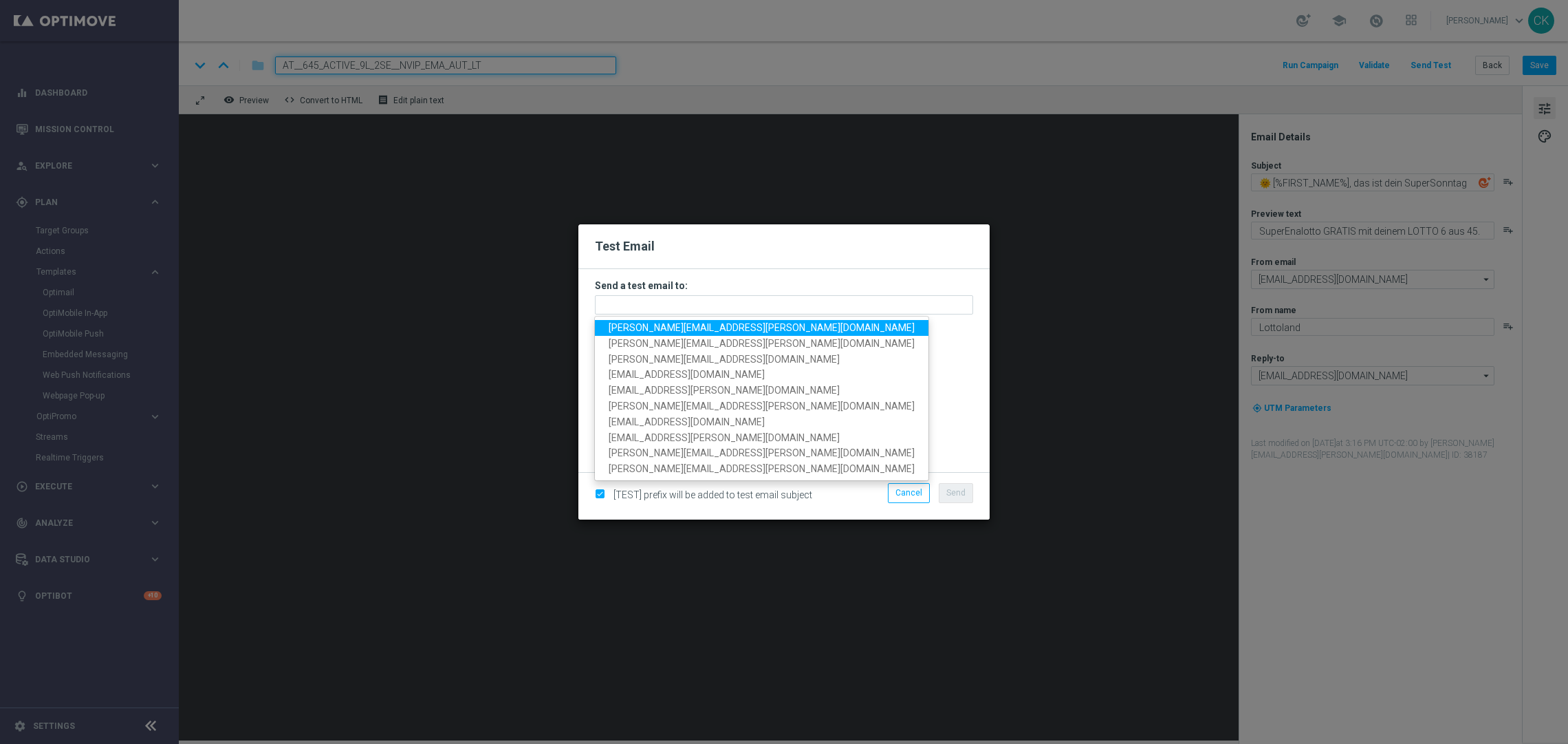
click at [694, 329] on span "[PERSON_NAME][EMAIL_ADDRESS][PERSON_NAME][DOMAIN_NAME]" at bounding box center [762, 327] width 306 height 11
type input "[PERSON_NAME][EMAIL_ADDRESS][PERSON_NAME][DOMAIN_NAME]"
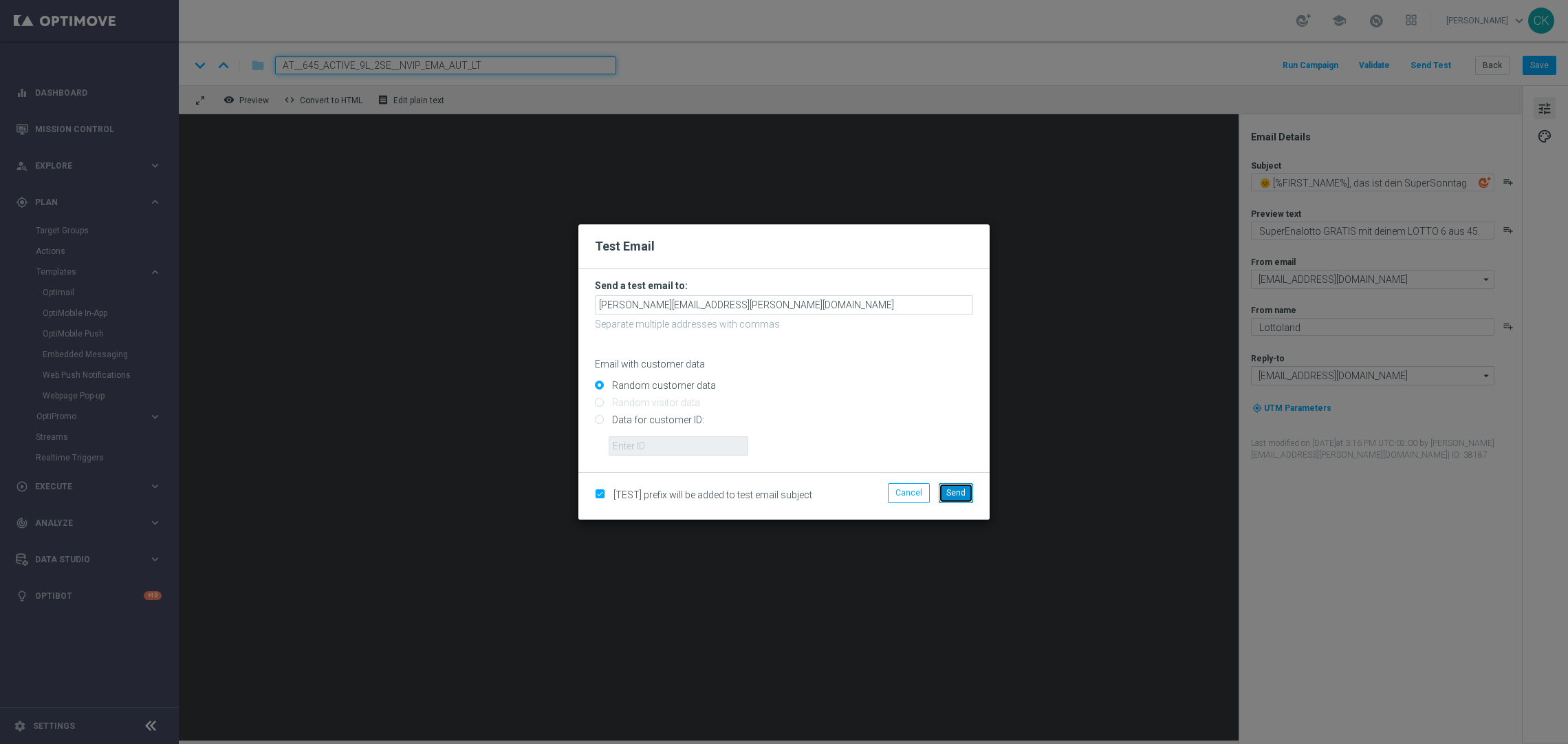
click at [957, 488] on span "Send" at bounding box center [955, 492] width 19 height 9
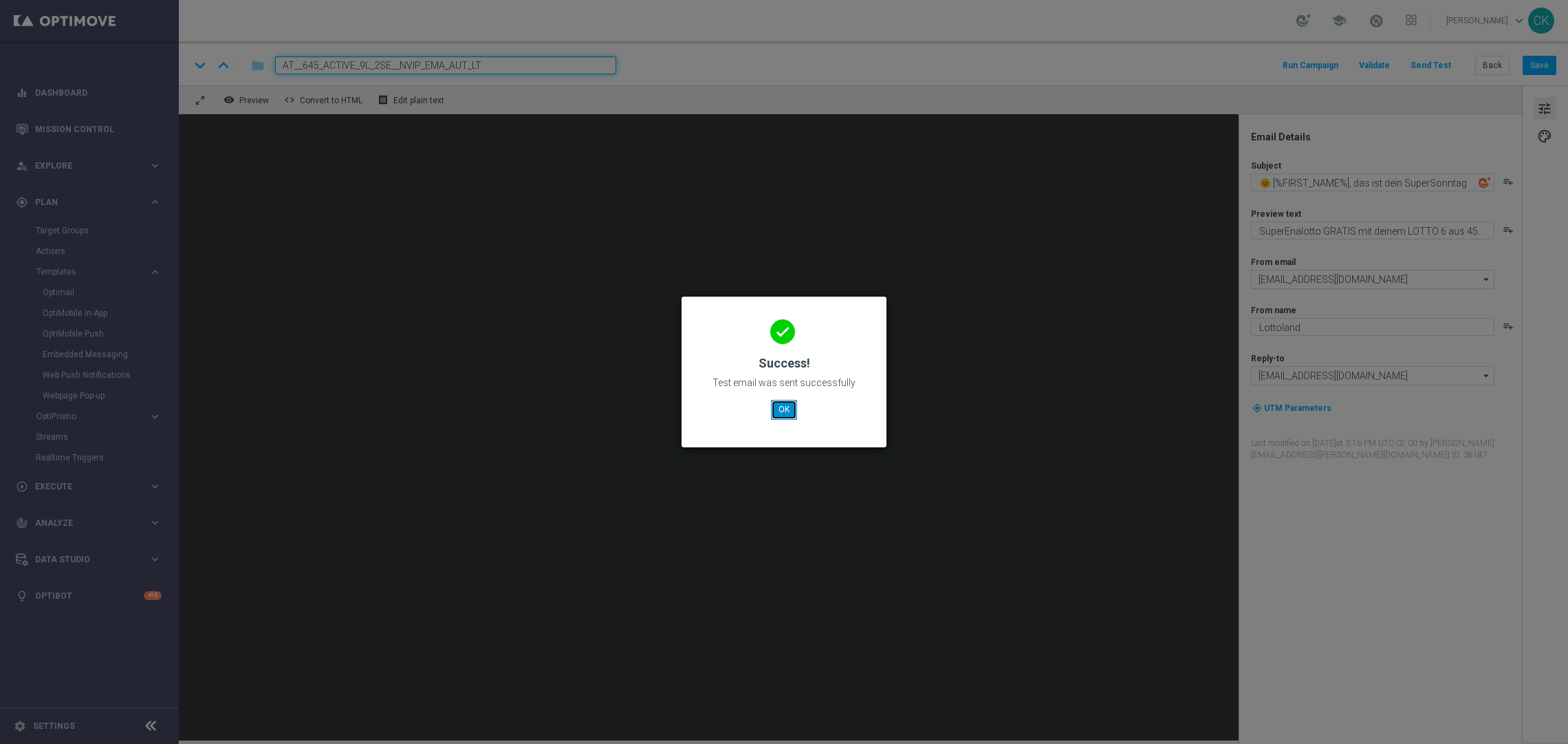
click at [780, 413] on button "OK" at bounding box center [784, 409] width 26 height 19
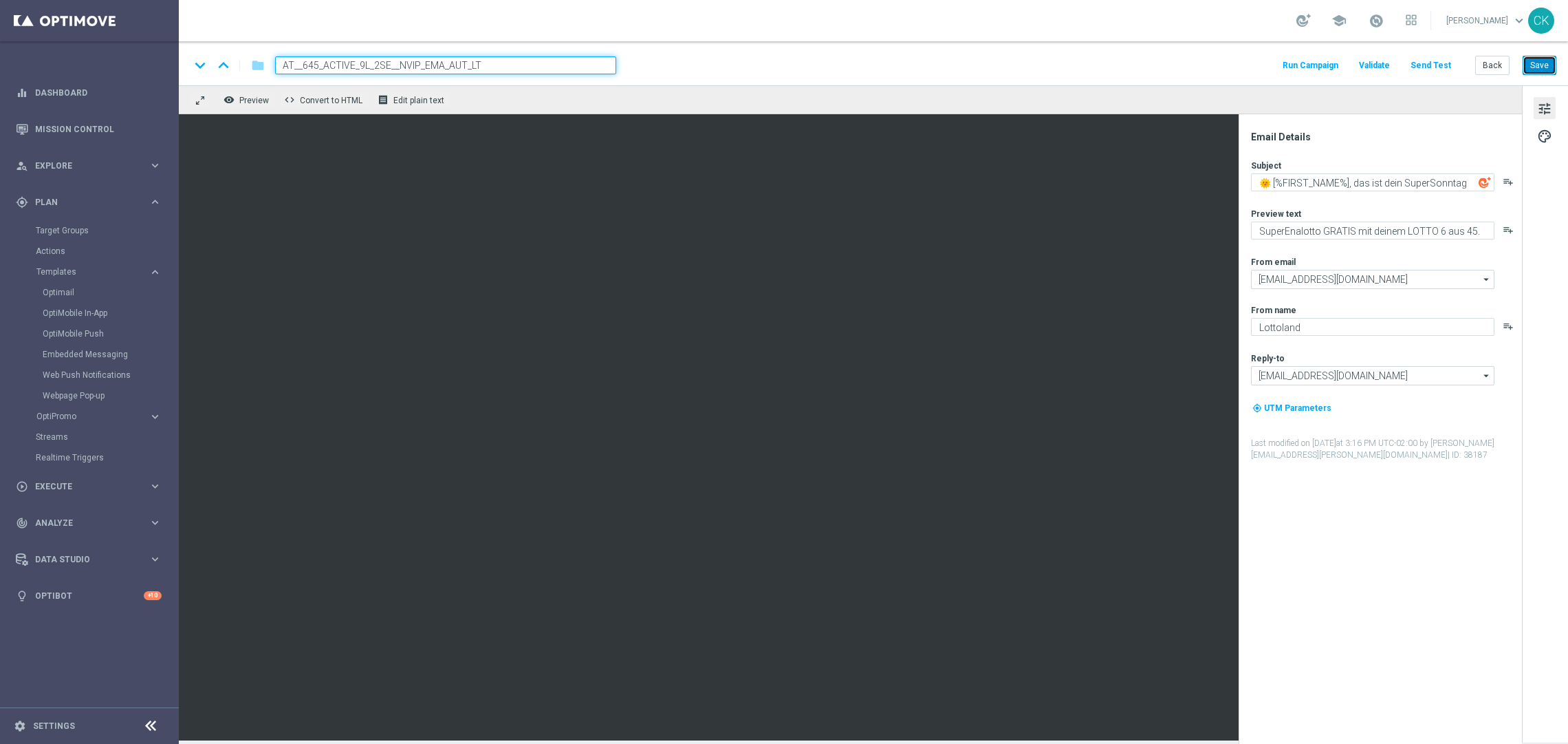
click at [1539, 63] on button "Save" at bounding box center [1539, 65] width 33 height 19
click at [1355, 181] on textarea "🌞 [%FIRST_NAME%], das ist dein SuperSonntag" at bounding box center [1373, 182] width 243 height 18
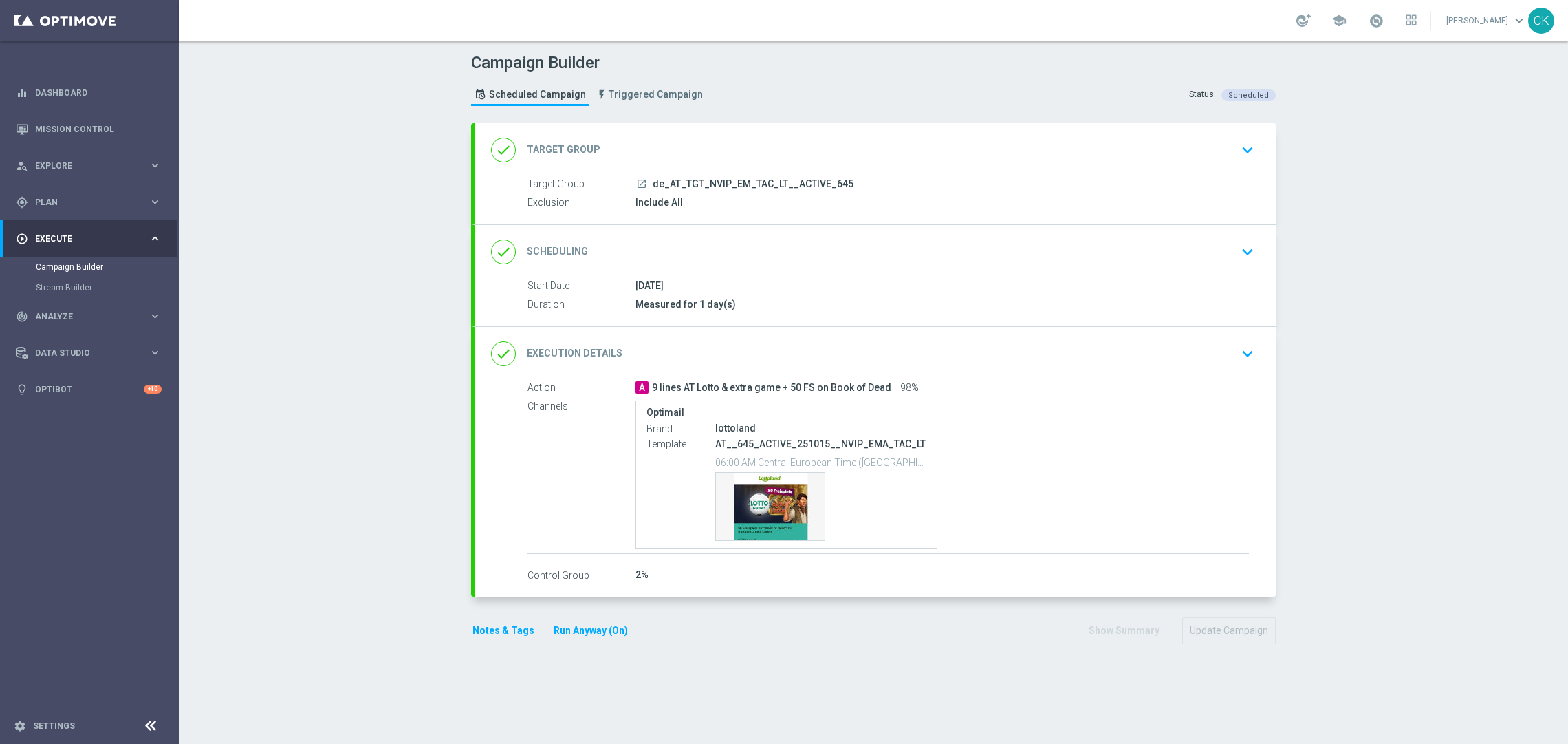
click at [485, 632] on button "Notes & Tags" at bounding box center [503, 630] width 64 height 17
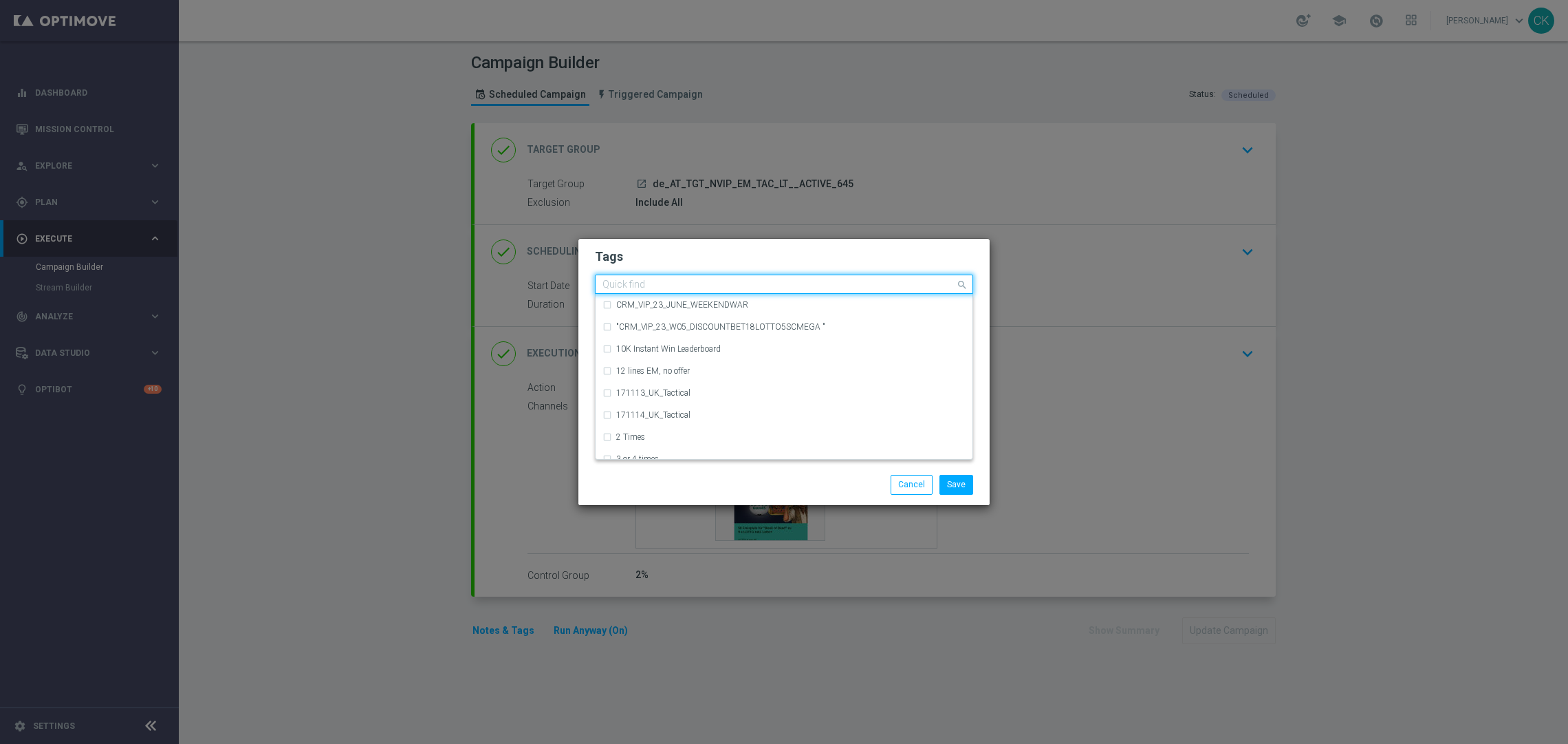
click at [672, 282] on input "text" at bounding box center [779, 284] width 352 height 12
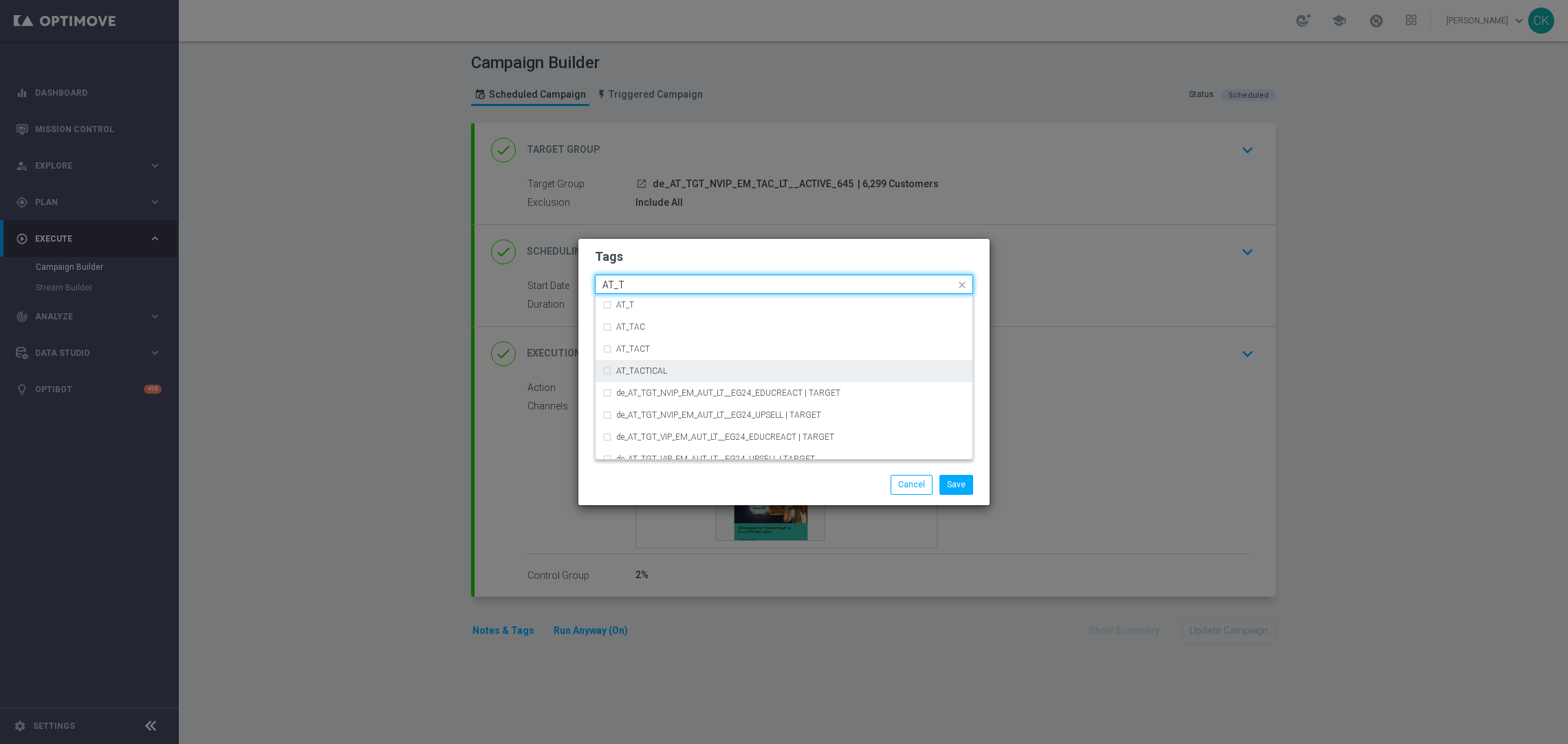
click at [695, 373] on div "AT_TACTICAL" at bounding box center [790, 370] width 349 height 9
type input "AT_T"
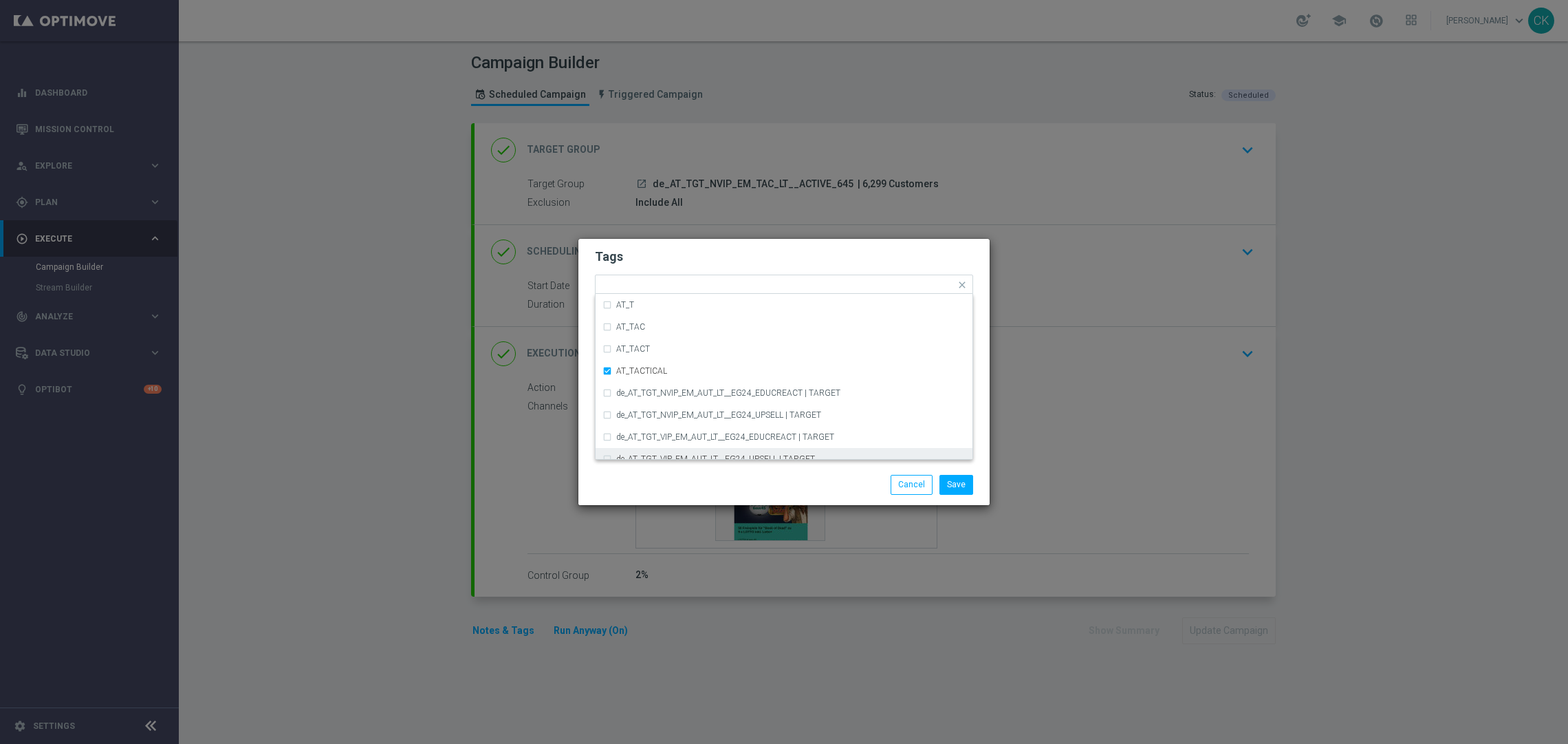
click at [700, 492] on div "Save Cancel" at bounding box center [783, 484] width 399 height 19
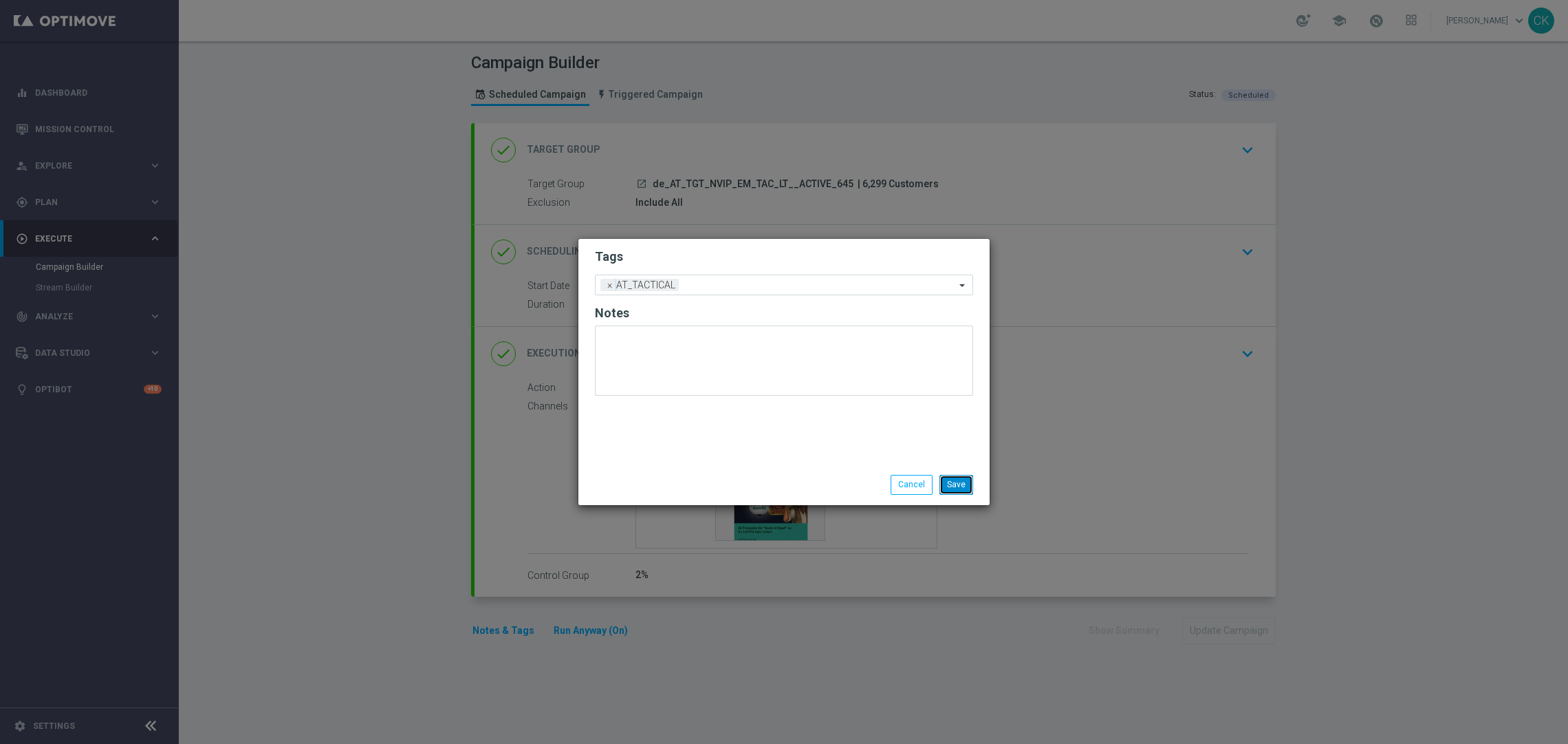
click at [954, 474] on button "Save" at bounding box center [955, 484] width 33 height 19
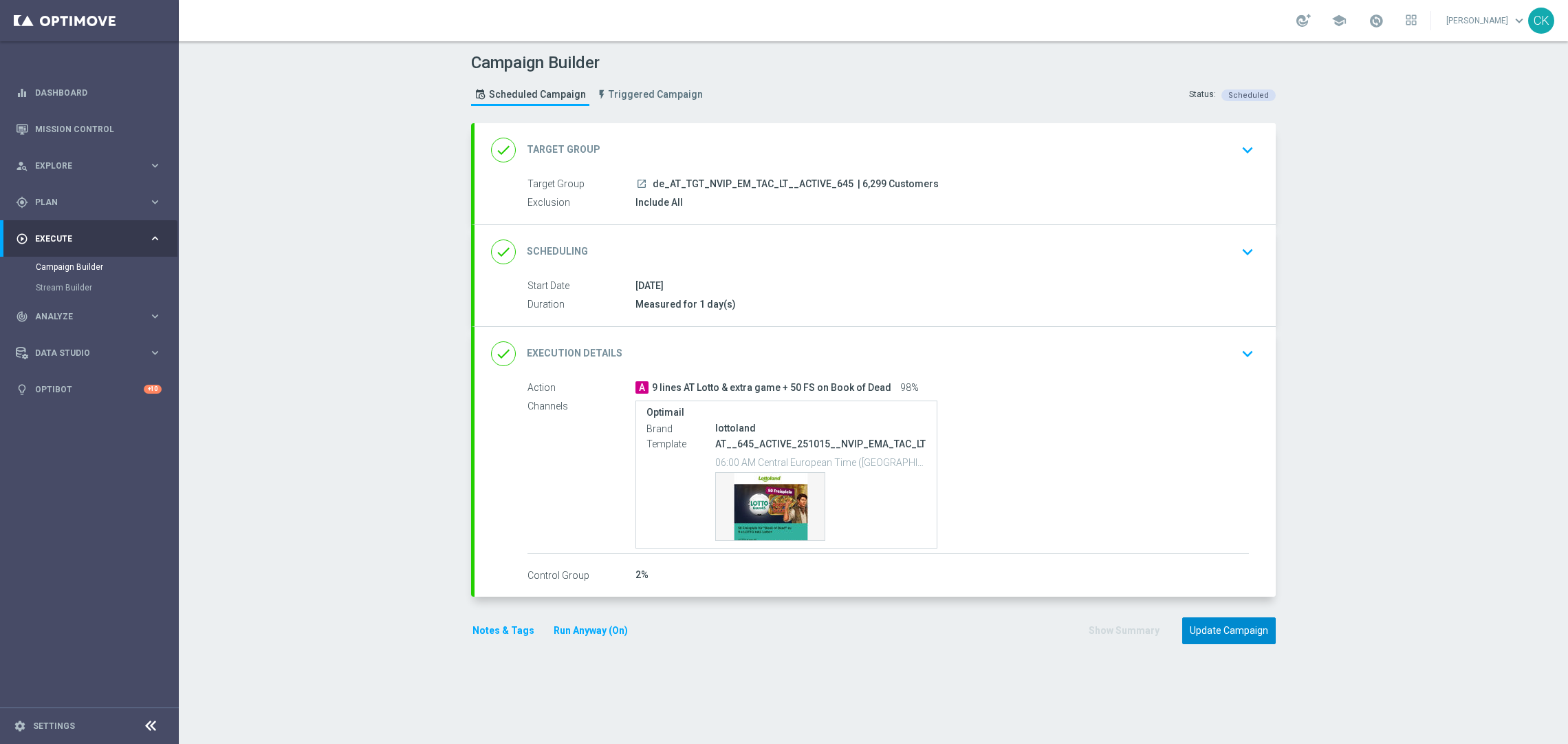
click at [1233, 636] on button "Update Campaign" at bounding box center [1229, 630] width 94 height 27
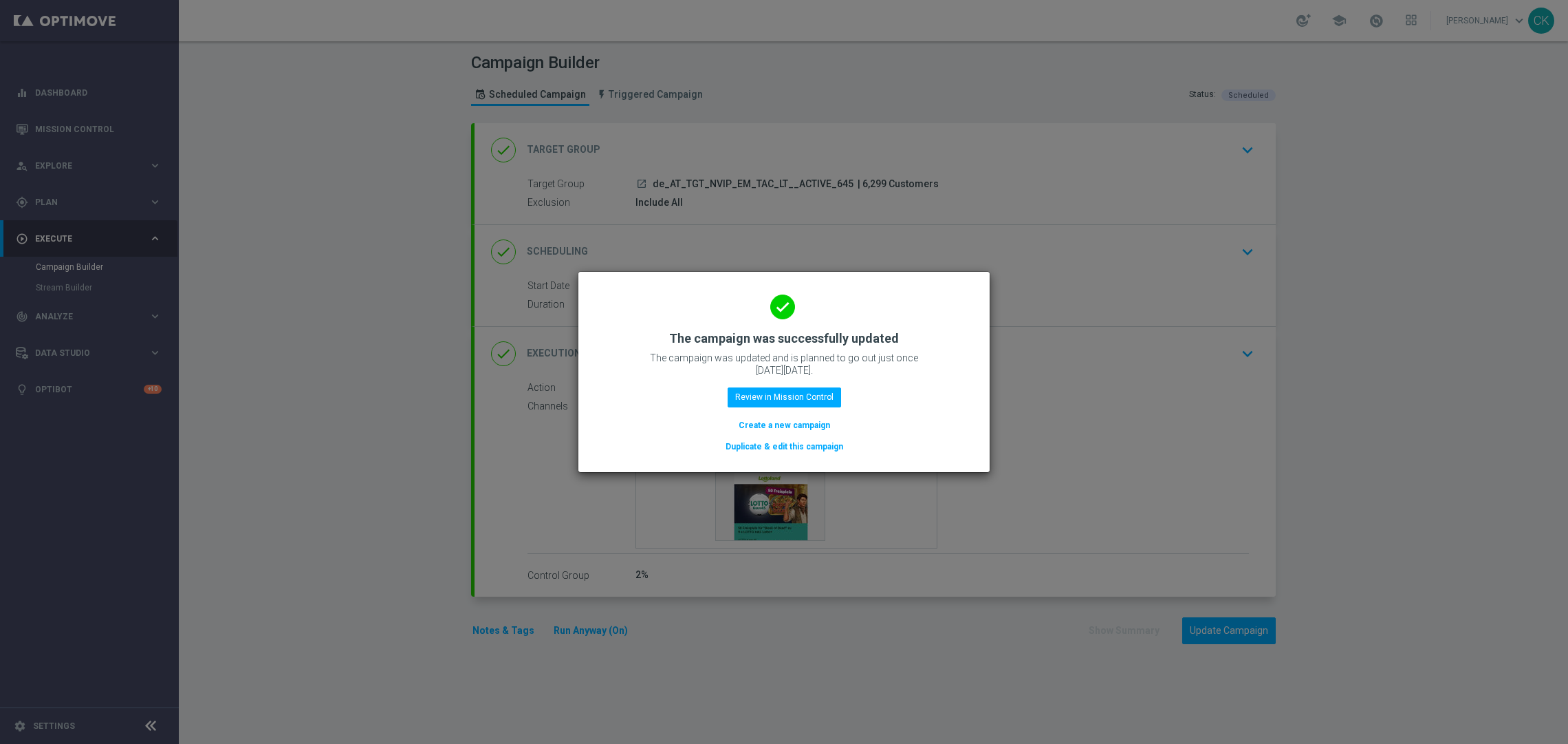
click at [796, 419] on button "Create a new campaign" at bounding box center [785, 425] width 95 height 16
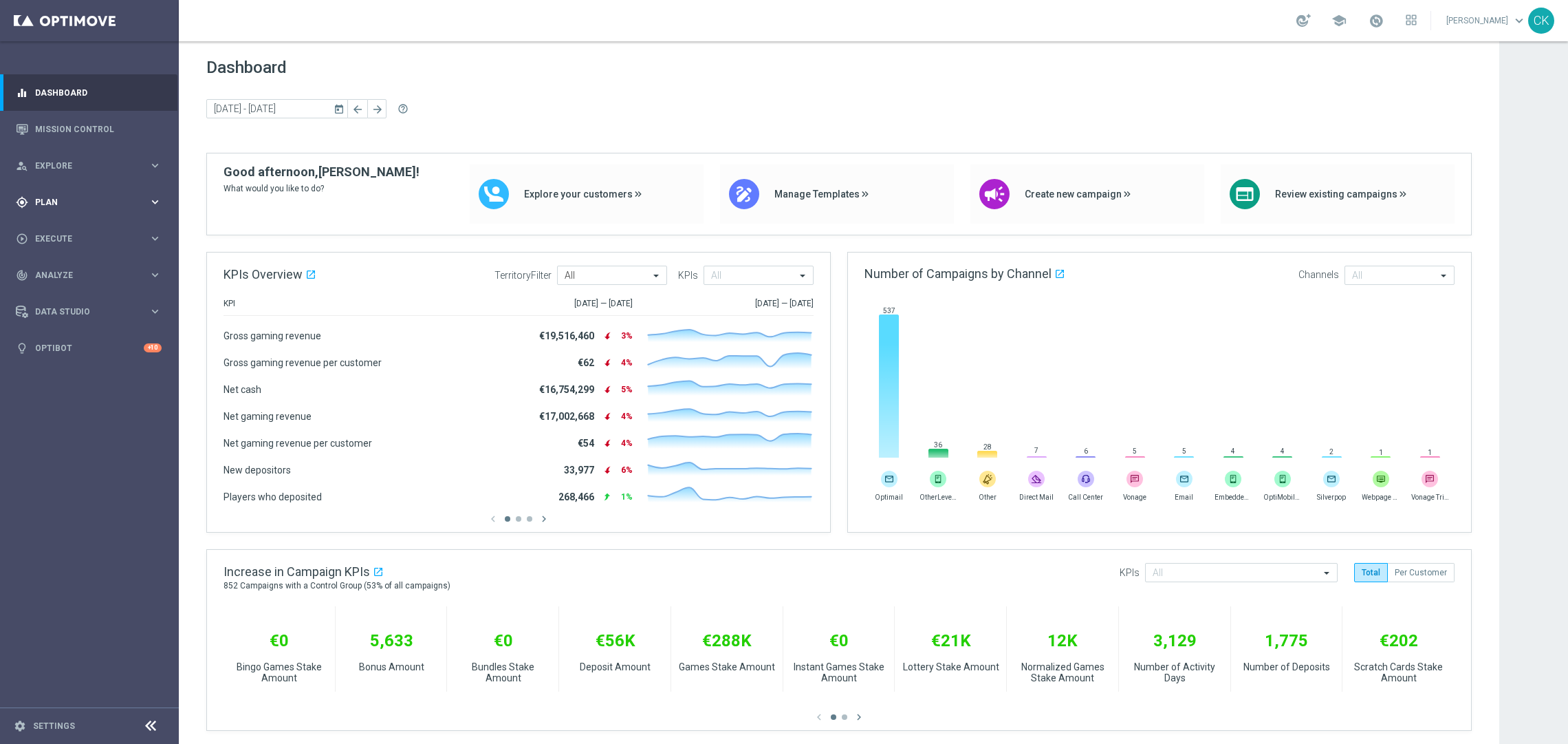
click at [61, 199] on span "Plan" at bounding box center [91, 202] width 113 height 9
click at [55, 270] on span "Templates" at bounding box center [85, 271] width 98 height 9
click at [55, 291] on link "Optimail" at bounding box center [93, 292] width 101 height 11
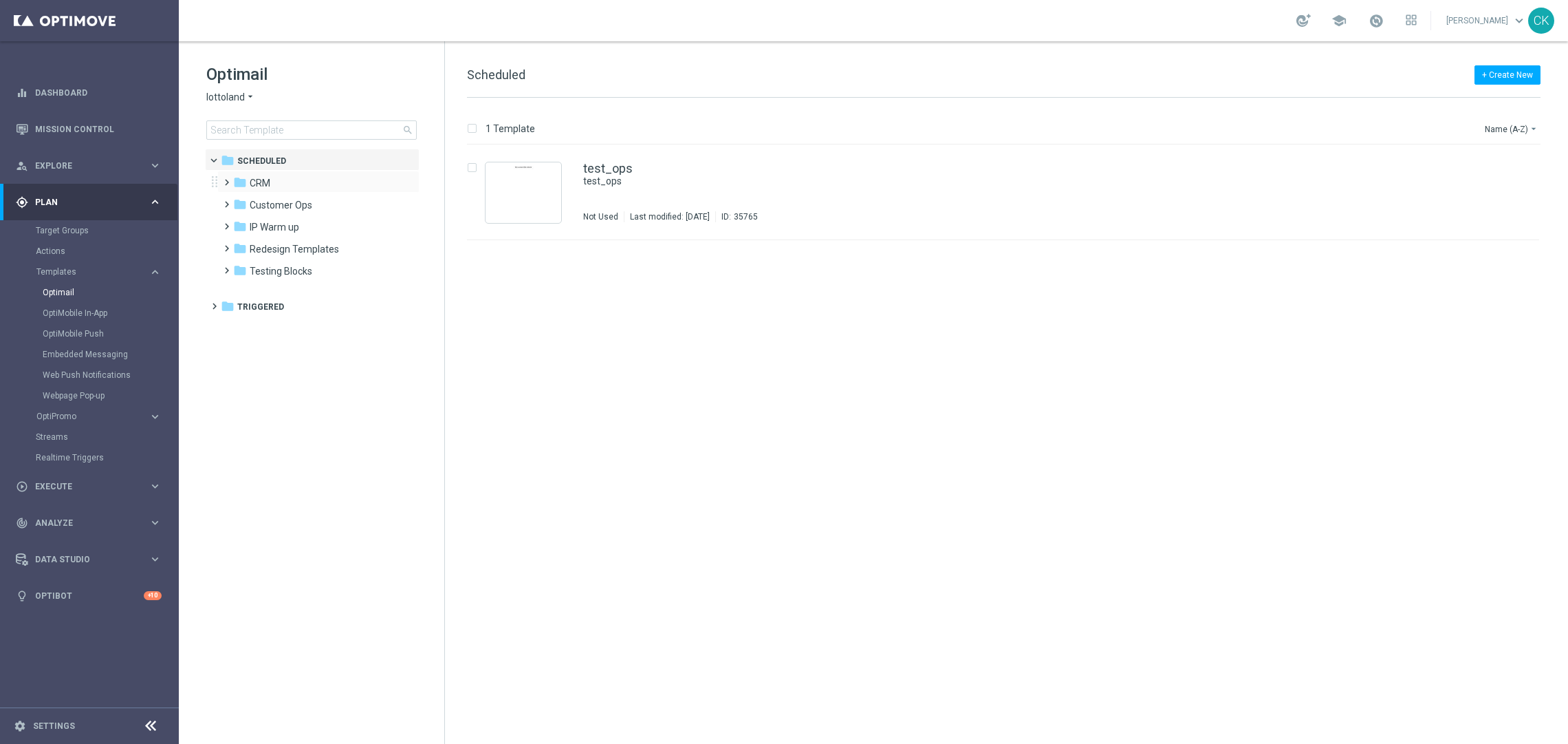
click at [225, 178] on span at bounding box center [224, 176] width 6 height 5
click at [241, 223] on span at bounding box center [238, 219] width 6 height 5
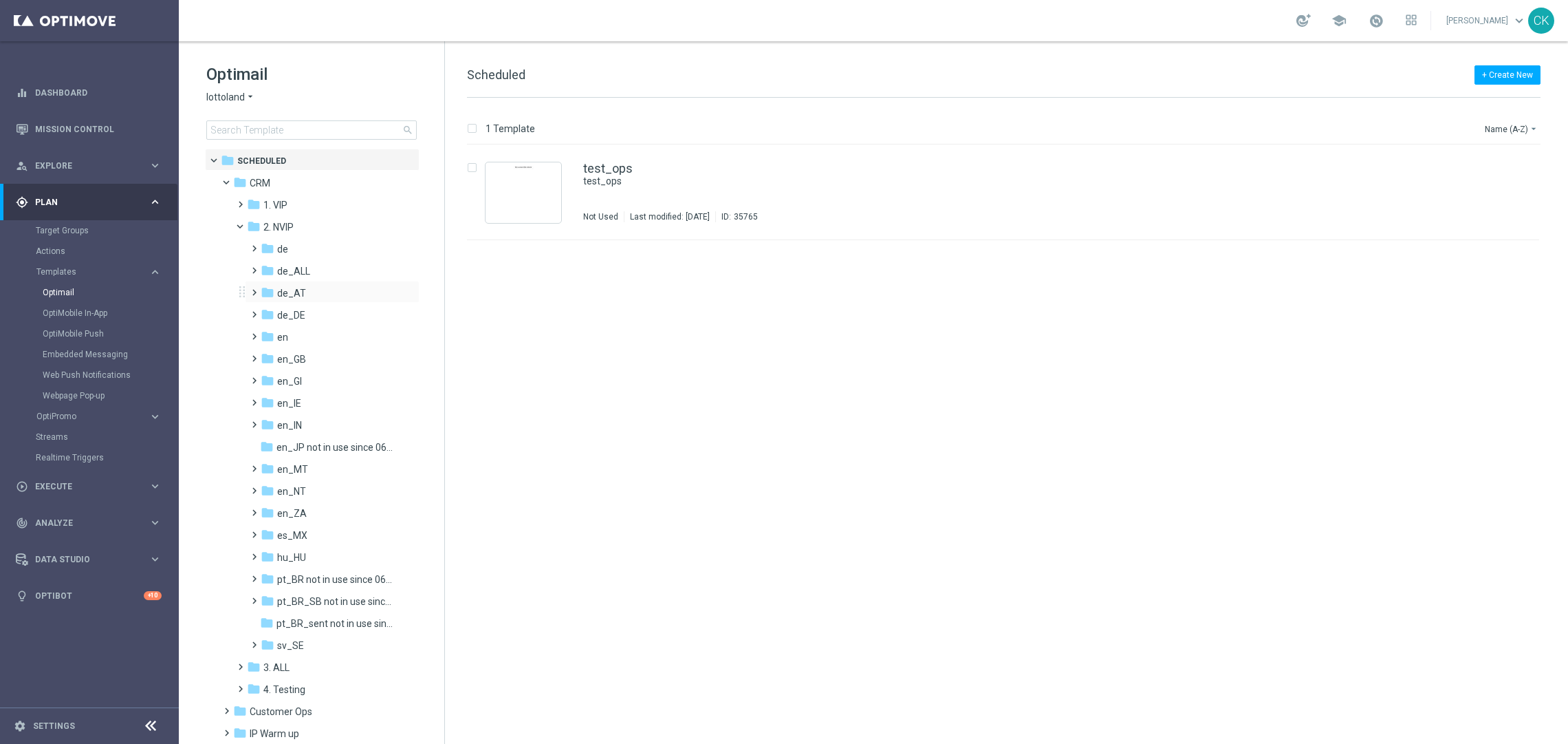
click at [253, 289] on span at bounding box center [251, 286] width 6 height 5
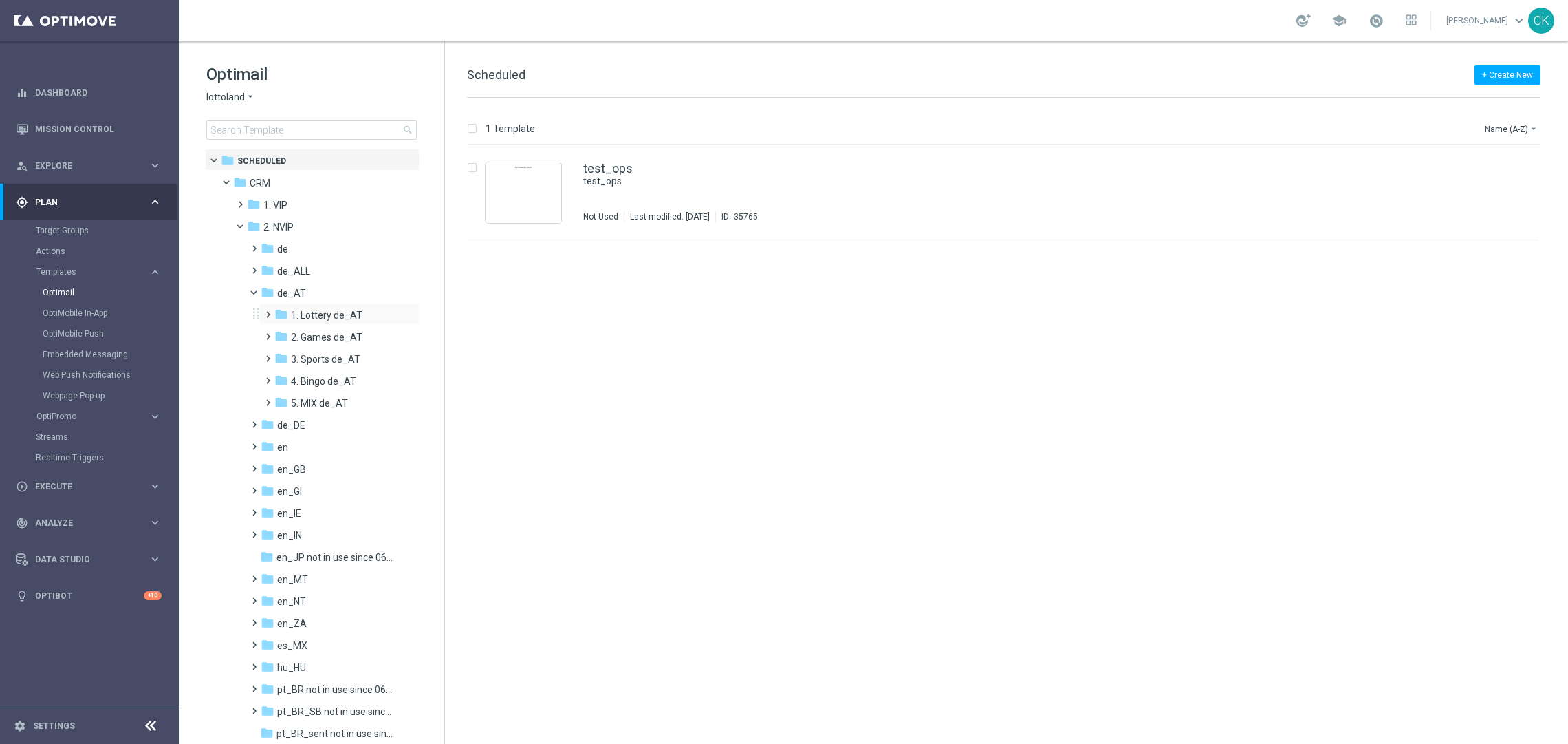
click at [268, 311] on span at bounding box center [265, 308] width 6 height 5
click at [279, 333] on span at bounding box center [279, 330] width 6 height 5
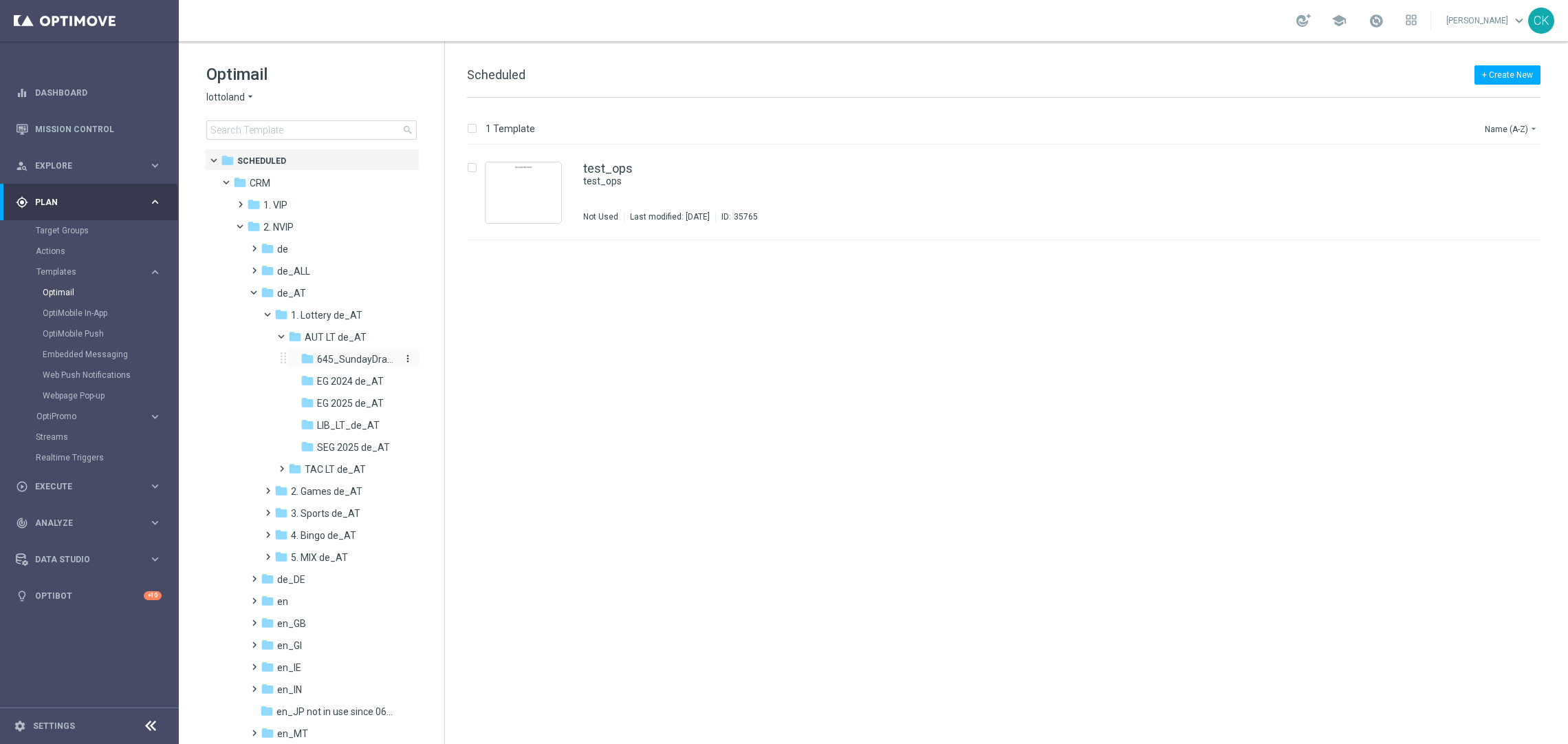
click at [339, 356] on span "645_SundayDraw_de_AT" at bounding box center [356, 359] width 80 height 12
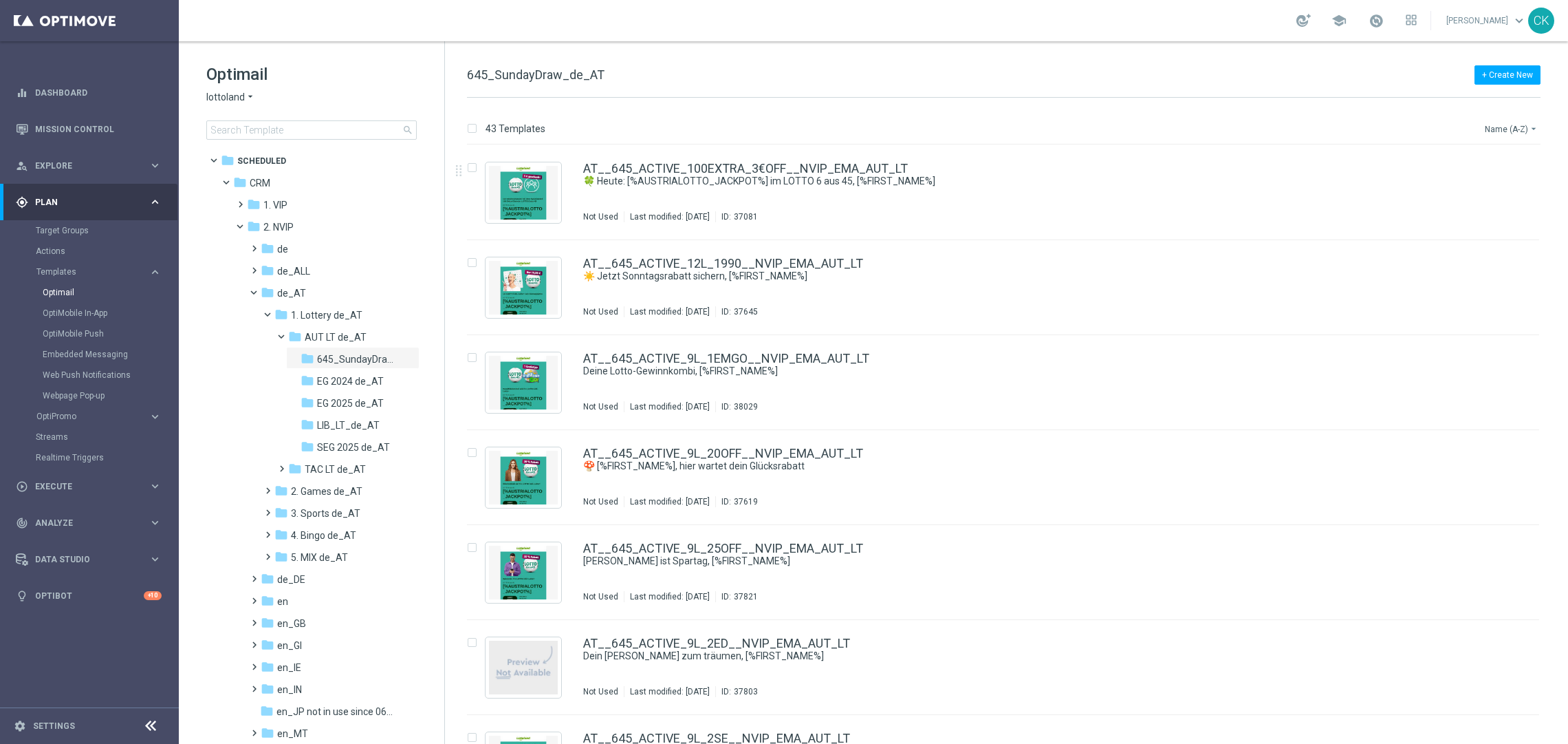
click at [1521, 125] on button "Name (A-Z) arrow_drop_down" at bounding box center [1512, 128] width 57 height 16
click at [1501, 200] on div "Date Modified (Oldest)" at bounding box center [1485, 209] width 110 height 19
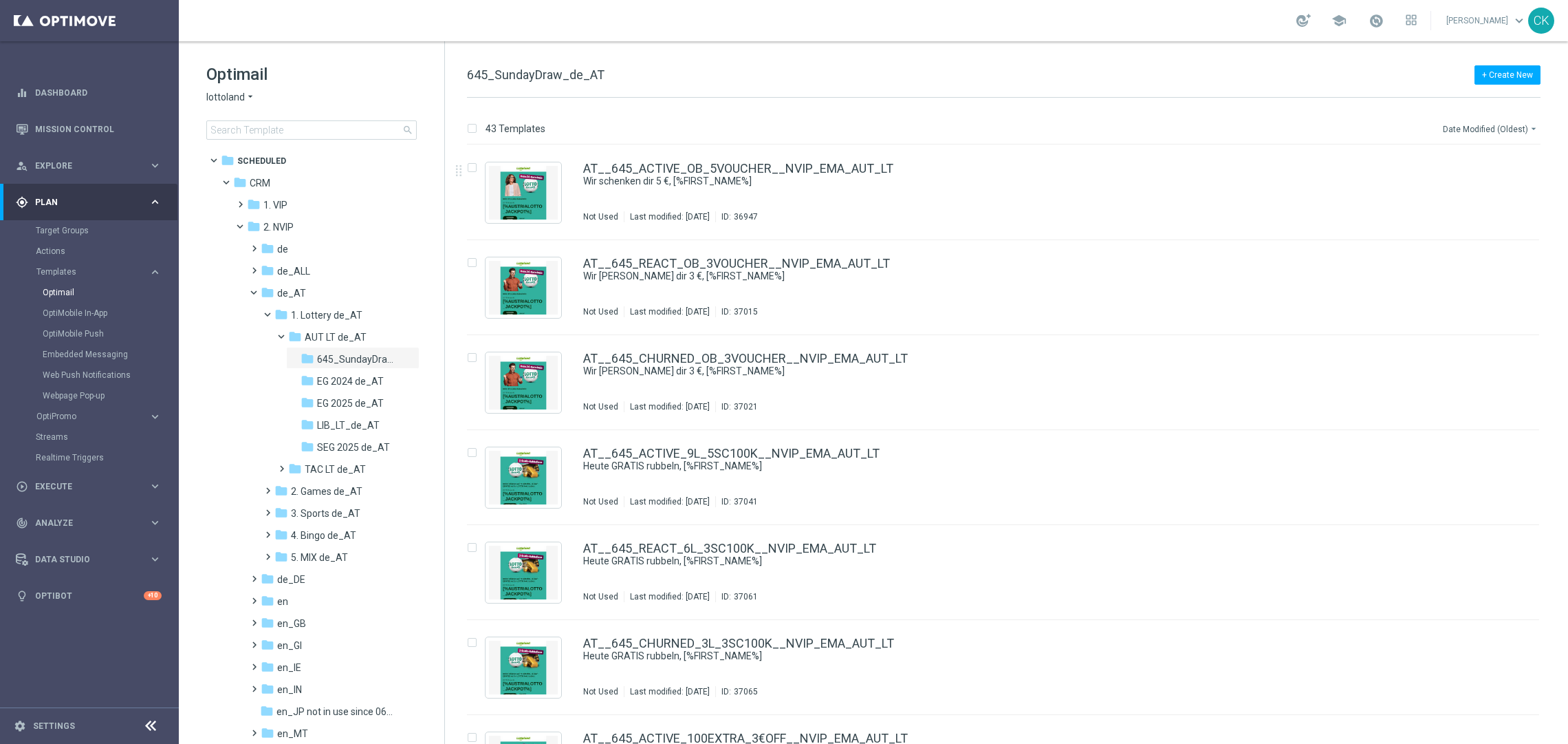
click at [1515, 120] on button "Date Modified (Oldest) arrow_drop_down" at bounding box center [1491, 128] width 99 height 16
click at [1498, 191] on span "Date Modified (Newest)" at bounding box center [1487, 191] width 92 height 9
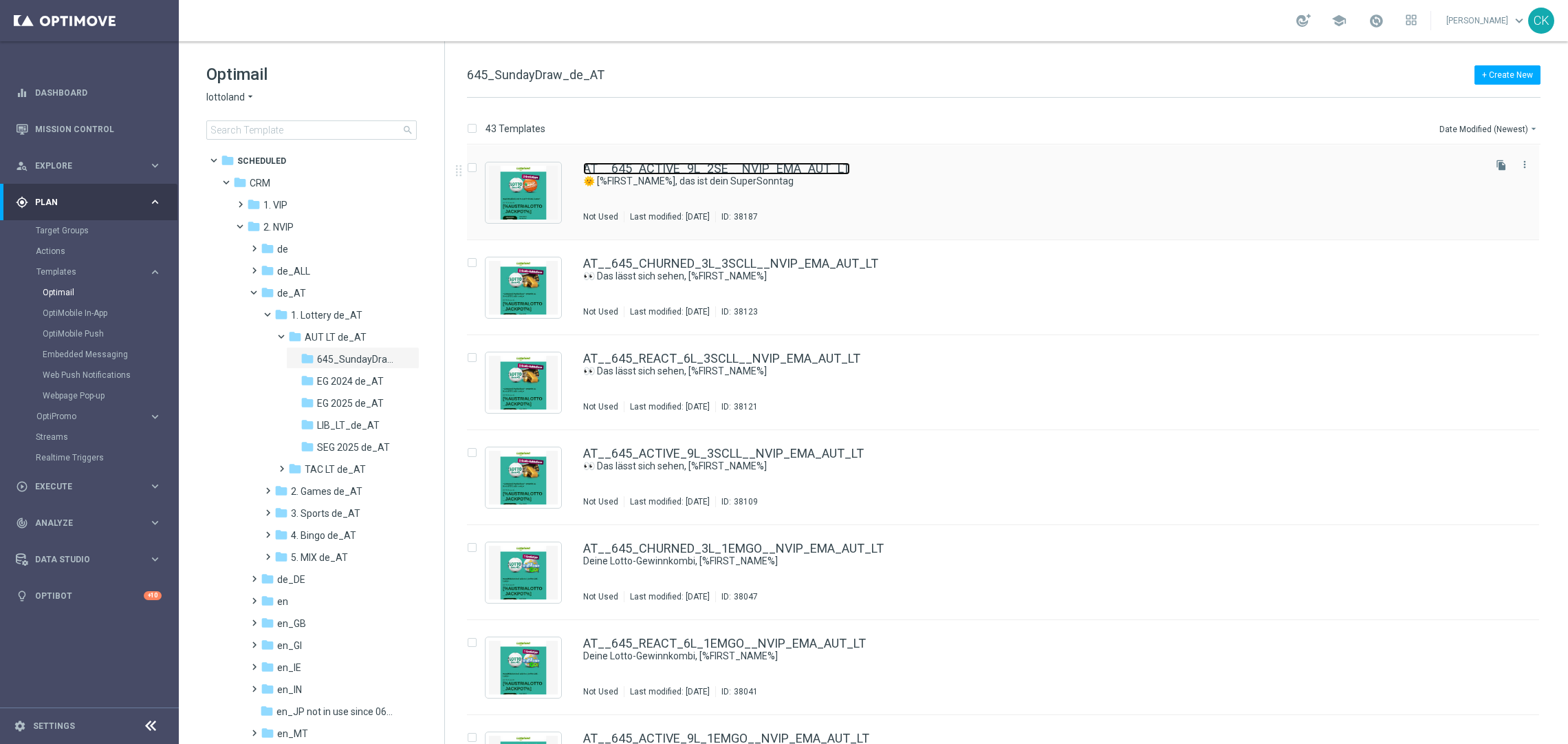
click at [700, 173] on link "AT__645_ACTIVE_9L_2SE__NVIP_EMA_AUT_LT" at bounding box center [717, 168] width 266 height 12
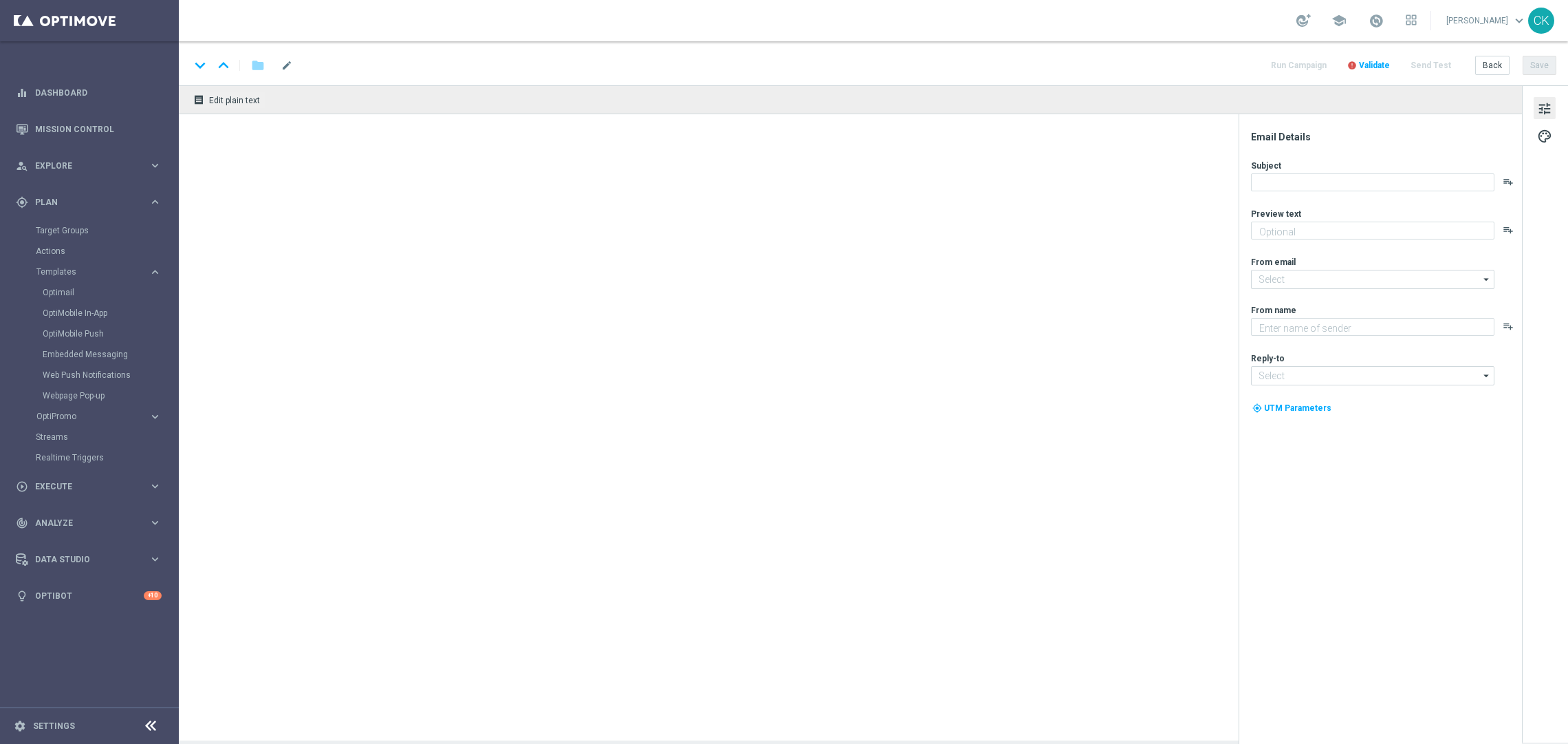
type textarea "SuperEnalotto GRATIS mit deinem LOTTO 6 aus 45."
type input "[EMAIL_ADDRESS][DOMAIN_NAME]"
type textarea "Lottoland"
type input "[EMAIL_ADDRESS][DOMAIN_NAME]"
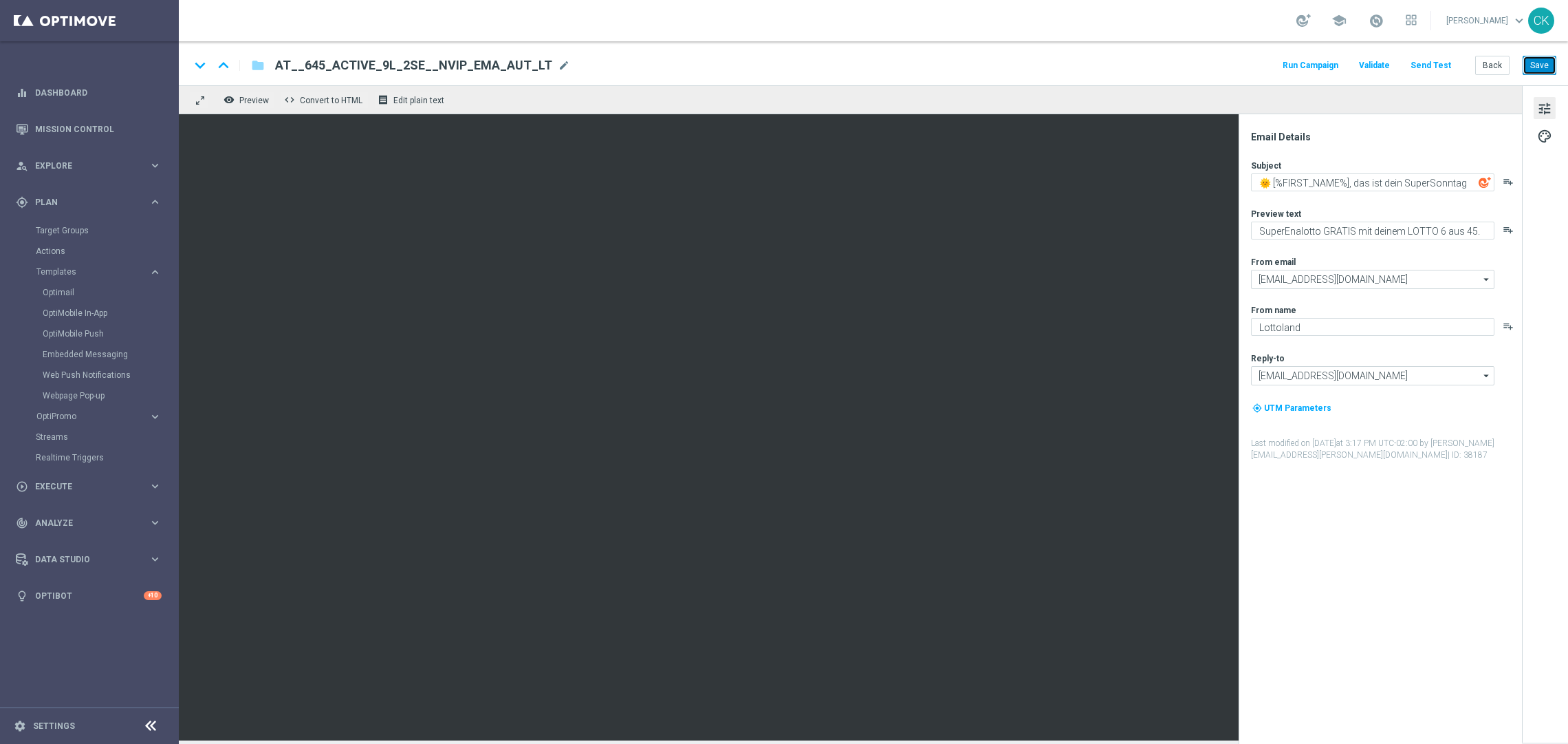
click at [1539, 74] on button "Save" at bounding box center [1539, 65] width 33 height 19
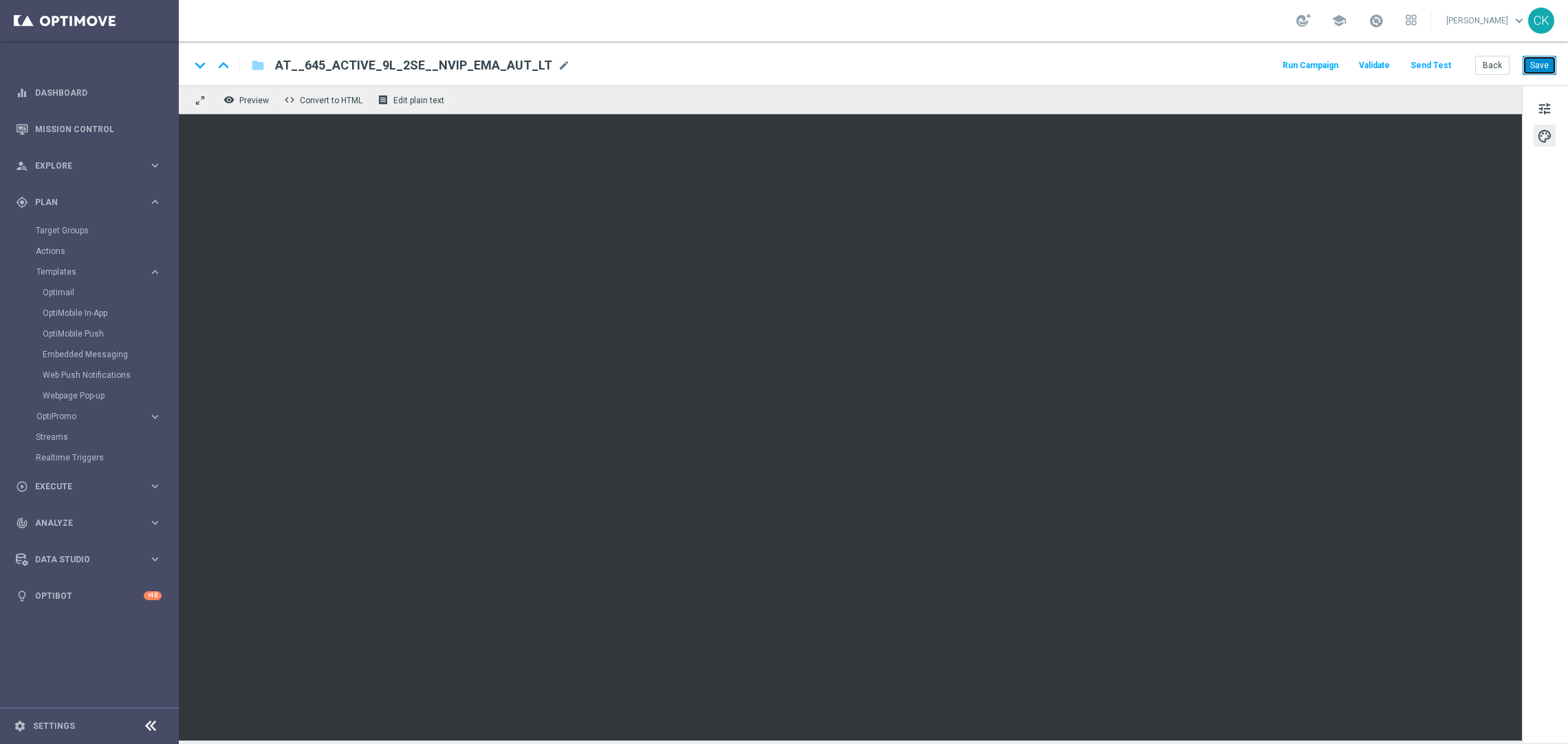
click at [1546, 66] on button "Save" at bounding box center [1539, 65] width 33 height 19
click at [1493, 69] on button "Back" at bounding box center [1492, 65] width 34 height 19
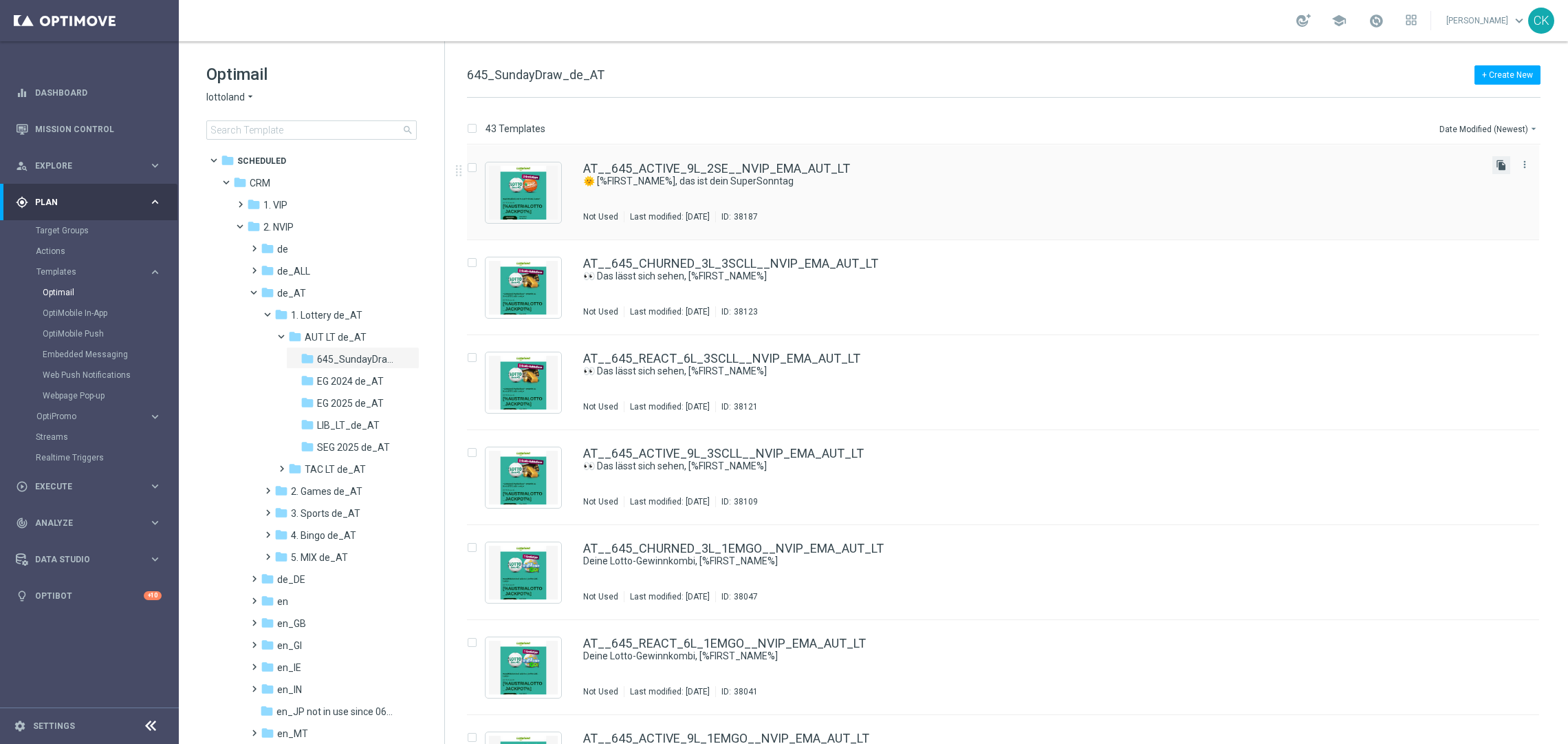
click at [1503, 167] on icon "file_copy" at bounding box center [1501, 165] width 11 height 11
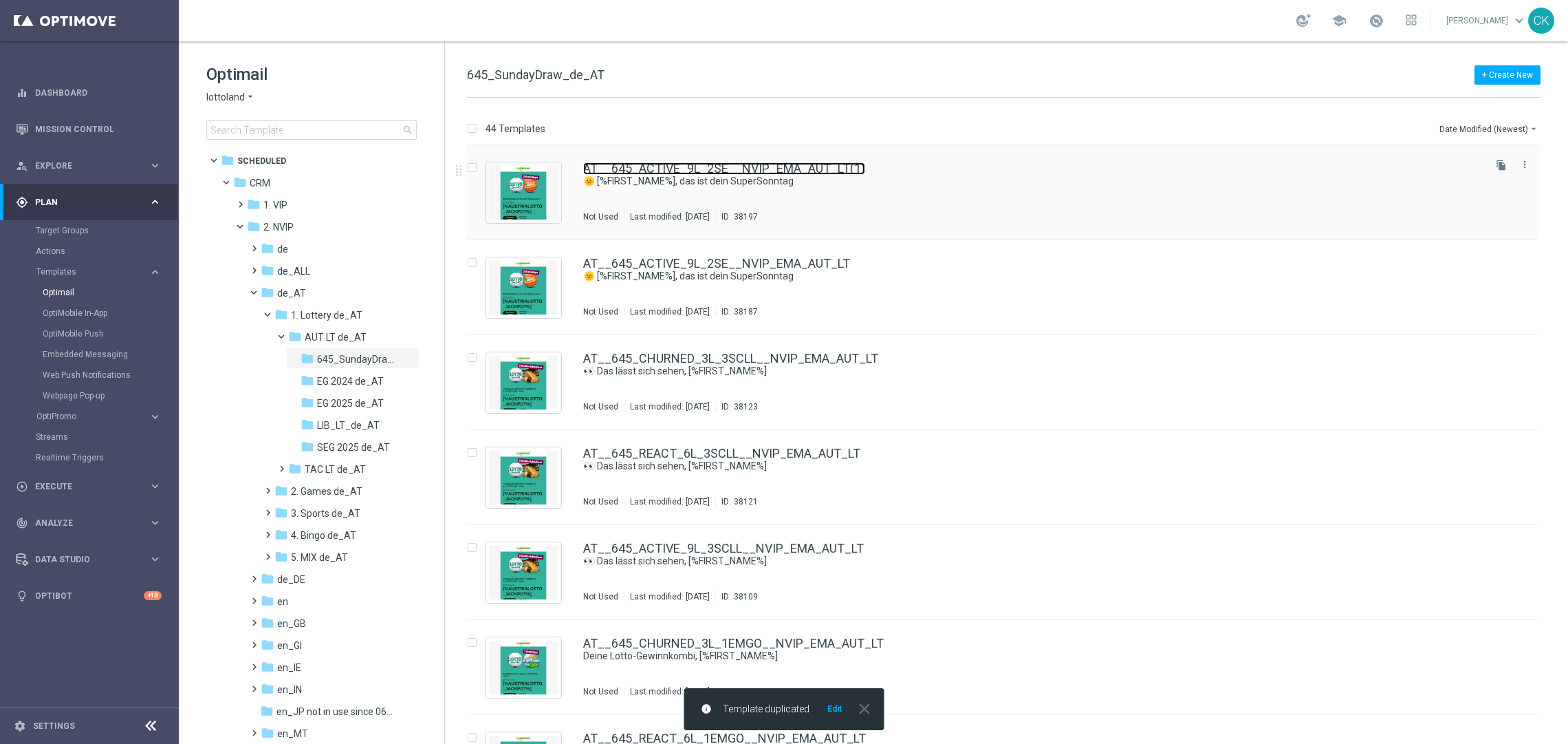
click at [686, 170] on link "AT__645_ACTIVE_9L_2SE__NVIP_EMA_AUT_LT(1)" at bounding box center [724, 168] width 282 height 12
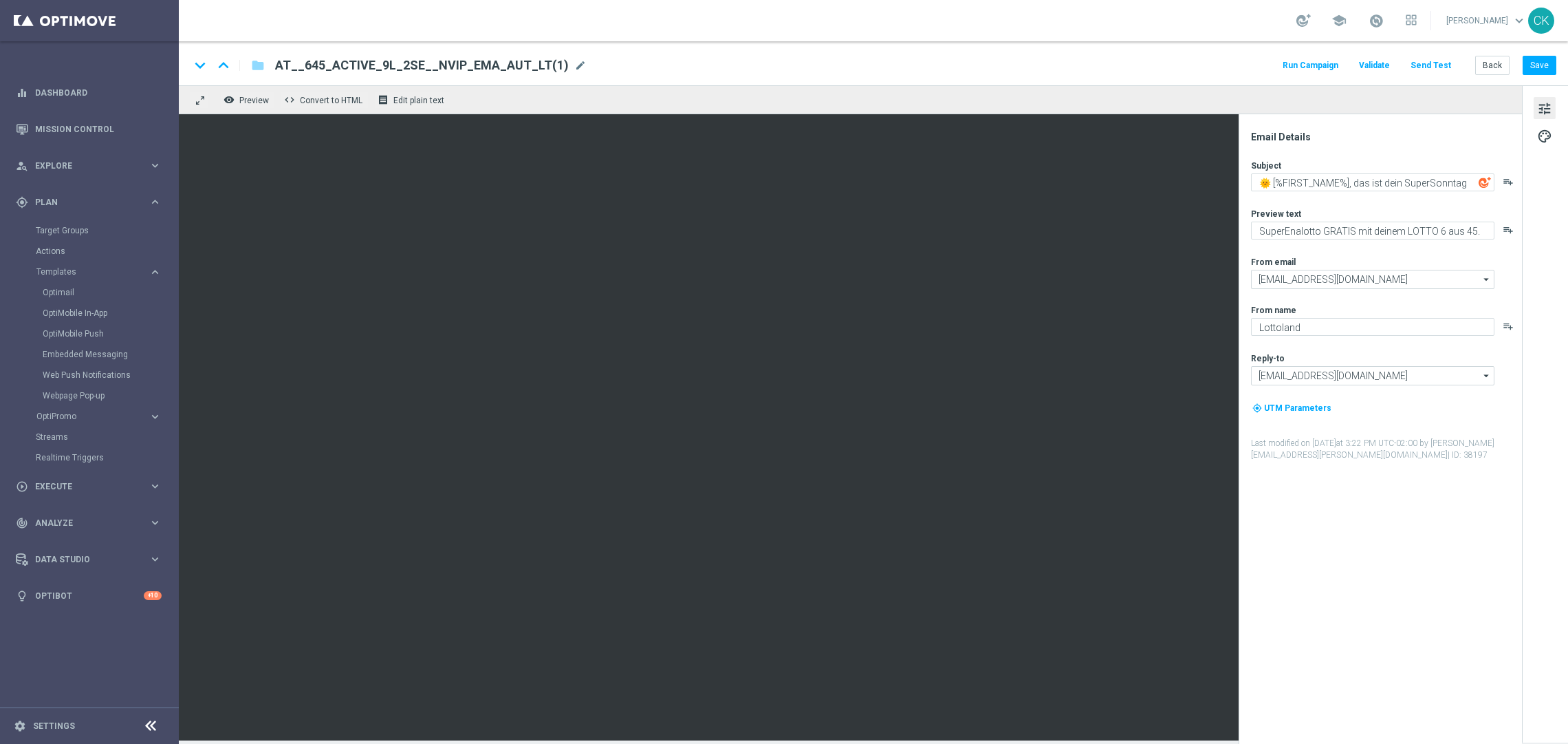
click at [548, 64] on span "AT__645_ACTIVE_9L_2SE__NVIP_EMA_AUT_LT(1)" at bounding box center [421, 65] width 294 height 16
click at [548, 64] on input "AT__645_ACTIVE_9L_2SE__NVIP_EMA_AUT_LT(1)" at bounding box center [445, 65] width 341 height 18
paste input "REACT_6L_2SE__NVIP_EMA_AUT_LT"
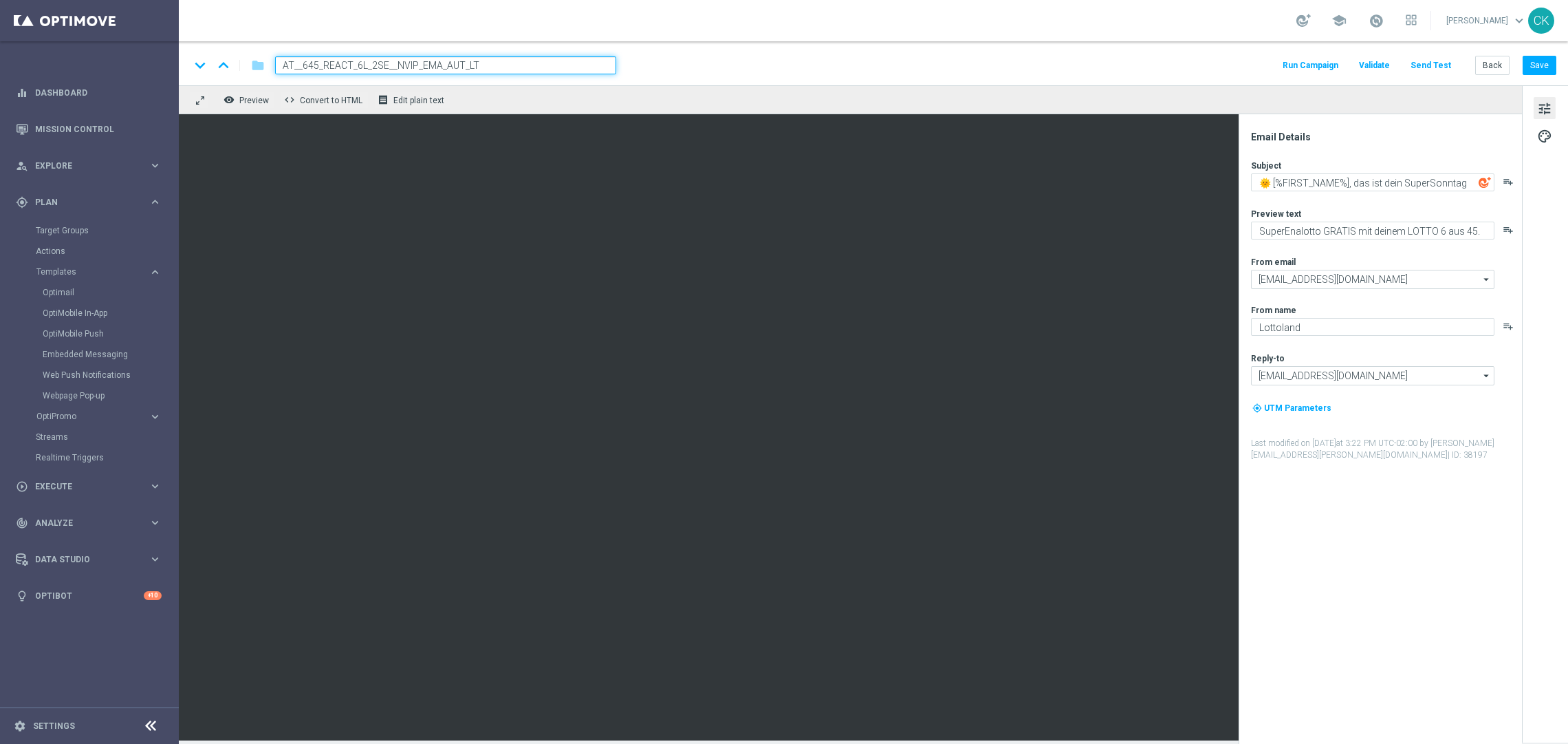
type input "AT__645_REACT_6L_2SE__NVIP_EMA_AUT_LT"
click at [828, 57] on div "keyboard_arrow_down keyboard_arrow_up folder AT__645_REACT_6L_2SE__NVIP_EMA_AUT…" at bounding box center [873, 65] width 1367 height 18
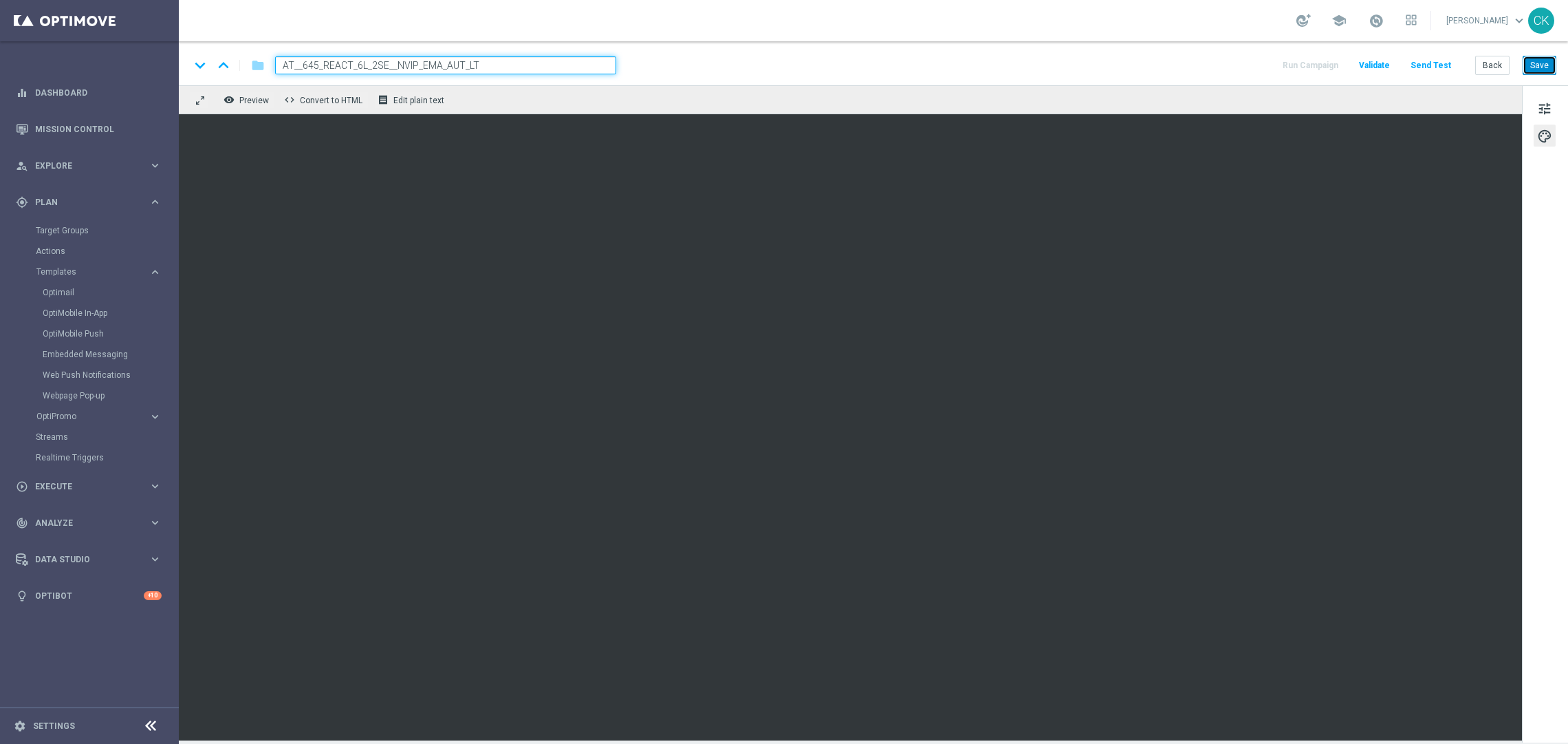
click at [1539, 67] on button "Save" at bounding box center [1539, 65] width 33 height 19
click at [1539, 67] on button "Save" at bounding box center [1539, 65] width 33 height 19
click at [1540, 62] on button "Save" at bounding box center [1539, 65] width 33 height 19
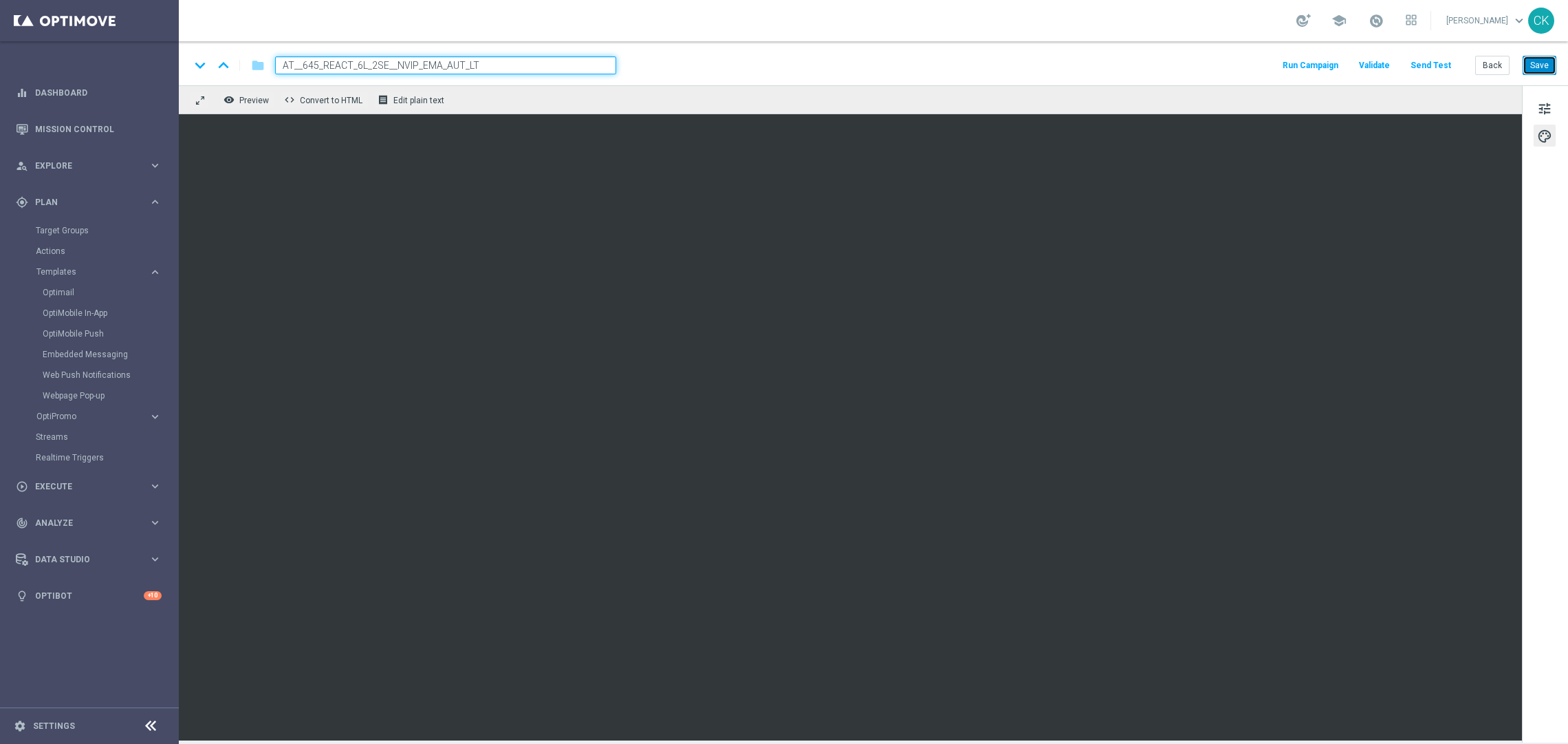
click at [1540, 60] on button "Save" at bounding box center [1539, 65] width 33 height 19
click at [1497, 62] on button "Back" at bounding box center [1492, 65] width 34 height 19
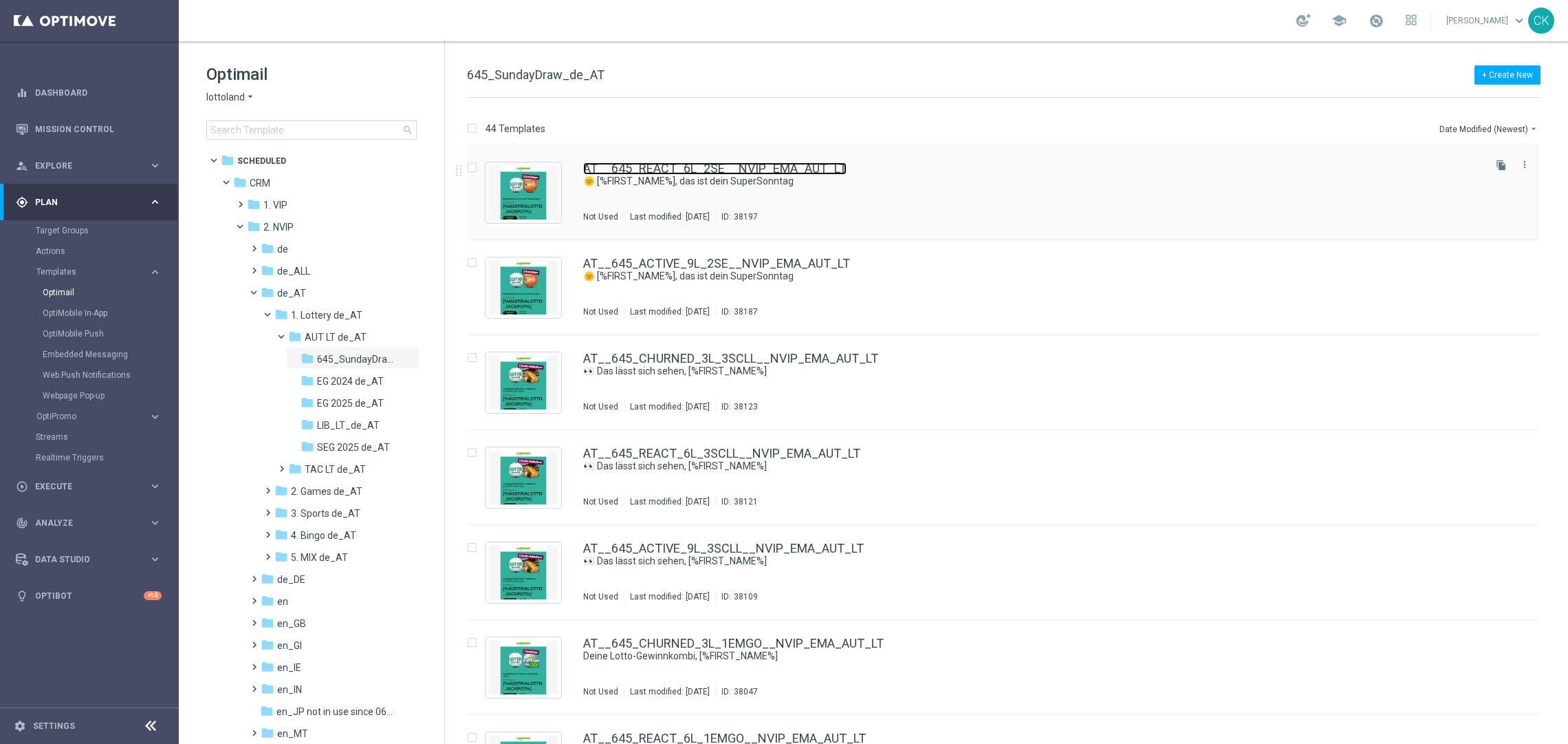
click at [663, 171] on link "AT__645_REACT_6L_2SE__NVIP_EMA_AUT_LT" at bounding box center [715, 168] width 263 height 12
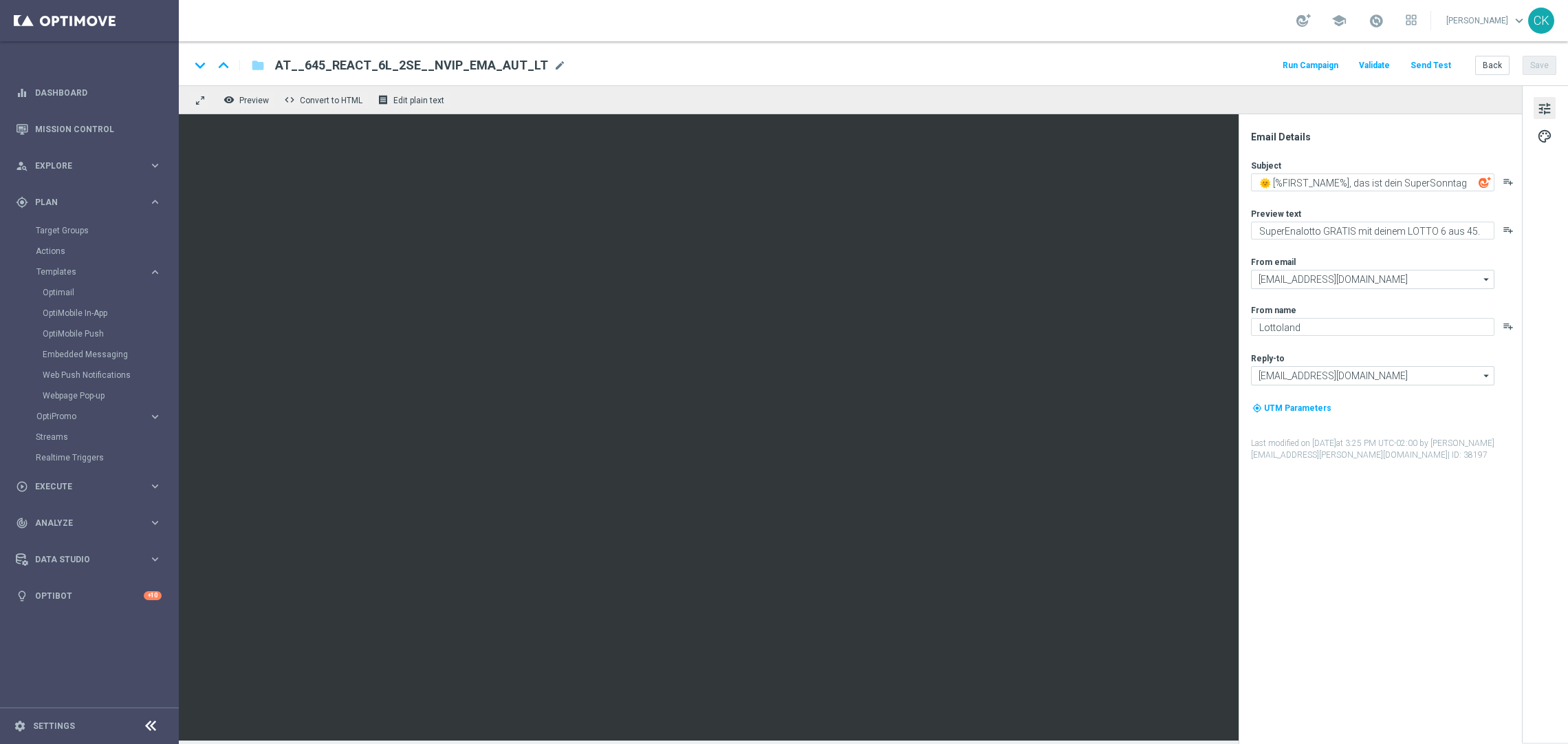
click at [1460, 64] on div "Run Campaign Validate Send Test Back Save" at bounding box center [1418, 65] width 276 height 18
click at [1439, 67] on button "Send Test" at bounding box center [1431, 66] width 45 height 19
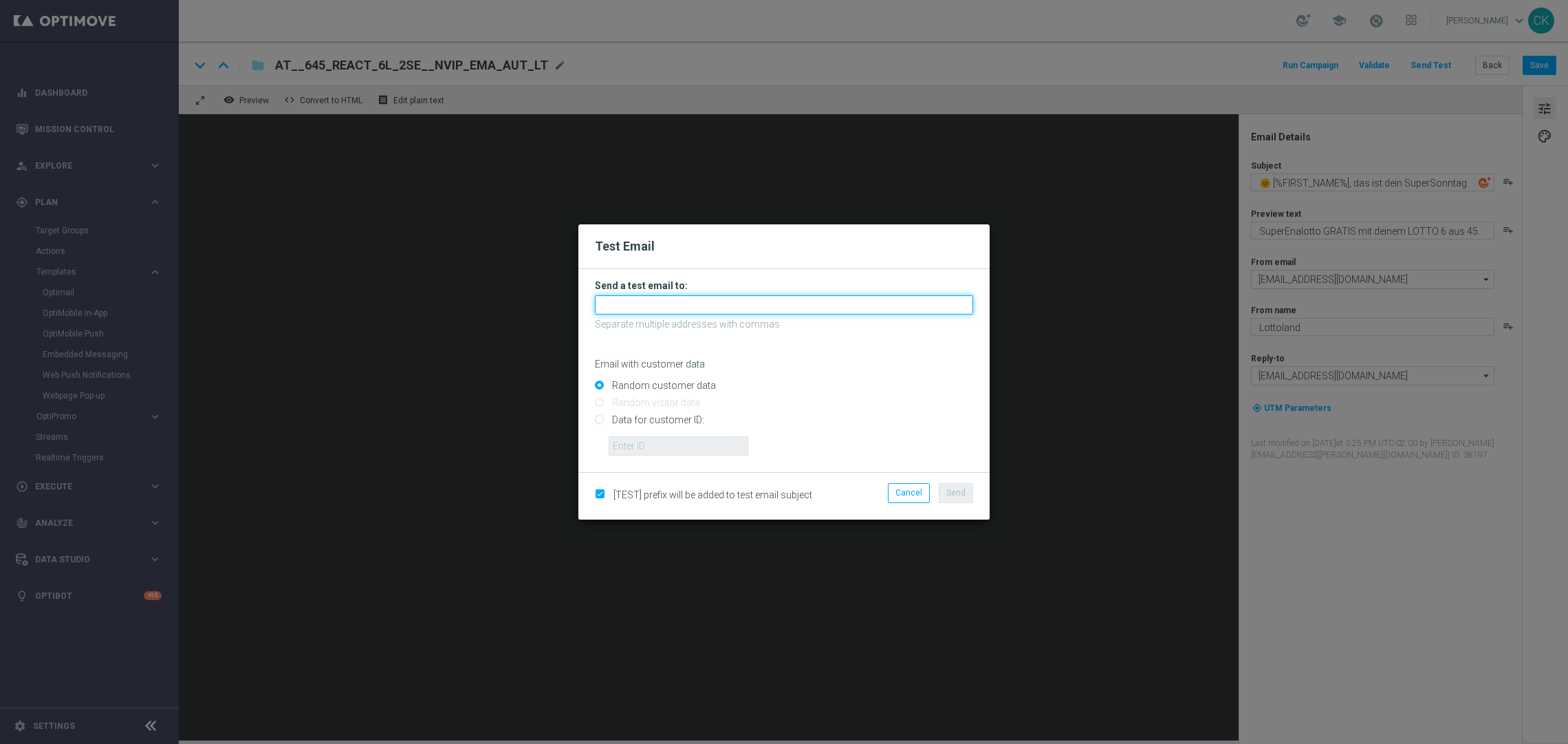
click at [795, 303] on input "text" at bounding box center [784, 305] width 378 height 19
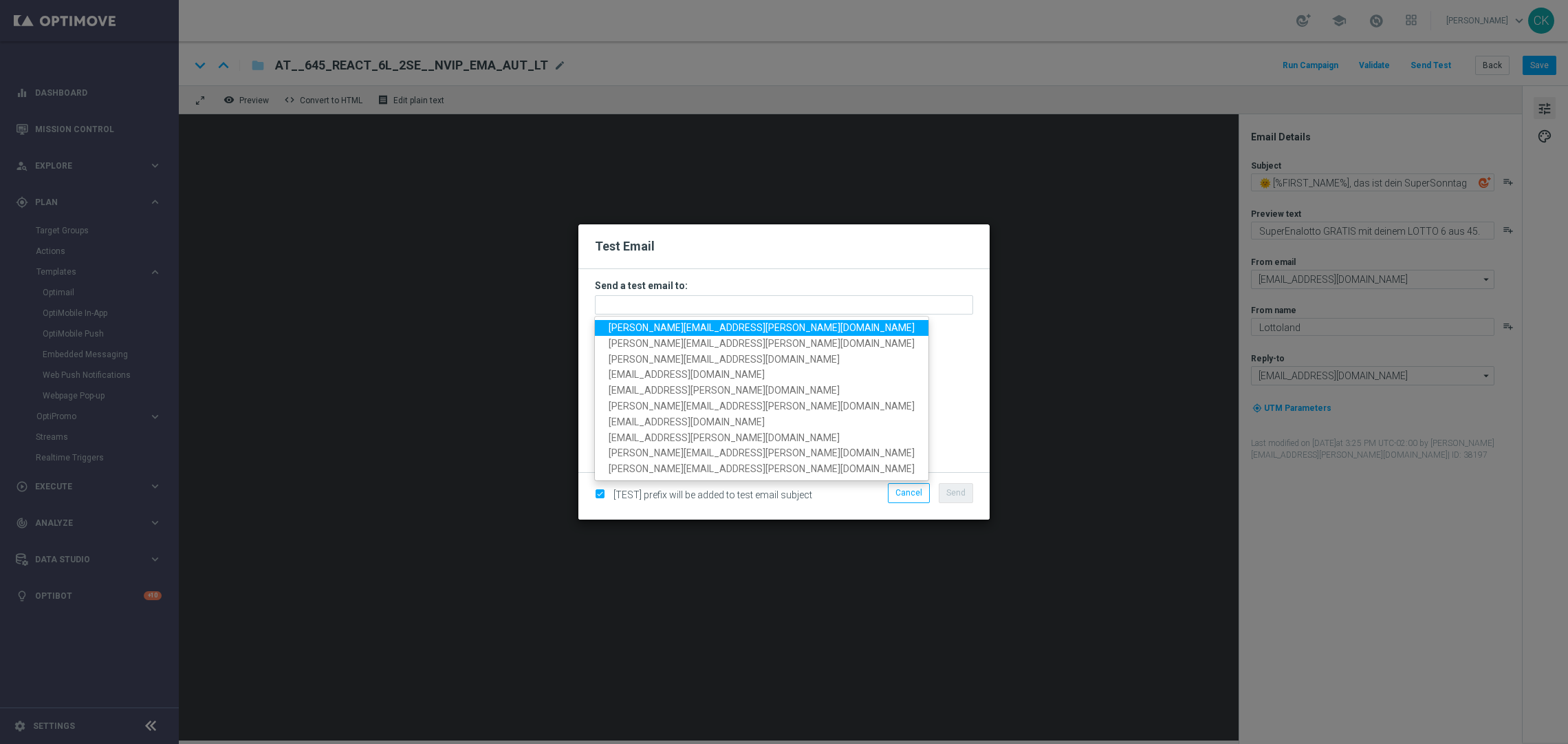
click at [743, 324] on span "[PERSON_NAME][EMAIL_ADDRESS][PERSON_NAME][DOMAIN_NAME]" at bounding box center [762, 327] width 306 height 11
type input "[PERSON_NAME][EMAIL_ADDRESS][PERSON_NAME][DOMAIN_NAME]"
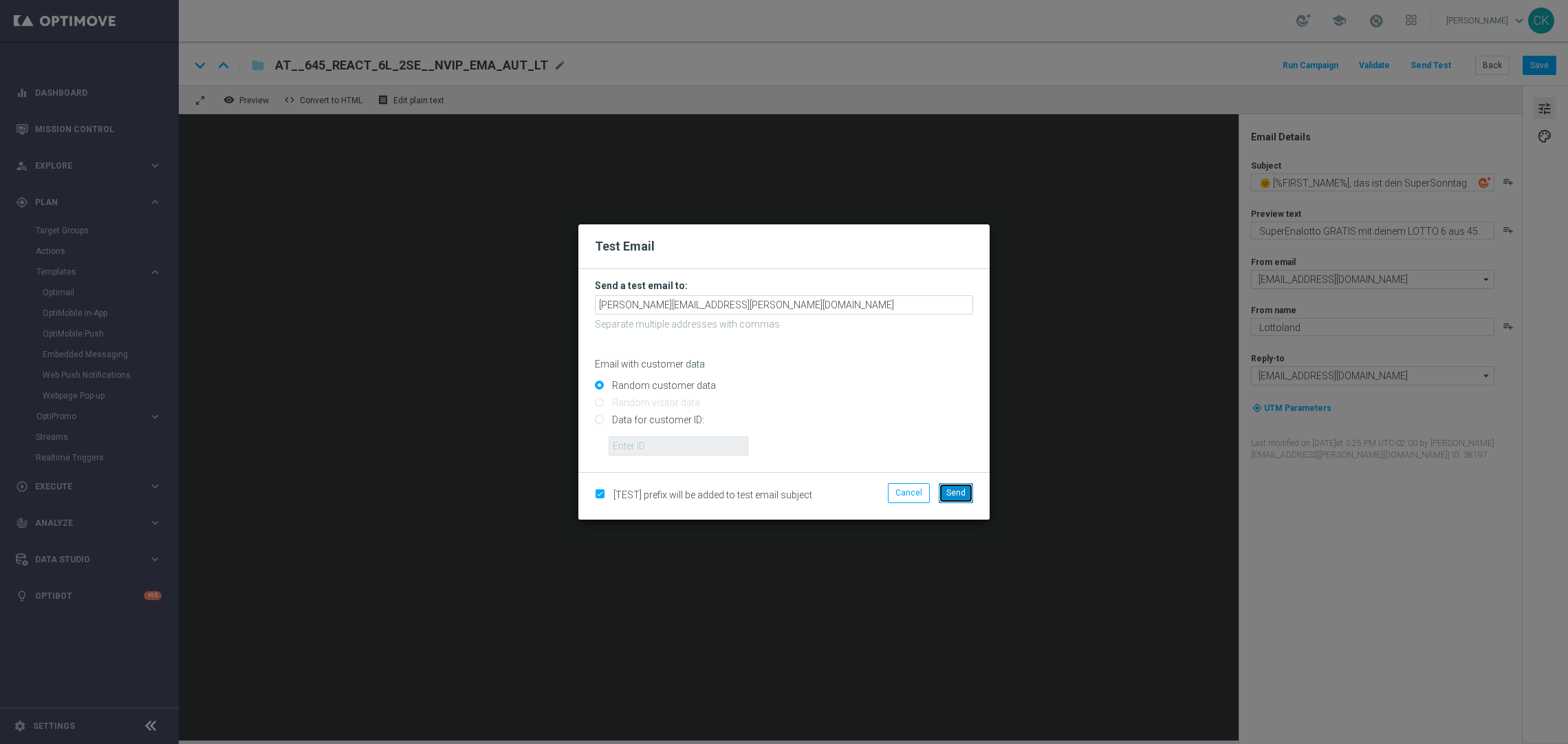
click at [952, 488] on span "Send" at bounding box center [955, 492] width 19 height 9
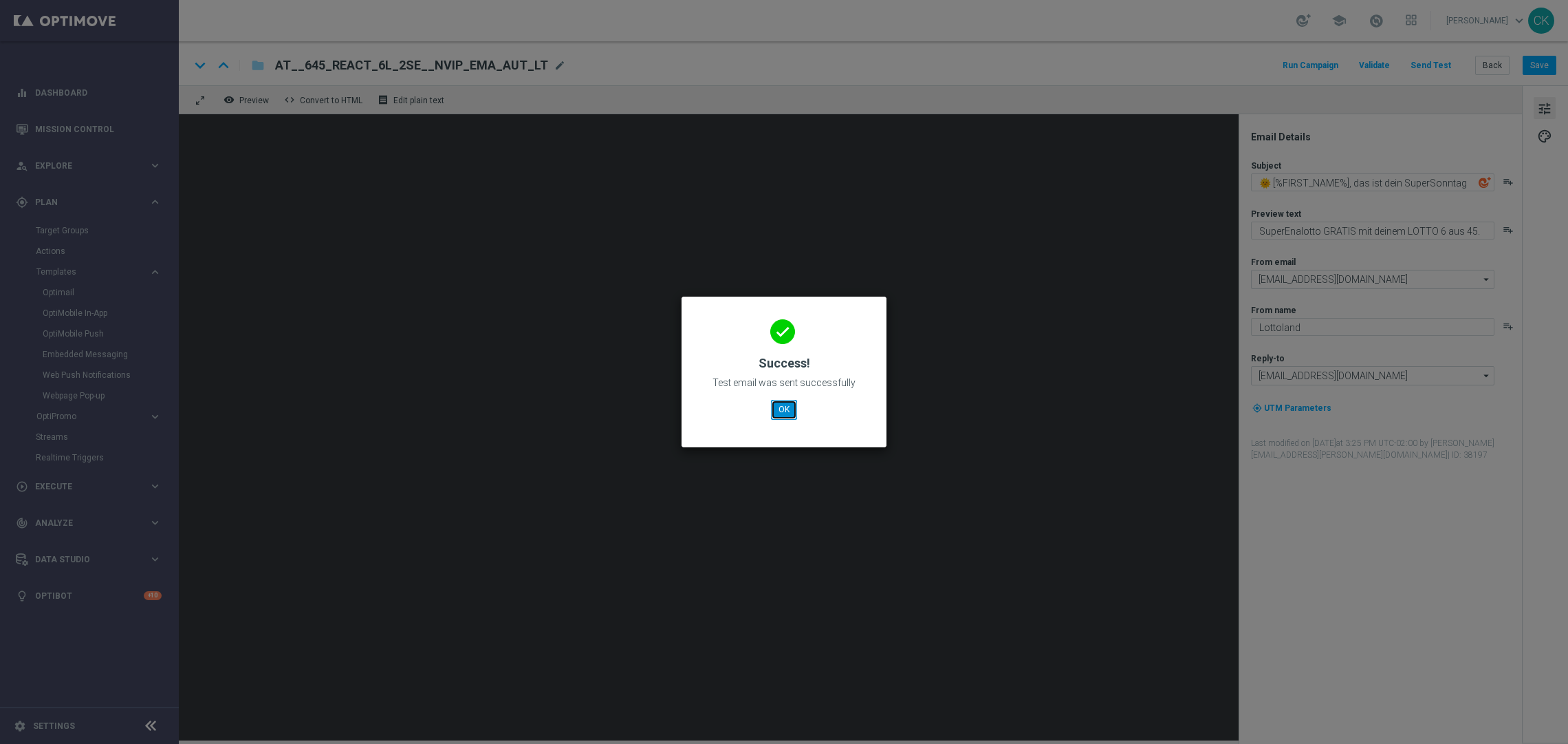
click at [783, 407] on button "OK" at bounding box center [784, 409] width 26 height 19
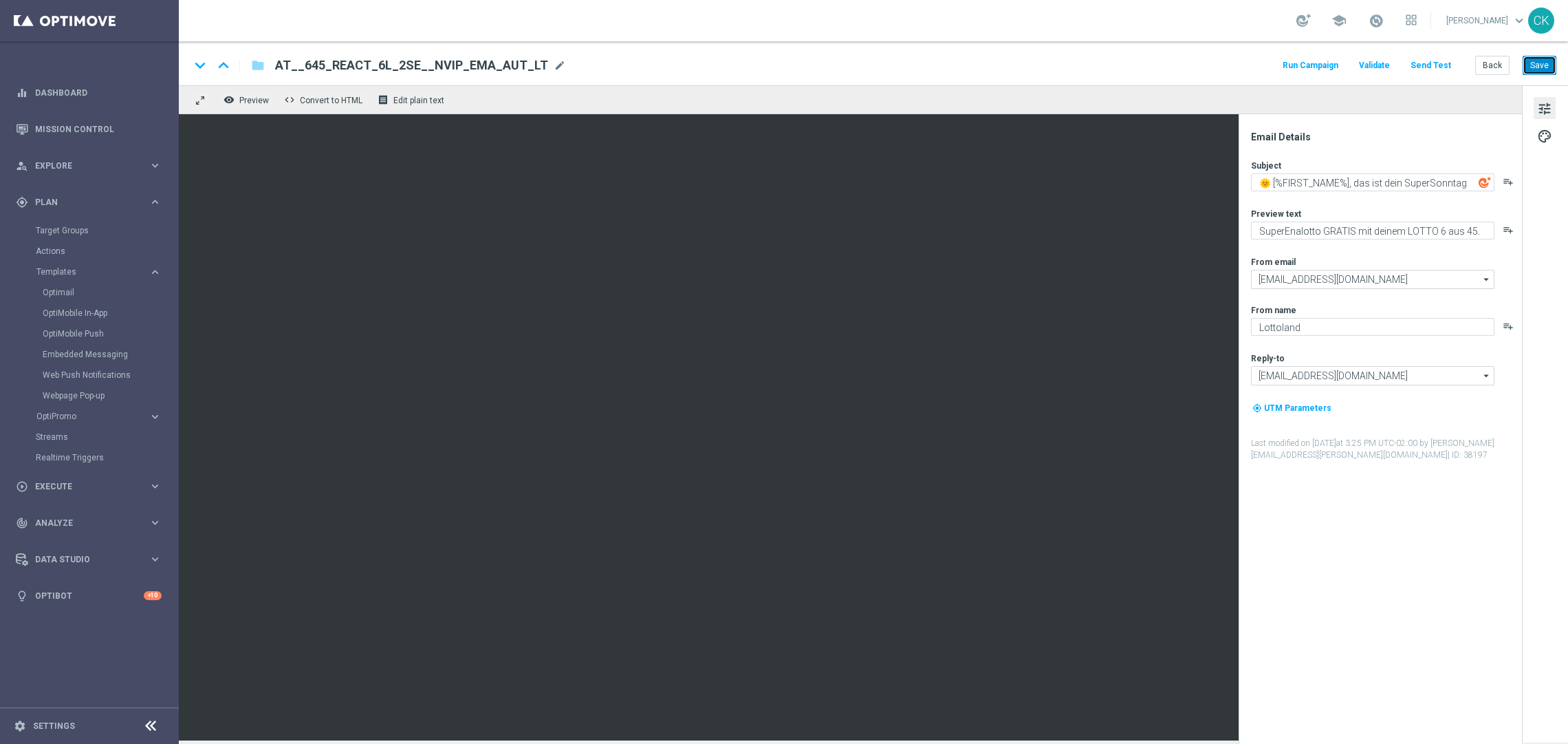
click at [1535, 64] on button "Save" at bounding box center [1539, 65] width 33 height 19
click at [1493, 64] on button "Back" at bounding box center [1492, 65] width 34 height 19
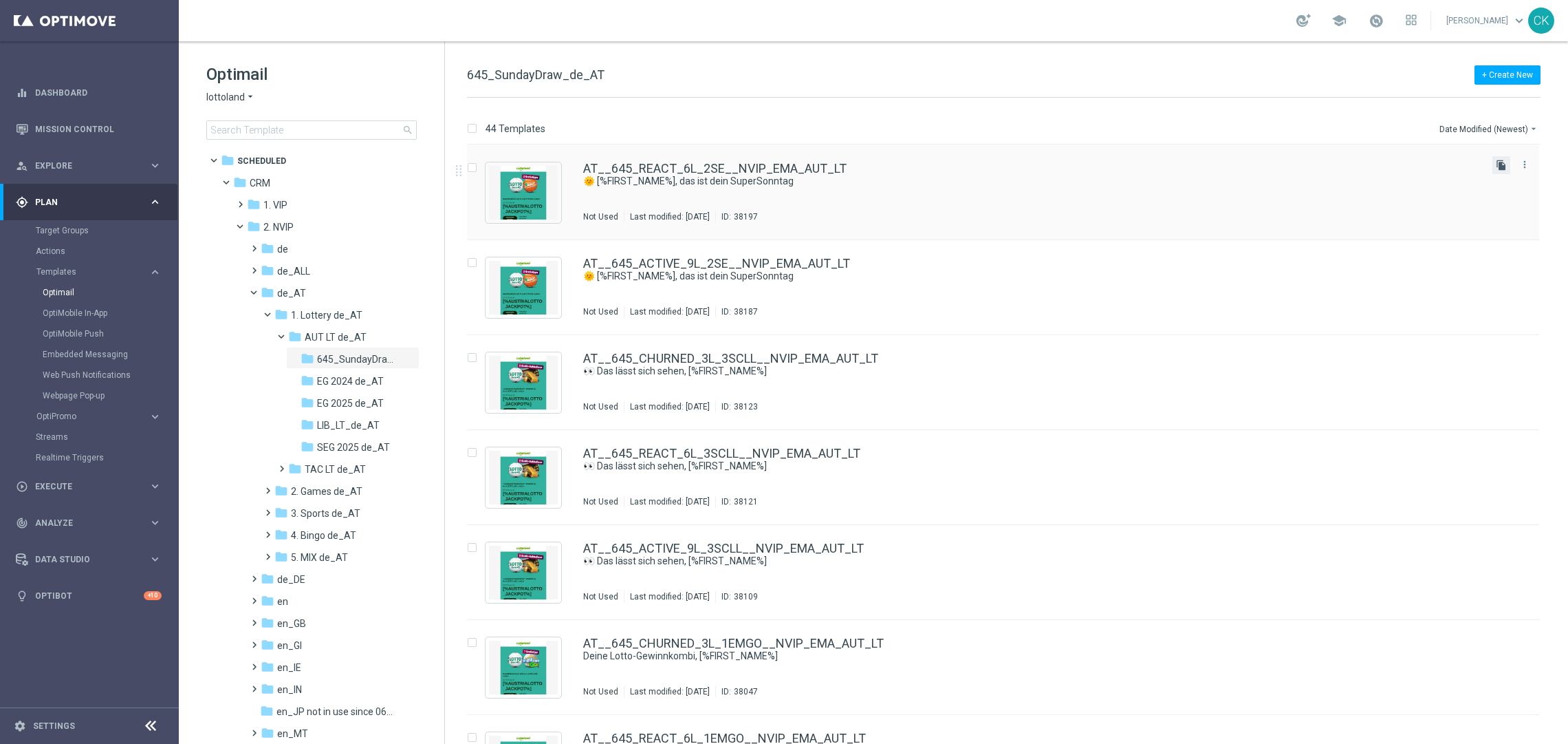
click at [1499, 167] on icon "file_copy" at bounding box center [1501, 165] width 11 height 11
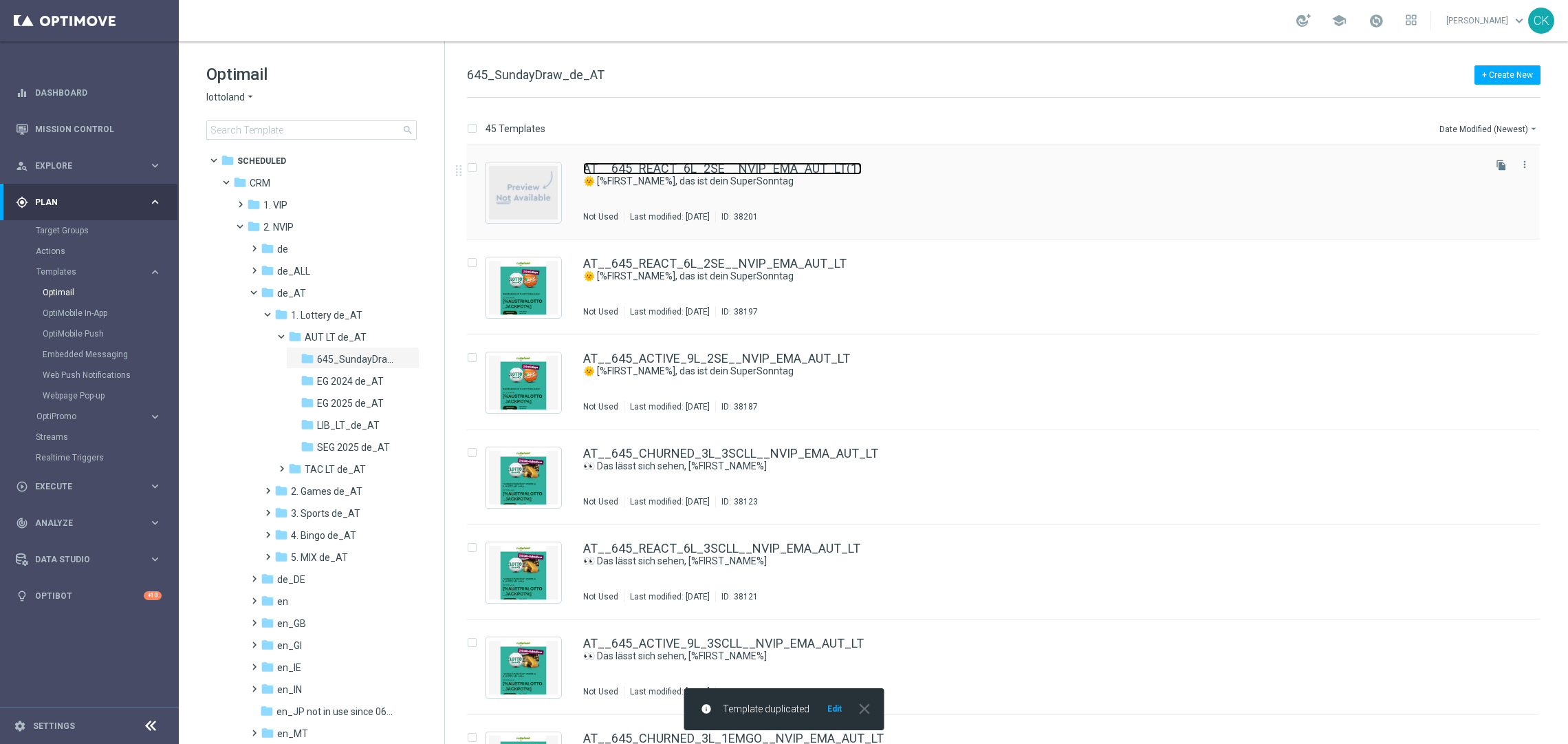
click at [664, 163] on link "AT__645_REACT_6L_2SE__NVIP_EMA_AUT_LT(1)" at bounding box center [722, 168] width 278 height 12
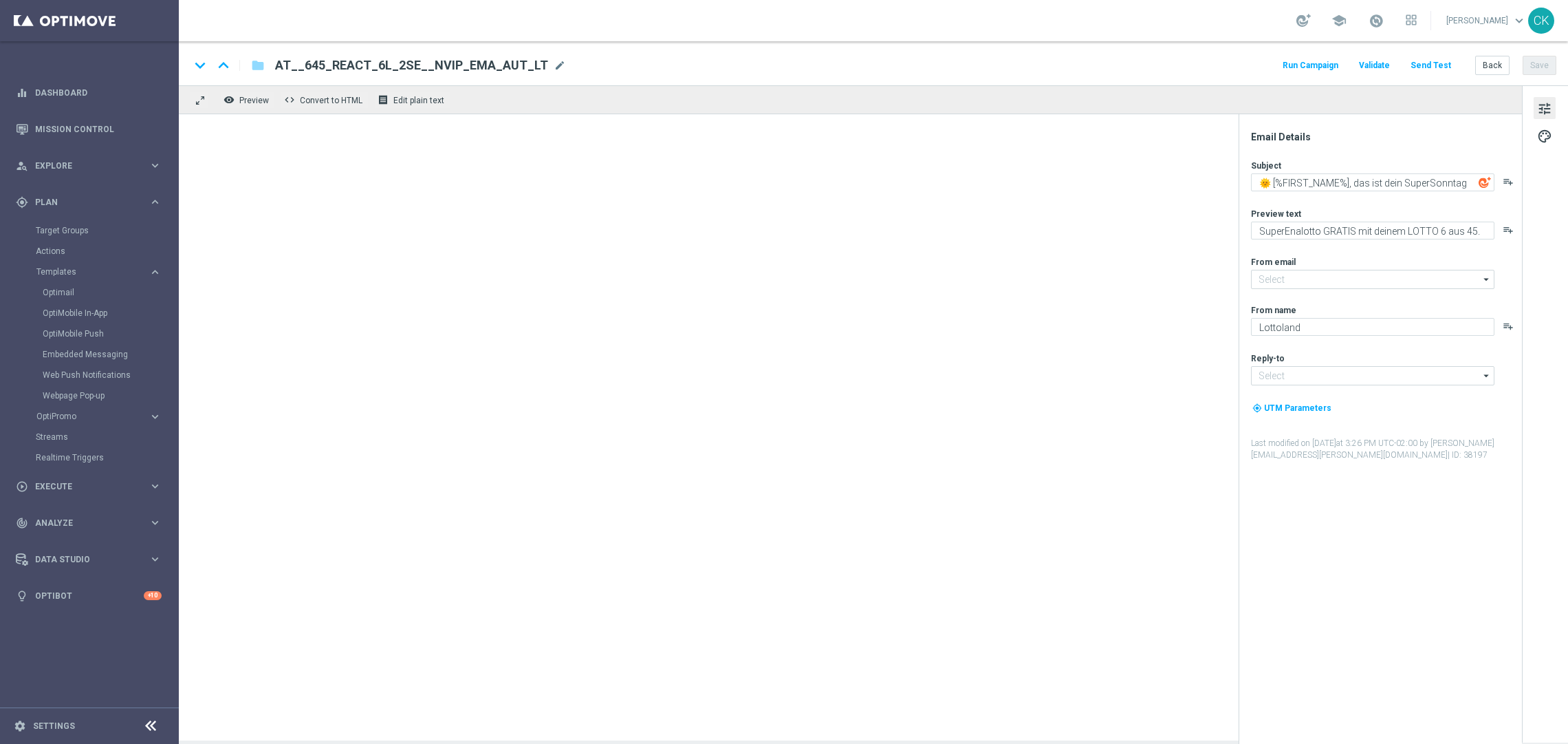
type input "[EMAIL_ADDRESS][DOMAIN_NAME]"
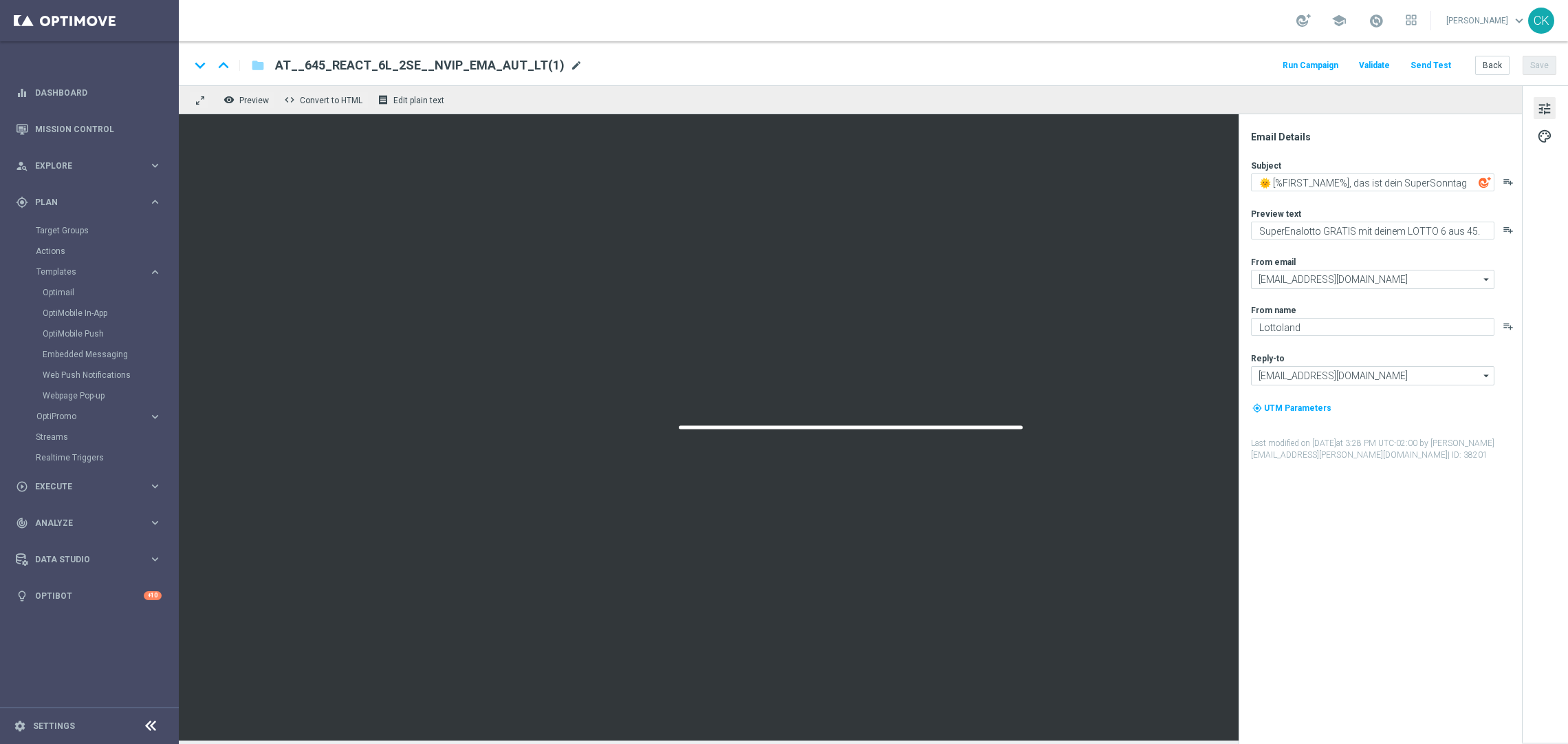
click at [570, 64] on span "mode_edit" at bounding box center [576, 65] width 12 height 12
click at [517, 57] on input "AT__645_REACT_6L_2SE__NVIP_EMA_AUT_LT(1)" at bounding box center [445, 65] width 341 height 18
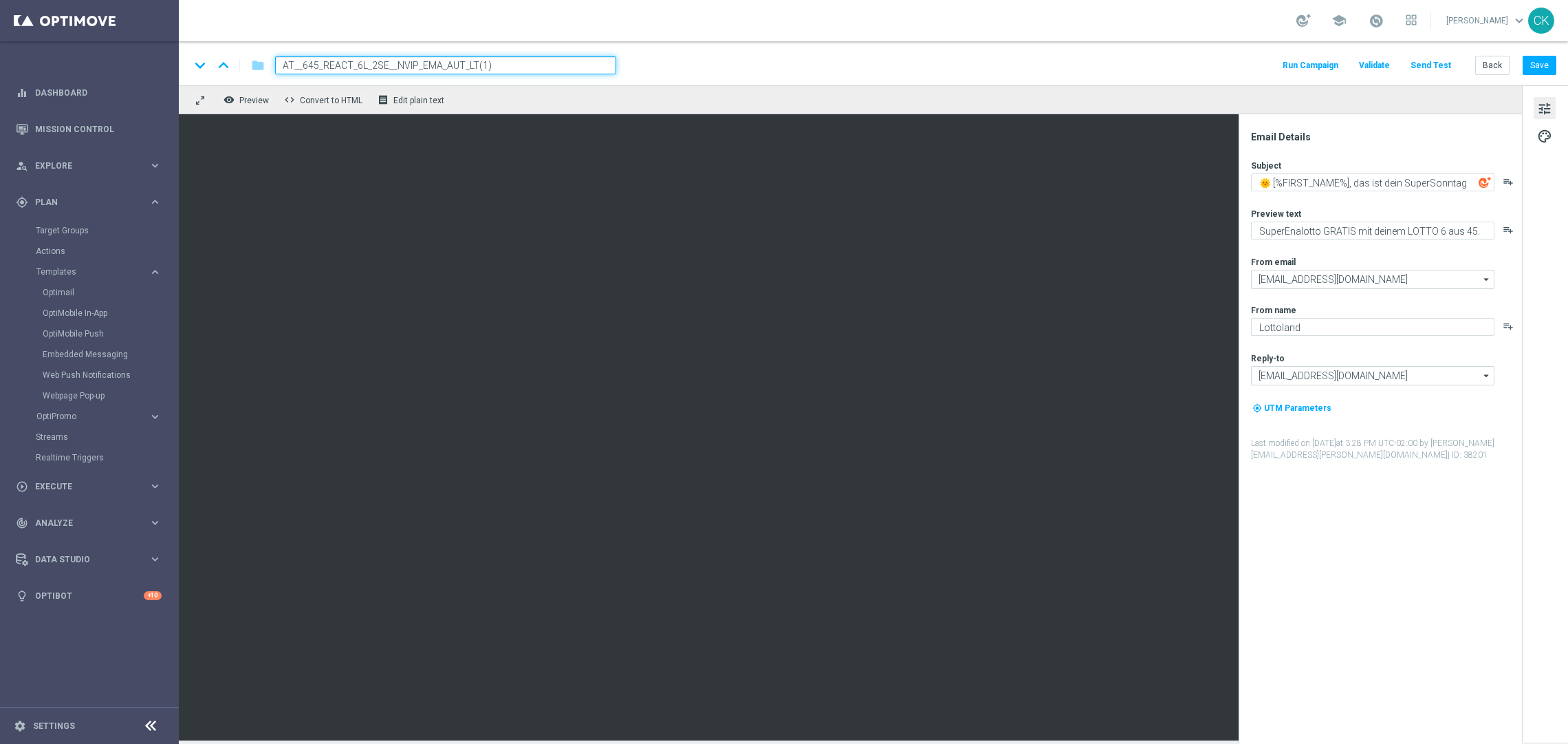
paste input "CHURNED_3L_2SE__NVIP_EMA_AUT_LT"
type input "AT__645_CHURNED_3L_2SE__NVIP_EMA_AUT_LT"
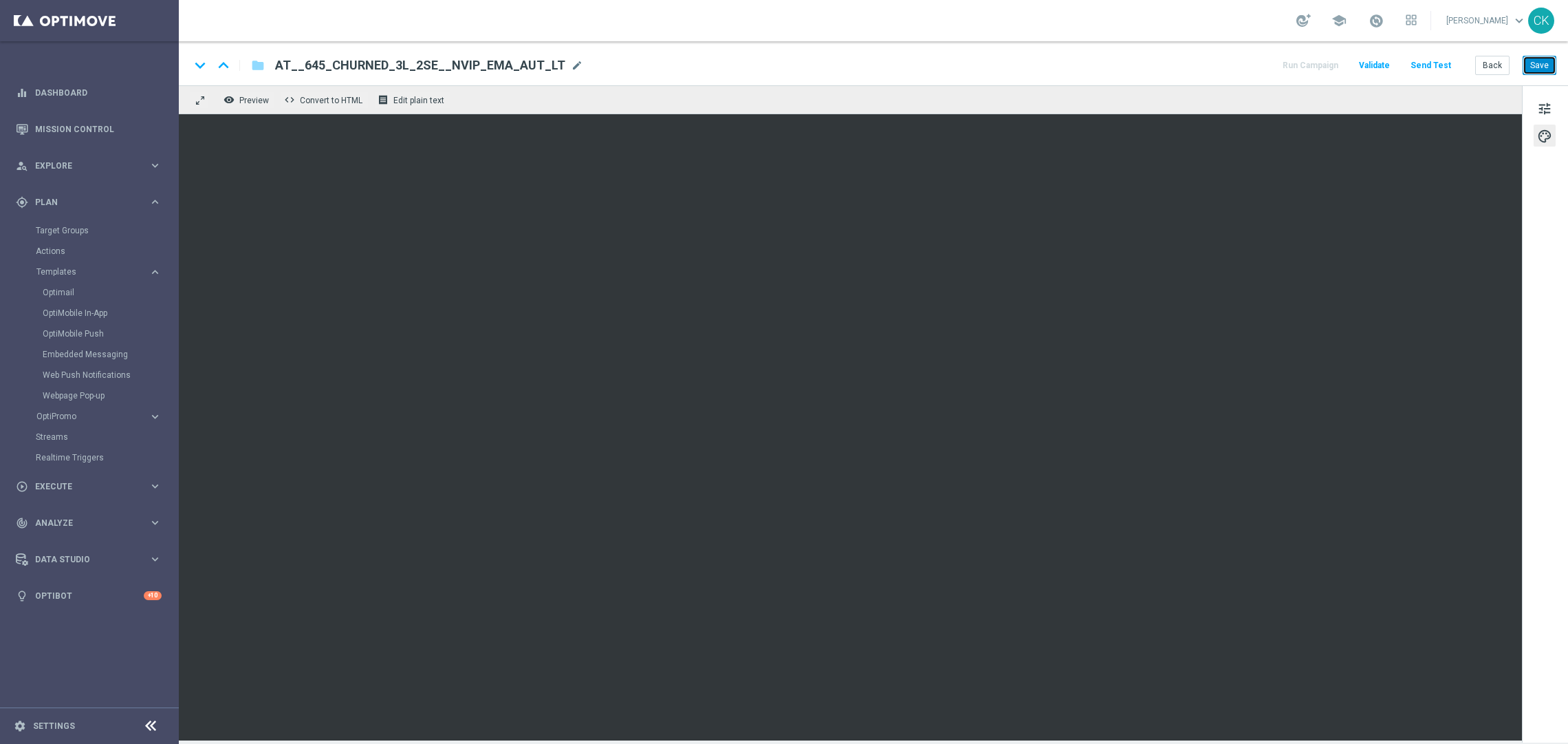
click at [1535, 73] on button "Save" at bounding box center [1539, 65] width 33 height 19
click at [1538, 67] on button "Save" at bounding box center [1539, 65] width 33 height 19
click at [1533, 70] on button "Save" at bounding box center [1539, 65] width 33 height 19
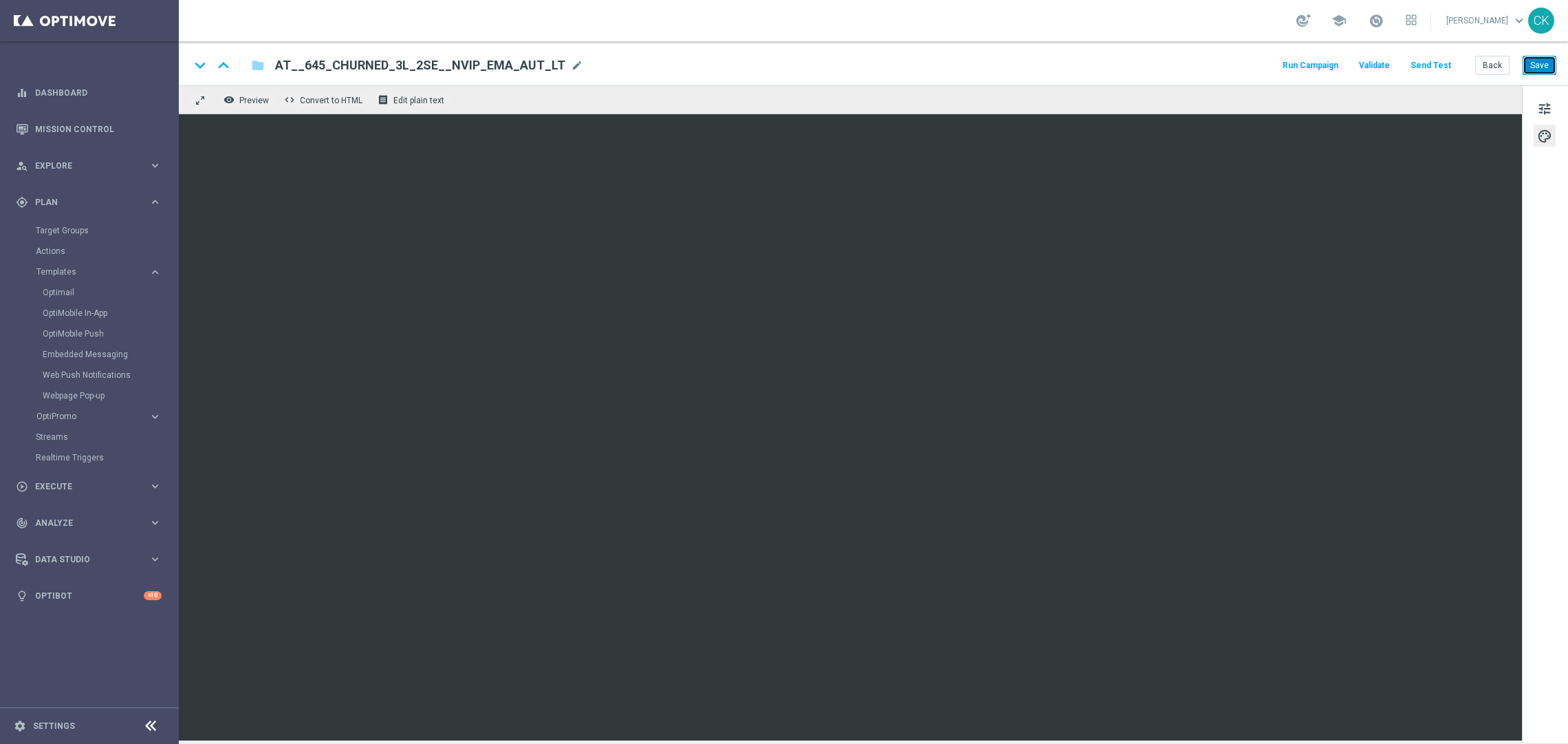
click at [1533, 71] on button "Save" at bounding box center [1539, 65] width 33 height 19
click at [1542, 62] on button "Save" at bounding box center [1539, 65] width 33 height 19
click at [1491, 63] on button "Back" at bounding box center [1492, 65] width 34 height 19
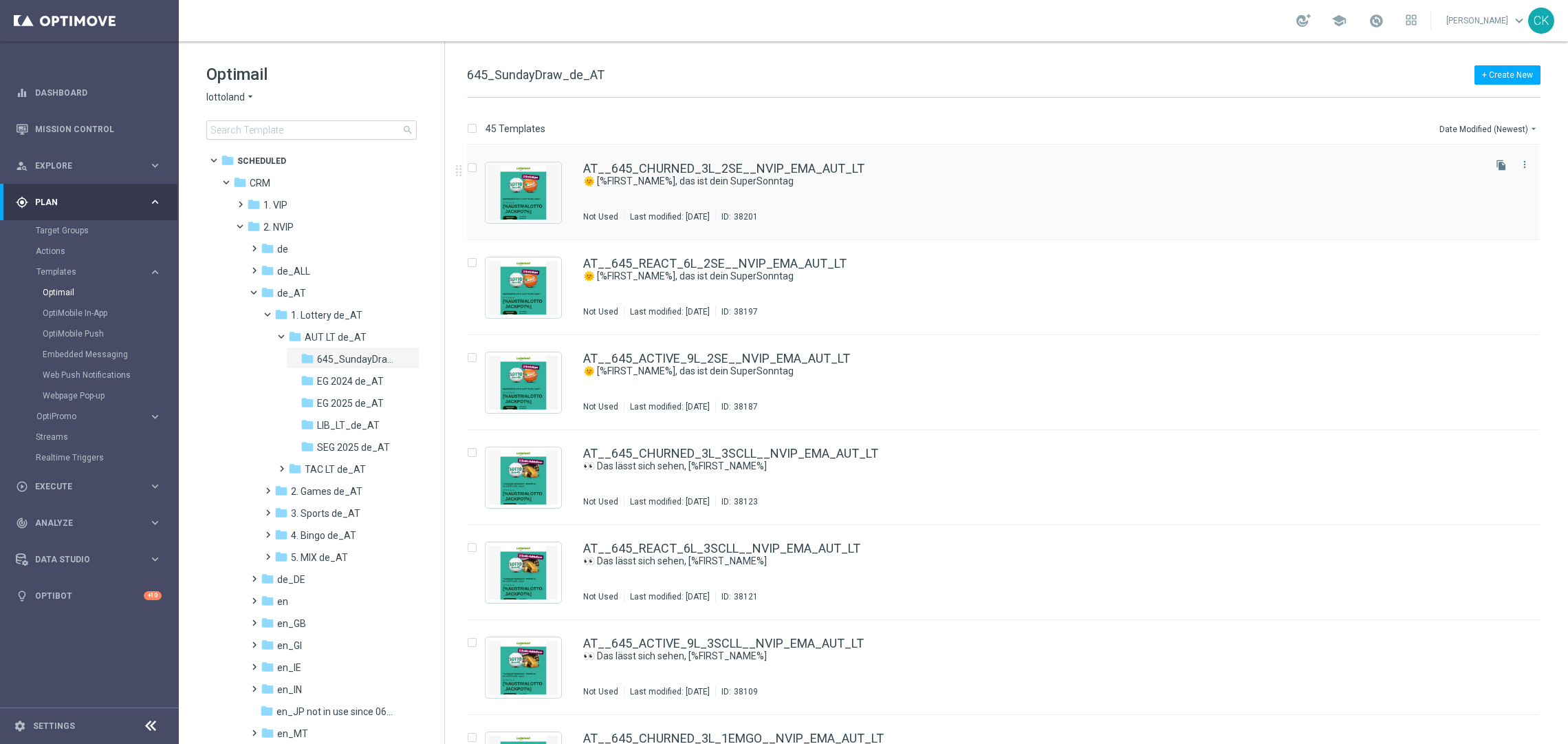
click at [742, 156] on div "AT__645_CHURNED_3L_2SE__NVIP_EMA_AUT_LT 🌞 [%FIRST_NAME%], das ist dein SuperSon…" at bounding box center [1003, 192] width 1072 height 95
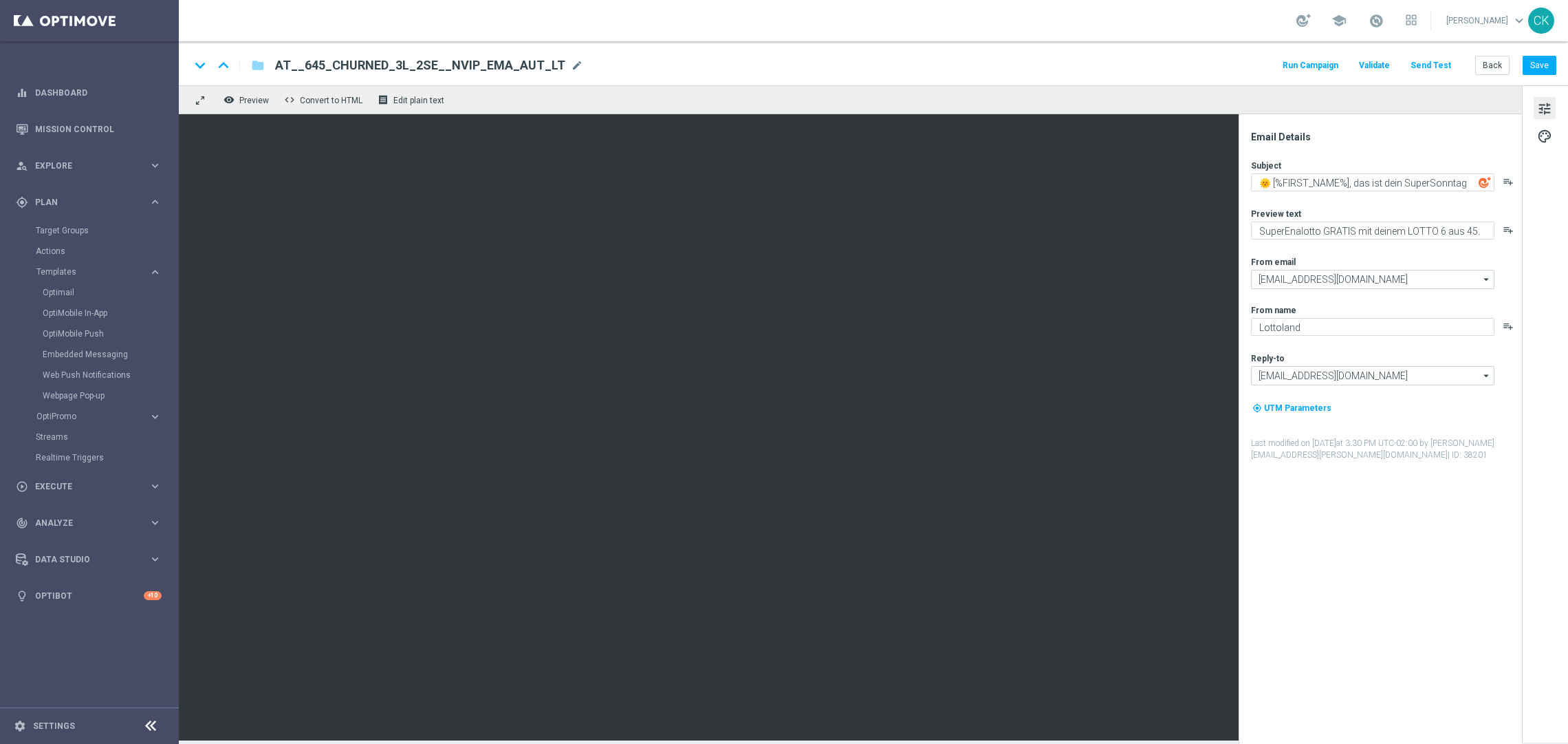
click at [1435, 62] on button "Send Test" at bounding box center [1431, 66] width 45 height 19
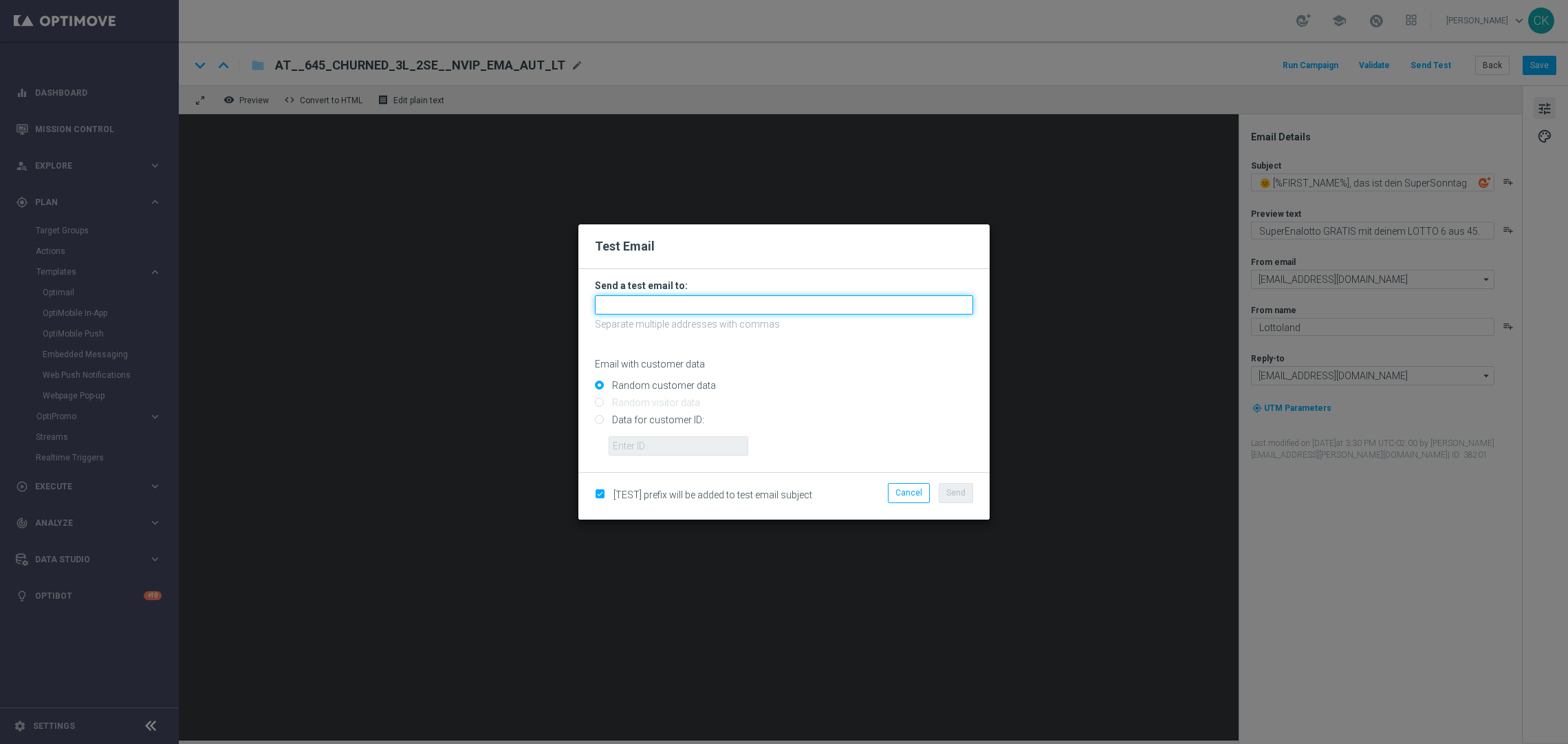
click at [712, 297] on input "text" at bounding box center [784, 305] width 378 height 19
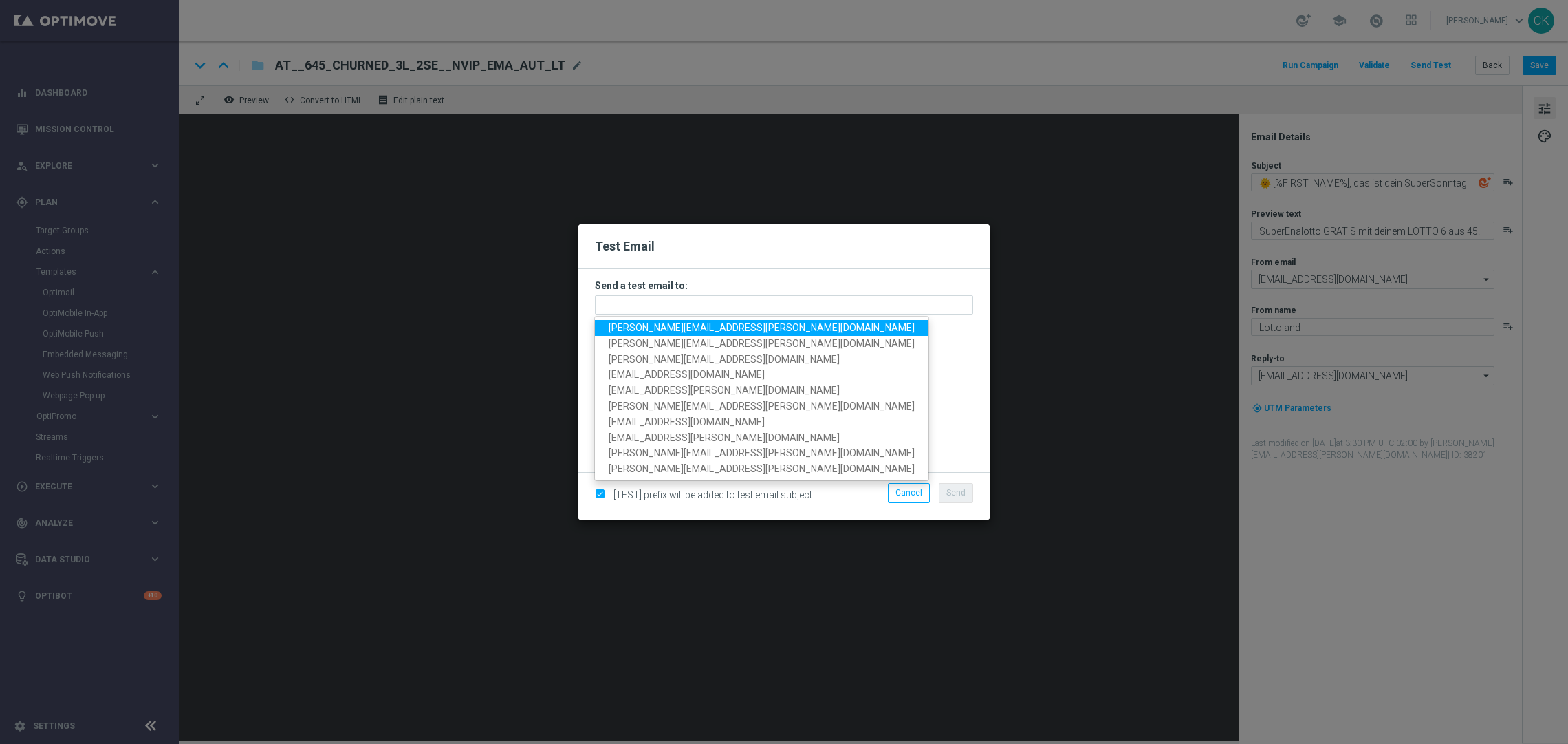
click at [697, 328] on span "[PERSON_NAME][EMAIL_ADDRESS][PERSON_NAME][DOMAIN_NAME]" at bounding box center [762, 327] width 306 height 11
type input "[PERSON_NAME][EMAIL_ADDRESS][PERSON_NAME][DOMAIN_NAME]"
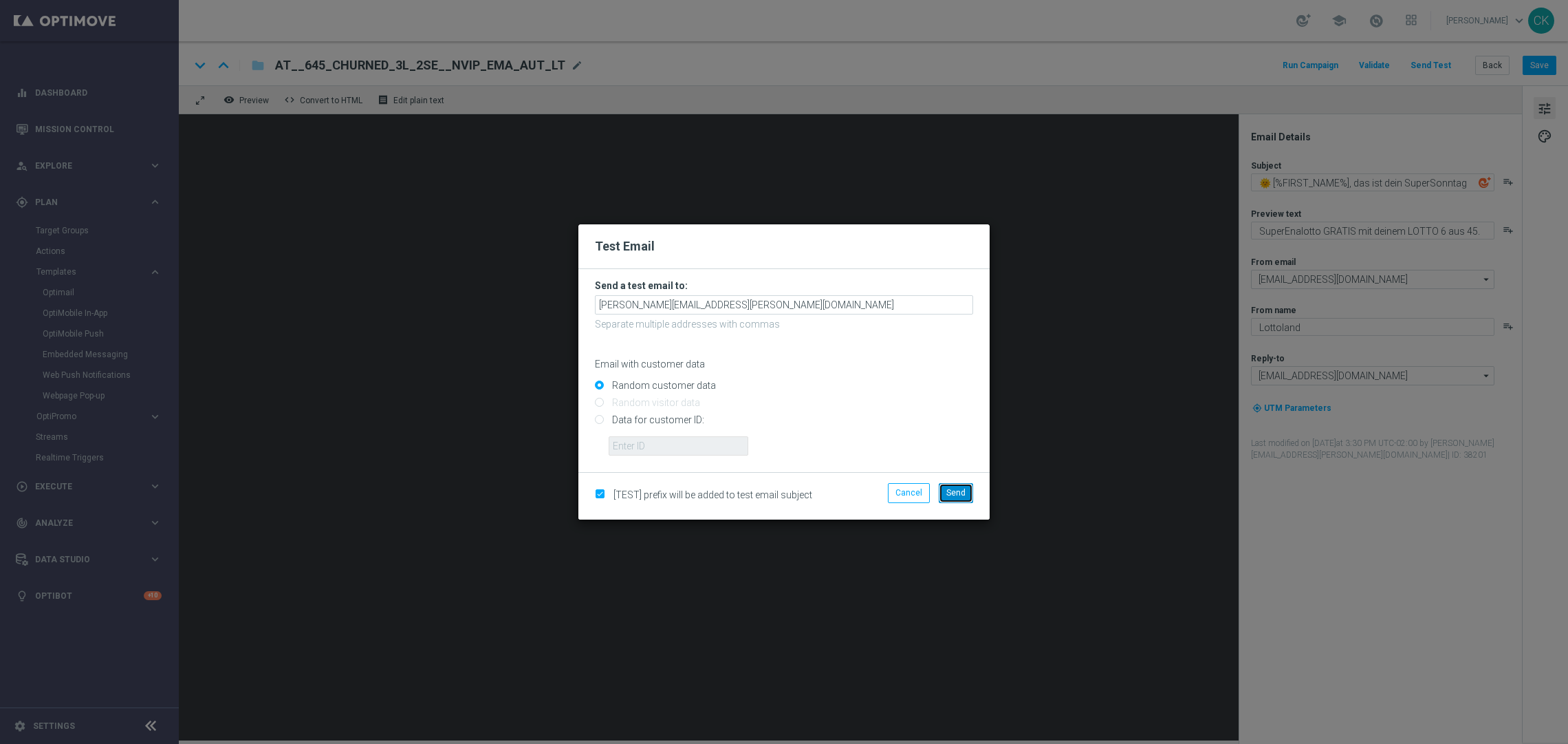
click at [954, 499] on button "Send" at bounding box center [956, 492] width 34 height 19
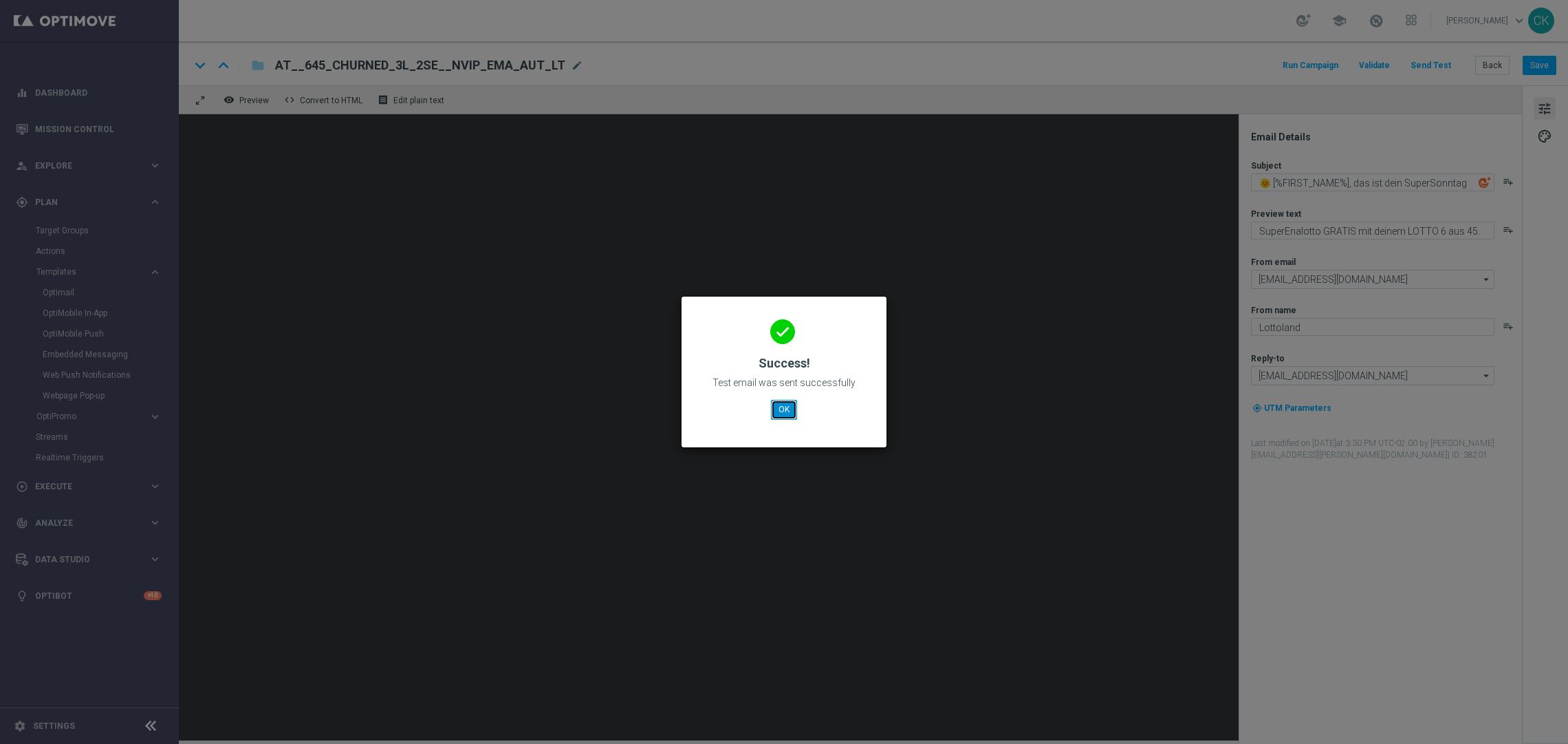
click at [782, 406] on button "OK" at bounding box center [784, 409] width 26 height 19
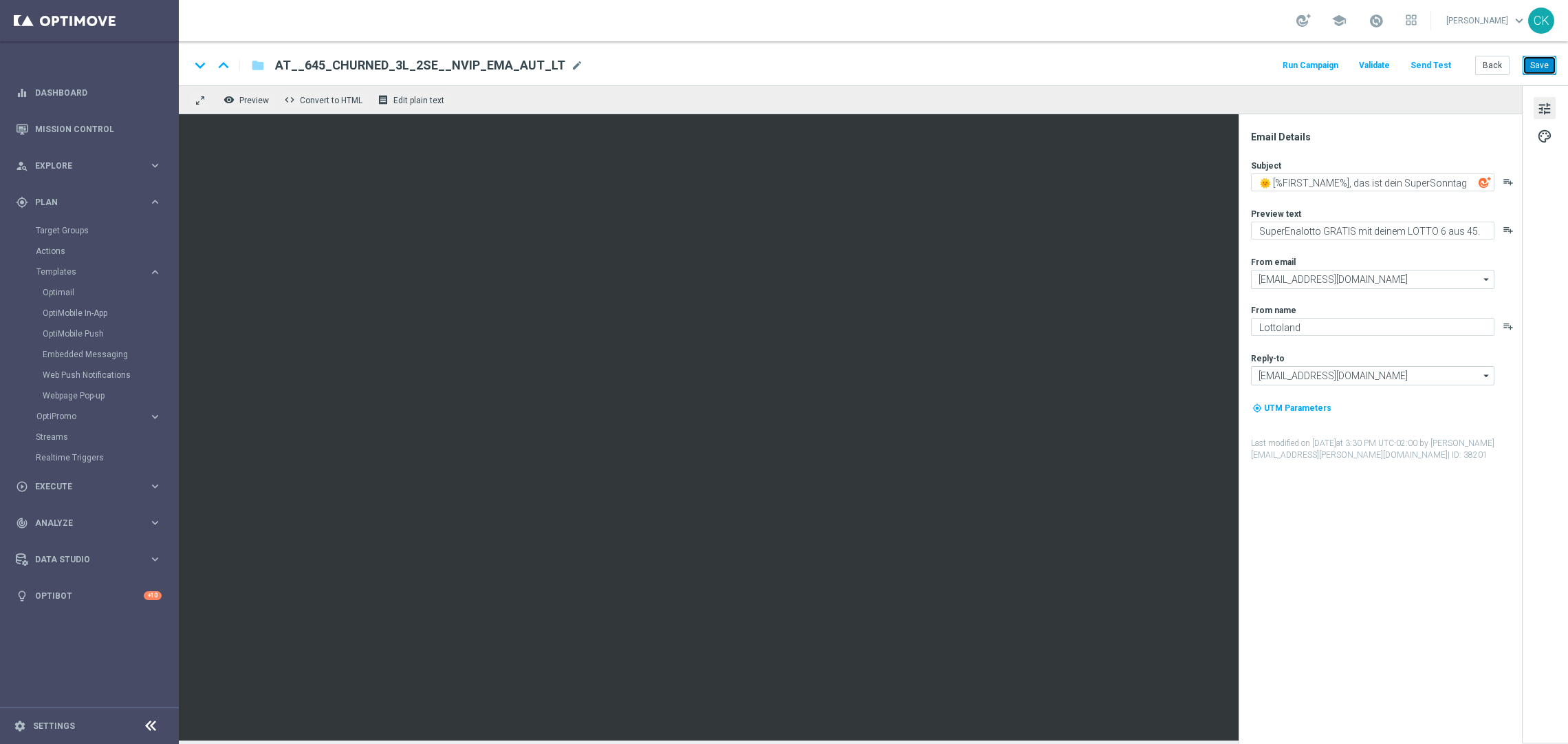
click at [1539, 71] on button "Save" at bounding box center [1539, 65] width 33 height 19
click at [1487, 65] on button "Back" at bounding box center [1492, 65] width 34 height 19
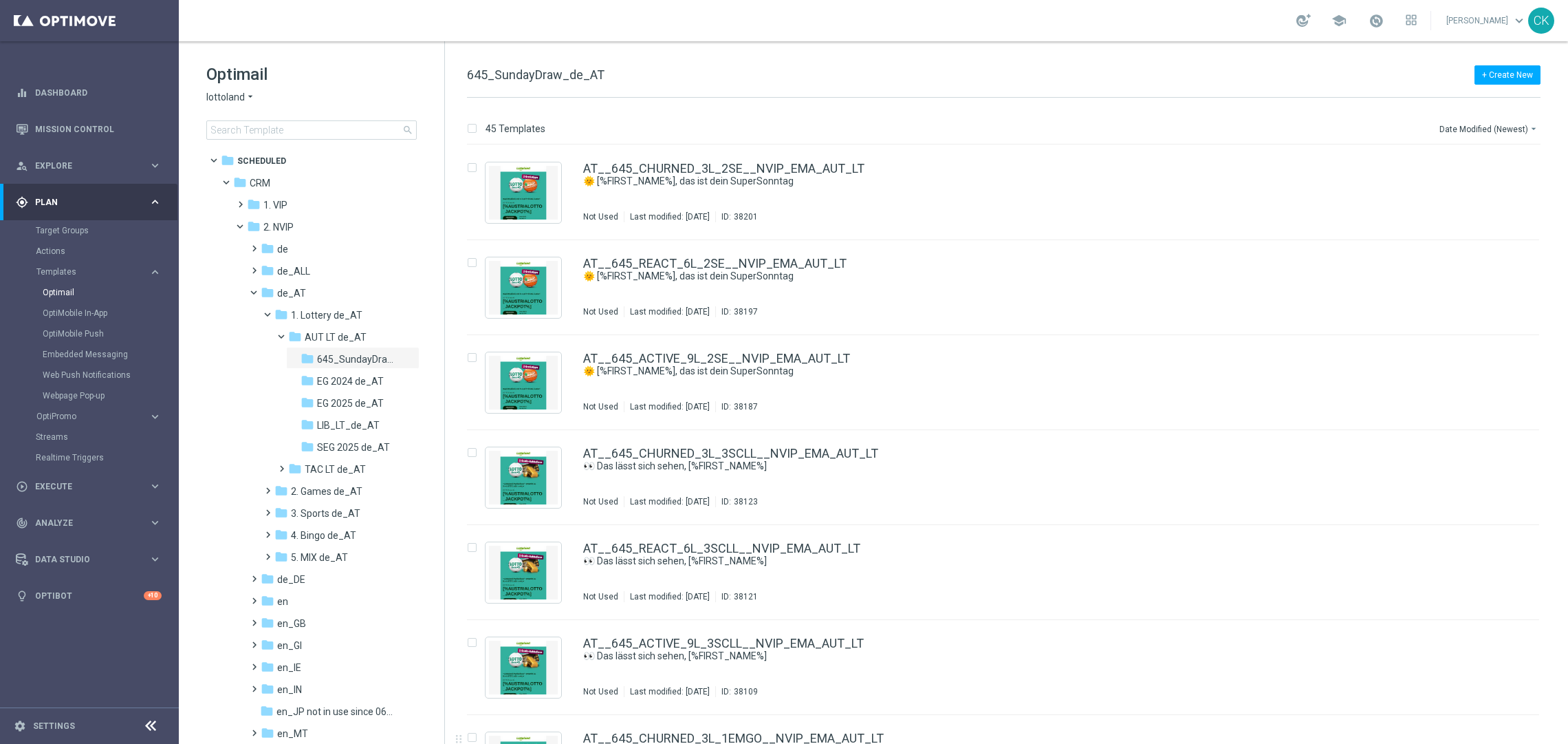
scroll to position [346, 0]
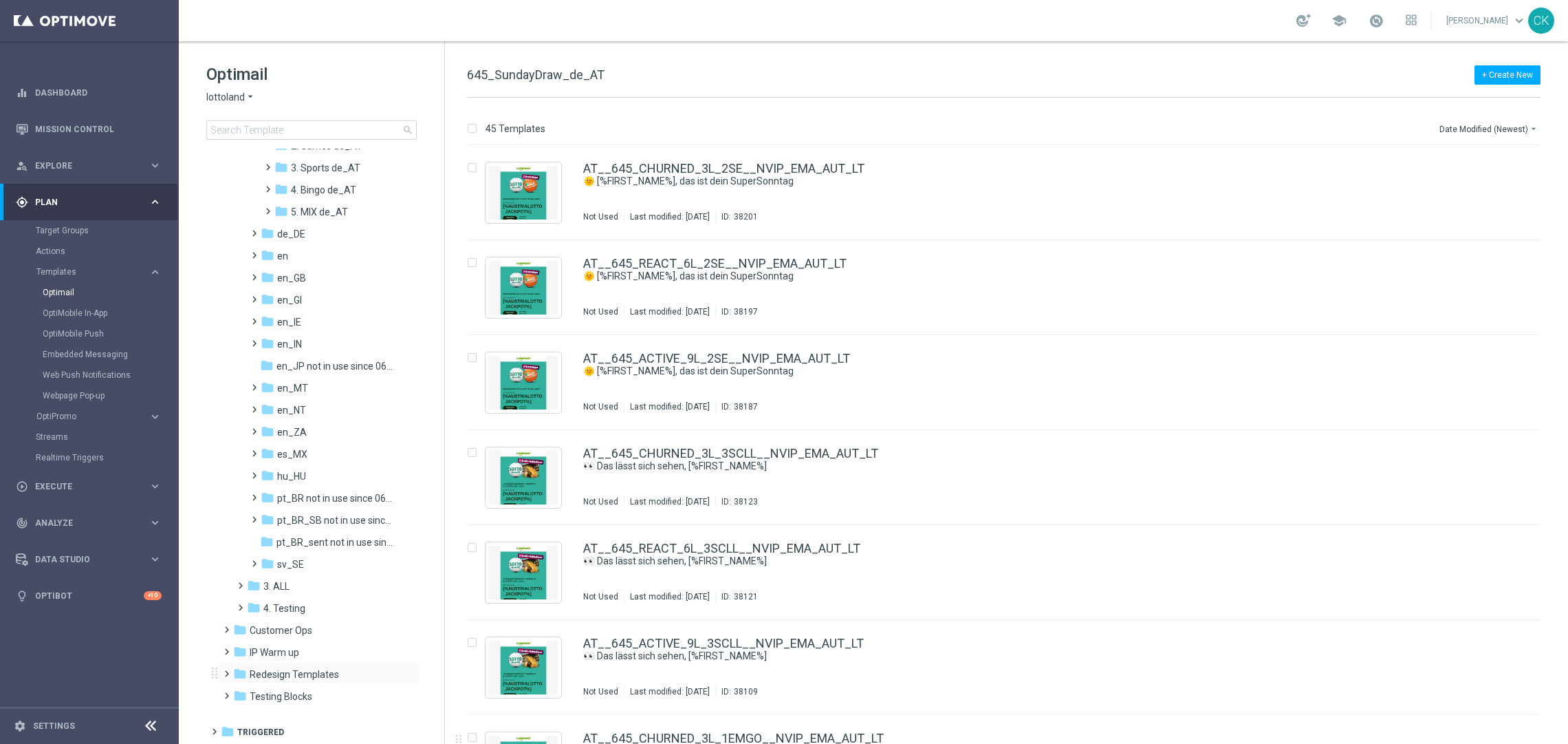
click at [223, 670] on span at bounding box center [224, 666] width 6 height 5
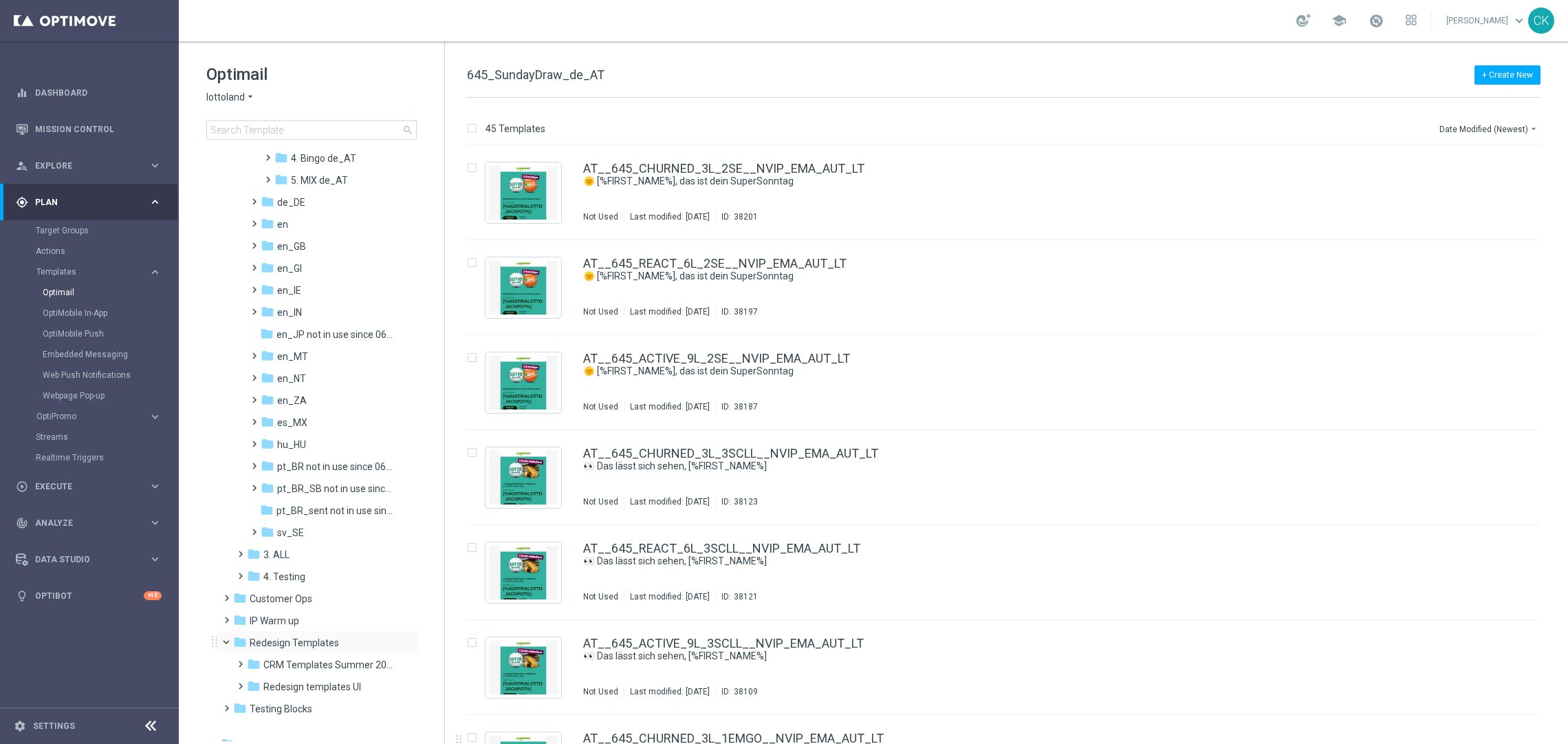
scroll to position [389, 0]
click at [236, 645] on span at bounding box center [238, 645] width 6 height 5
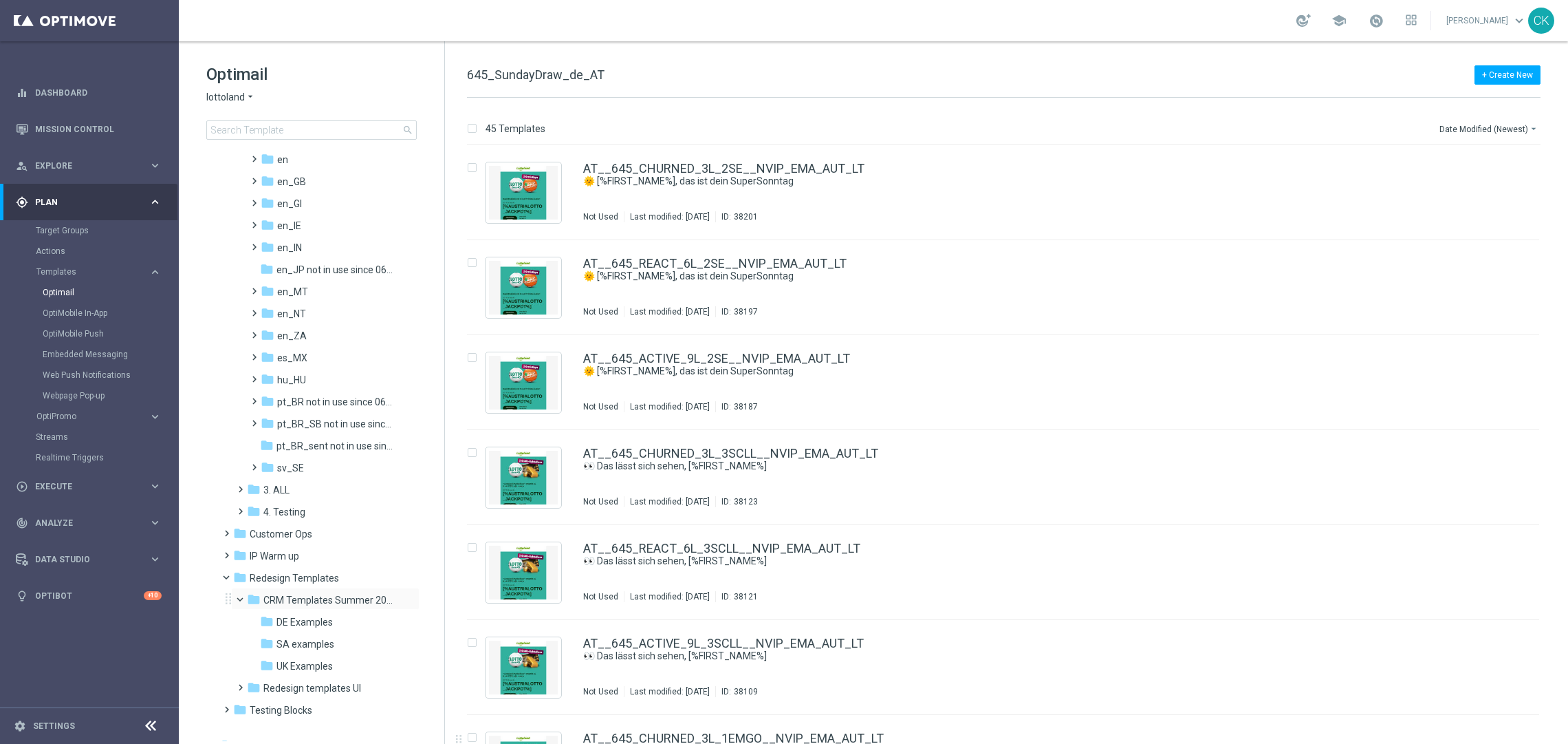
scroll to position [456, 0]
click at [301, 607] on span "DE Examples" at bounding box center [304, 608] width 57 height 12
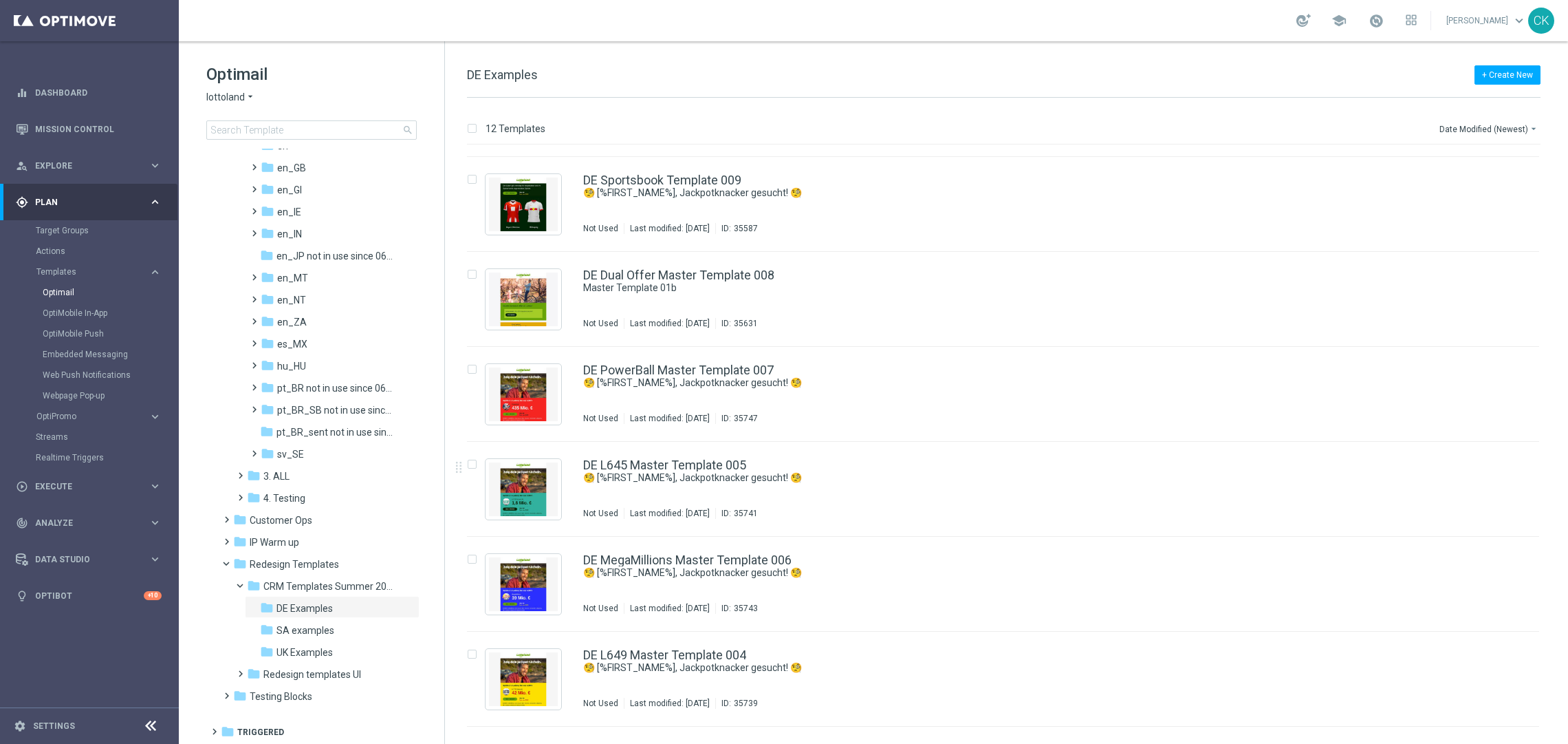
scroll to position [169, 0]
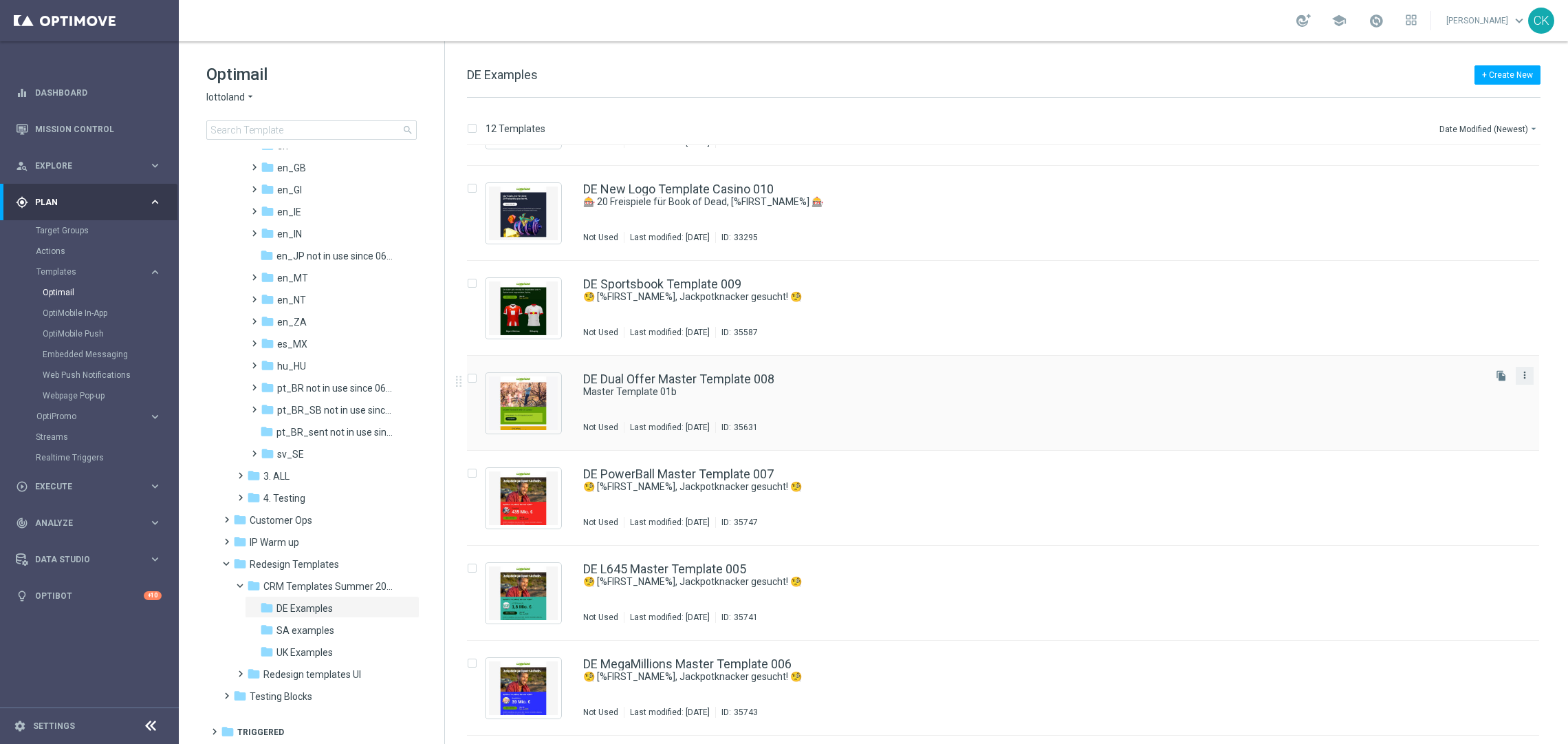
click at [1522, 376] on icon "more_vert" at bounding box center [1525, 375] width 11 height 11
click at [1435, 412] on span "Copy To" at bounding box center [1440, 409] width 30 height 9
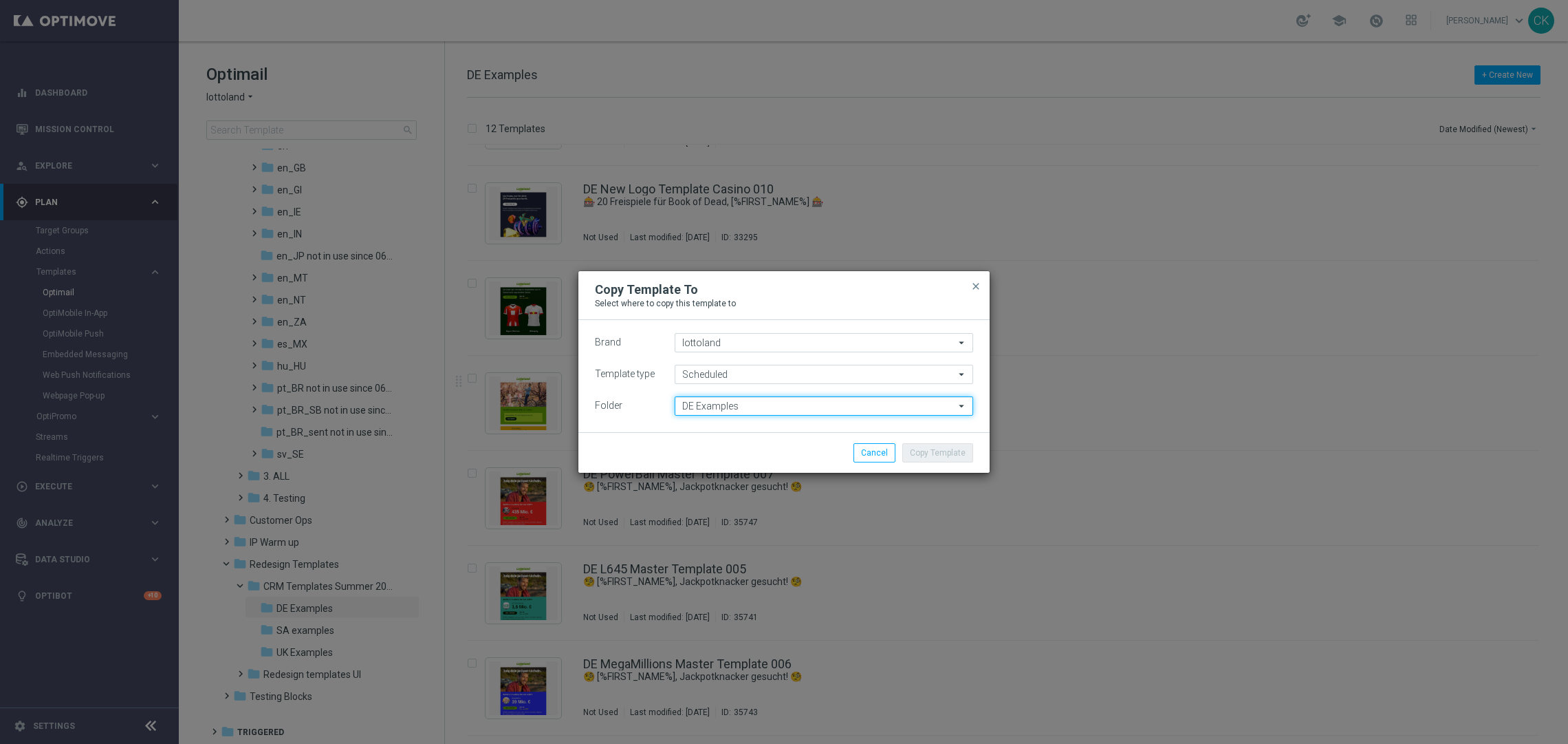
click at [755, 401] on input "DE Examples" at bounding box center [824, 405] width 298 height 19
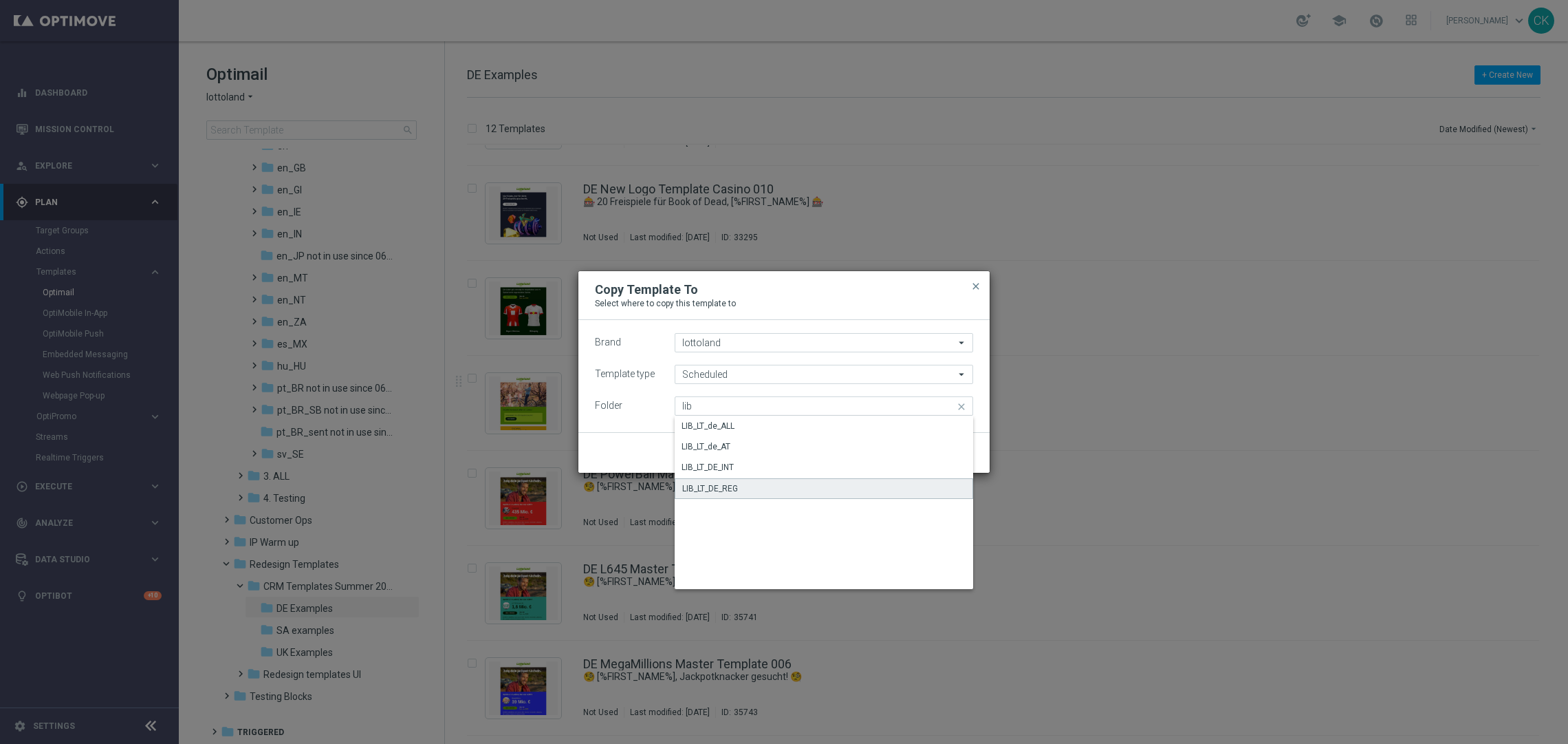
click at [747, 487] on div "LIB_LT_DE_REG" at bounding box center [824, 488] width 298 height 21
type input "LIB_LT_DE_REG"
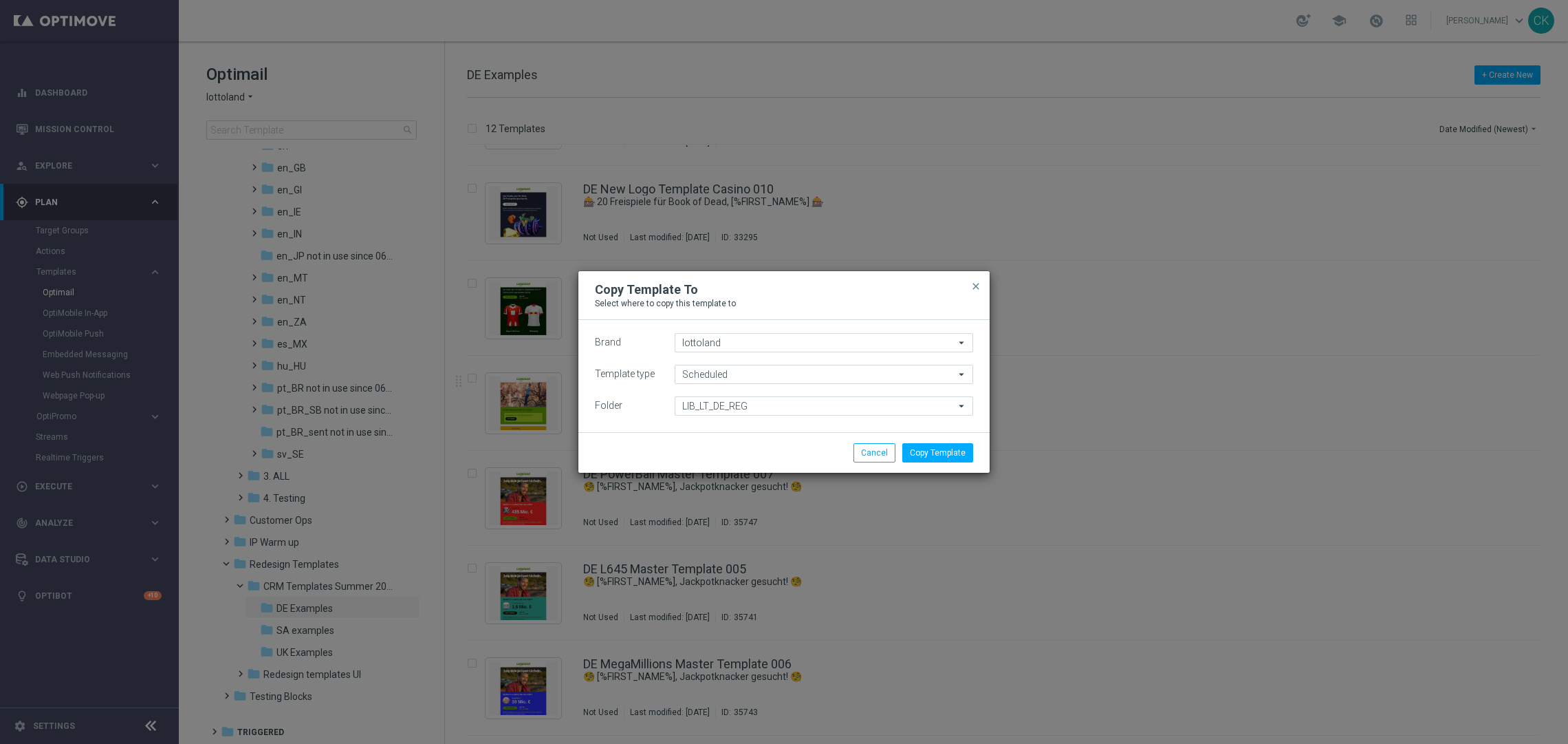
click at [973, 450] on li "Copy Template" at bounding box center [937, 453] width 77 height 19
click at [954, 453] on button "Copy Template" at bounding box center [937, 453] width 70 height 19
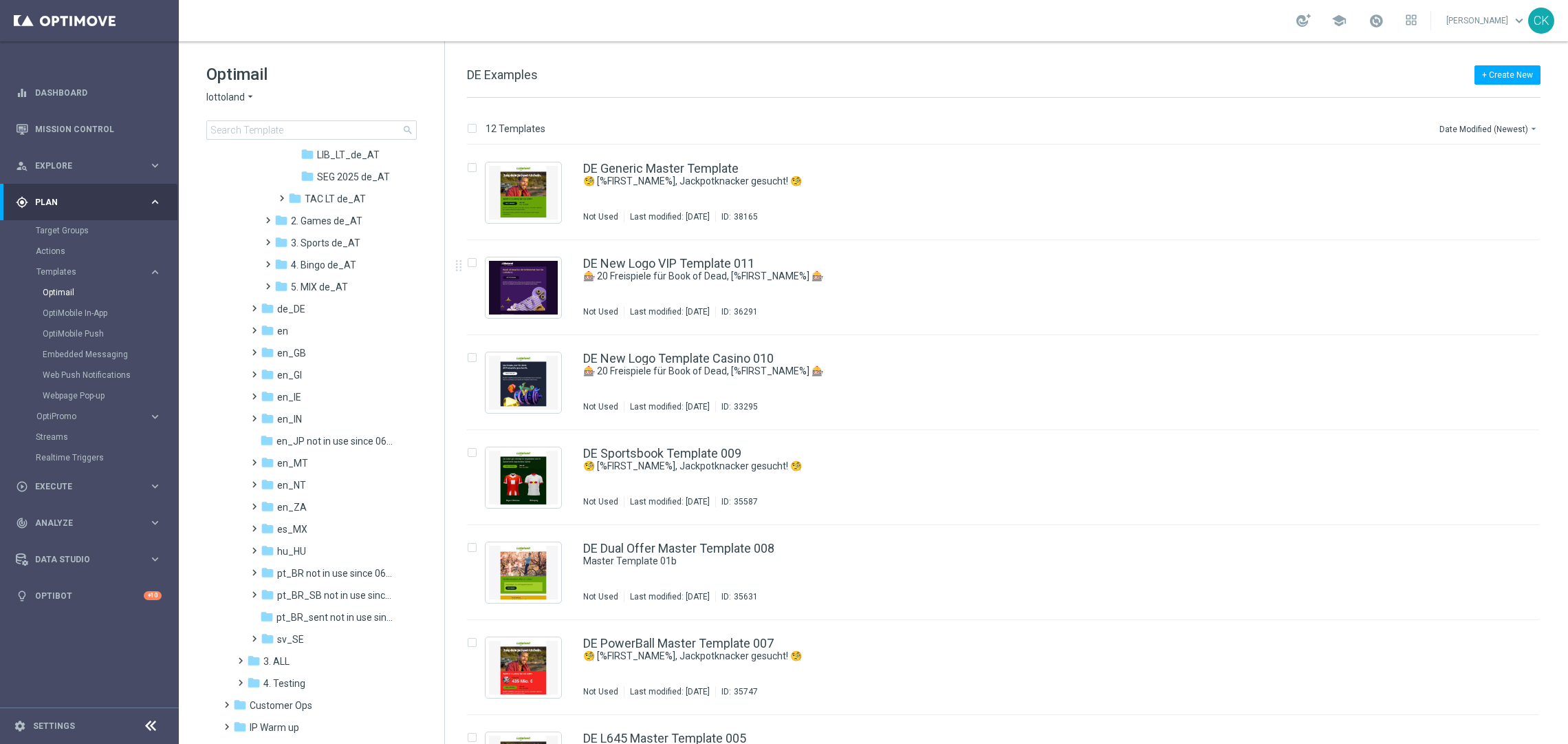
scroll to position [0, 0]
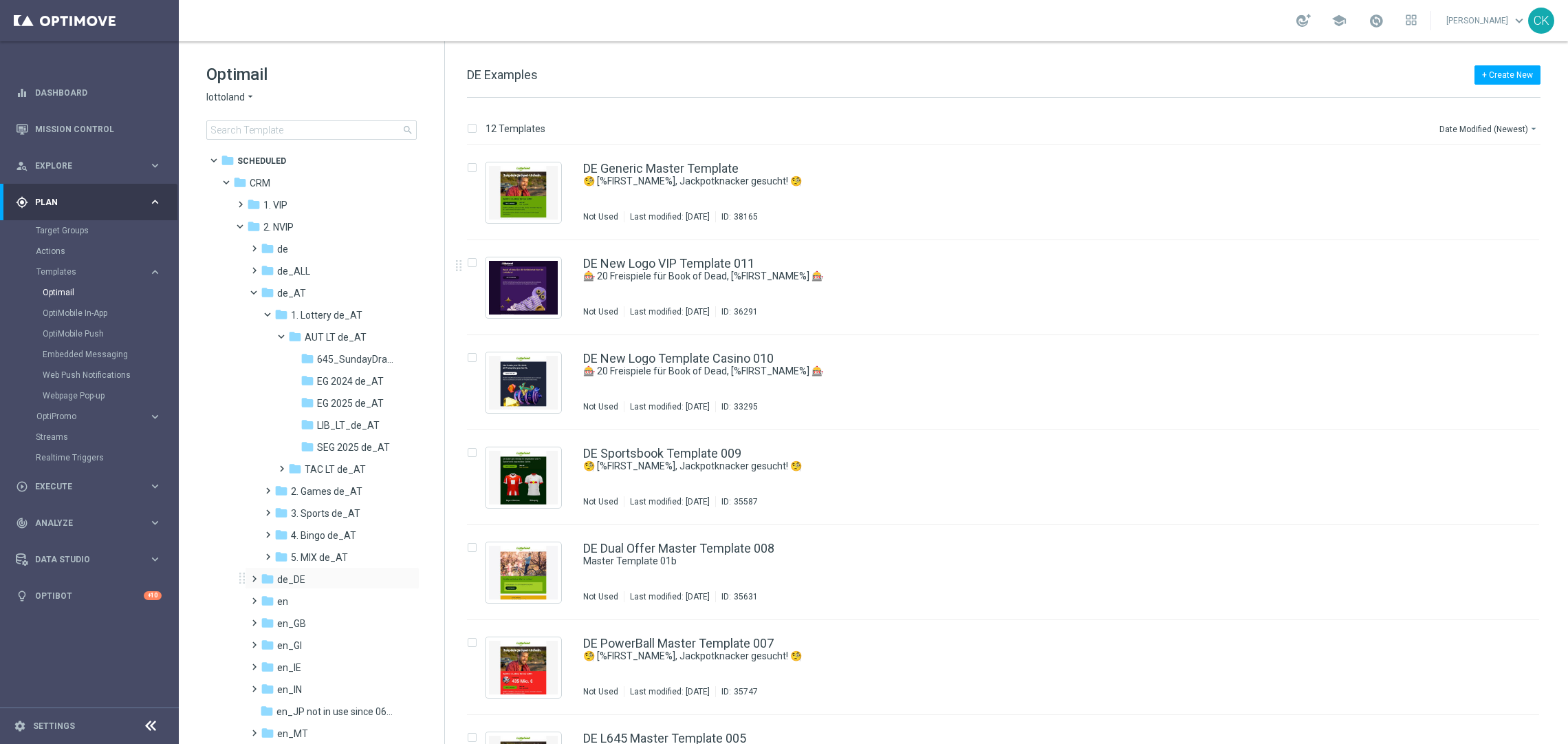
click at [254, 575] on span at bounding box center [251, 572] width 6 height 5
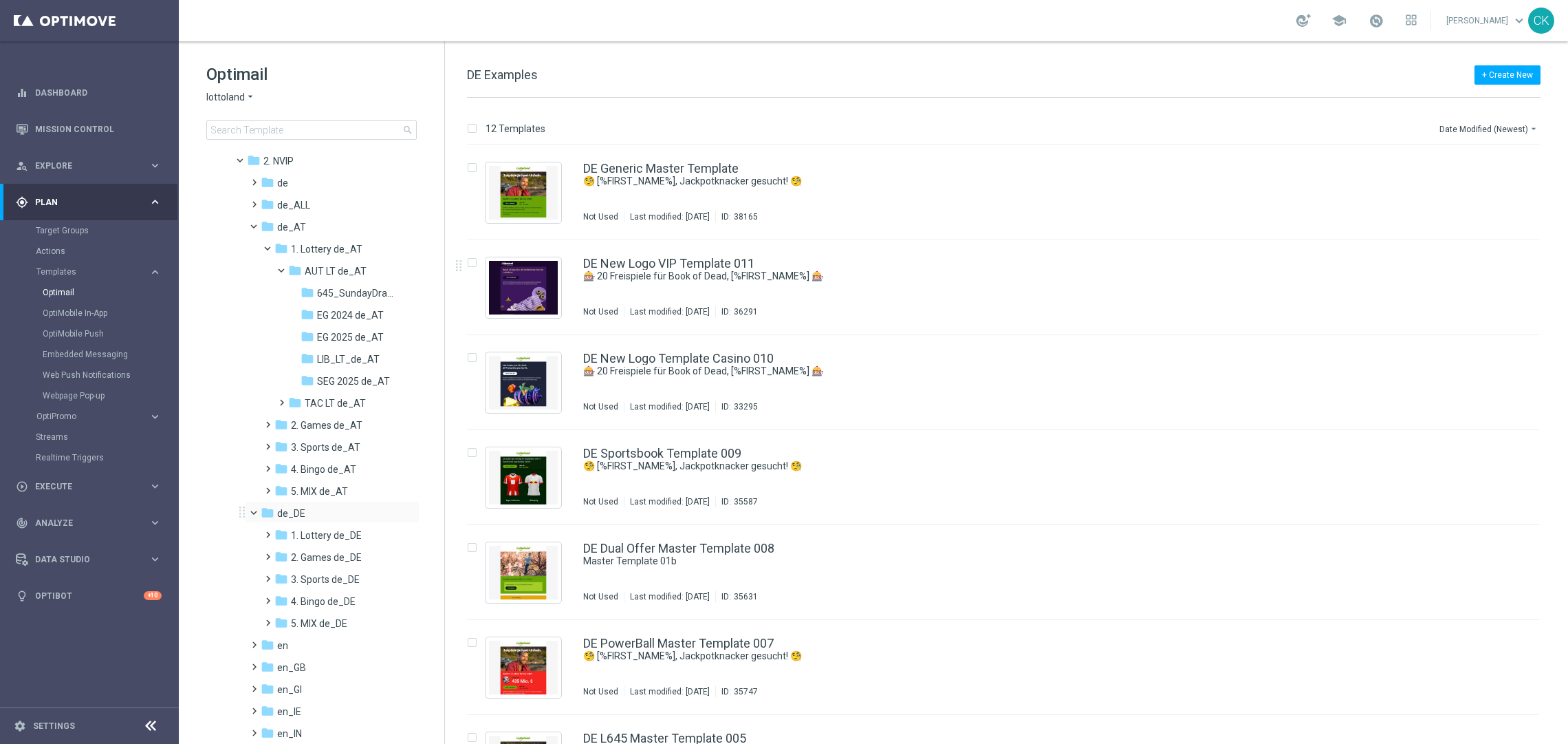
scroll to position [70, 0]
click at [266, 528] on span at bounding box center [265, 525] width 6 height 5
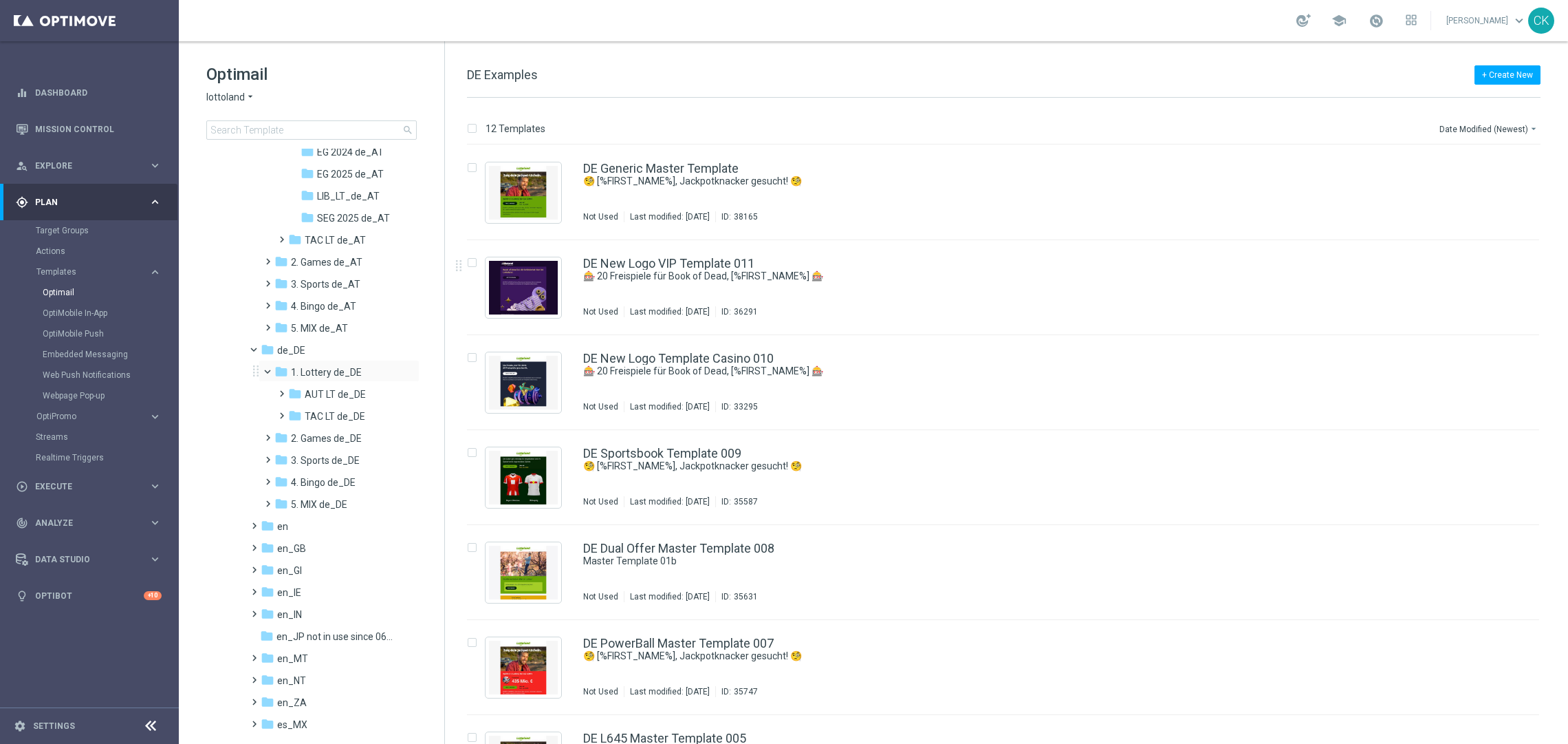
scroll to position [236, 0]
click at [278, 383] on span at bounding box center [279, 380] width 6 height 5
click at [344, 405] on span "LIB_LT_DE_REG" at bounding box center [351, 409] width 69 height 12
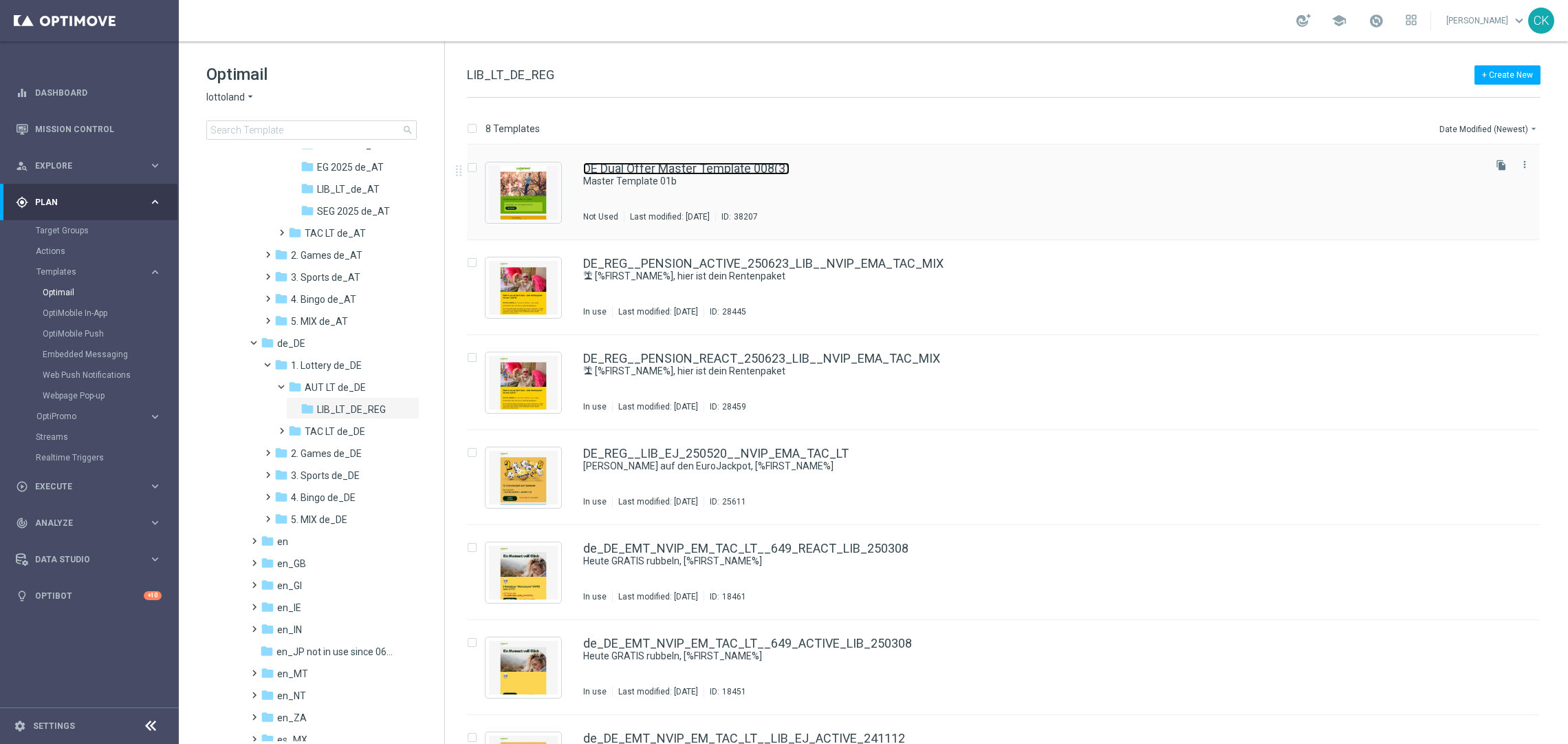
click at [664, 164] on link "DE Dual Offer Master Template 008(3)" at bounding box center [686, 168] width 206 height 12
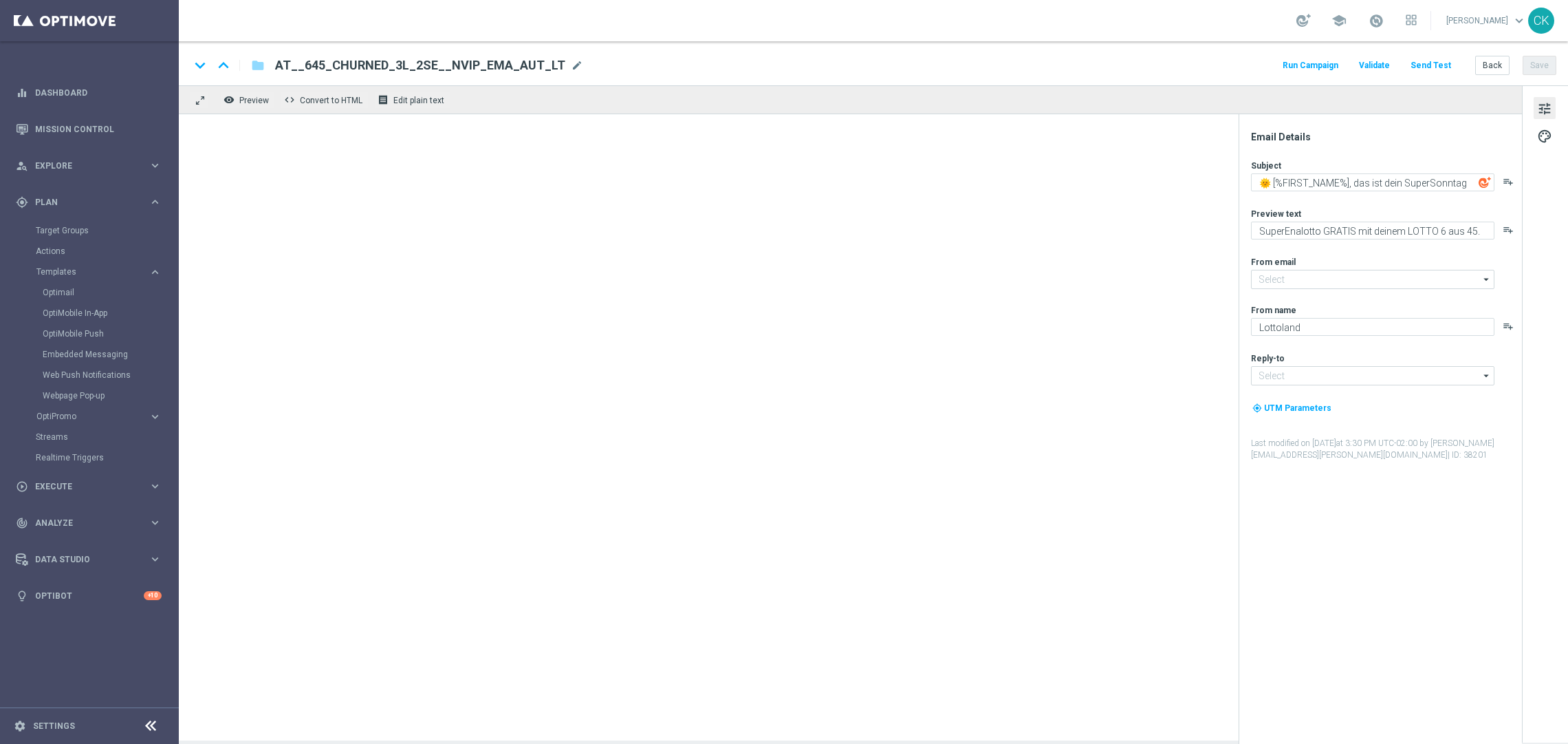
type textarea "Master Template 01b"
type textarea "preview text"
type input "[EMAIL_ADDRESS][DOMAIN_NAME]"
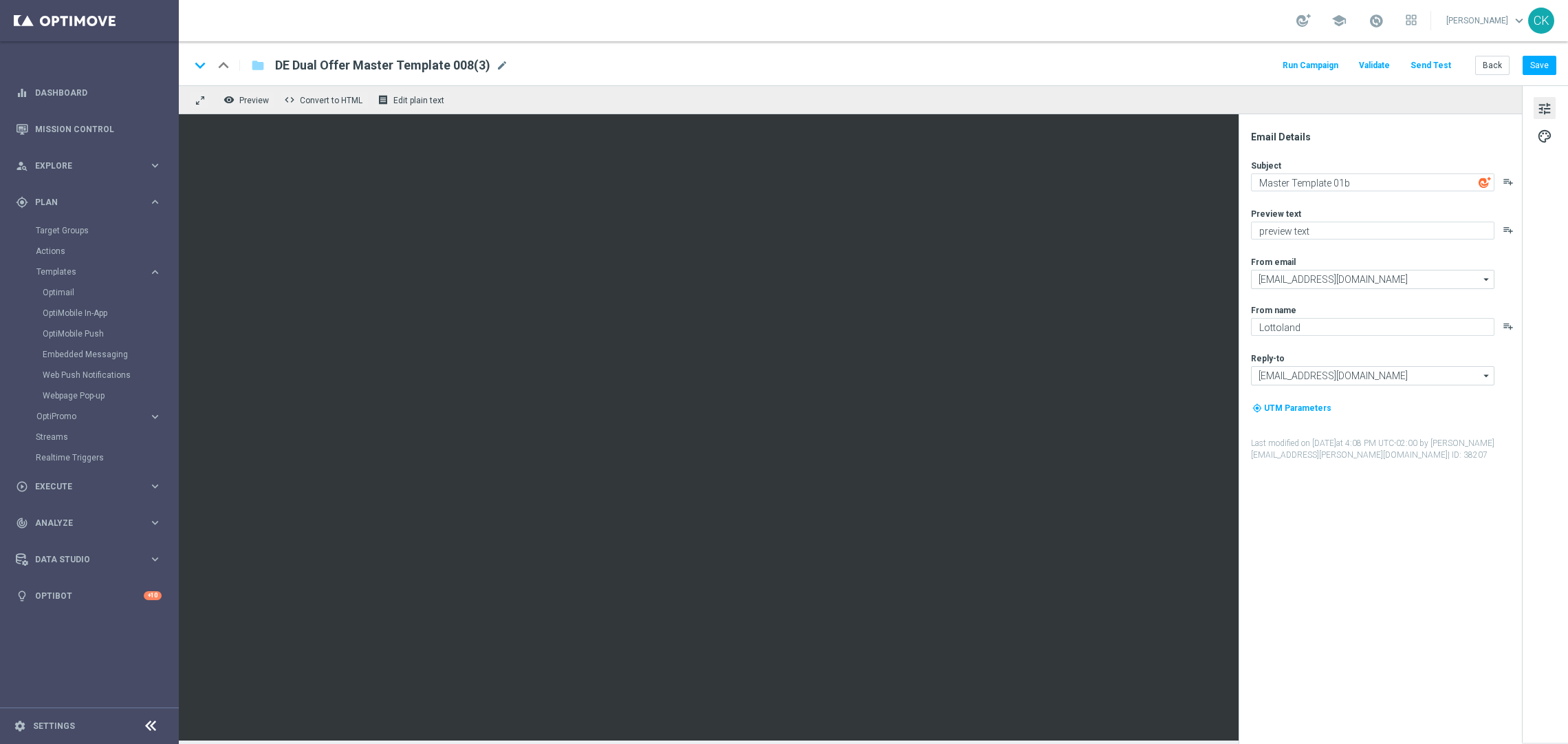
click at [451, 65] on span "DE Dual Offer Master Template 008(3)" at bounding box center [383, 65] width 215 height 16
click at [451, 65] on input "DE Dual Offer Master Template 008(3)" at bounding box center [445, 65] width 341 height 18
paste input "_REG__PENSION_ACTIVE_251019_LIB__NVIP_EMA_TAC_MIX"
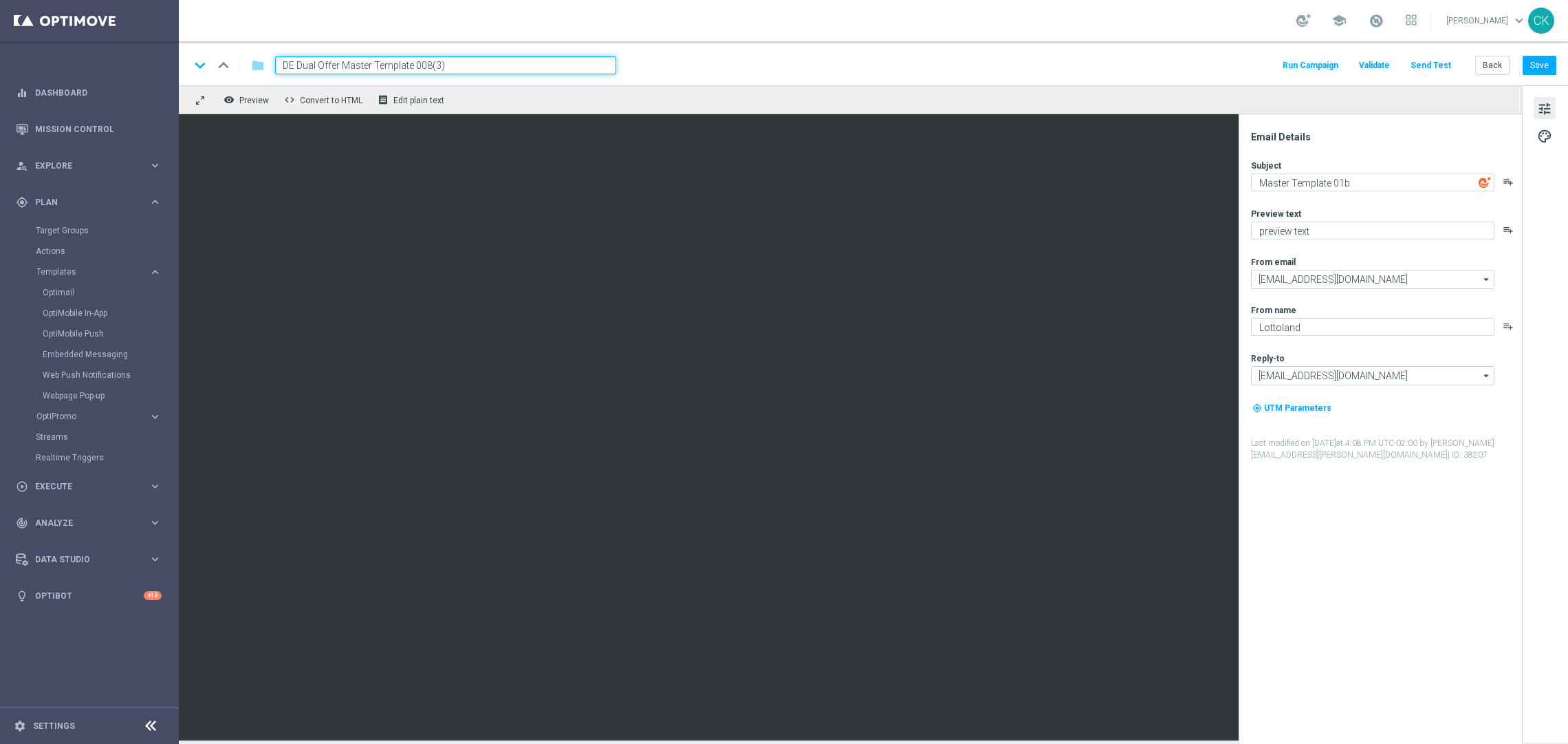
type input "DE_REG__PENSION_ACTIVE_251019_LIB__NVIP_EMA_TAC_MIX"
click at [1539, 64] on button "Save" at bounding box center [1539, 65] width 33 height 19
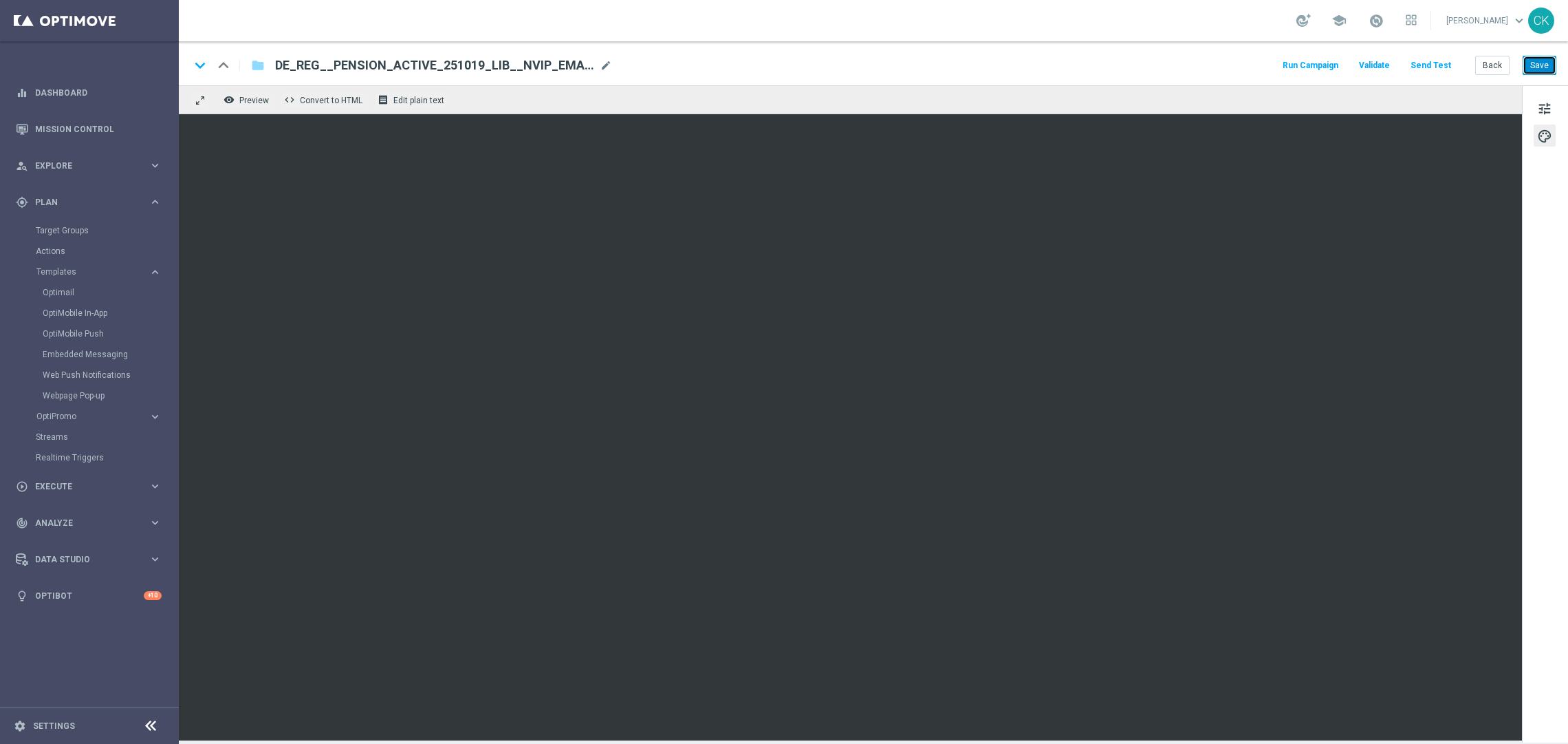
click at [1542, 63] on button "Save" at bounding box center [1539, 65] width 33 height 19
click at [1425, 64] on button "Send Test" at bounding box center [1431, 66] width 45 height 19
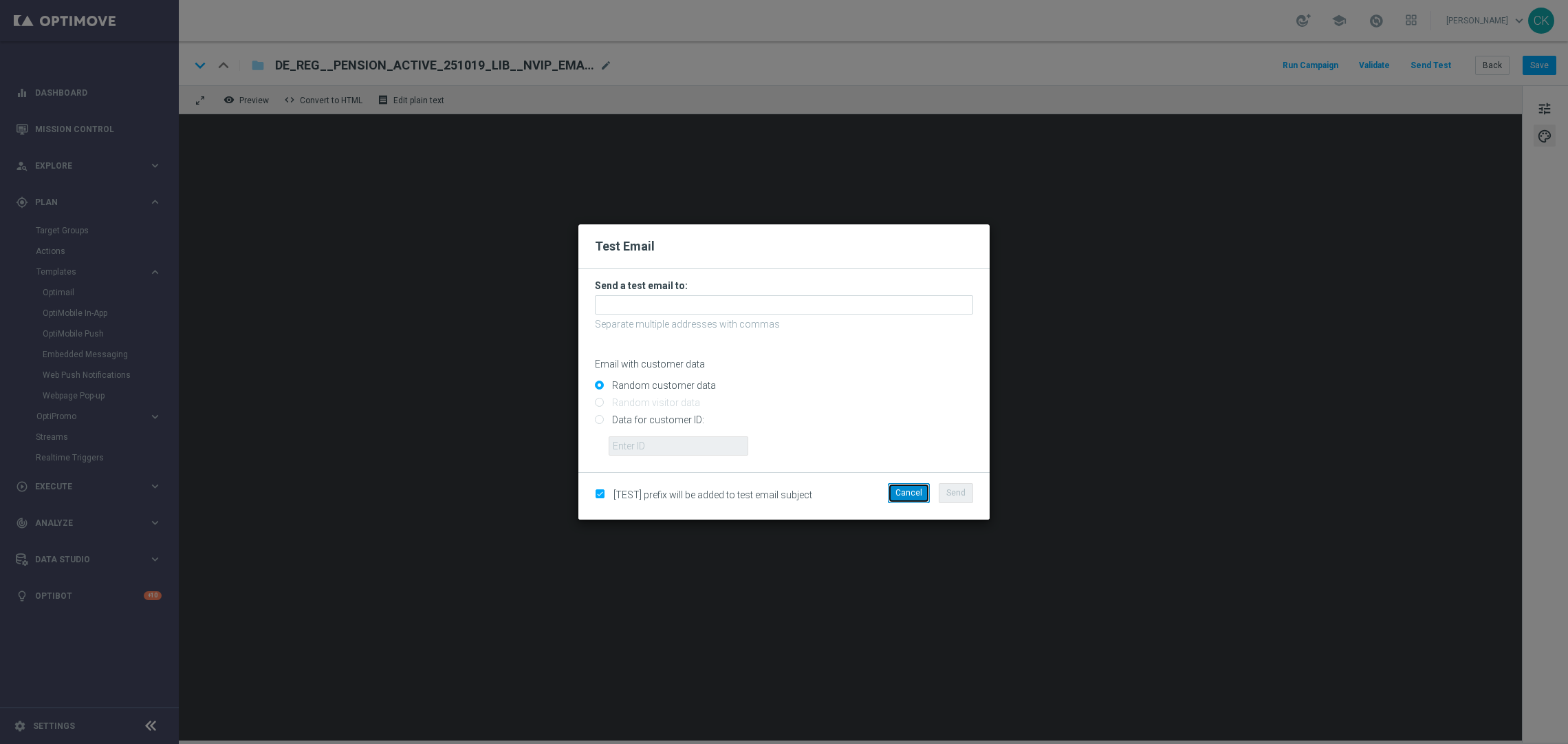
click at [914, 492] on button "Cancel" at bounding box center [909, 492] width 42 height 19
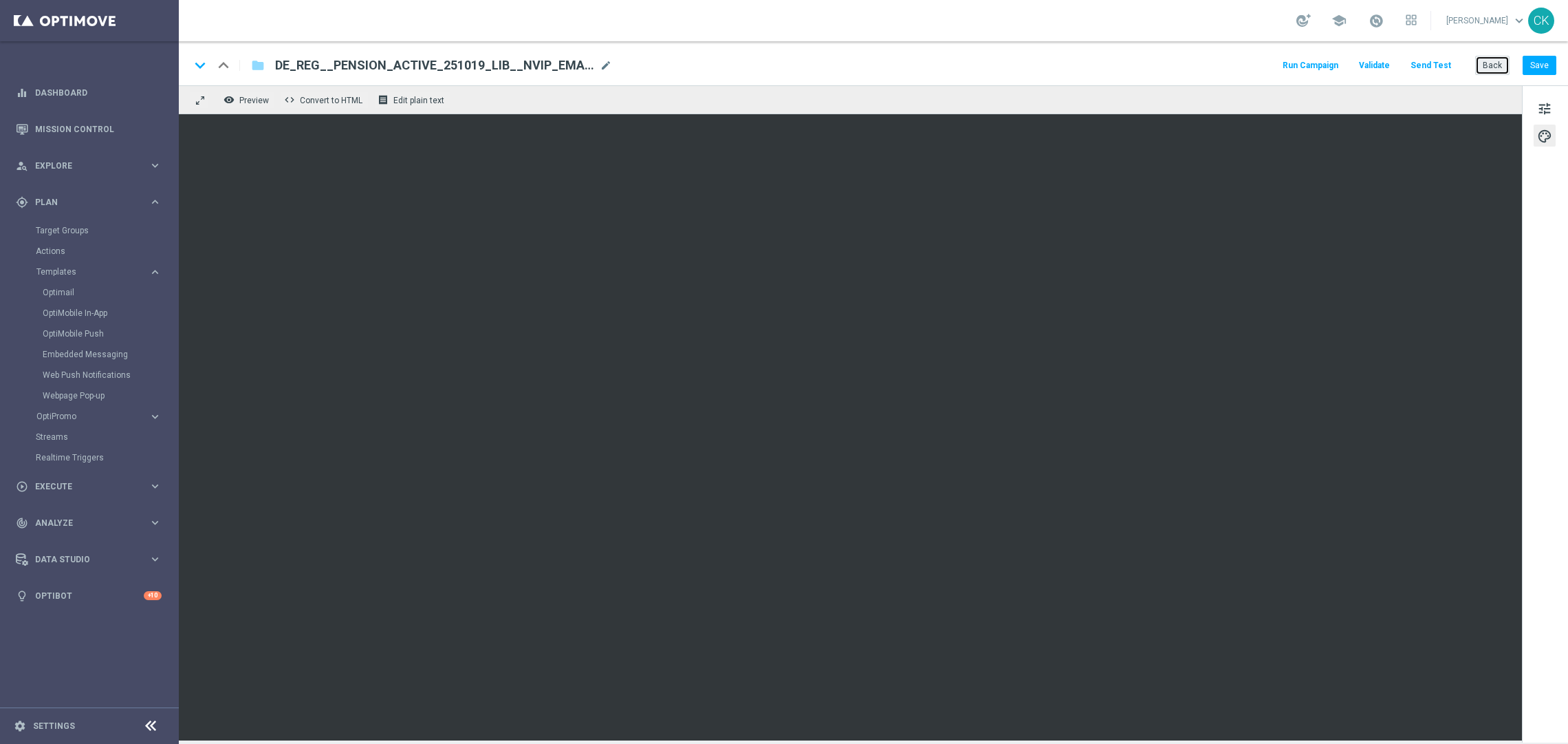
click at [1491, 67] on button "Back" at bounding box center [1492, 65] width 34 height 19
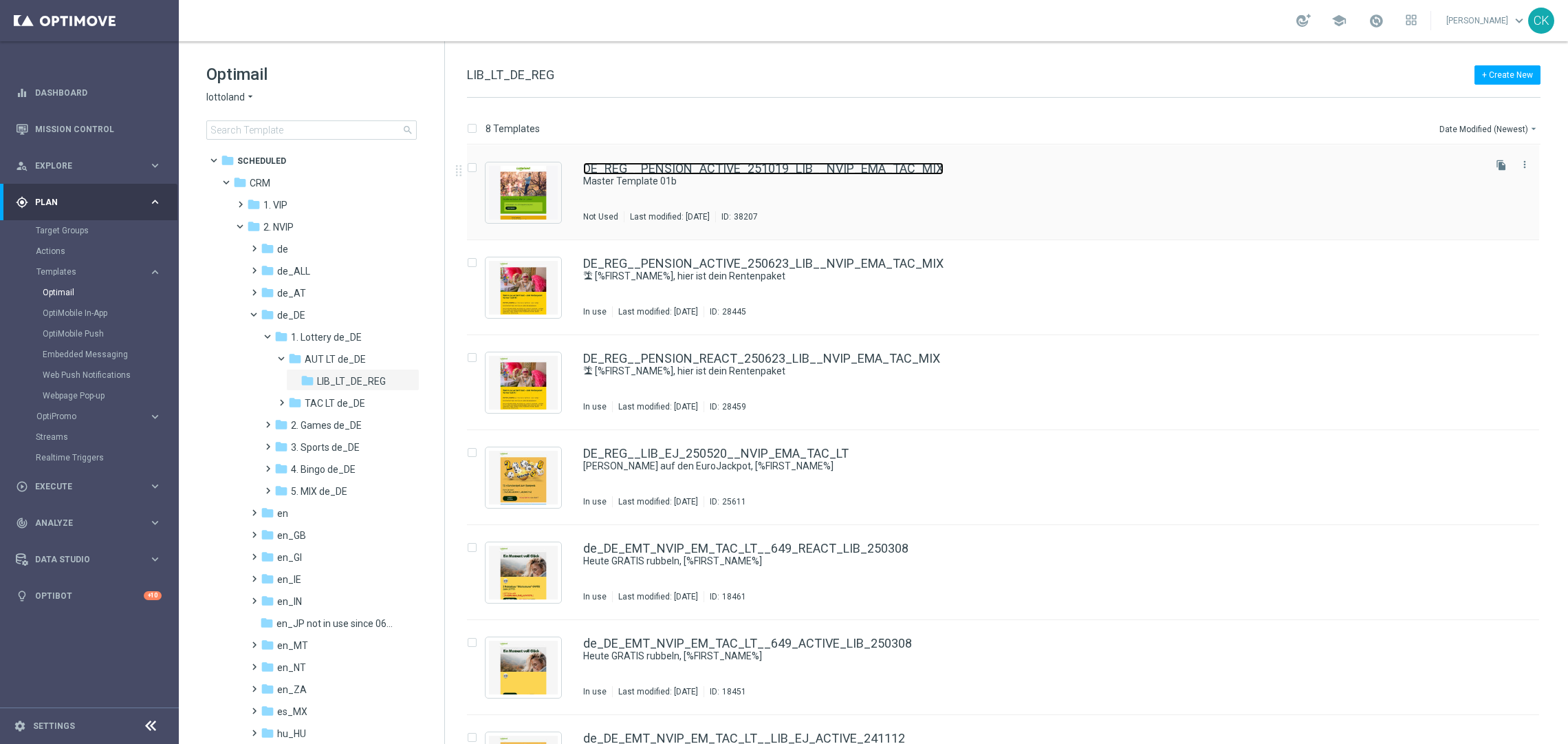
click at [664, 162] on link "DE_REG__PENSION_ACTIVE_251019_LIB__NVIP_EMA_TAC_MIX" at bounding box center [763, 168] width 360 height 12
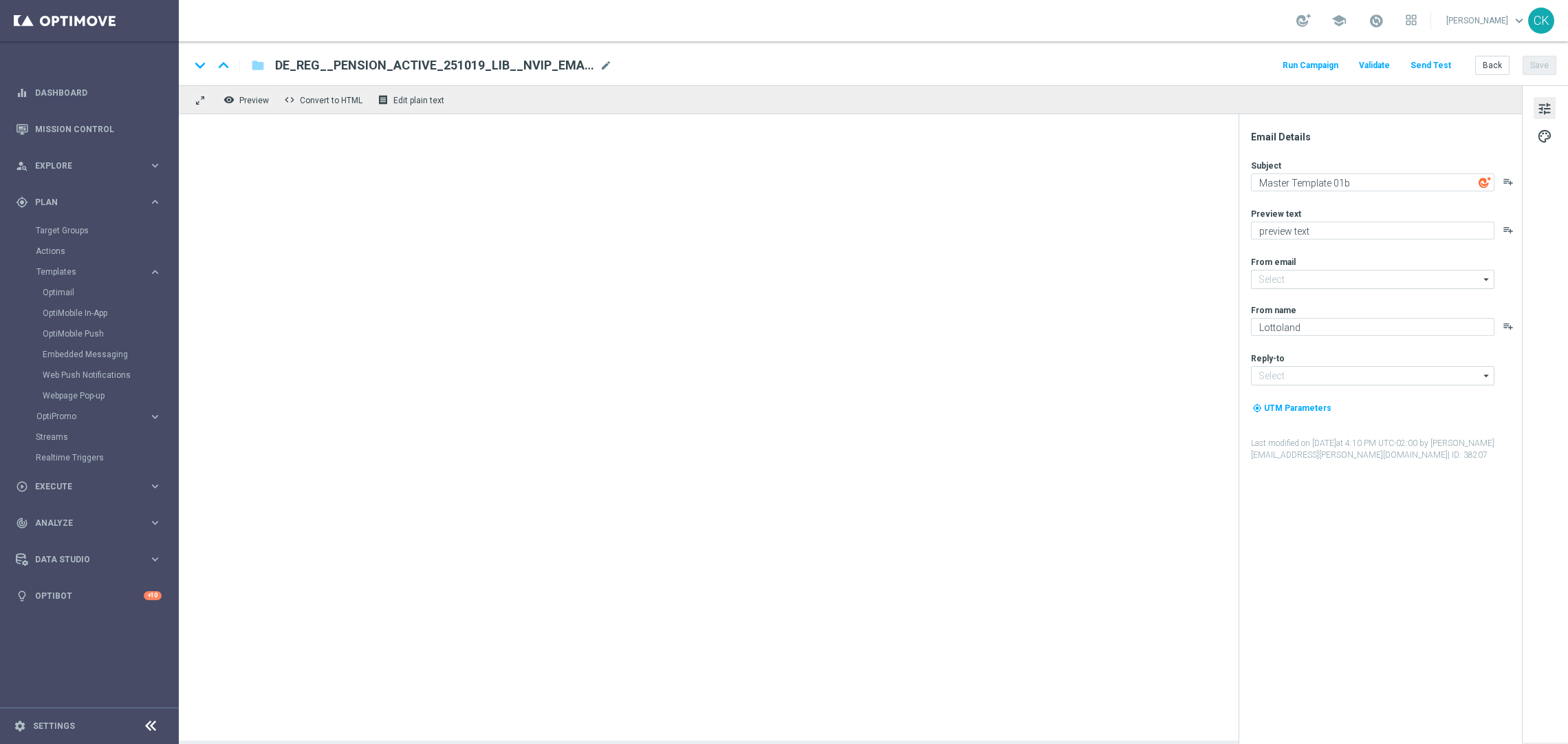
type input "[EMAIL_ADDRESS][DOMAIN_NAME]"
